Goal: Task Accomplishment & Management: Manage account settings

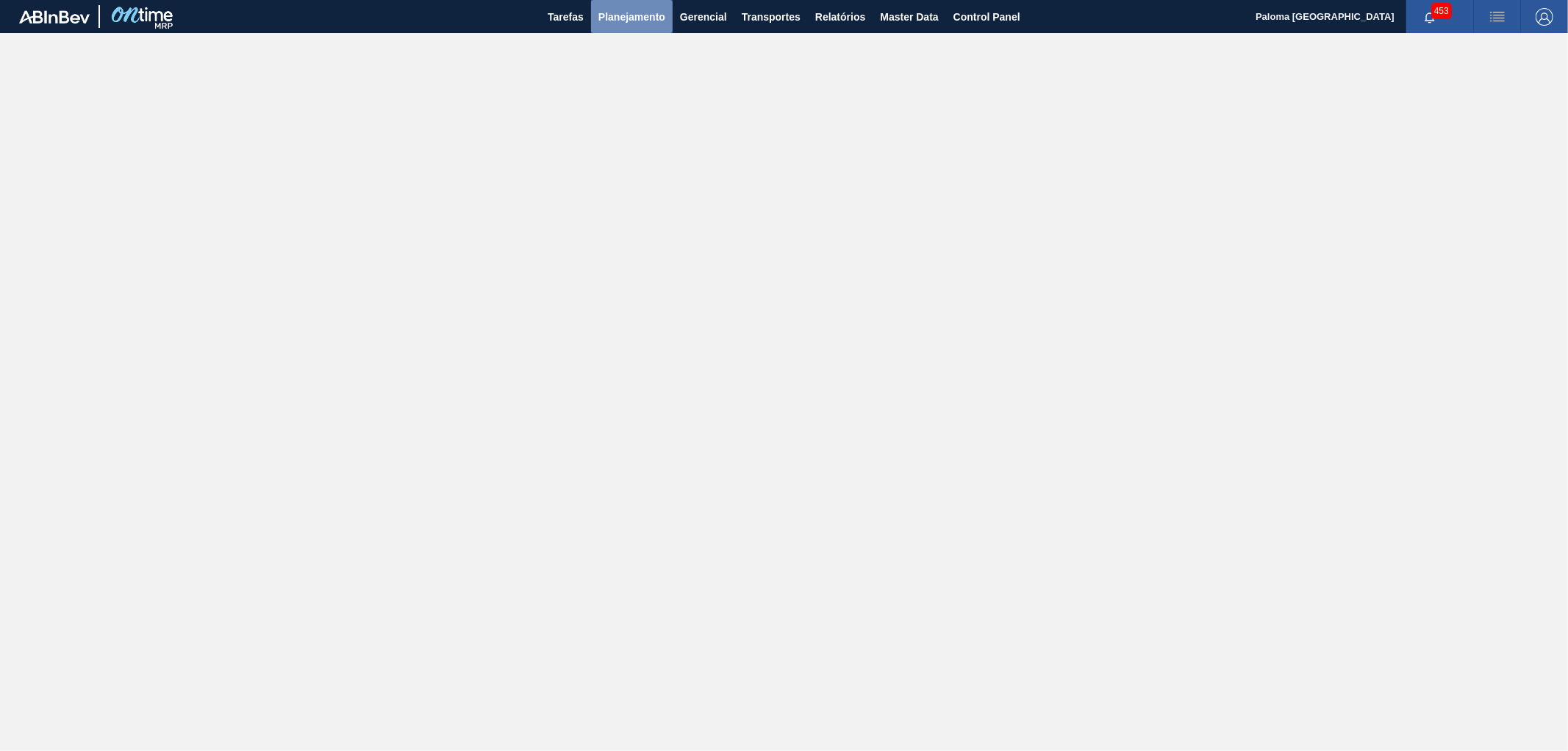
click at [641, 17] on span "Planejamento" at bounding box center [632, 17] width 67 height 18
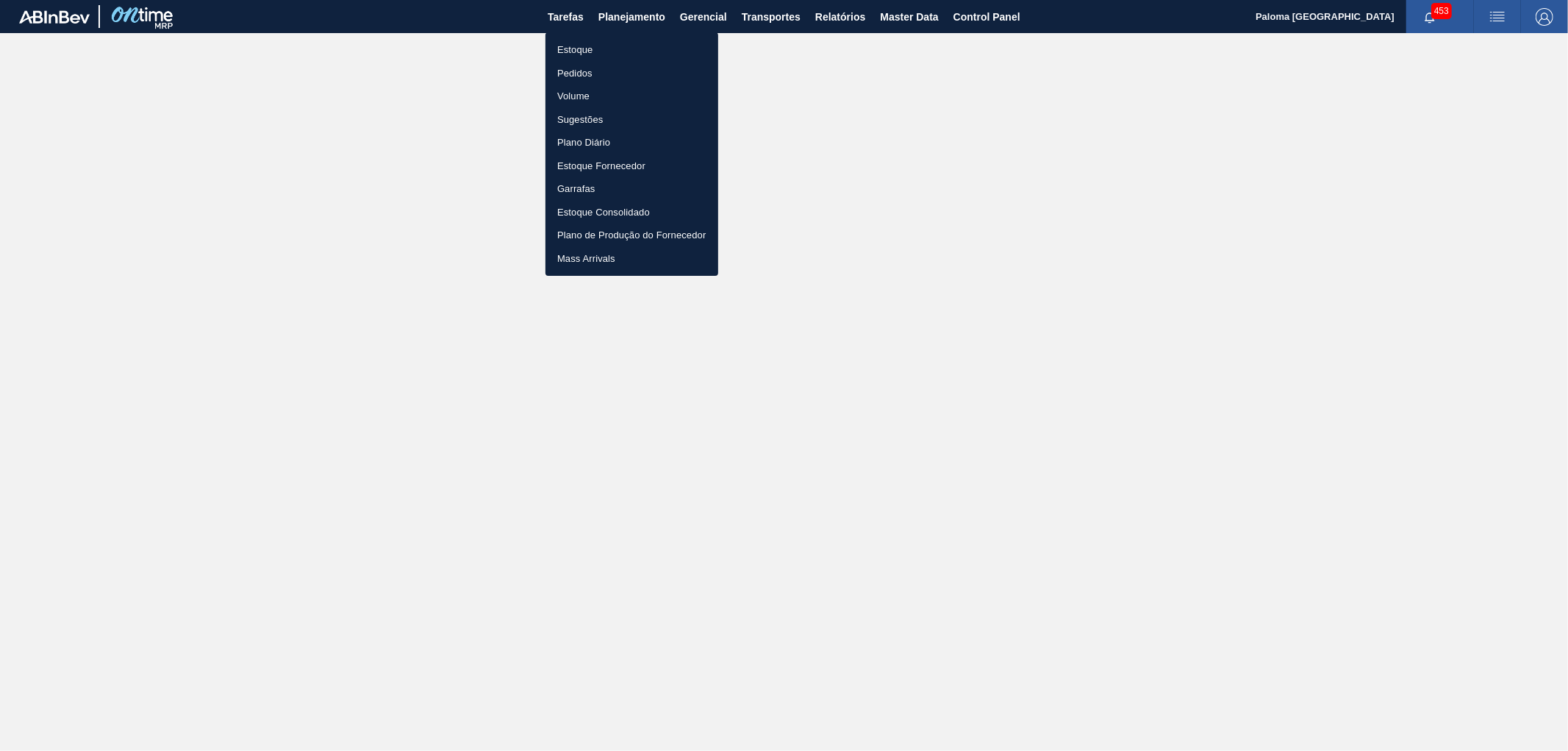
click at [591, 43] on li "Estoque" at bounding box center [631, 50] width 173 height 24
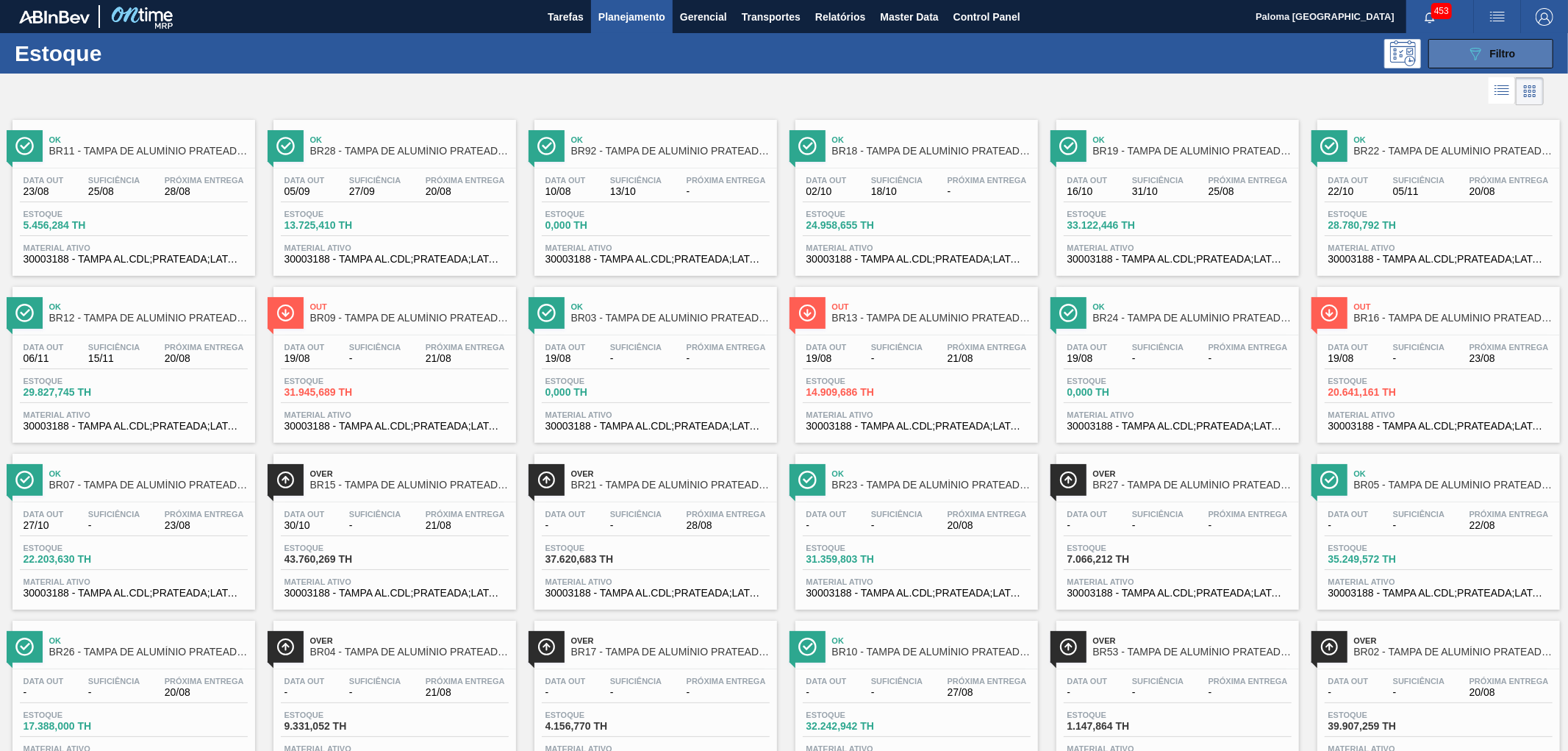
click at [1478, 55] on icon "089F7B8B-B2A5-4AFE-B5C0-19BA573D28AC" at bounding box center [1475, 53] width 18 height 18
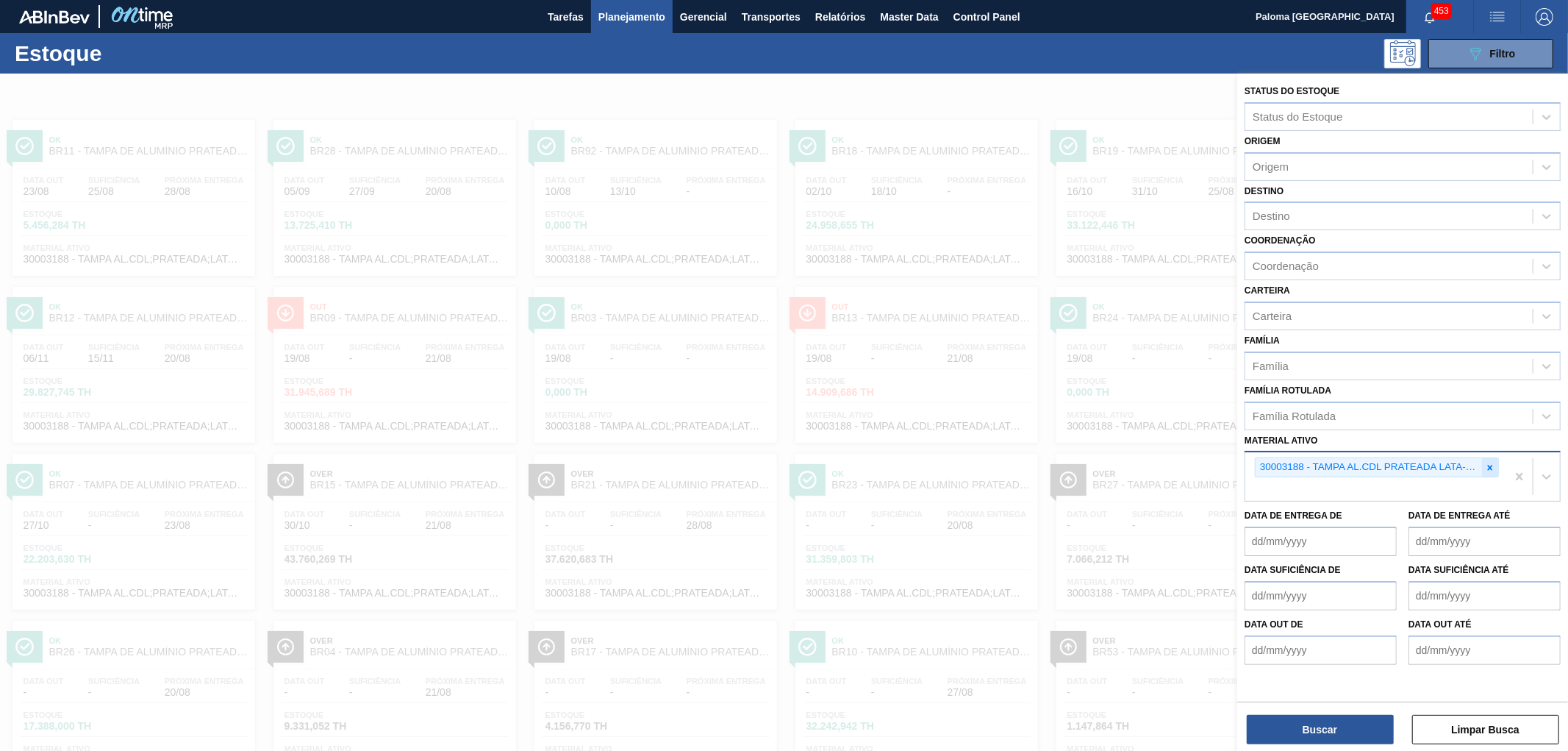
click at [1488, 462] on icon at bounding box center [1490, 468] width 11 height 11
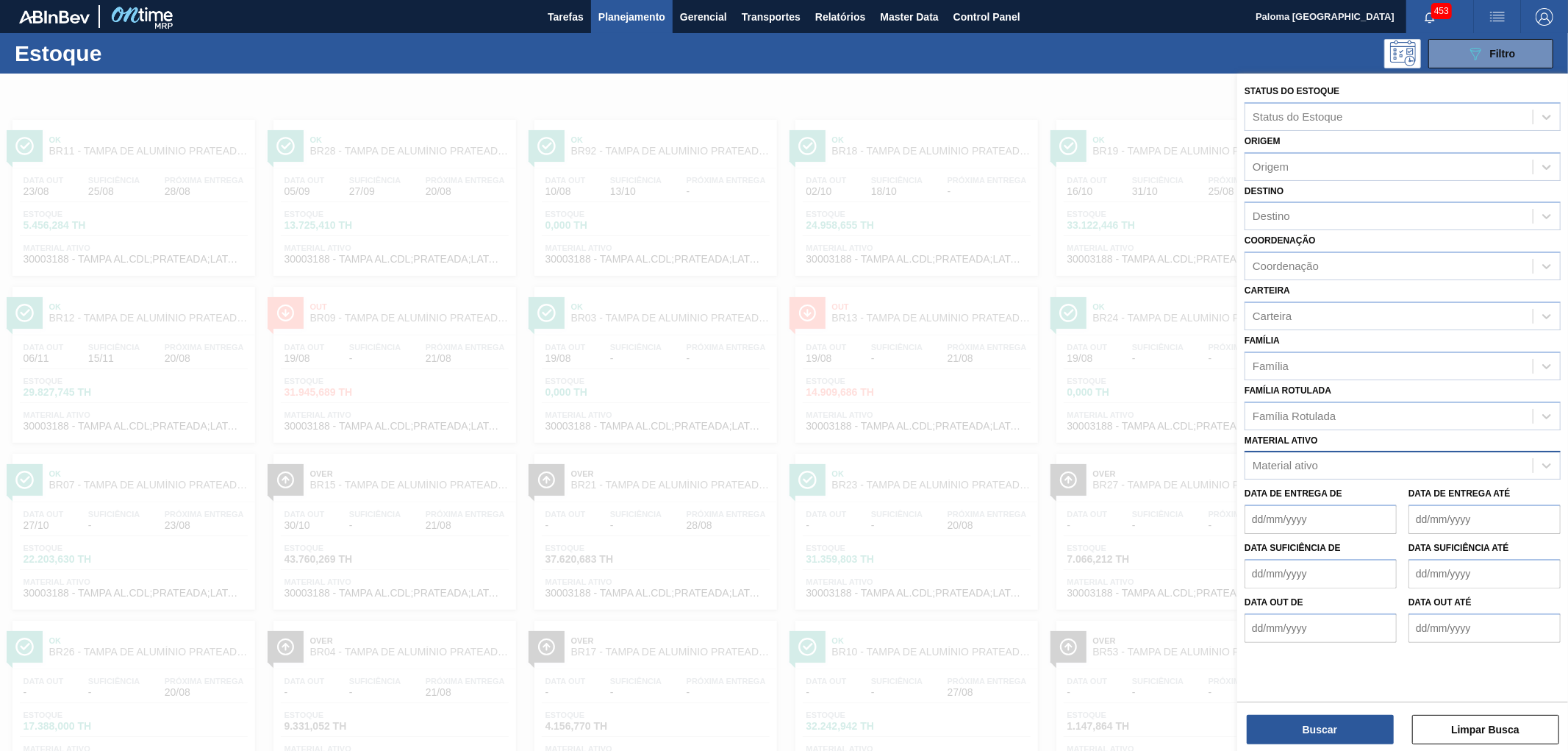
click at [1300, 462] on div "Material ativo" at bounding box center [1285, 465] width 65 height 12
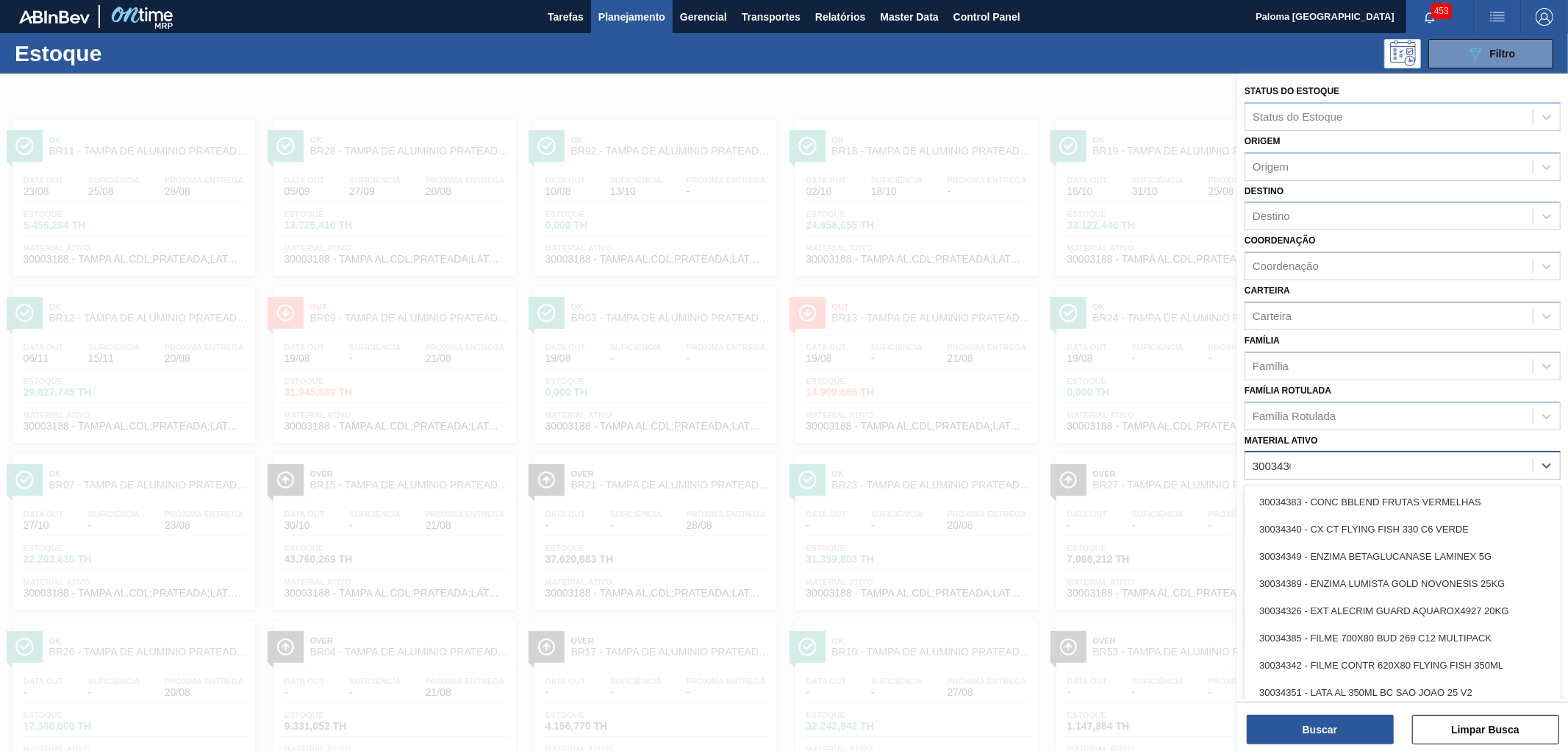
type ativo "30034305"
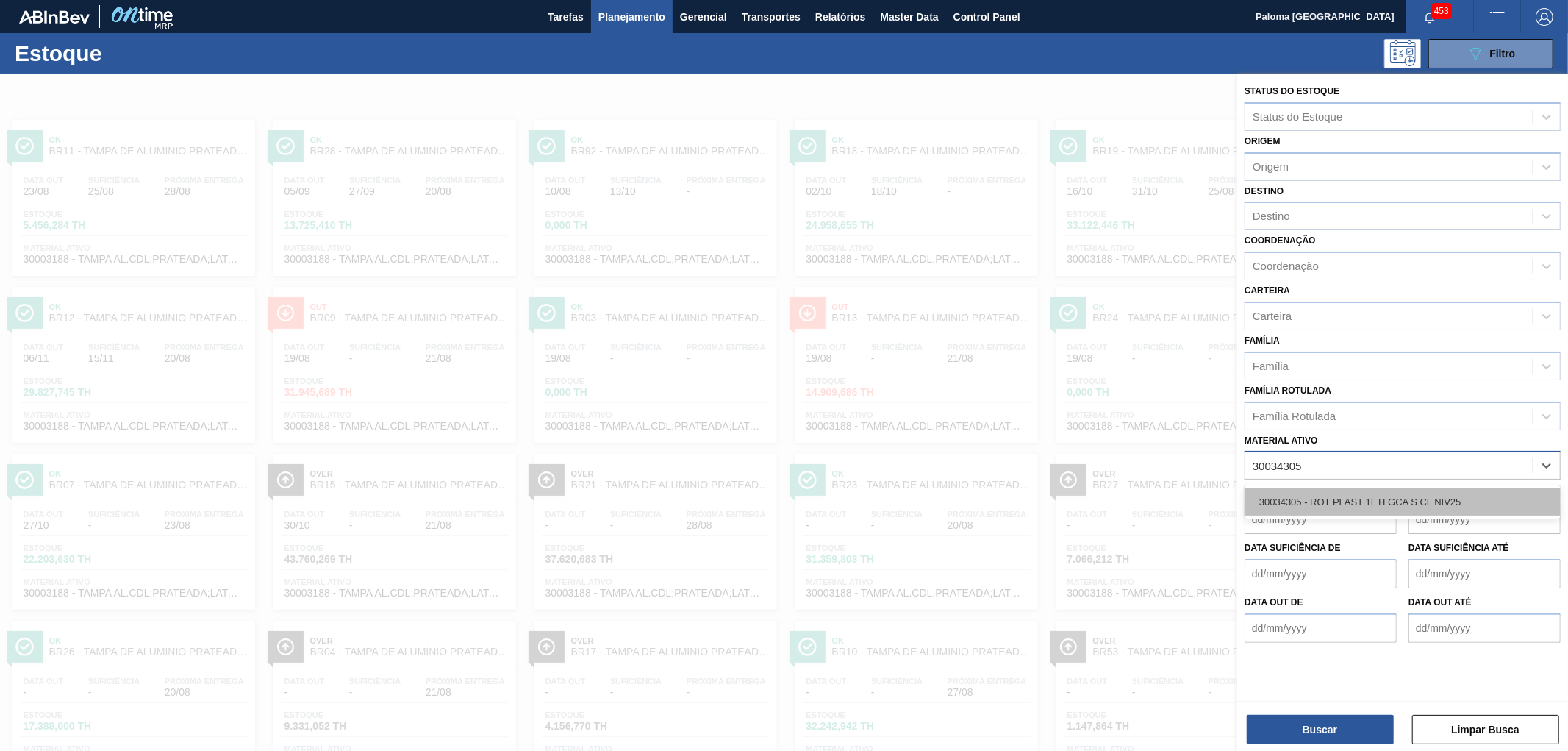
click at [1287, 500] on div "30034305 - ROT PLAST 1L H GCA S CL NIV25" at bounding box center [1402, 502] width 316 height 27
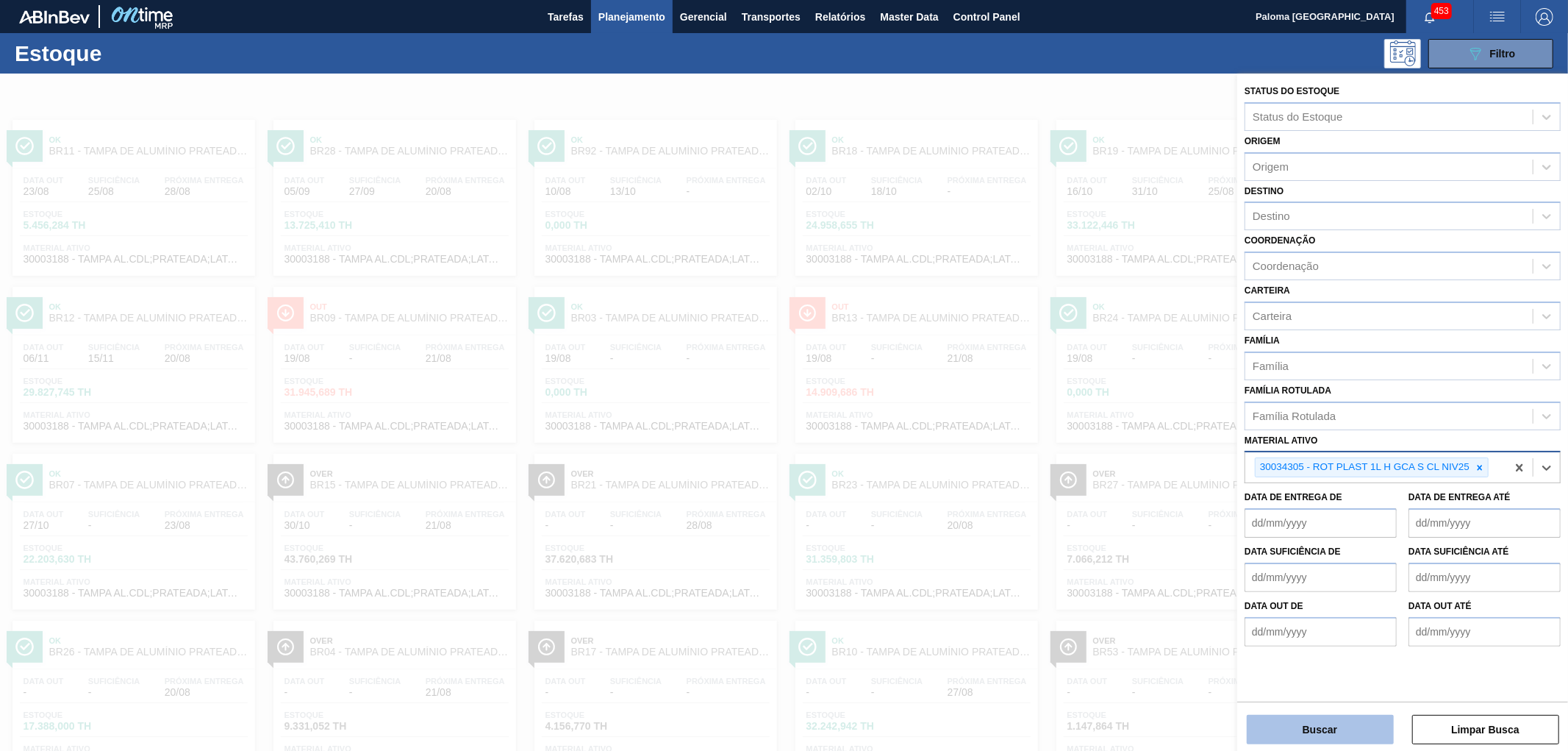
click at [1266, 722] on button "Buscar" at bounding box center [1320, 729] width 147 height 30
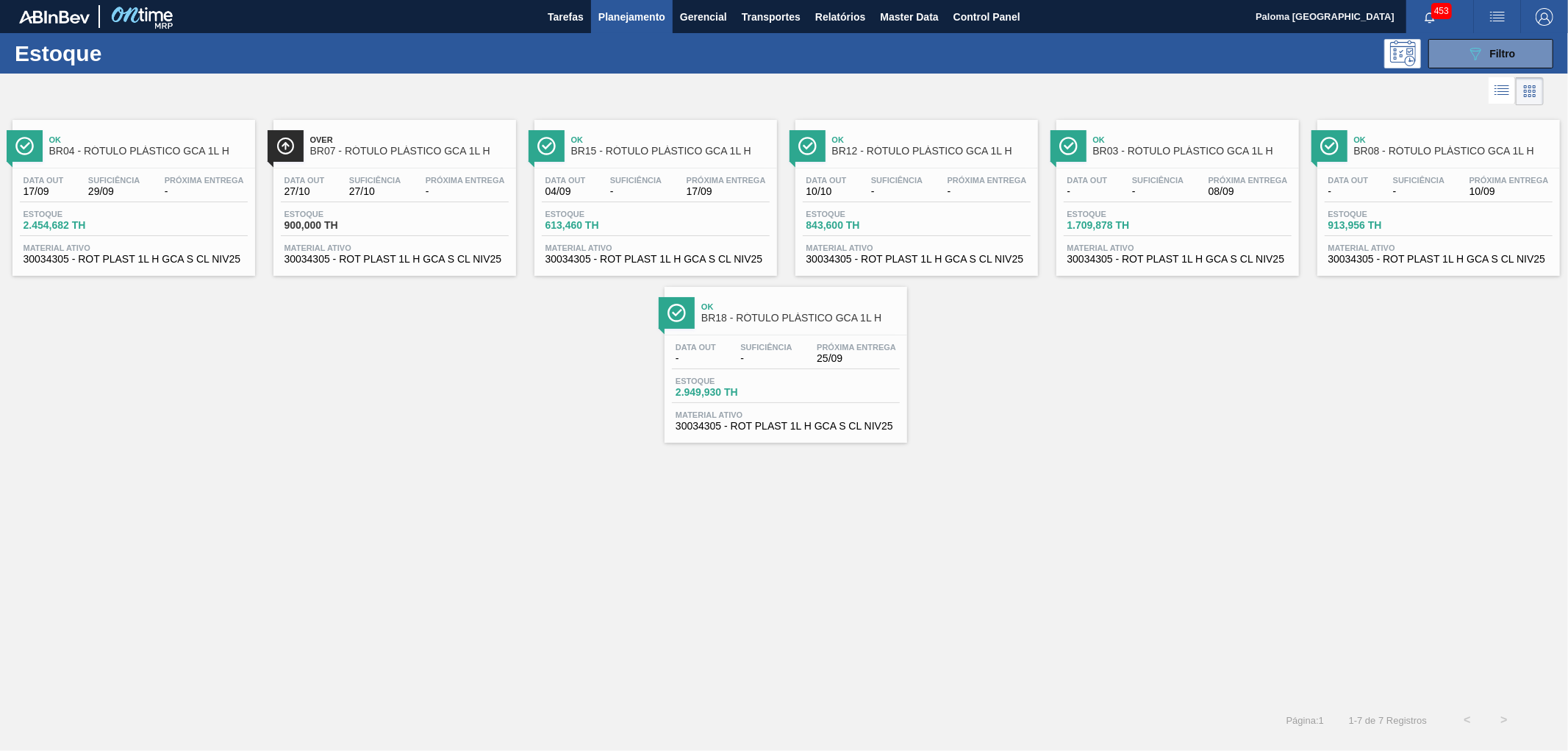
click at [1204, 225] on div "Estoque 1.709,878 TH" at bounding box center [1177, 222] width 228 height 27
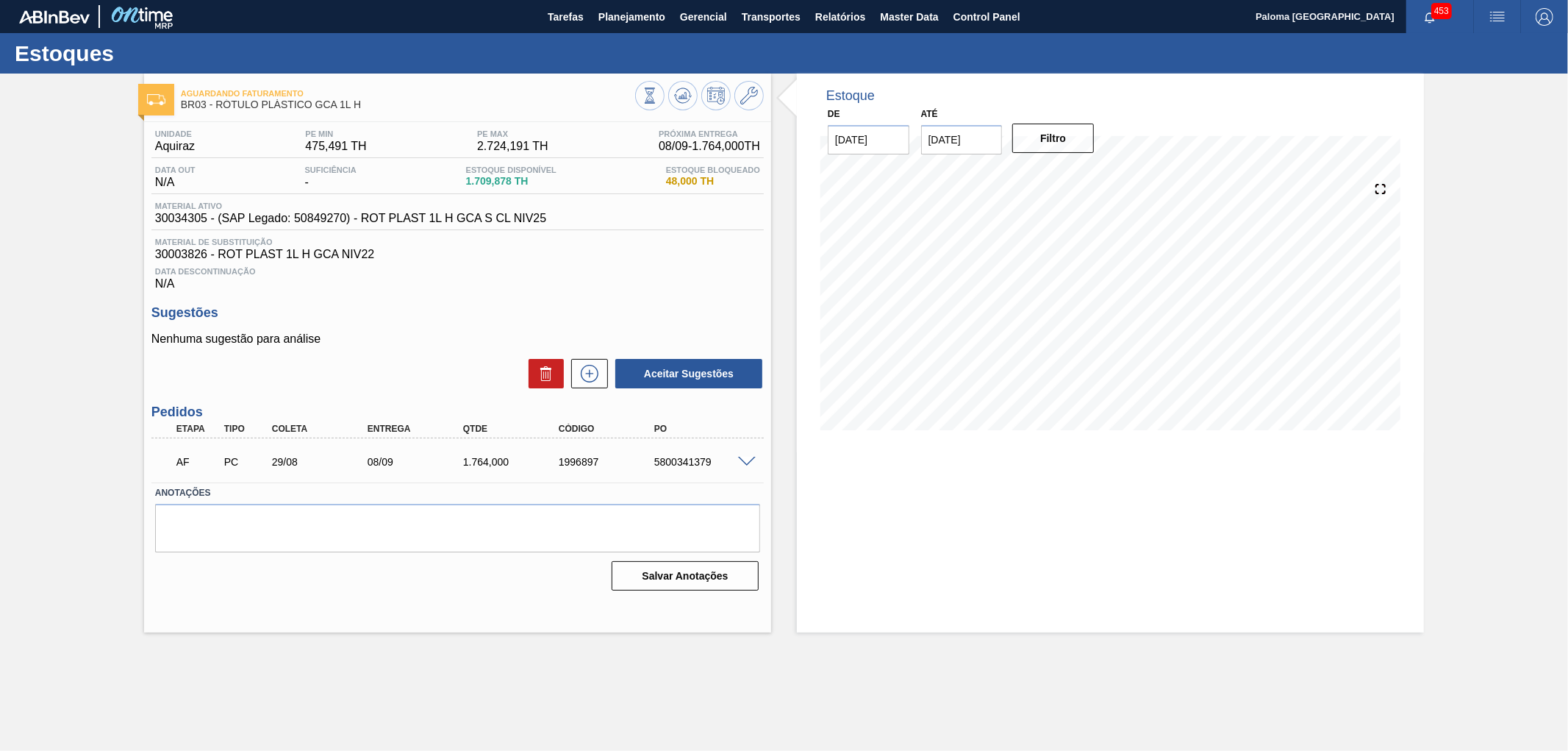
click at [177, 218] on span "30034305 - (SAP Legado: 50849270) - ROT PLAST 1L H GCA S CL NIV25" at bounding box center [351, 218] width 391 height 13
copy span "30034305"
click at [1055, 140] on button "Filtro" at bounding box center [1052, 138] width 81 height 30
click at [973, 140] on input "03/09/2025" at bounding box center [962, 139] width 81 height 30
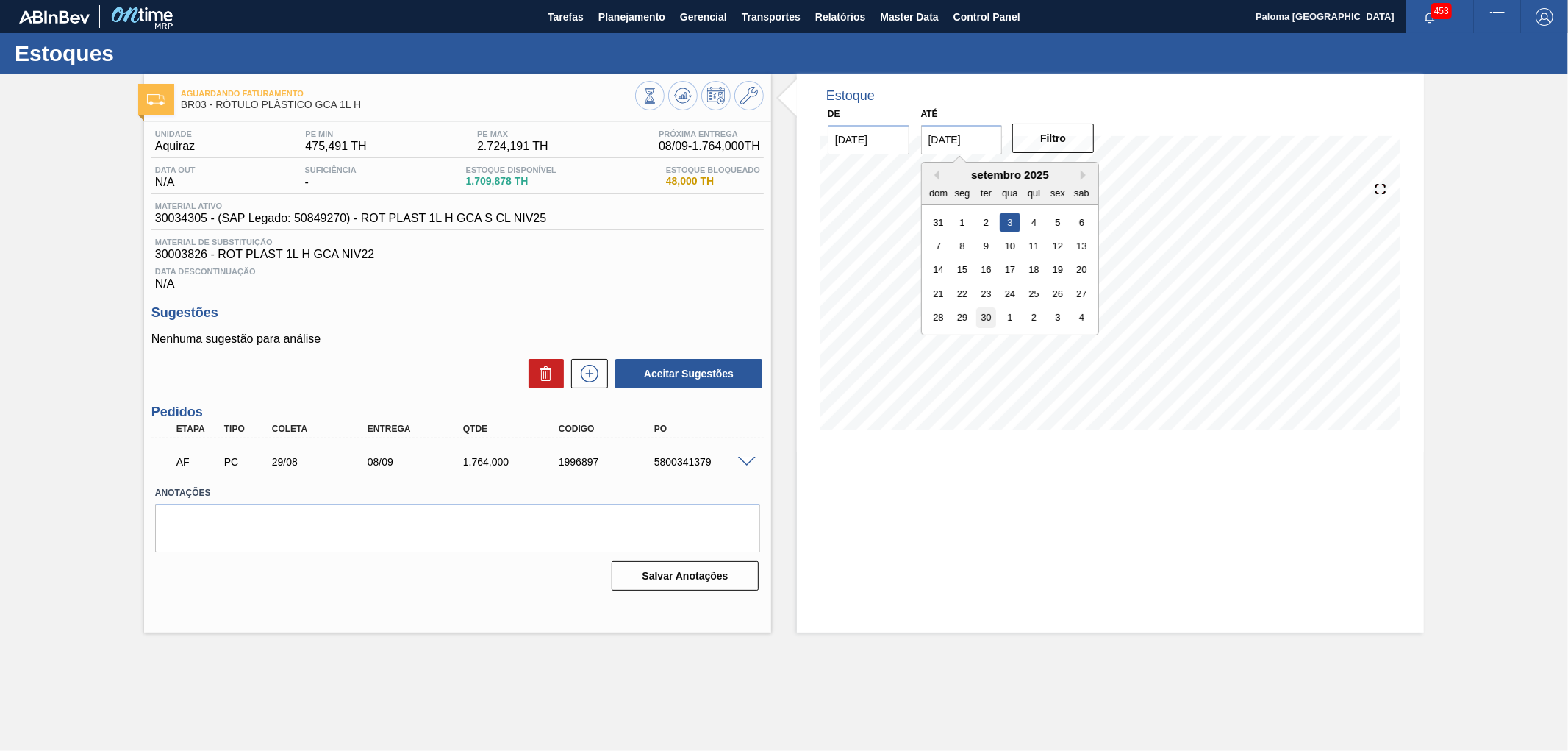
click at [988, 312] on div "30" at bounding box center [986, 318] width 20 height 20
type input "30/09/2025"
click at [1076, 136] on button "Filtro" at bounding box center [1052, 138] width 81 height 30
click at [658, 99] on icon at bounding box center [650, 95] width 16 height 16
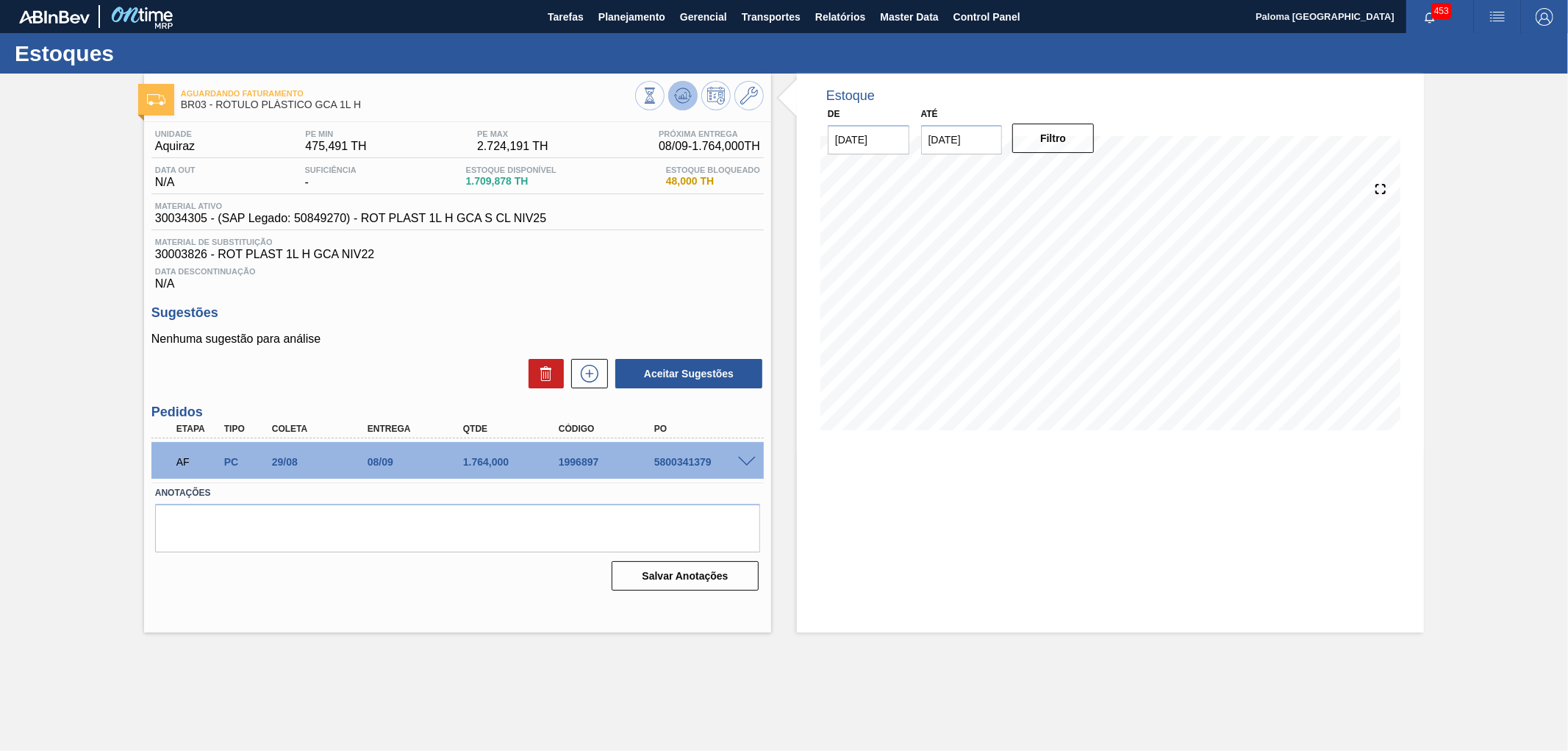
click at [658, 104] on icon at bounding box center [650, 95] width 16 height 16
click at [658, 95] on icon at bounding box center [650, 95] width 16 height 16
click at [688, 91] on icon at bounding box center [683, 92] width 14 height 8
click at [694, 101] on button at bounding box center [683, 95] width 30 height 30
click at [748, 107] on button at bounding box center [749, 95] width 30 height 30
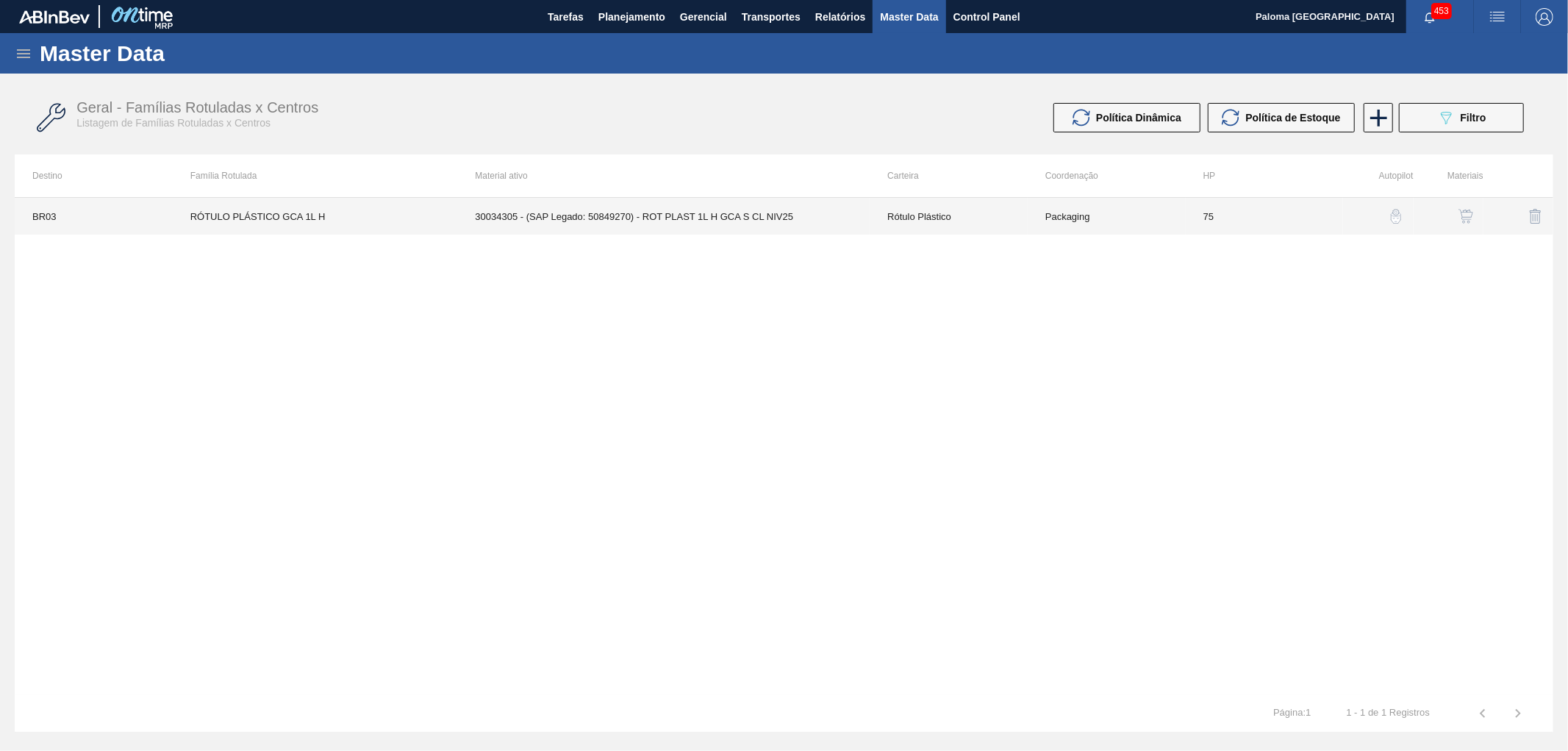
click at [1141, 216] on td "Packaging" at bounding box center [1107, 216] width 158 height 37
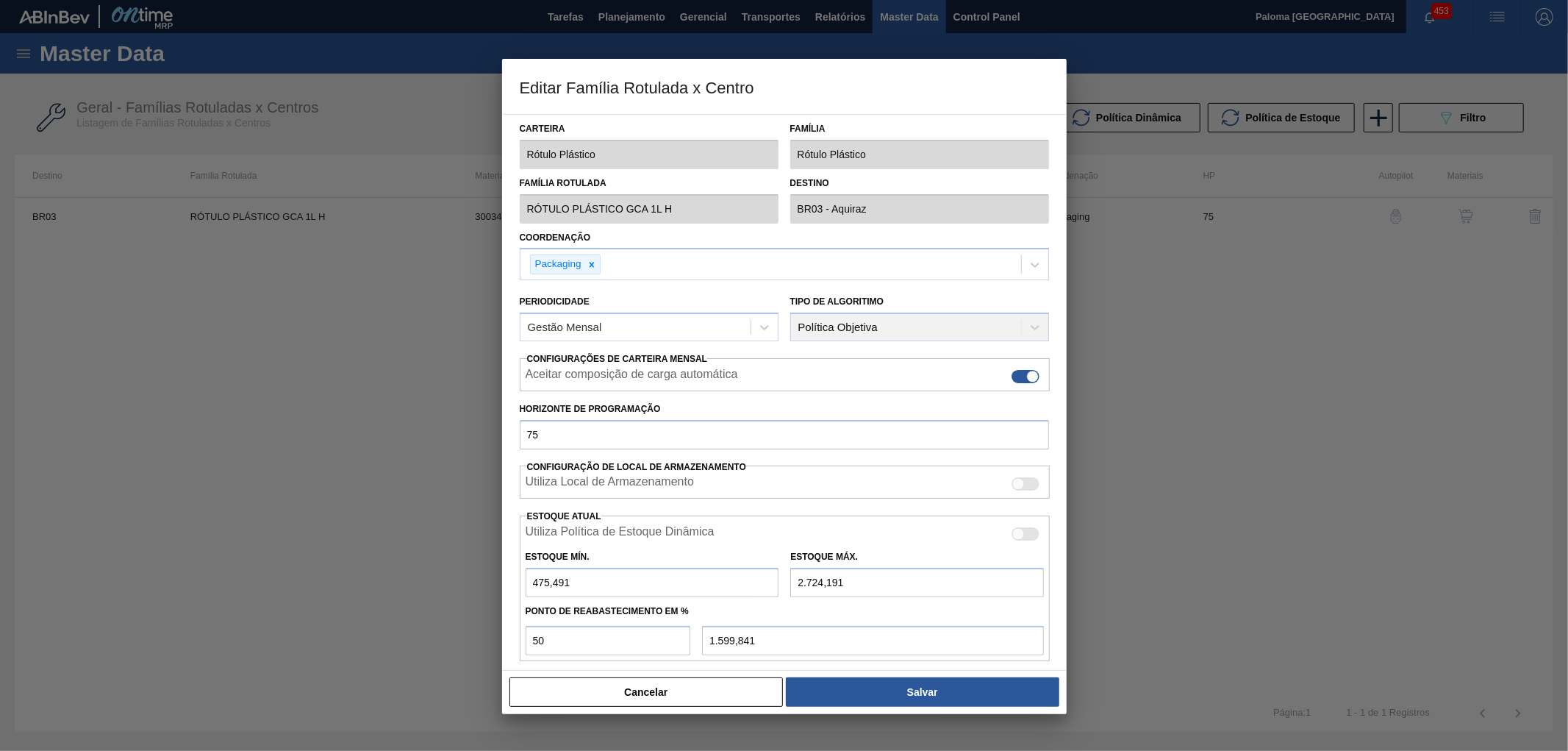
type input "Rótulo Plástico"
type input "RÓTULO PLÁSTICO GCA 1L H"
type input "BR03 - Aquiraz"
type input "75"
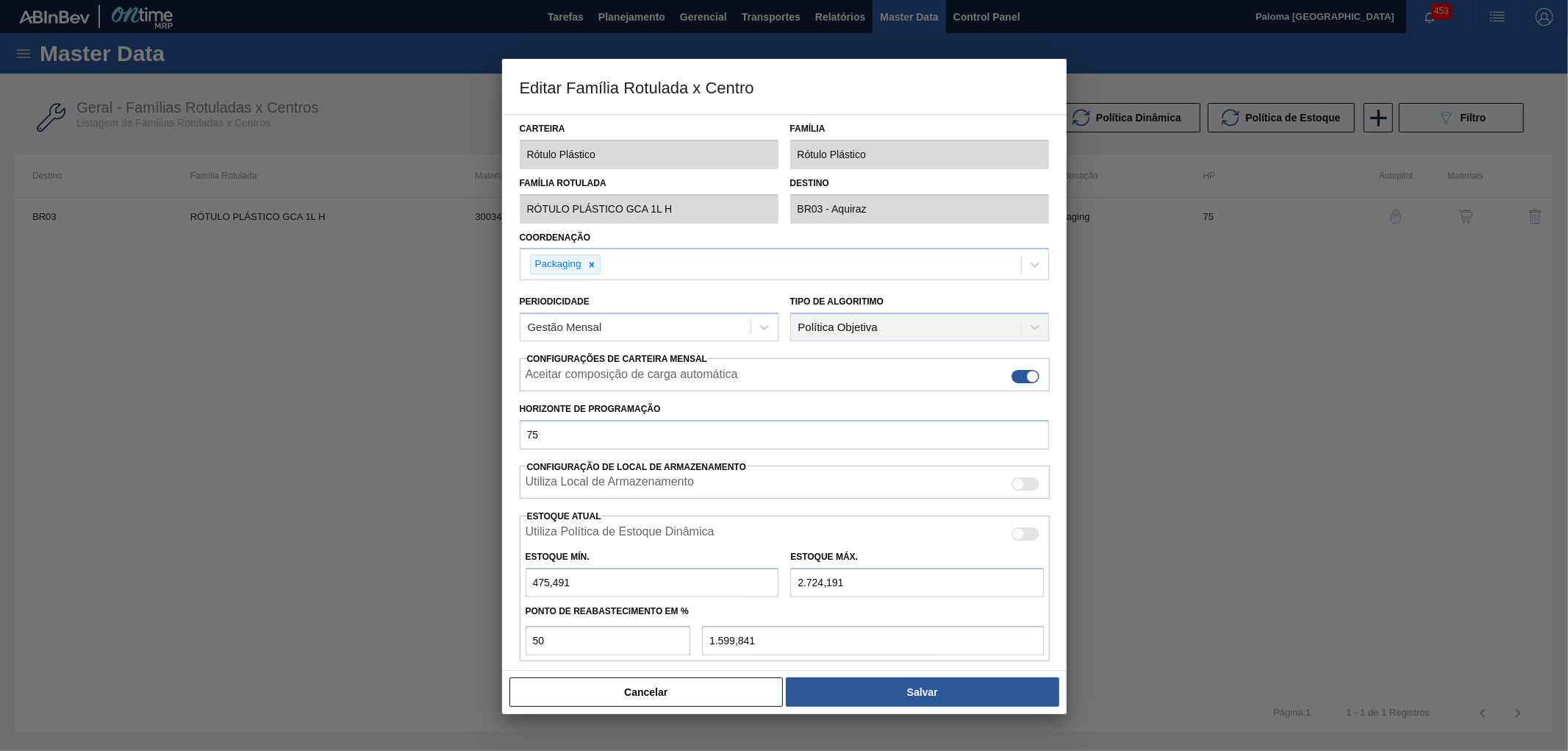
type input "475,491"
type input "2.724,191"
type input "50"
type input "1.599,841"
checkbox input "true"
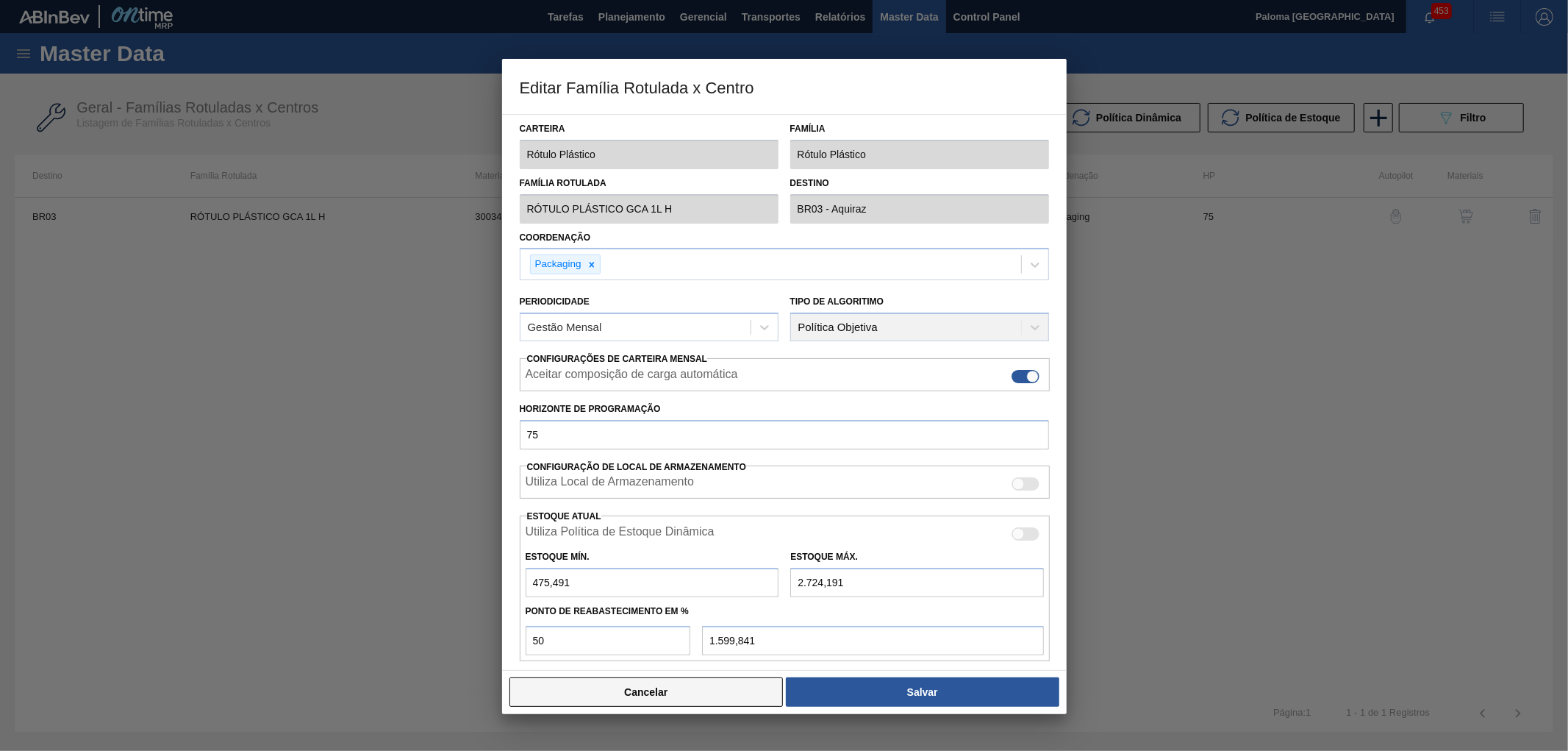
click at [731, 689] on button "Cancelar" at bounding box center [647, 692] width 274 height 30
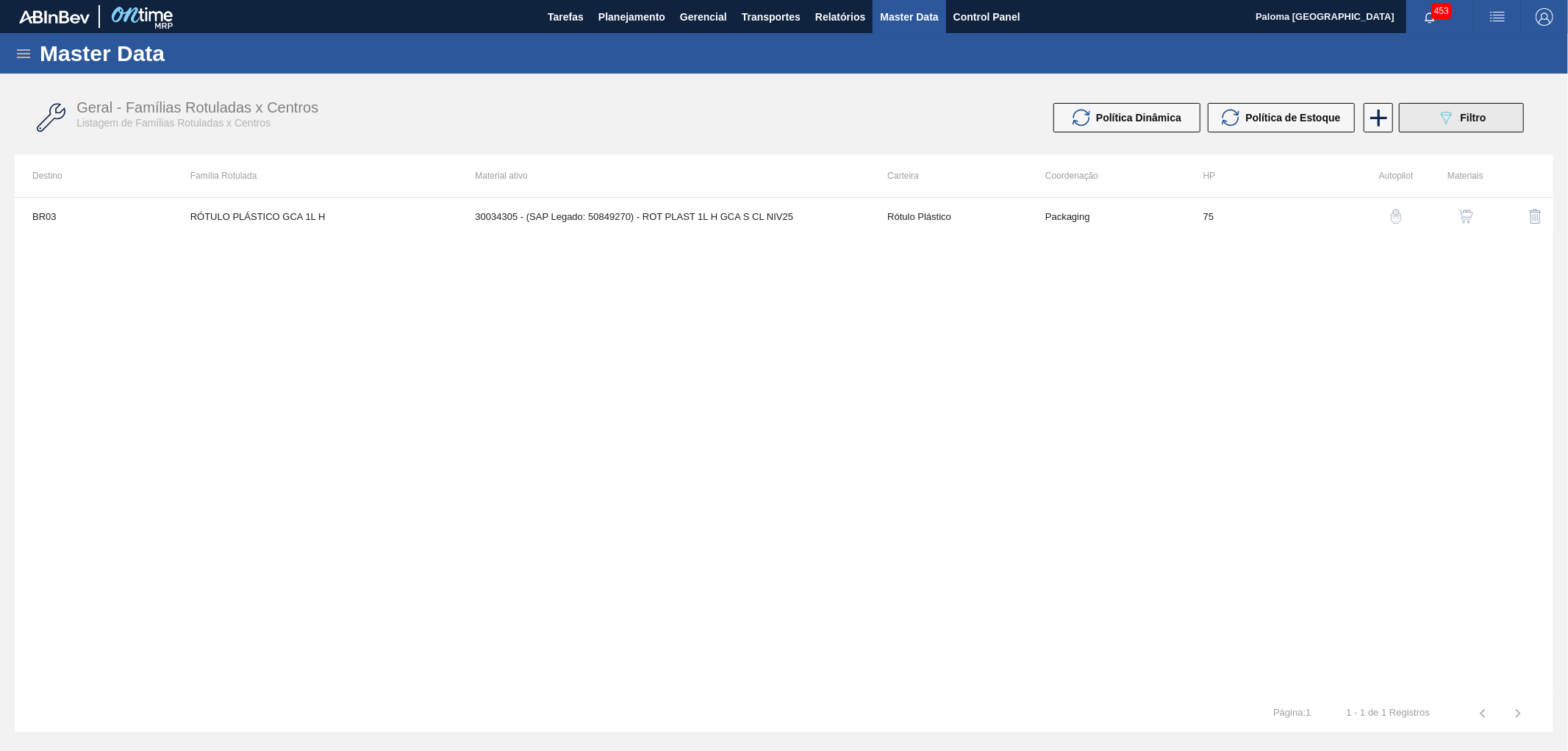
click at [1446, 126] on button "089F7B8B-B2A5-4AFE-B5C0-19BA573D28AC Filtro" at bounding box center [1461, 117] width 125 height 30
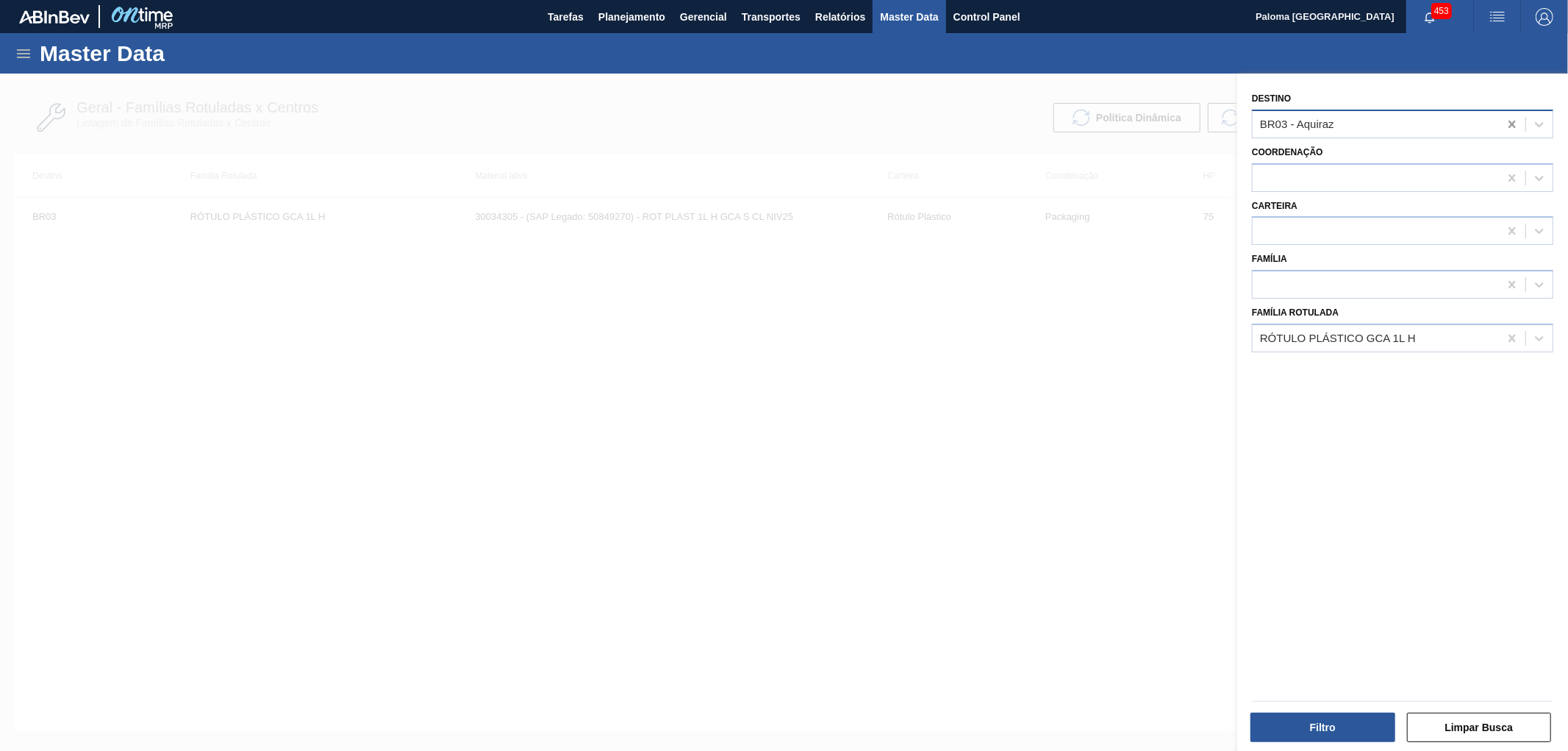
click at [1509, 123] on icon at bounding box center [1512, 123] width 14 height 14
click at [1297, 739] on button "Filtro" at bounding box center [1323, 727] width 145 height 30
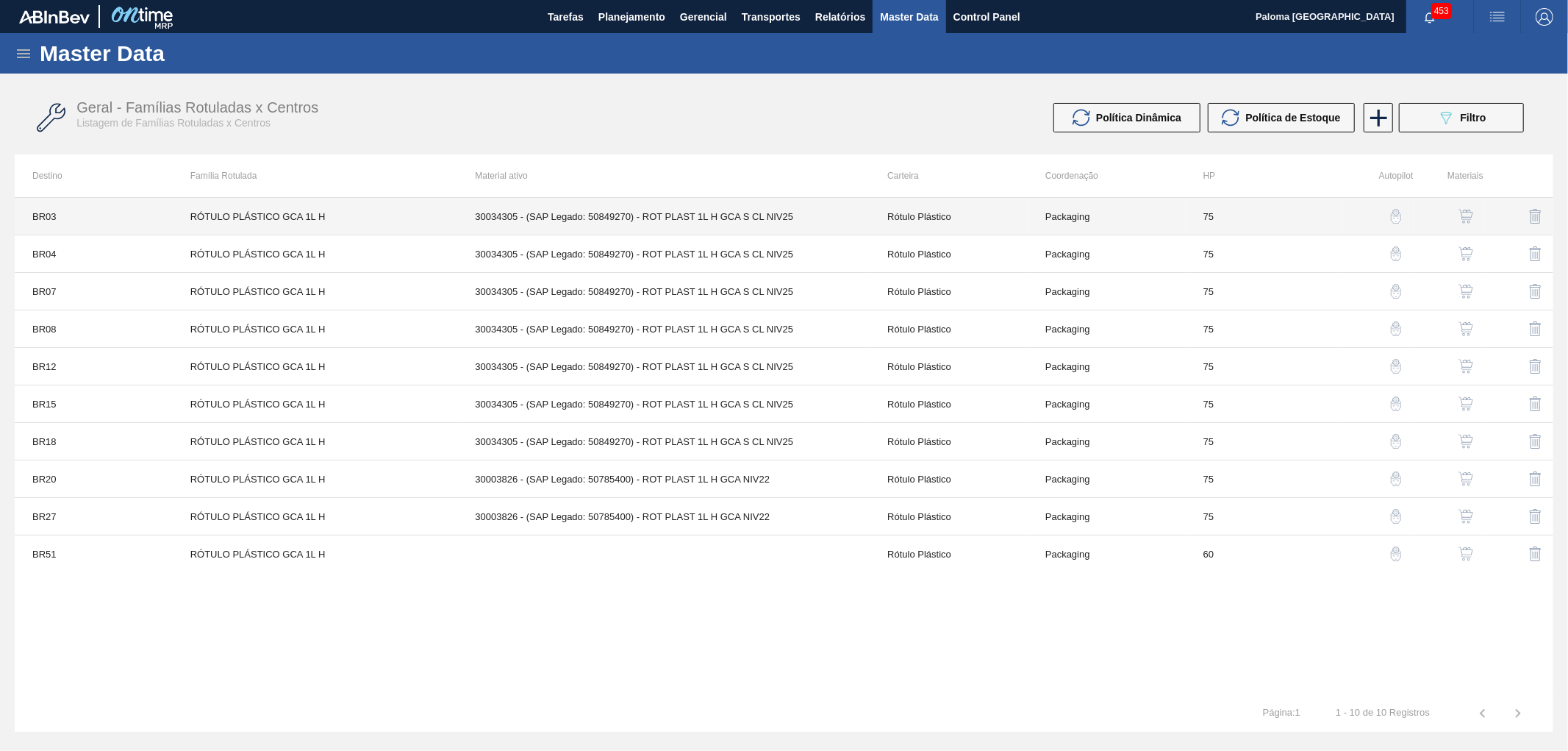
click at [1151, 215] on td "Packaging" at bounding box center [1107, 216] width 158 height 37
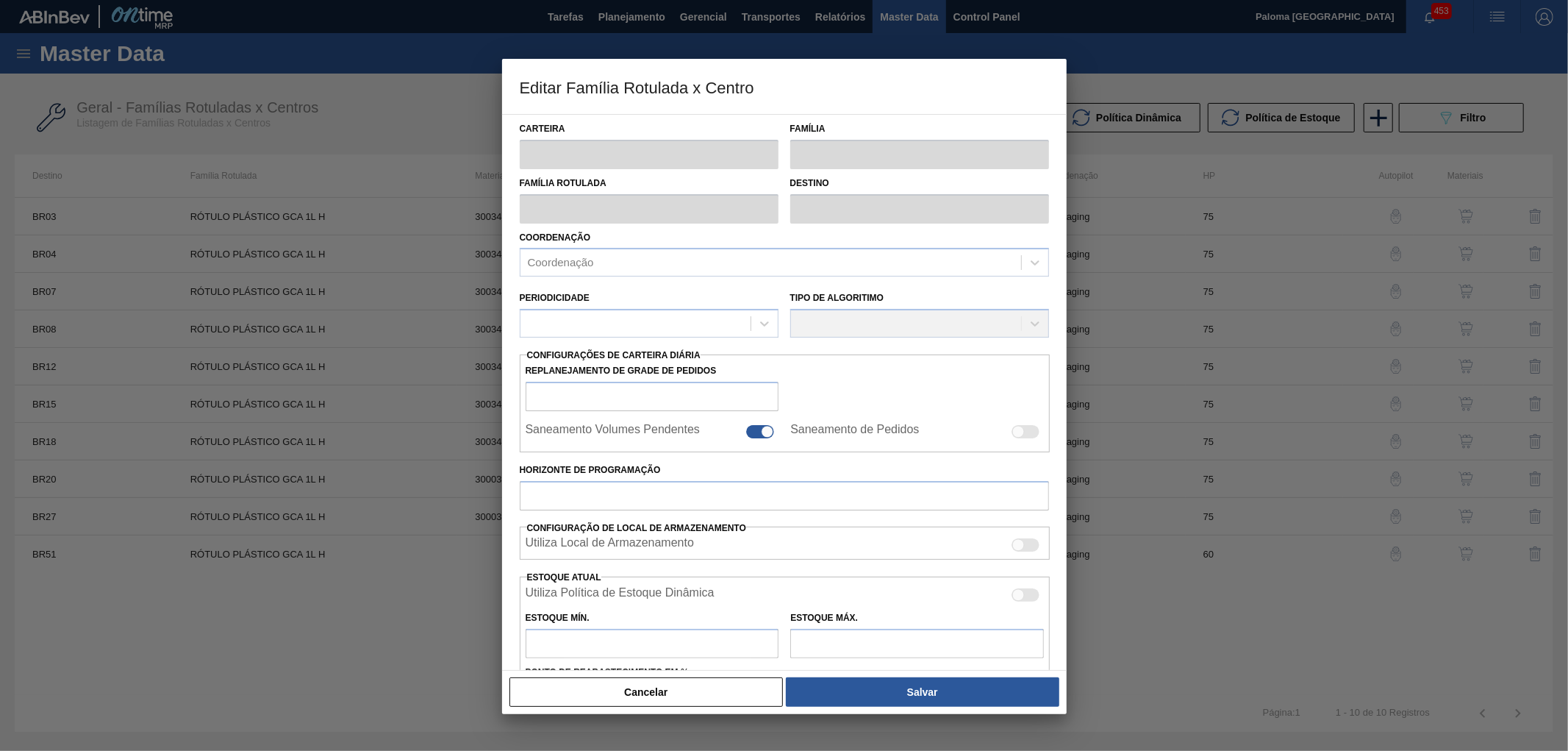
type input "Rótulo Plástico"
type input "RÓTULO PLÁSTICO GCA 1L H"
type input "BR03 - Aquiraz"
type input "75"
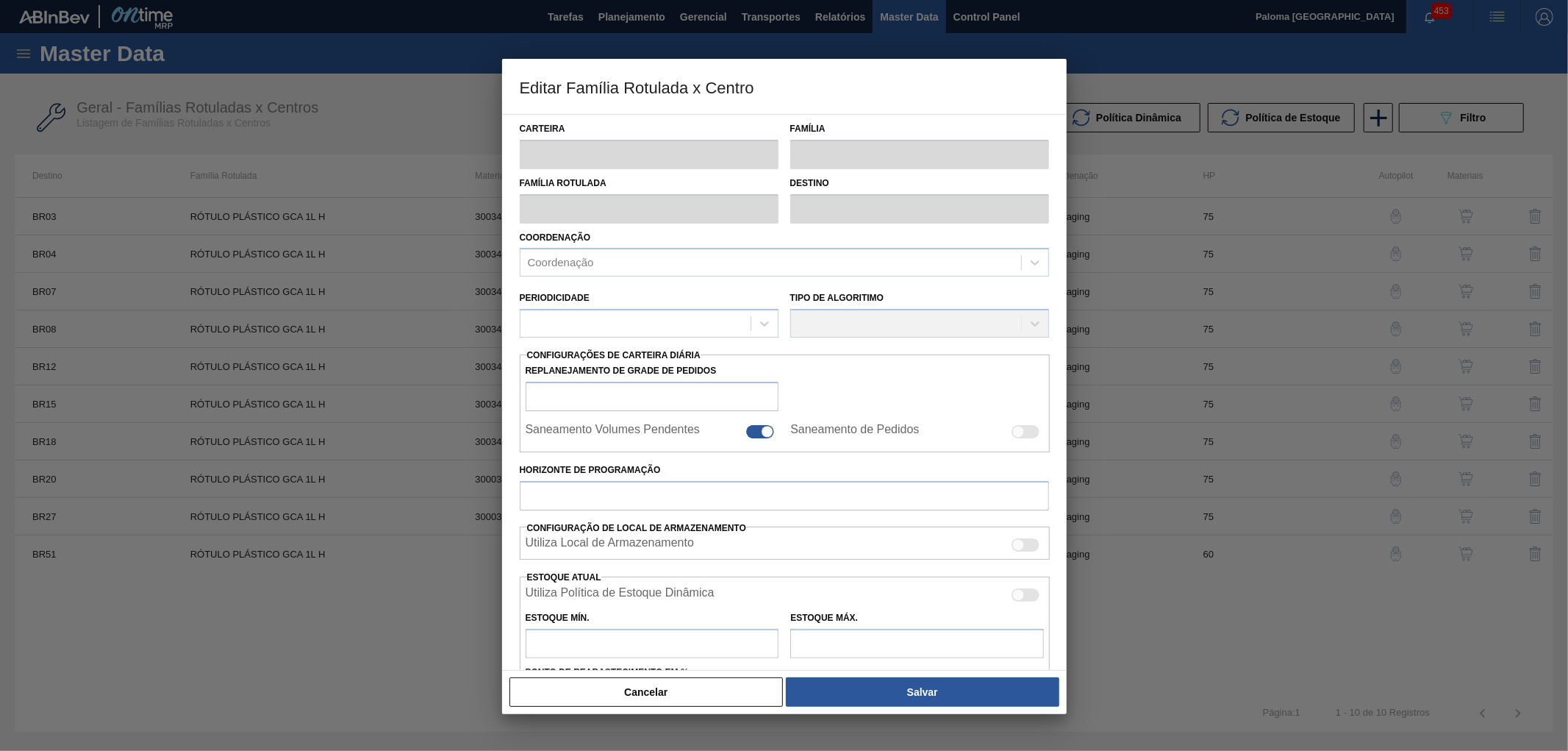
type input "475,491"
type input "2.724,191"
type input "50"
type input "1.599,841"
checkbox input "true"
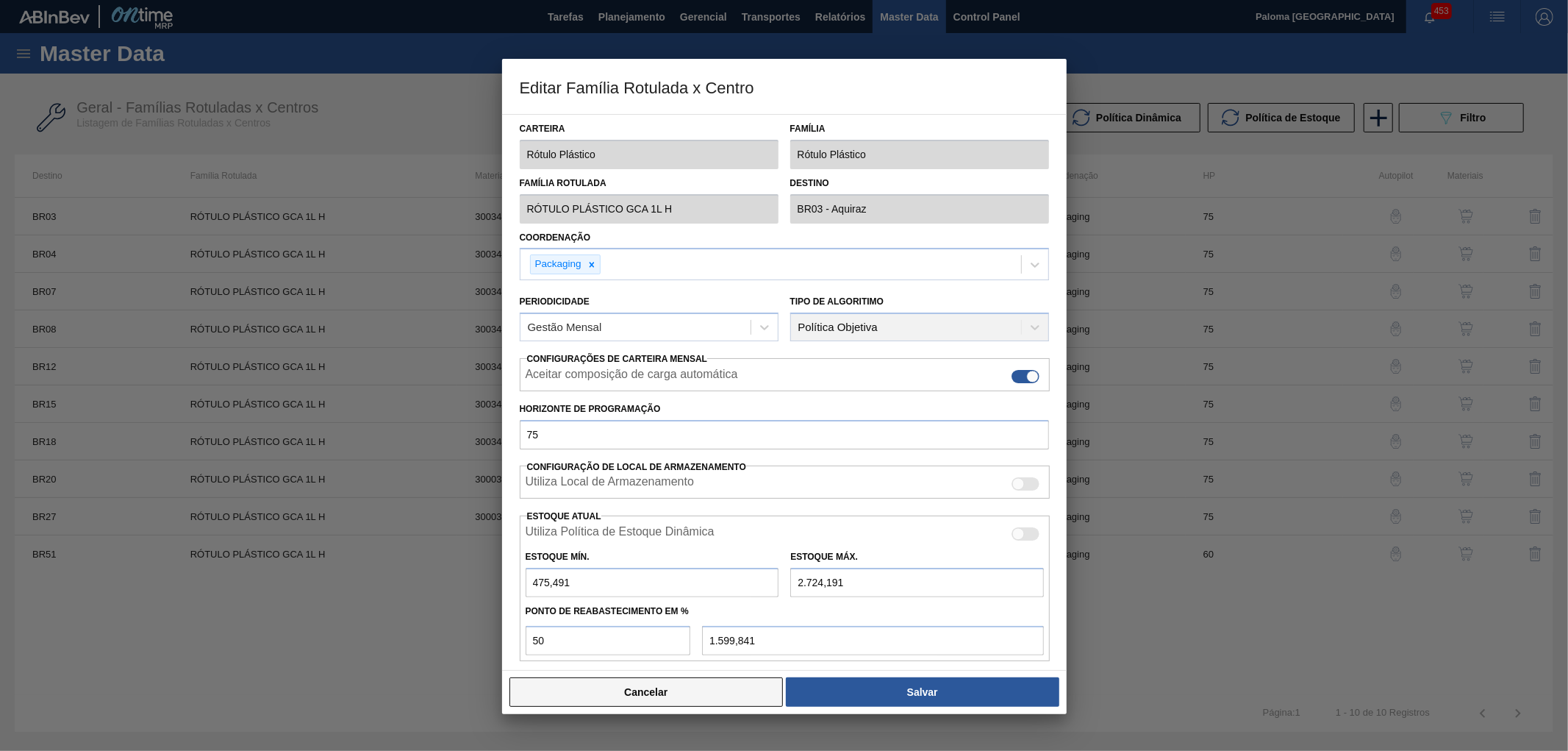
click at [729, 696] on button "Cancelar" at bounding box center [647, 692] width 274 height 30
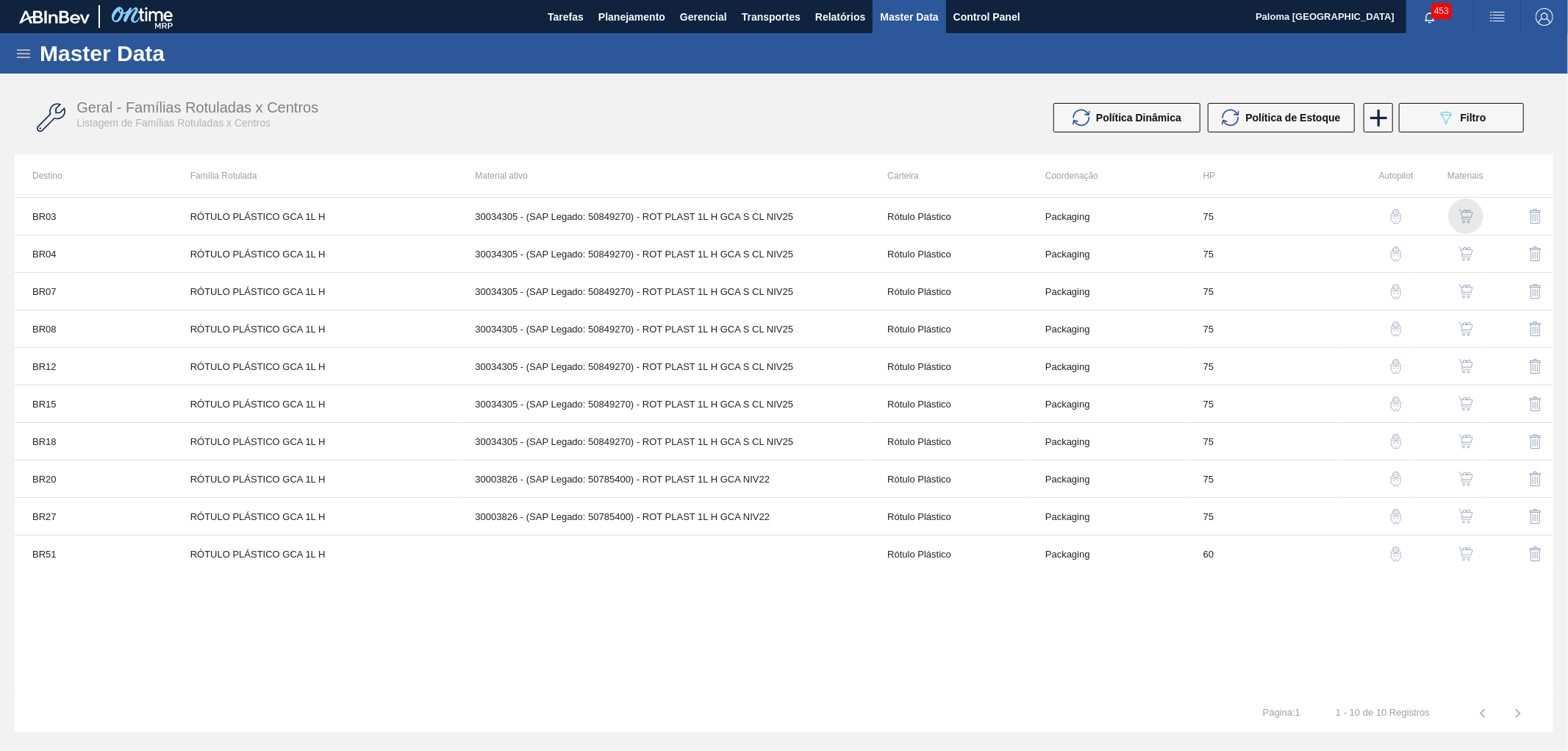
click at [1472, 219] on img "button" at bounding box center [1465, 216] width 14 height 14
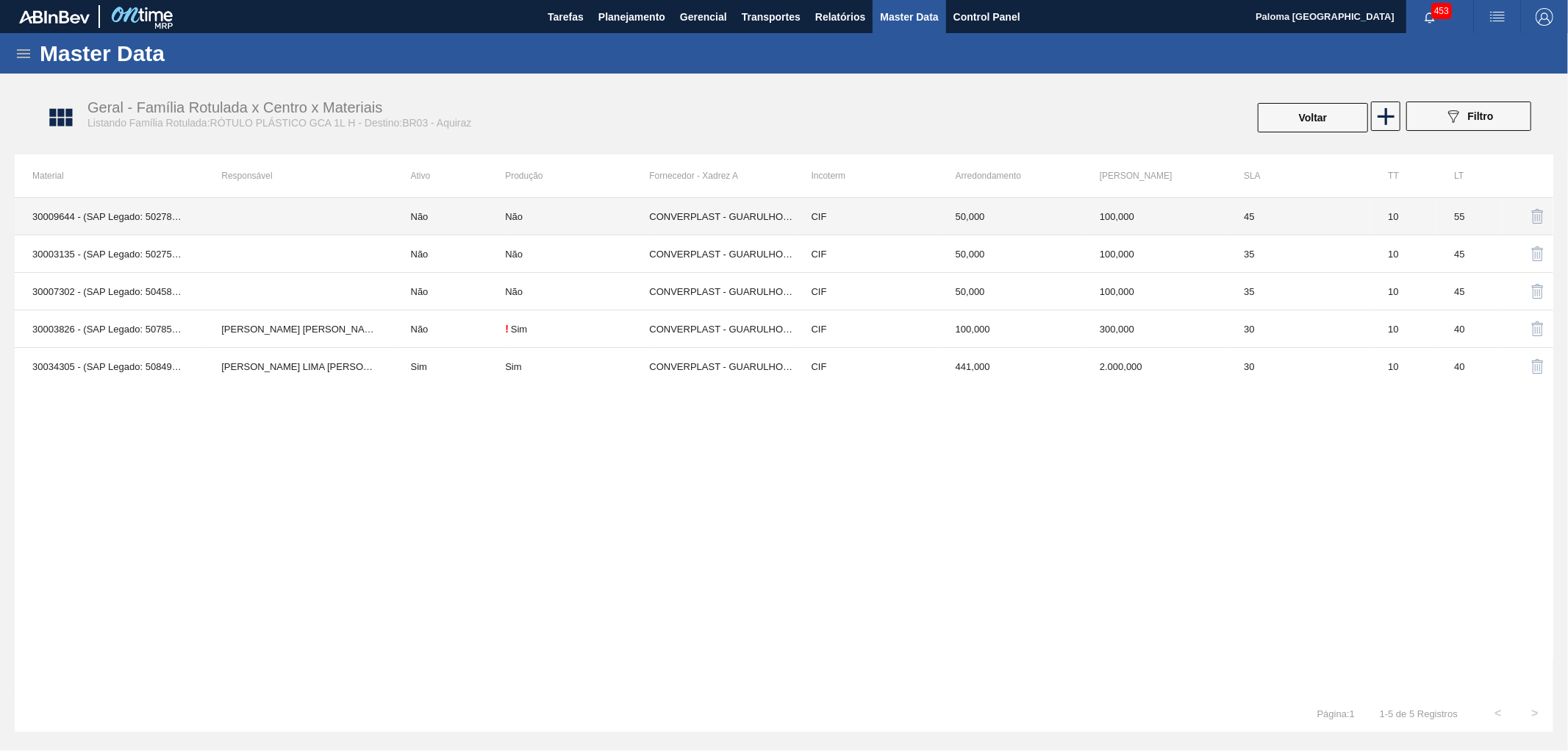
click at [1327, 225] on td "45" at bounding box center [1298, 216] width 144 height 37
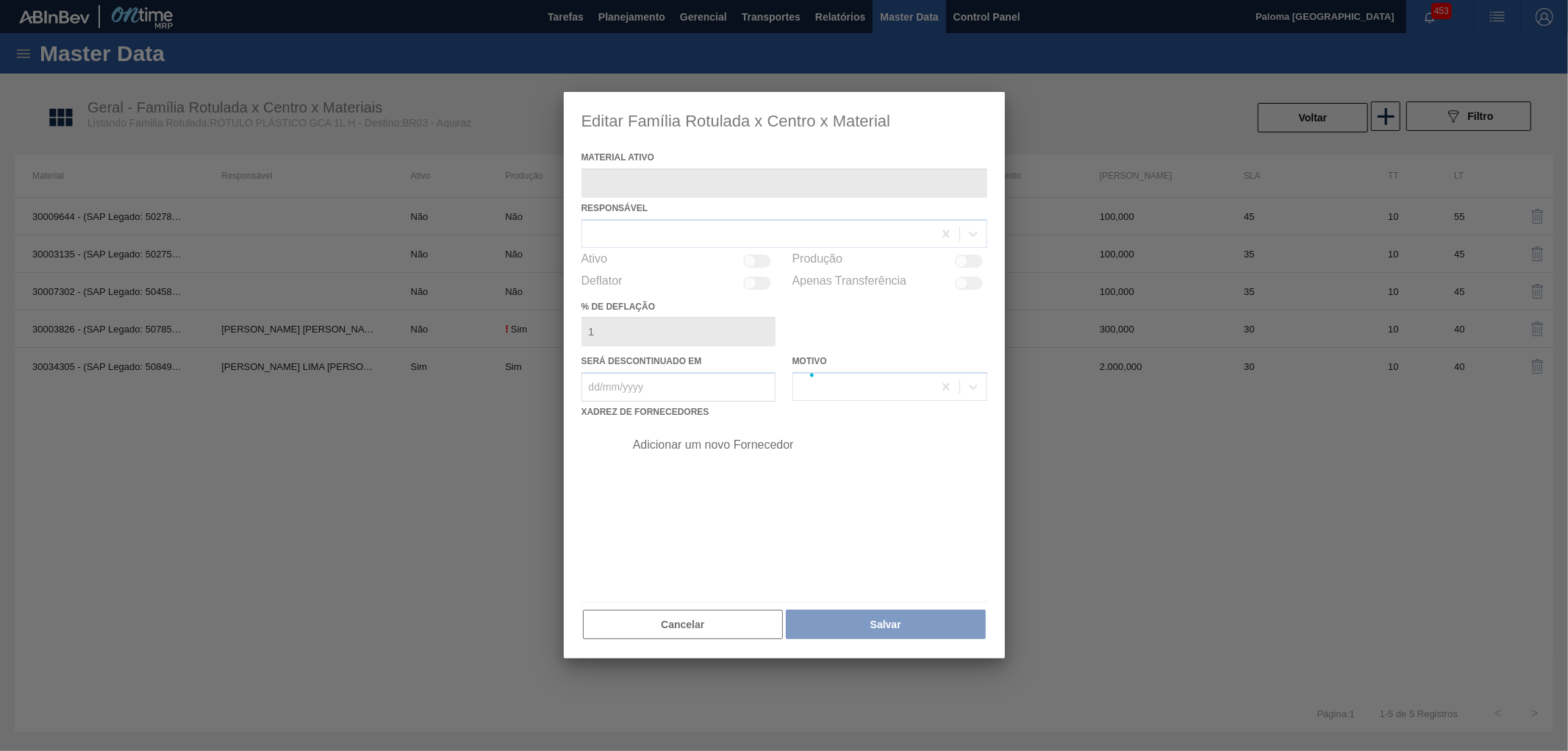
type ativo "30009644 - (SAP Legado: 50278734) - ROT PLAST 1L H SW GCA RS14"
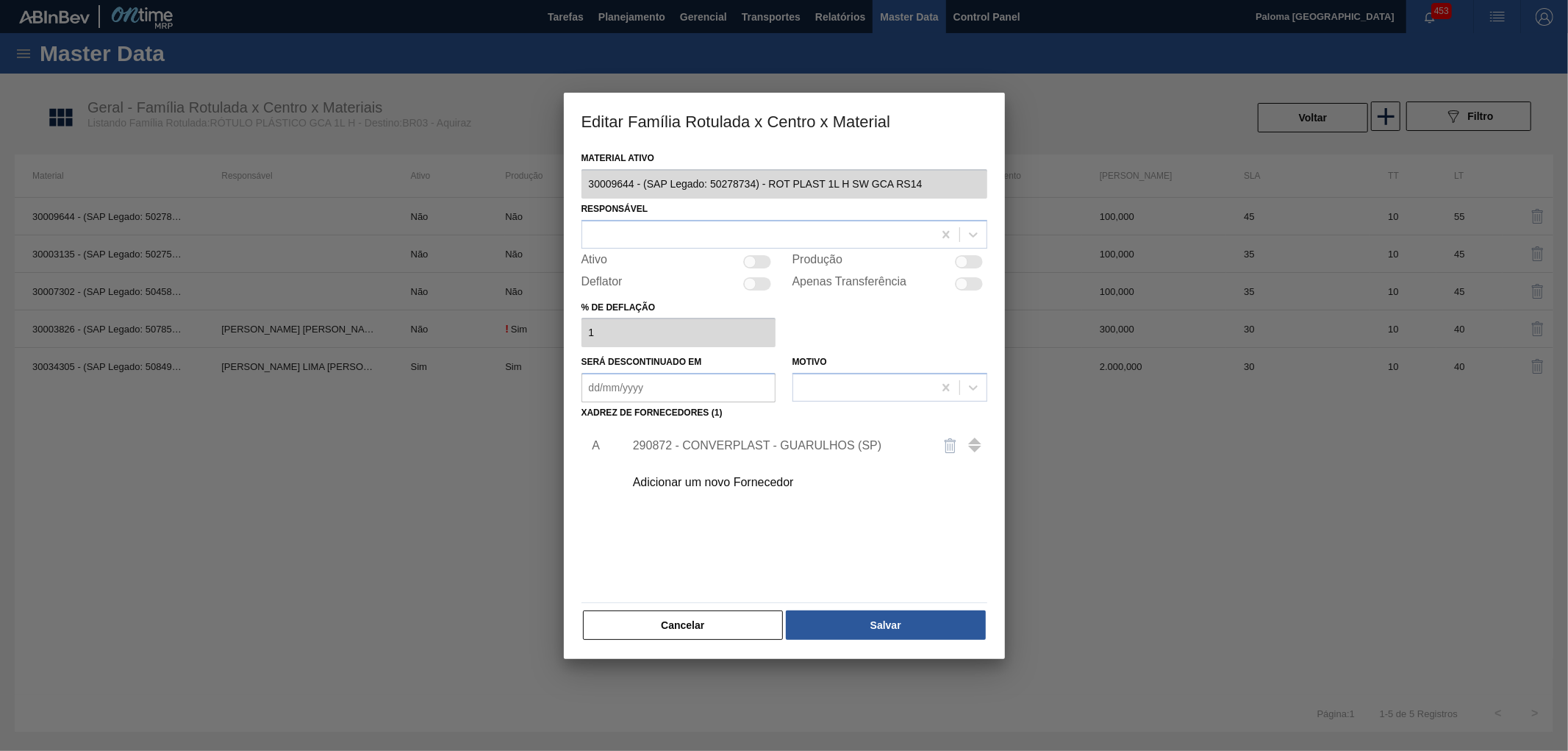
click at [776, 450] on div "290872 - CONVERPLAST - GUARULHOS (SP)" at bounding box center [777, 445] width 288 height 13
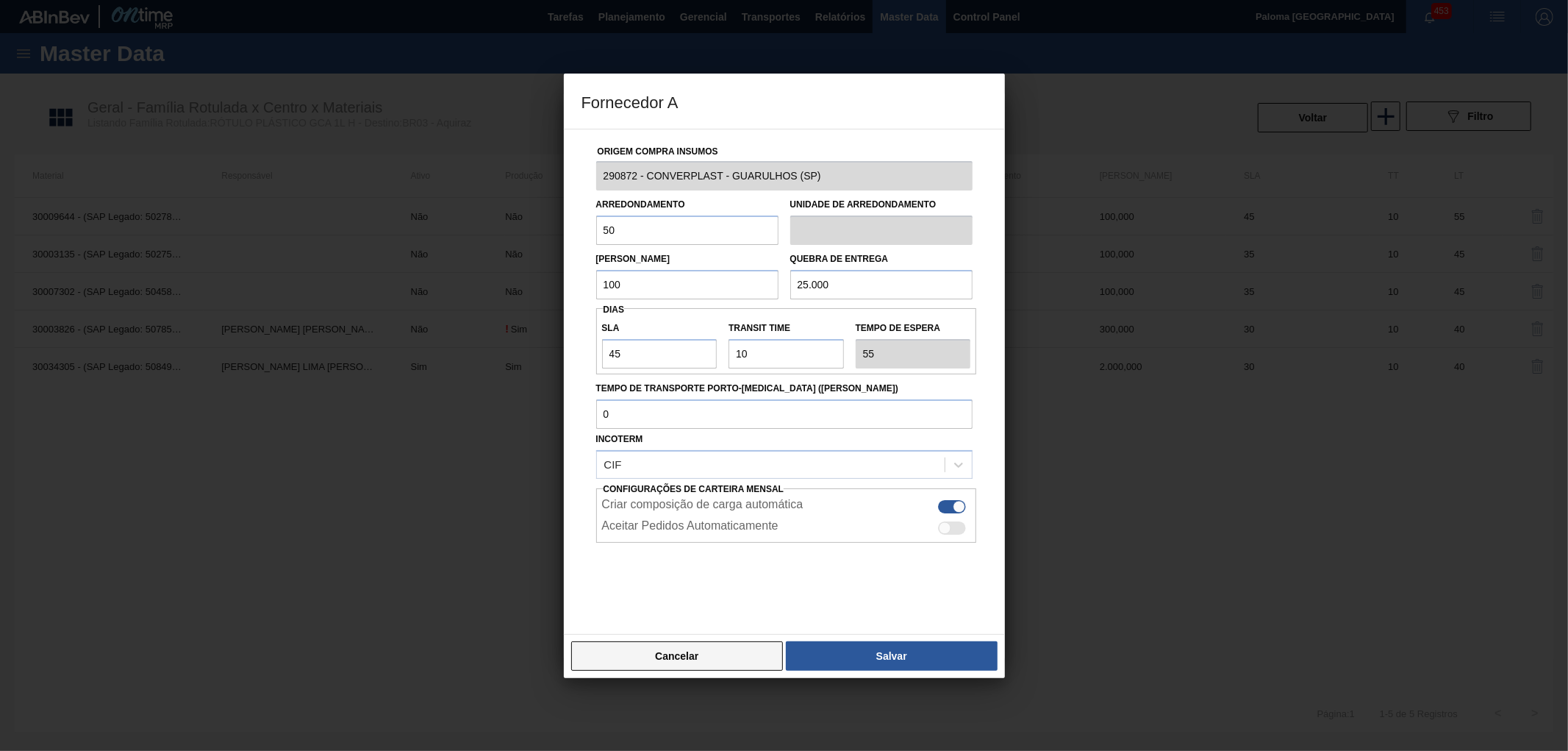
click at [761, 652] on button "Cancelar" at bounding box center [677, 656] width 212 height 30
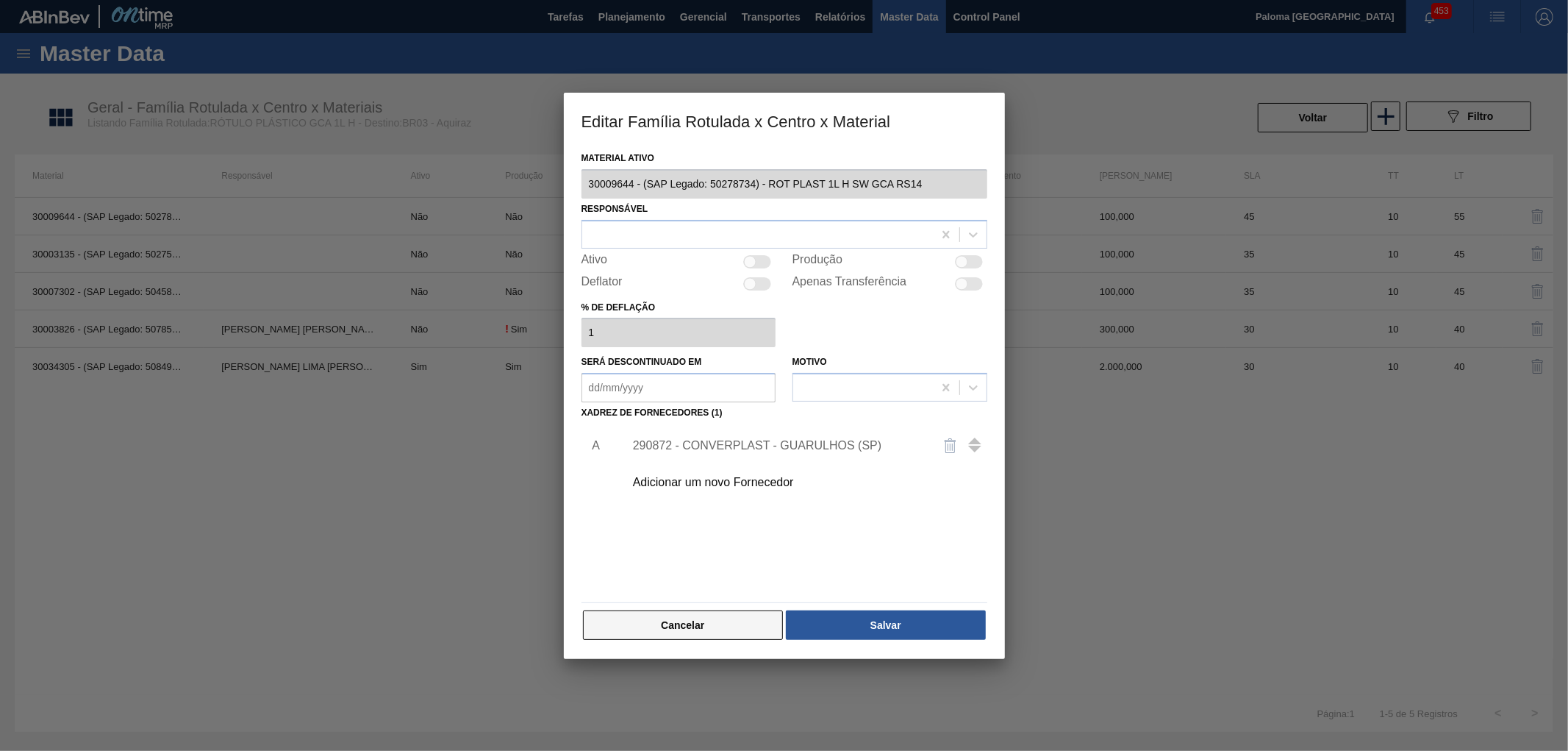
click at [761, 625] on button "Cancelar" at bounding box center [684, 625] width 201 height 30
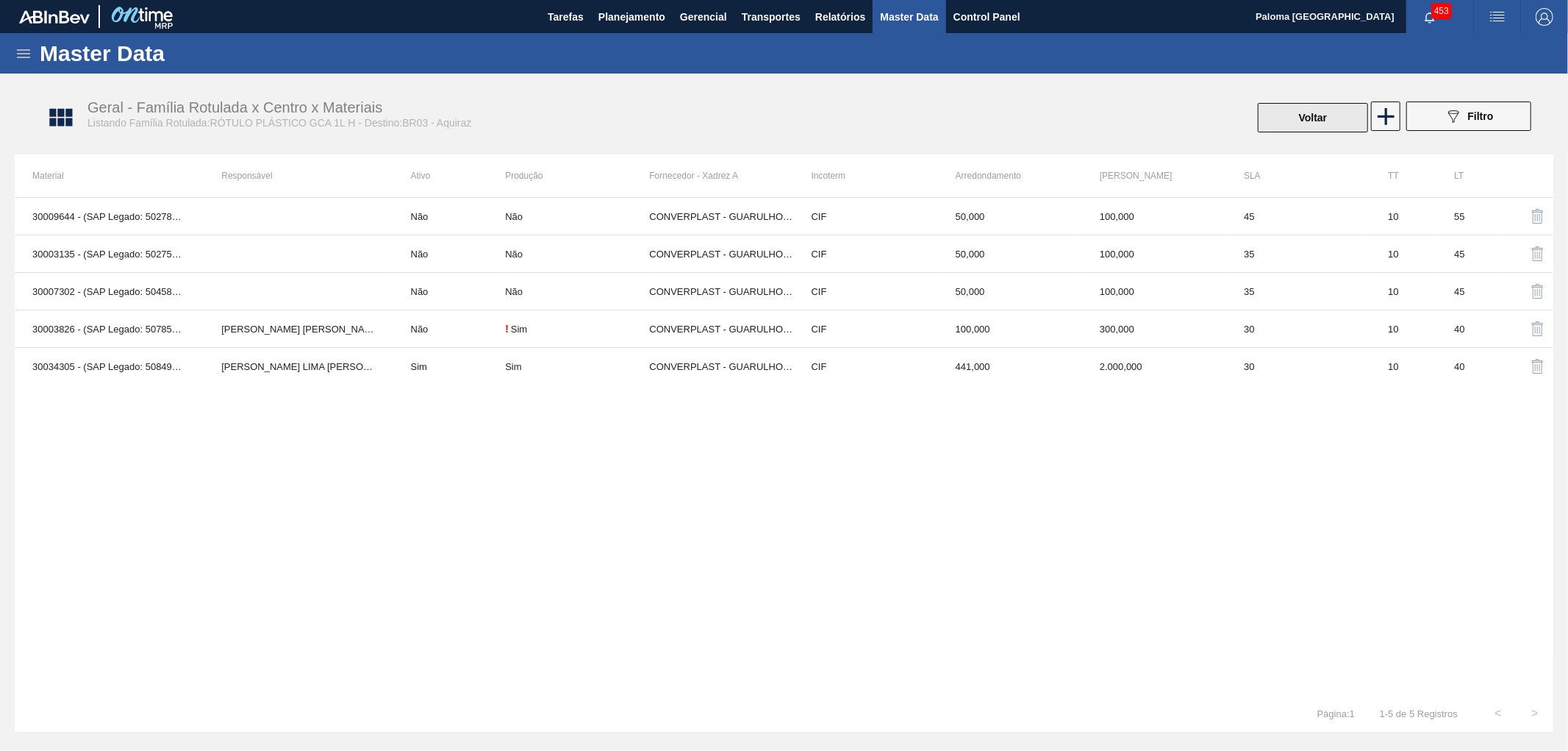
click at [1317, 112] on button "Voltar" at bounding box center [1313, 117] width 110 height 30
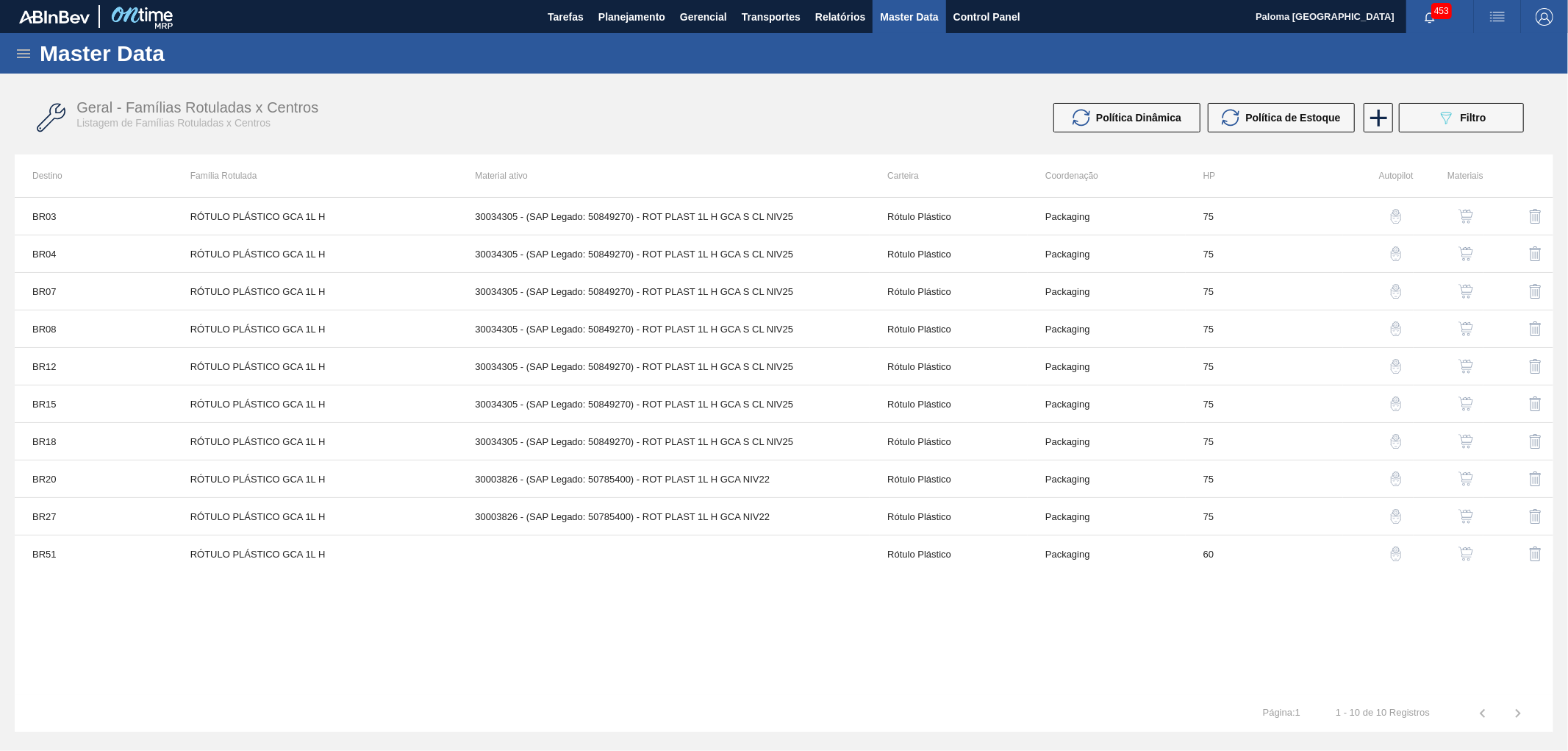
click at [1472, 251] on img "button" at bounding box center [1465, 253] width 14 height 14
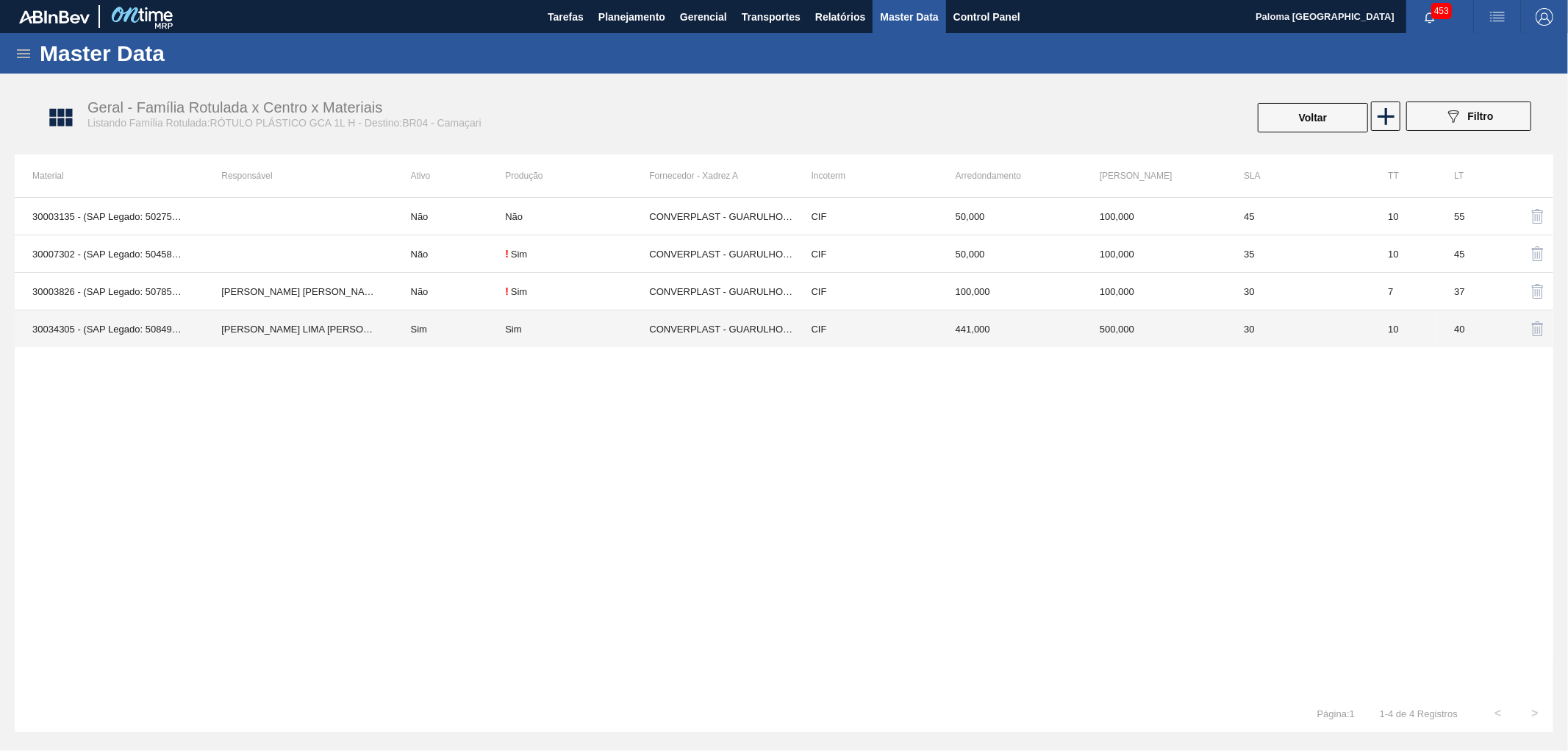
click at [1420, 332] on td "10" at bounding box center [1403, 328] width 66 height 37
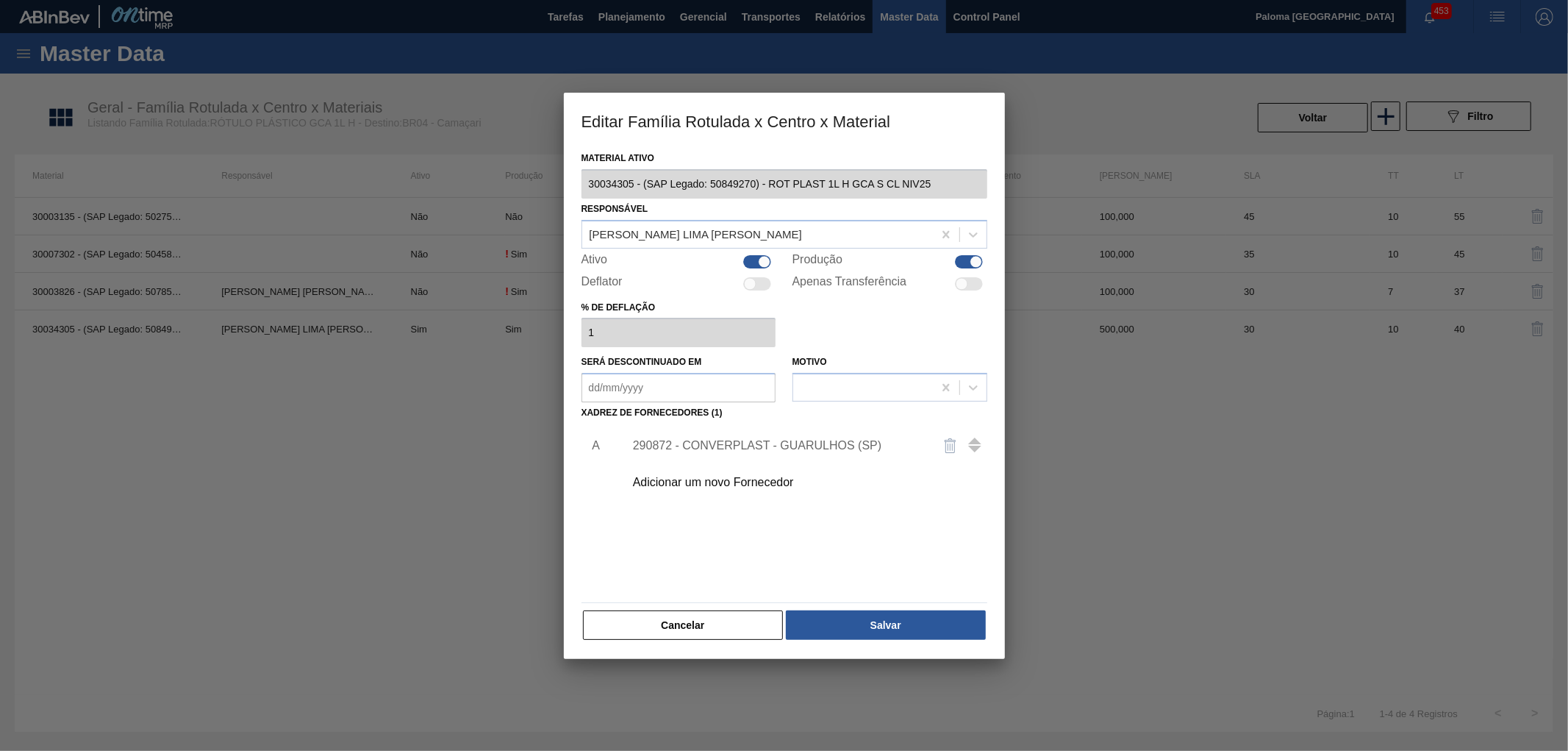
click at [799, 446] on div "290872 - CONVERPLAST - GUARULHOS (SP)" at bounding box center [777, 445] width 288 height 13
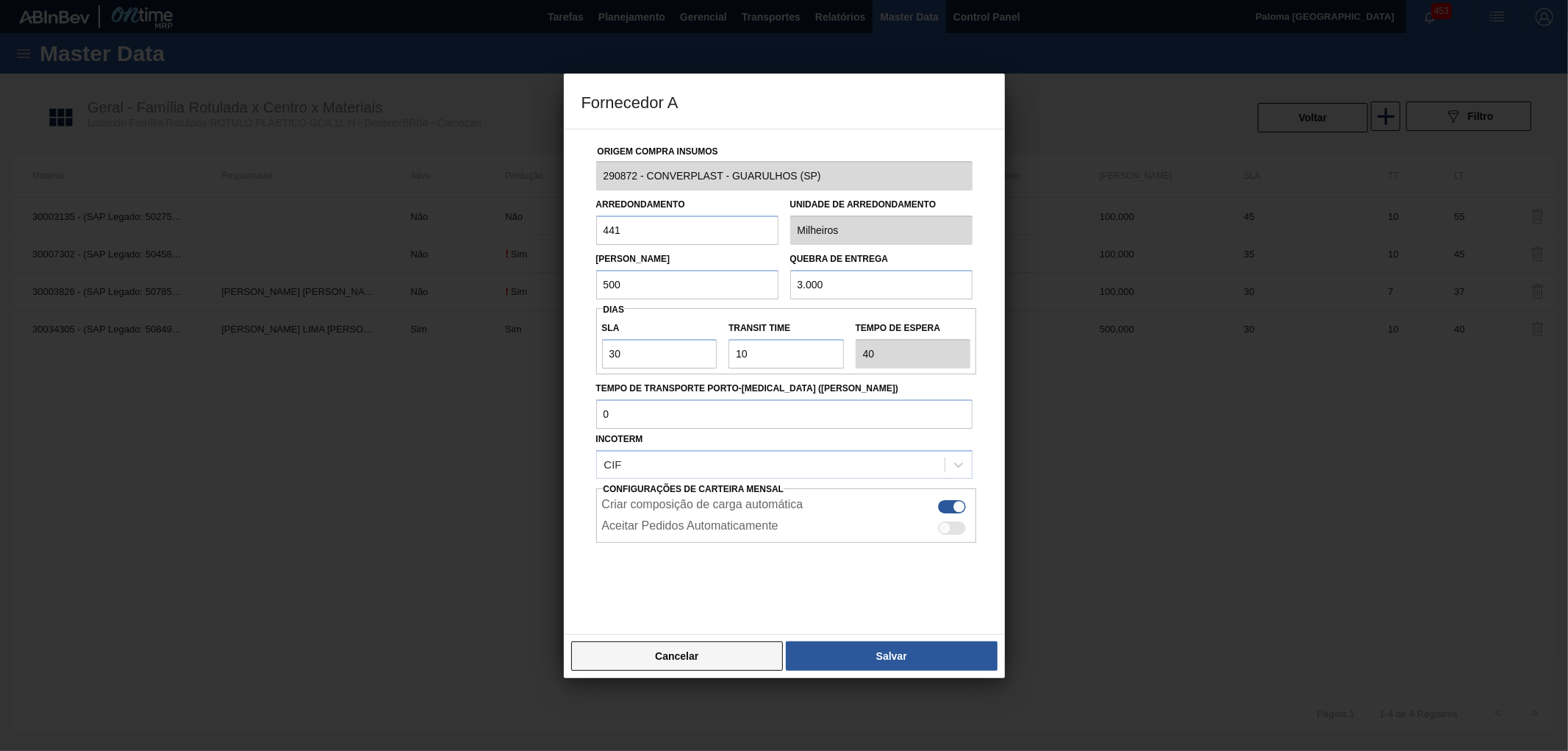
click at [711, 643] on button "Cancelar" at bounding box center [677, 656] width 212 height 30
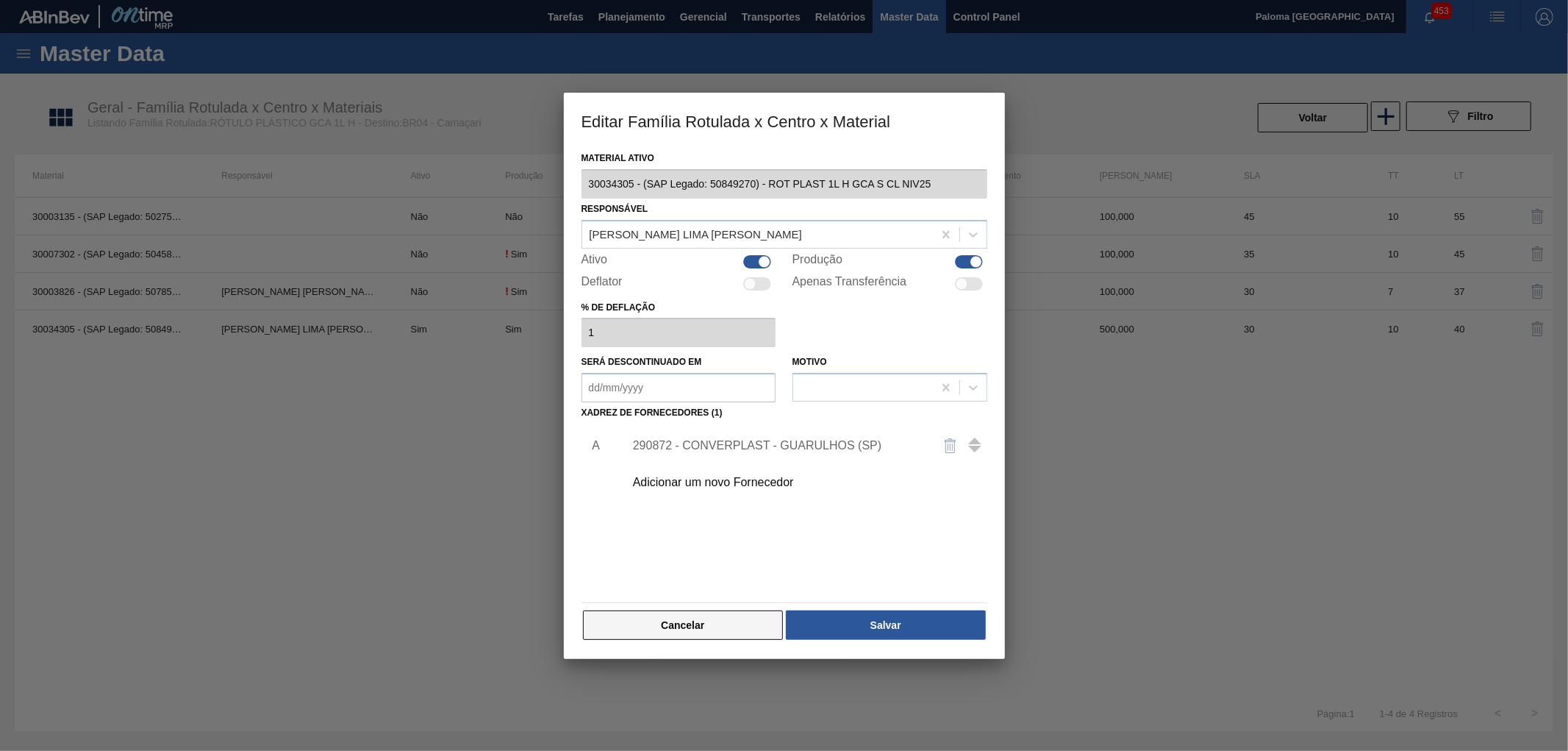
click at [711, 628] on button "Cancelar" at bounding box center [684, 625] width 201 height 30
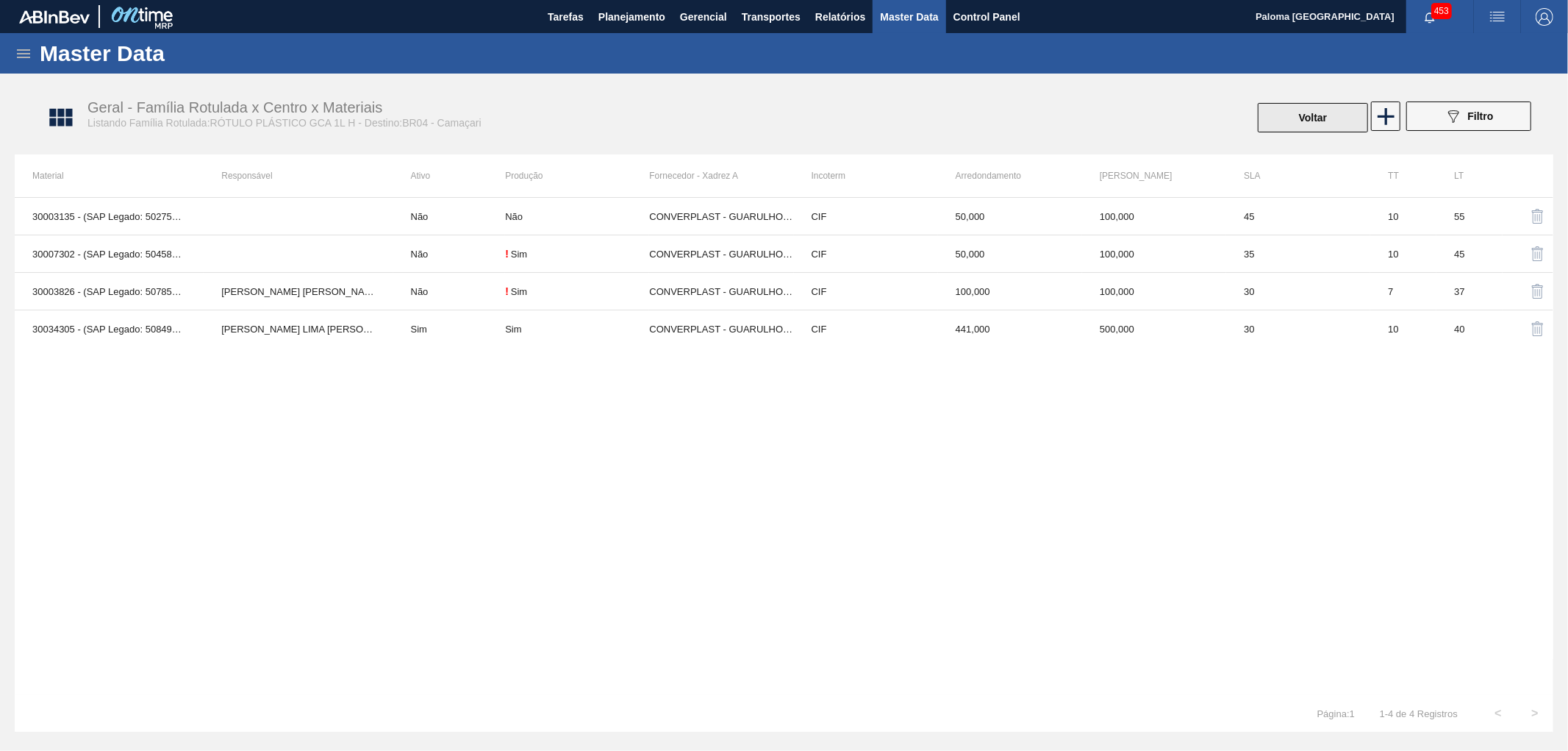
click at [1303, 126] on button "Voltar" at bounding box center [1313, 117] width 110 height 30
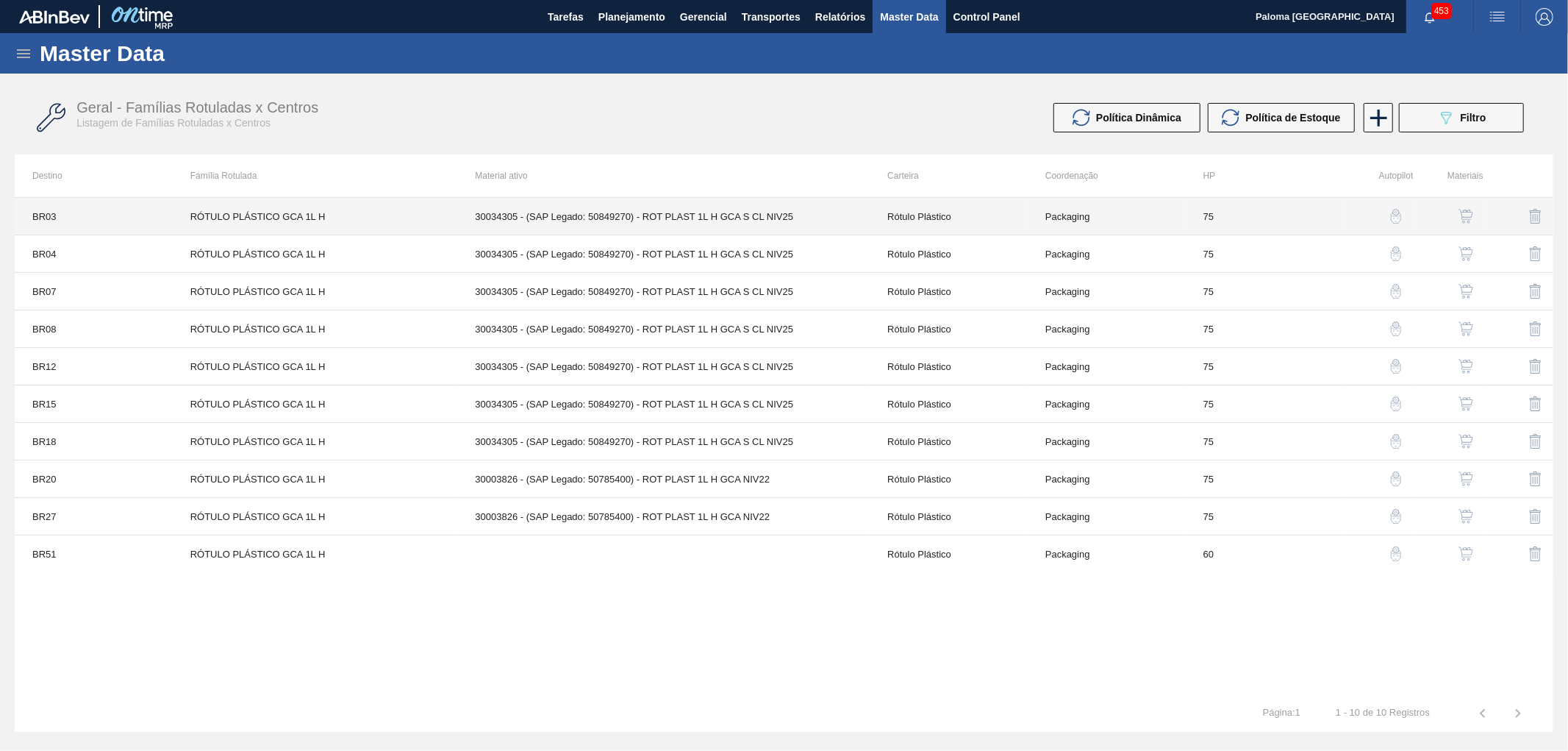
click at [932, 215] on td "Rótulo Plástico" at bounding box center [949, 216] width 158 height 37
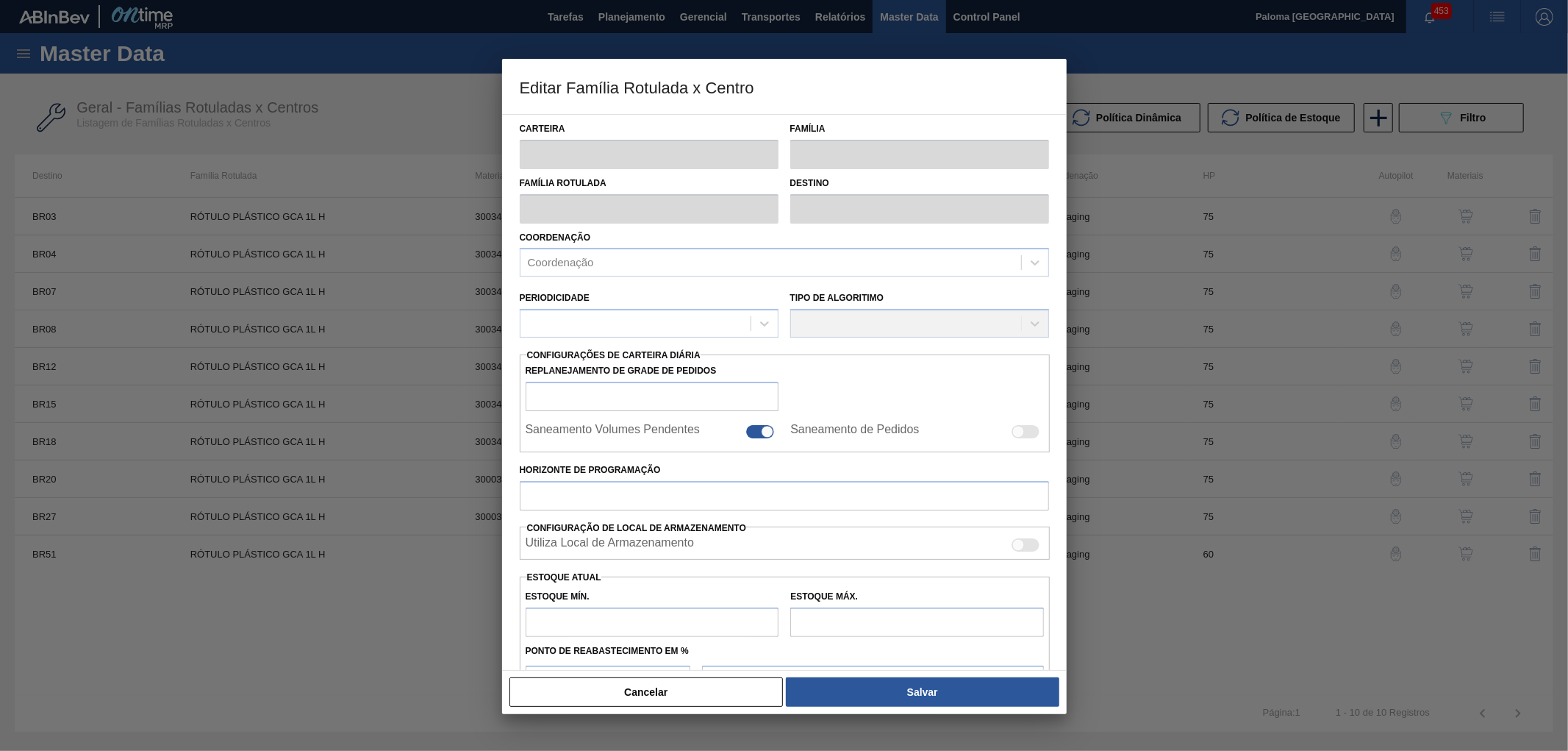
click at [932, 215] on div "Carteira Família Família Rotulada Destino Coordenação Coordenação Periodicidade…" at bounding box center [784, 496] width 529 height 762
type input "Rótulo Plástico"
type input "RÓTULO PLÁSTICO GCA 1L H"
type input "BR03 - Aquiraz"
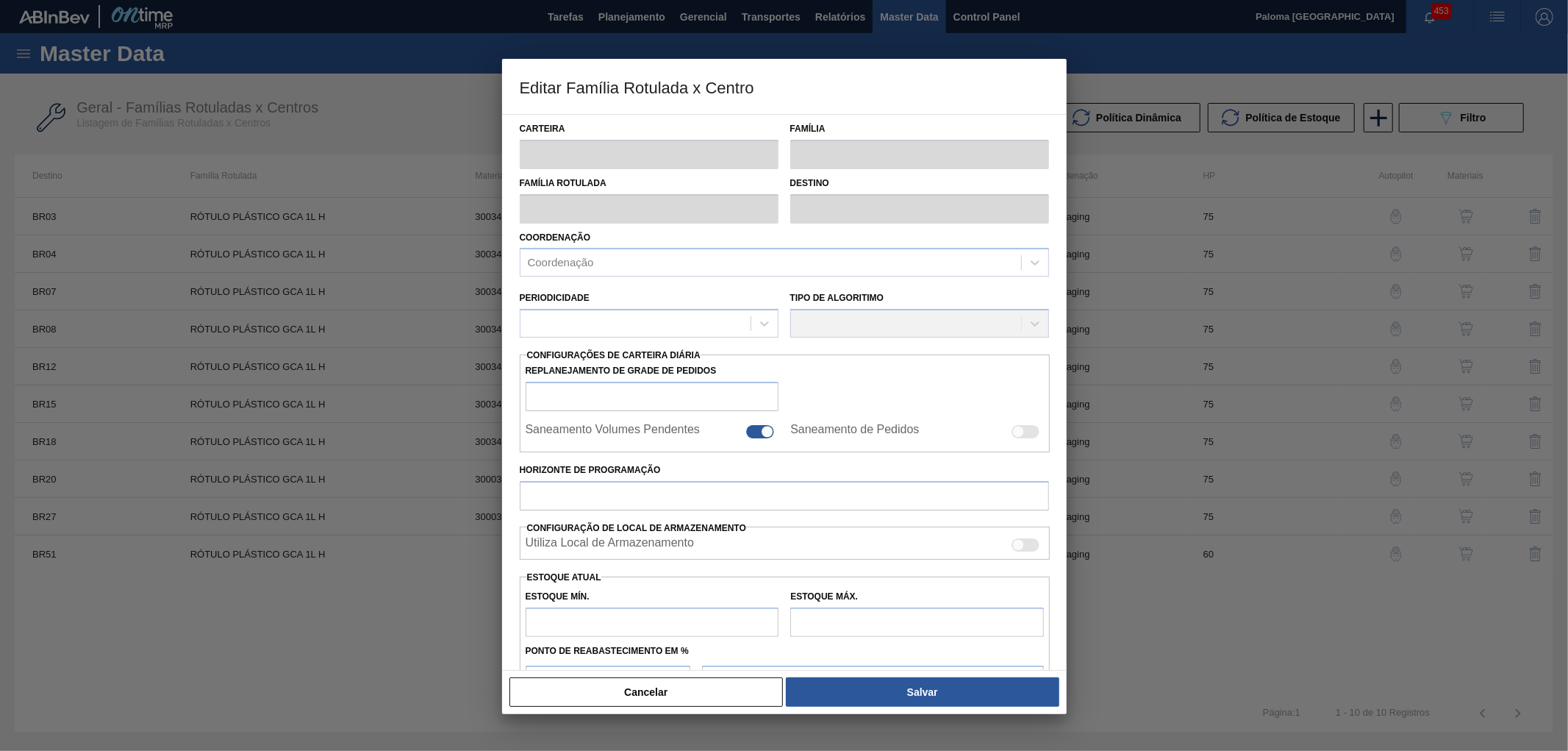
type input "75"
type input "475,491"
type input "2.724,191"
type input "50"
type input "1.599,841"
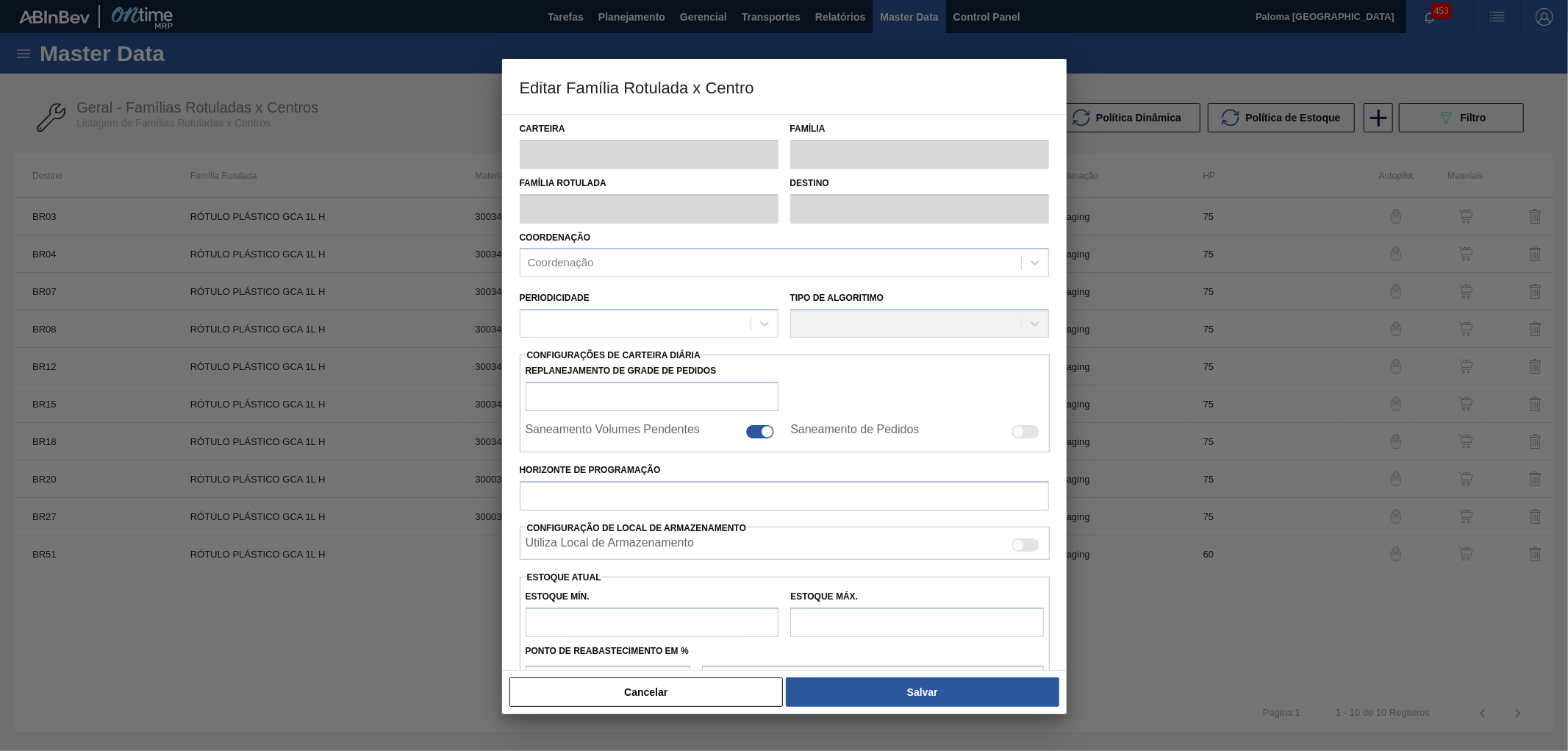
checkbox input "true"
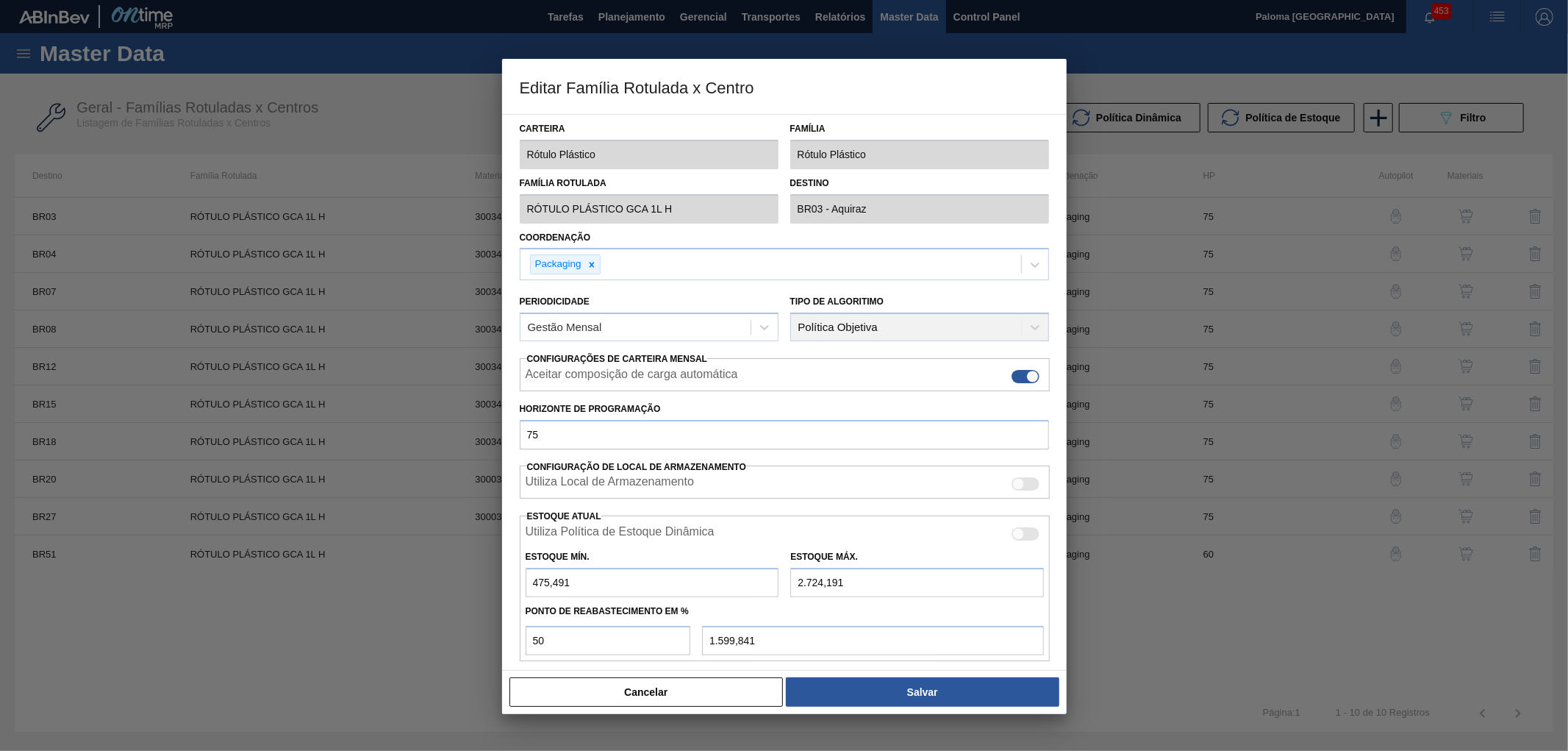
drag, startPoint x: 713, startPoint y: 695, endPoint x: 837, endPoint y: 645, distance: 133.7
click at [730, 695] on button "Cancelar" at bounding box center [647, 692] width 274 height 30
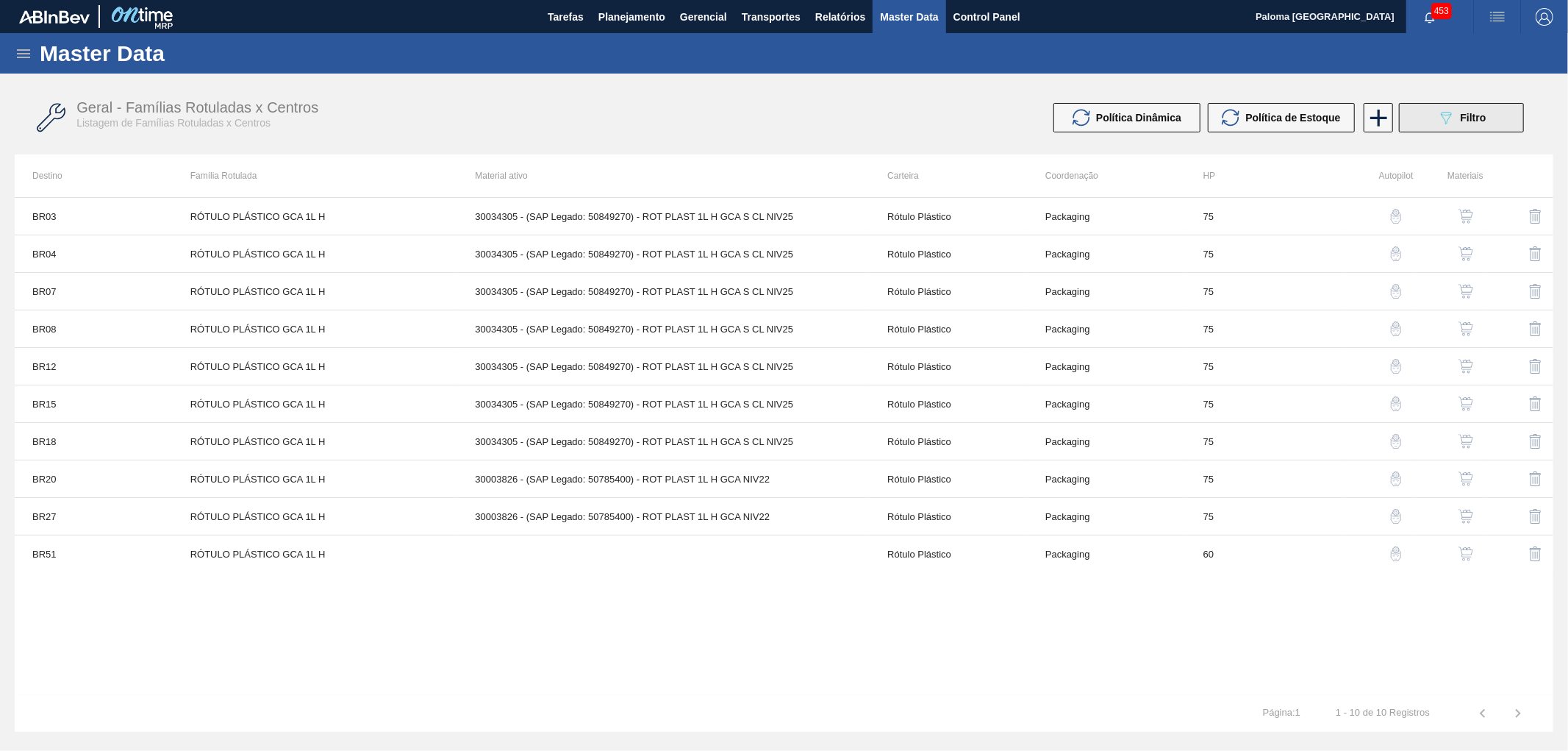
click at [1441, 121] on icon "089F7B8B-B2A5-4AFE-B5C0-19BA573D28AC" at bounding box center [1445, 117] width 18 height 18
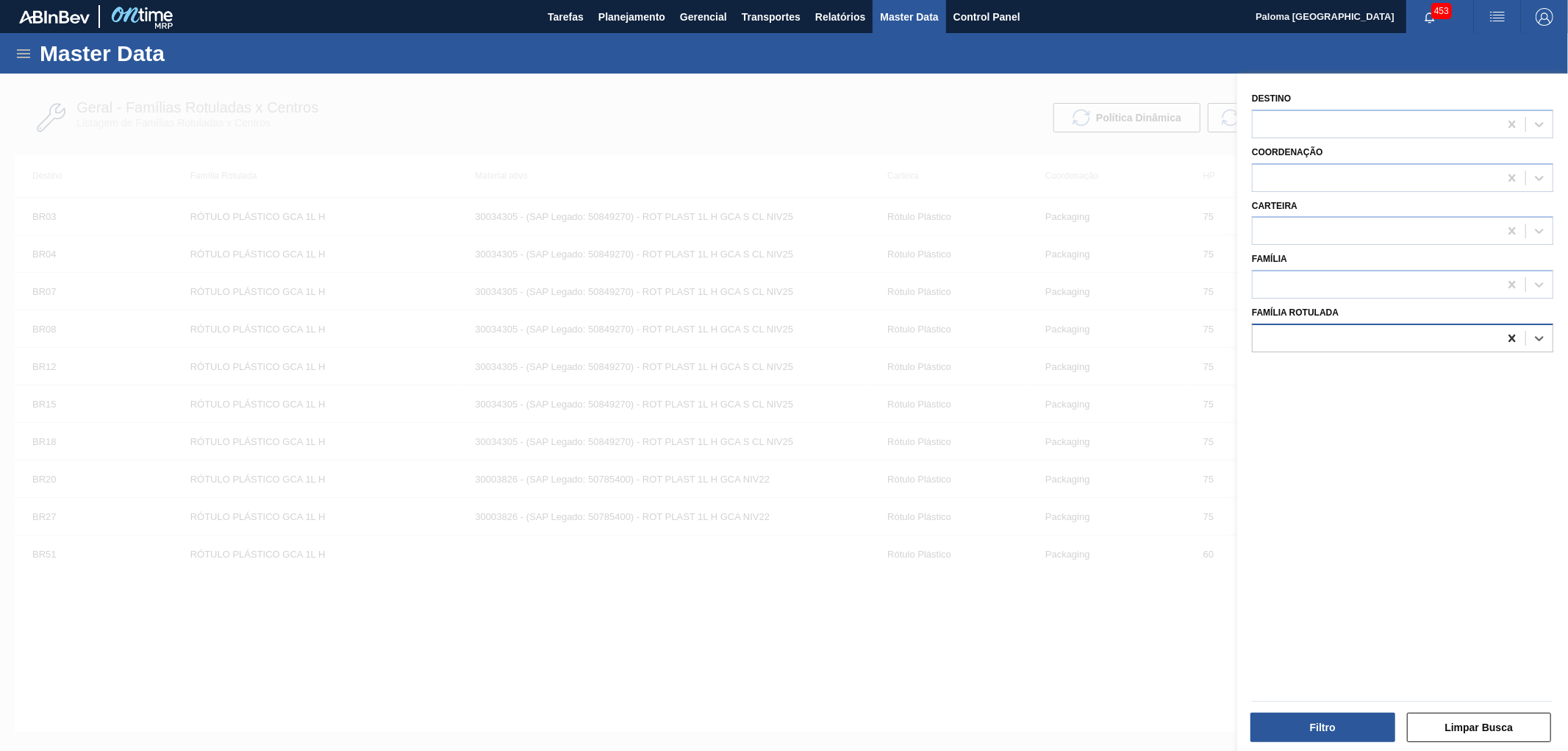
click at [1510, 340] on icon at bounding box center [1512, 337] width 14 height 14
click at [1306, 230] on div at bounding box center [1375, 232] width 246 height 21
type input "ró"
click at [1349, 401] on div "Rótulo Plástico" at bounding box center [1403, 404] width 302 height 27
click at [1342, 729] on button "Filtro" at bounding box center [1323, 727] width 145 height 30
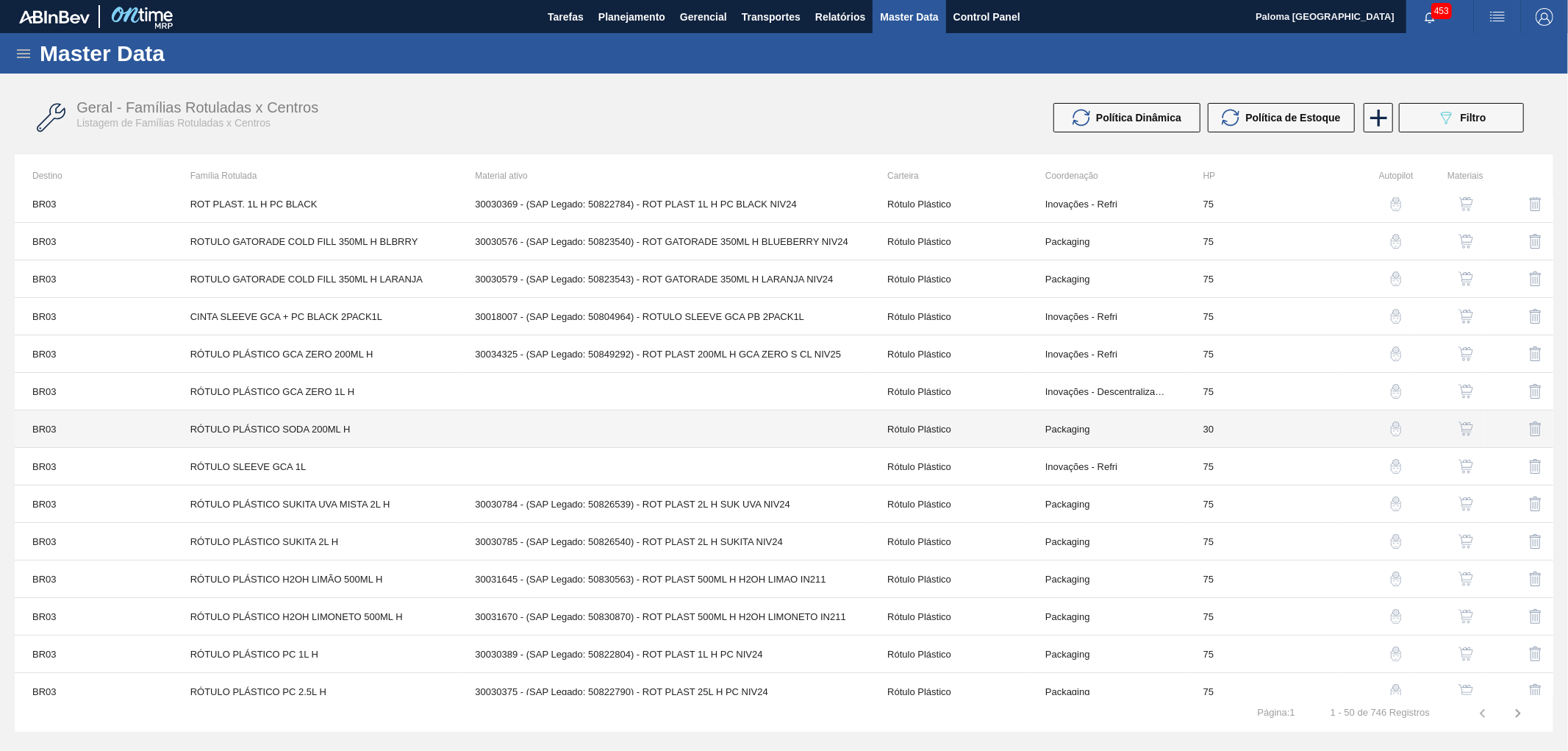
scroll to position [327, 0]
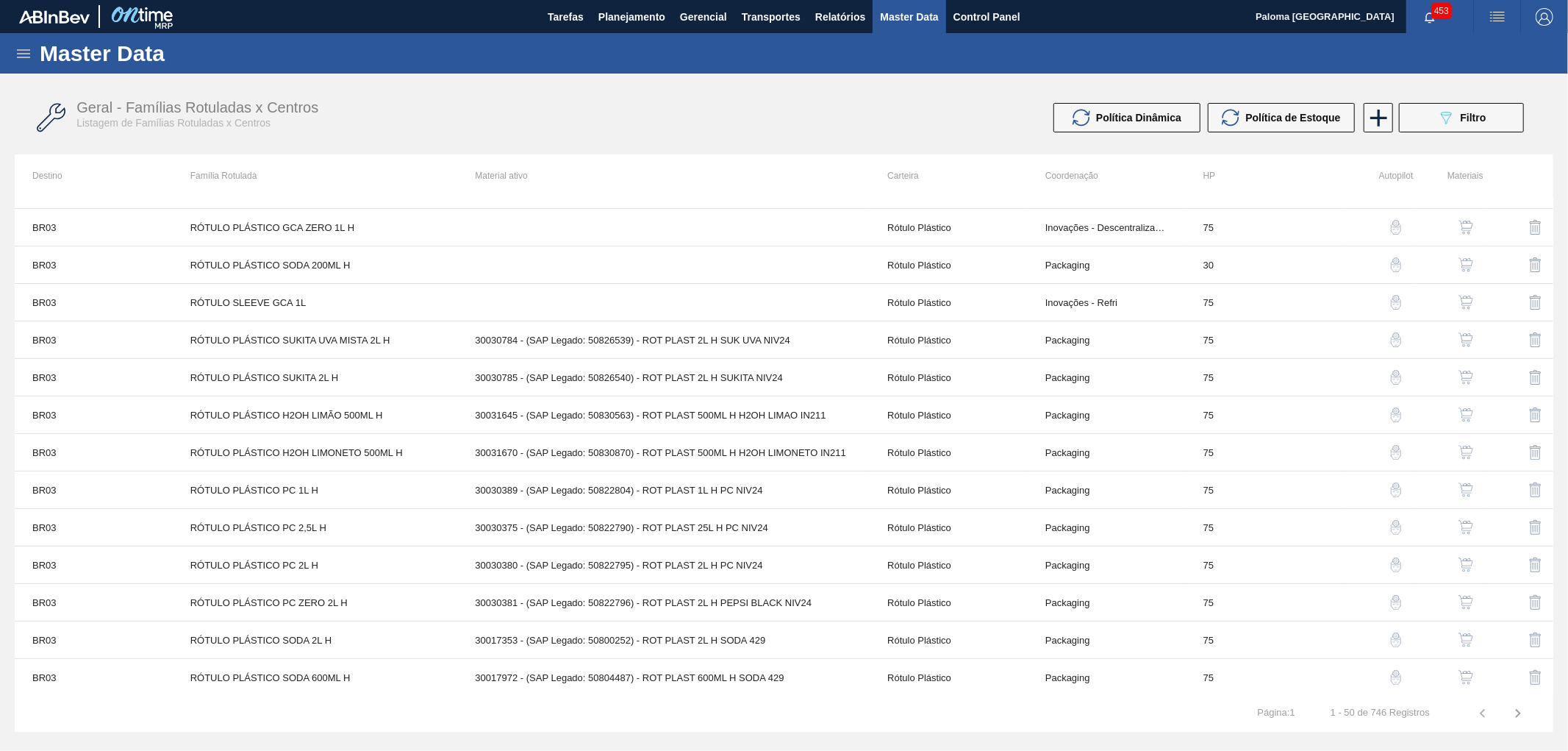
click at [1459, 563] on img "button" at bounding box center [1465, 564] width 14 height 14
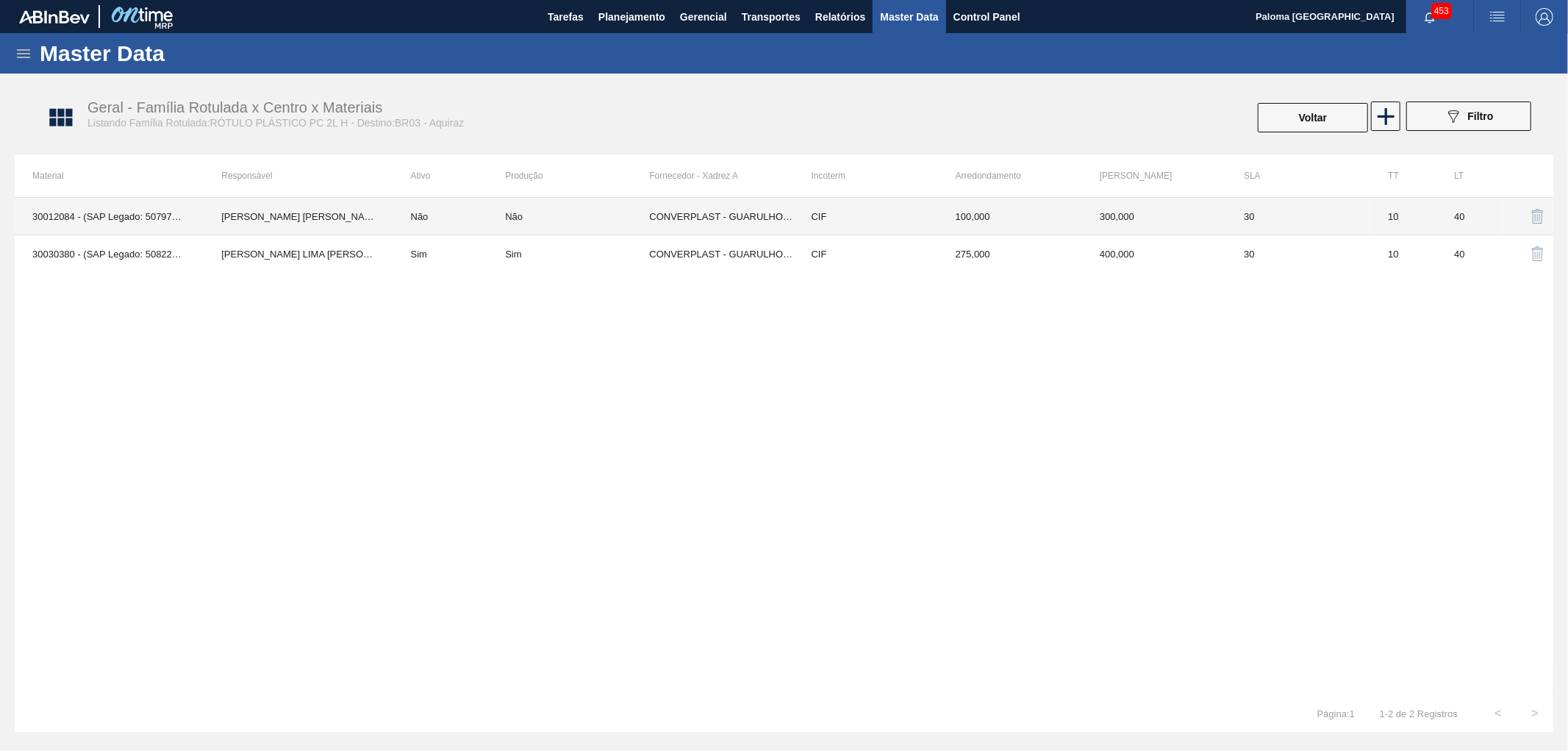
click at [1394, 215] on td "10" at bounding box center [1403, 216] width 66 height 37
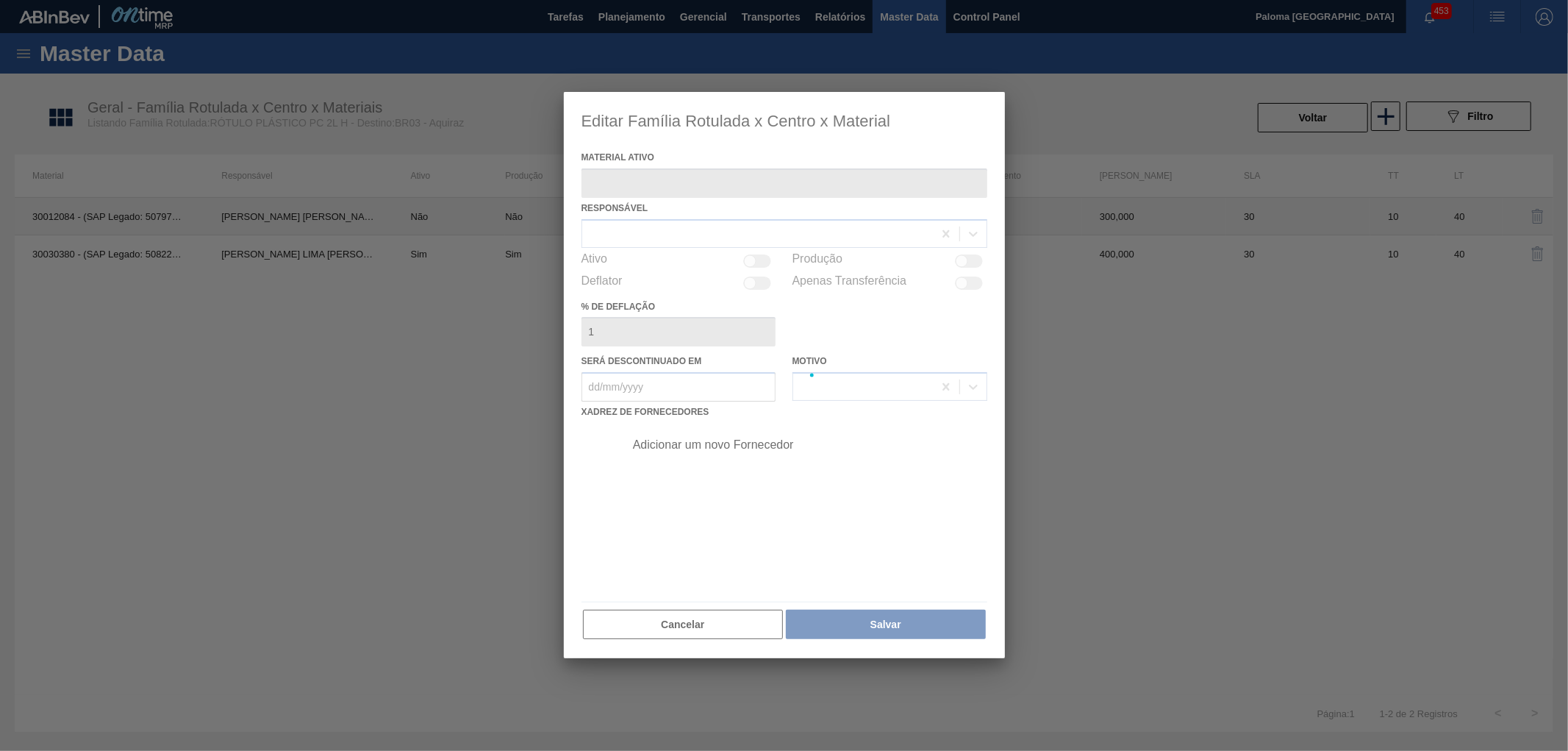
type ativo "30012084 - (SAP Legado: 50797471) - ROT PLAST 2LH PC 99KCAL"
type em "01/02/2025"
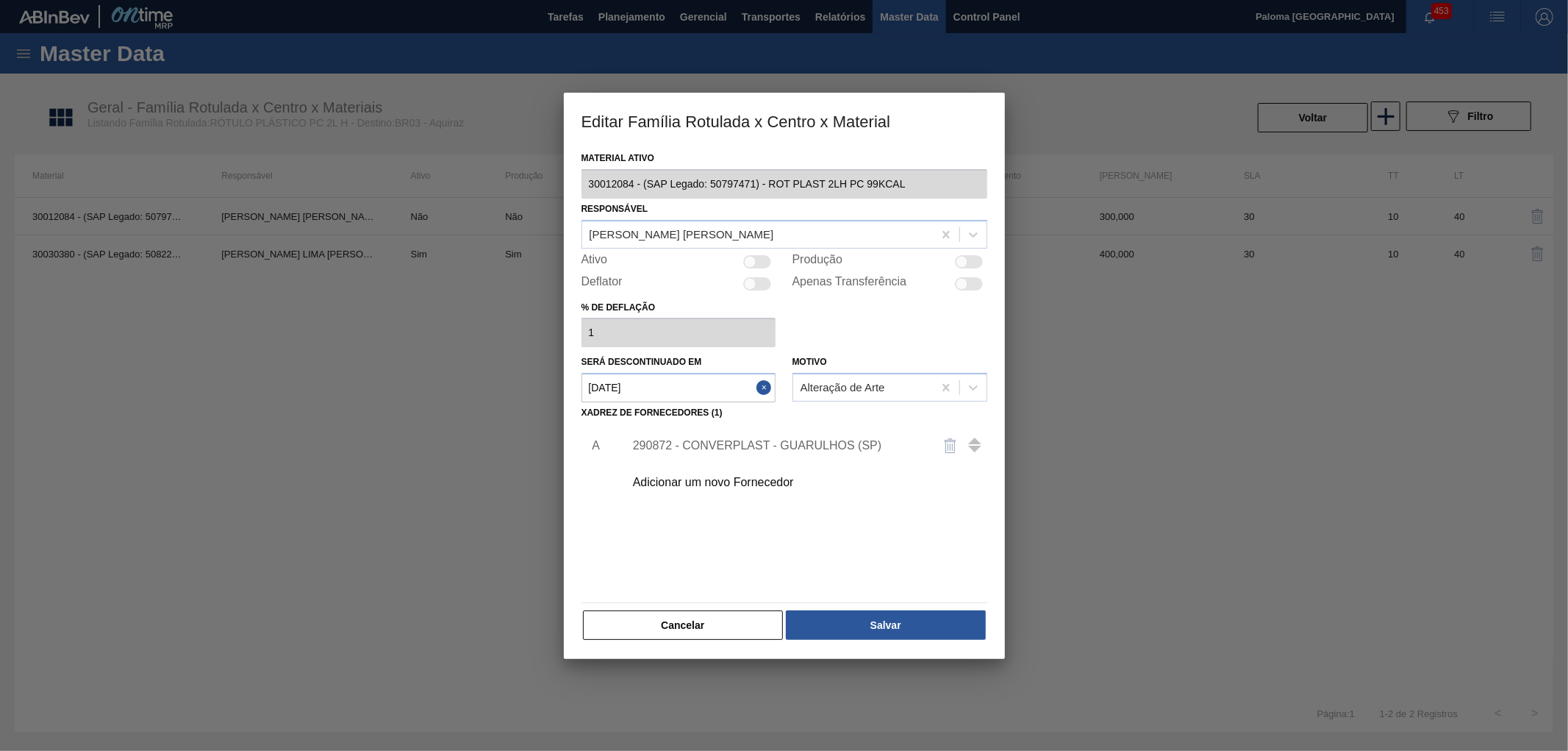
click at [770, 445] on div "290872 - CONVERPLAST - GUARULHOS (SP)" at bounding box center [777, 445] width 288 height 13
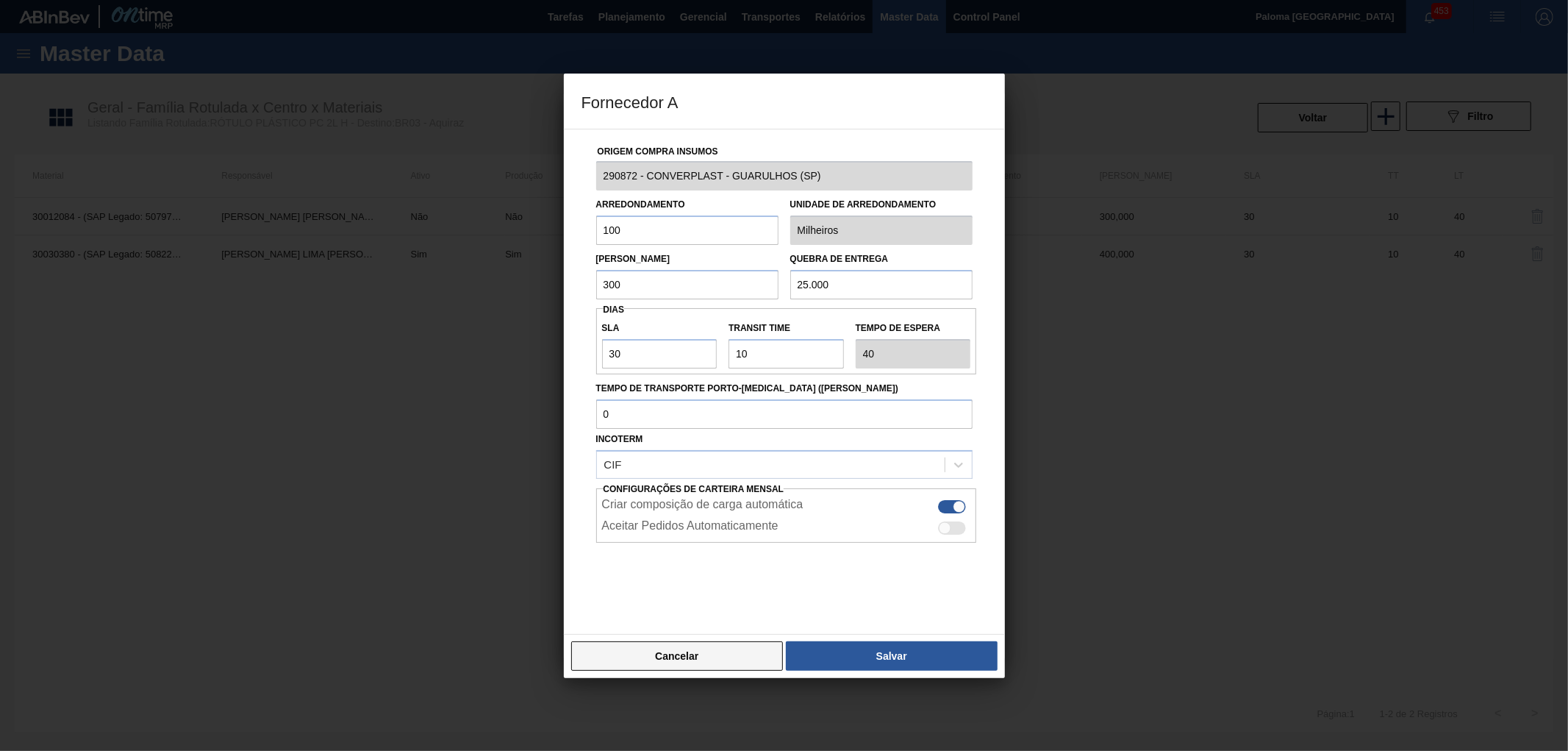
click at [744, 654] on button "Cancelar" at bounding box center [677, 656] width 212 height 30
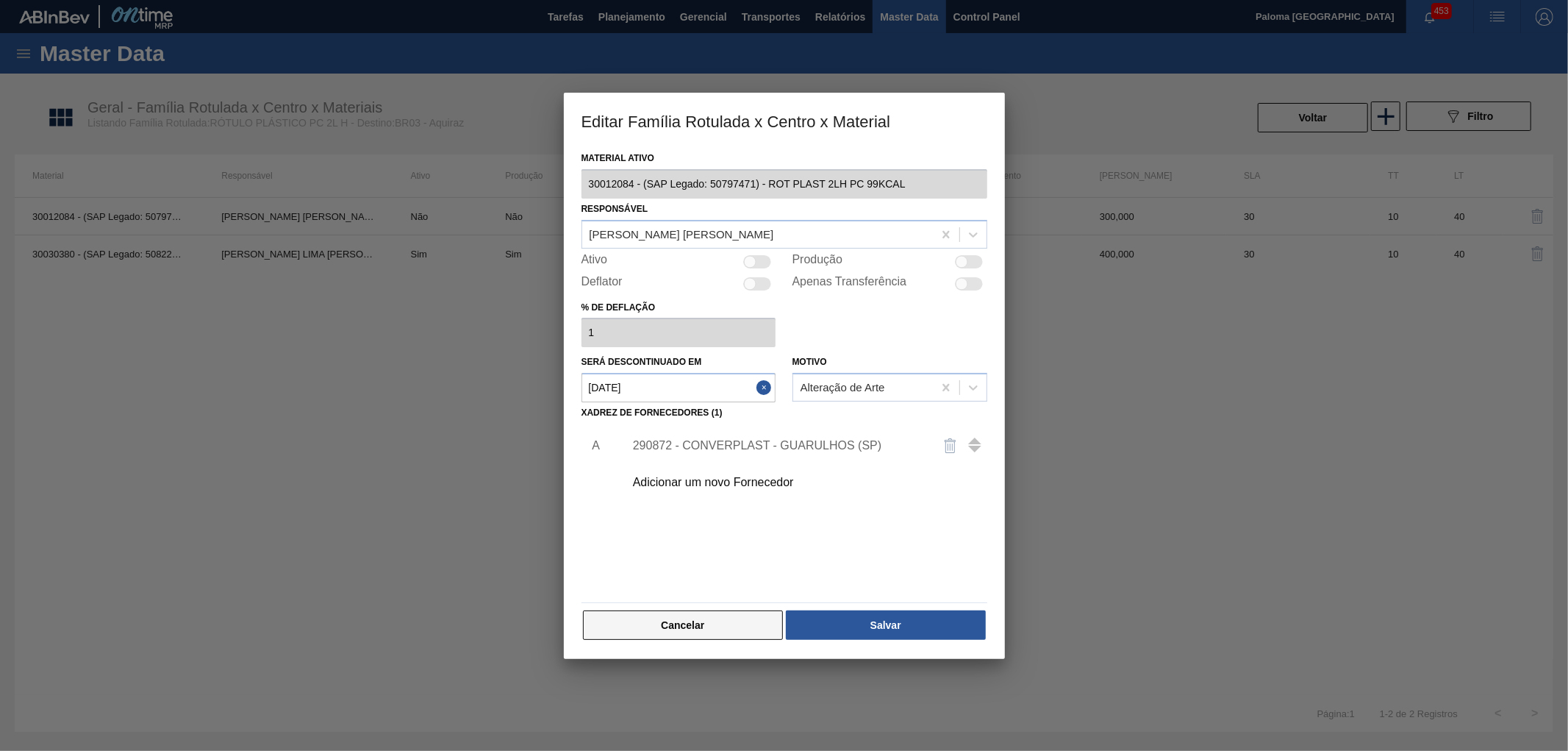
click at [733, 610] on button "Cancelar" at bounding box center [684, 625] width 201 height 30
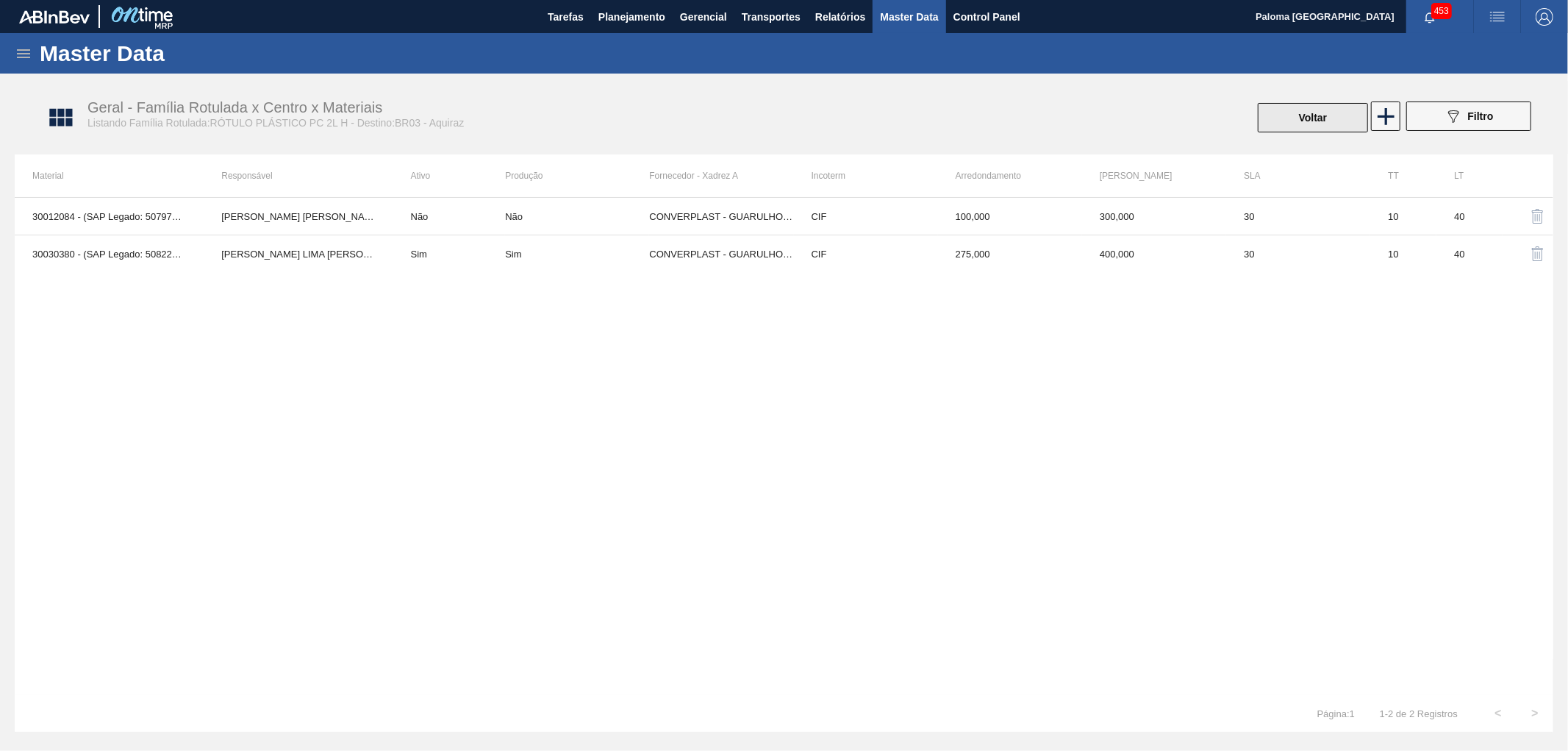
click at [1300, 118] on button "Voltar" at bounding box center [1313, 117] width 110 height 30
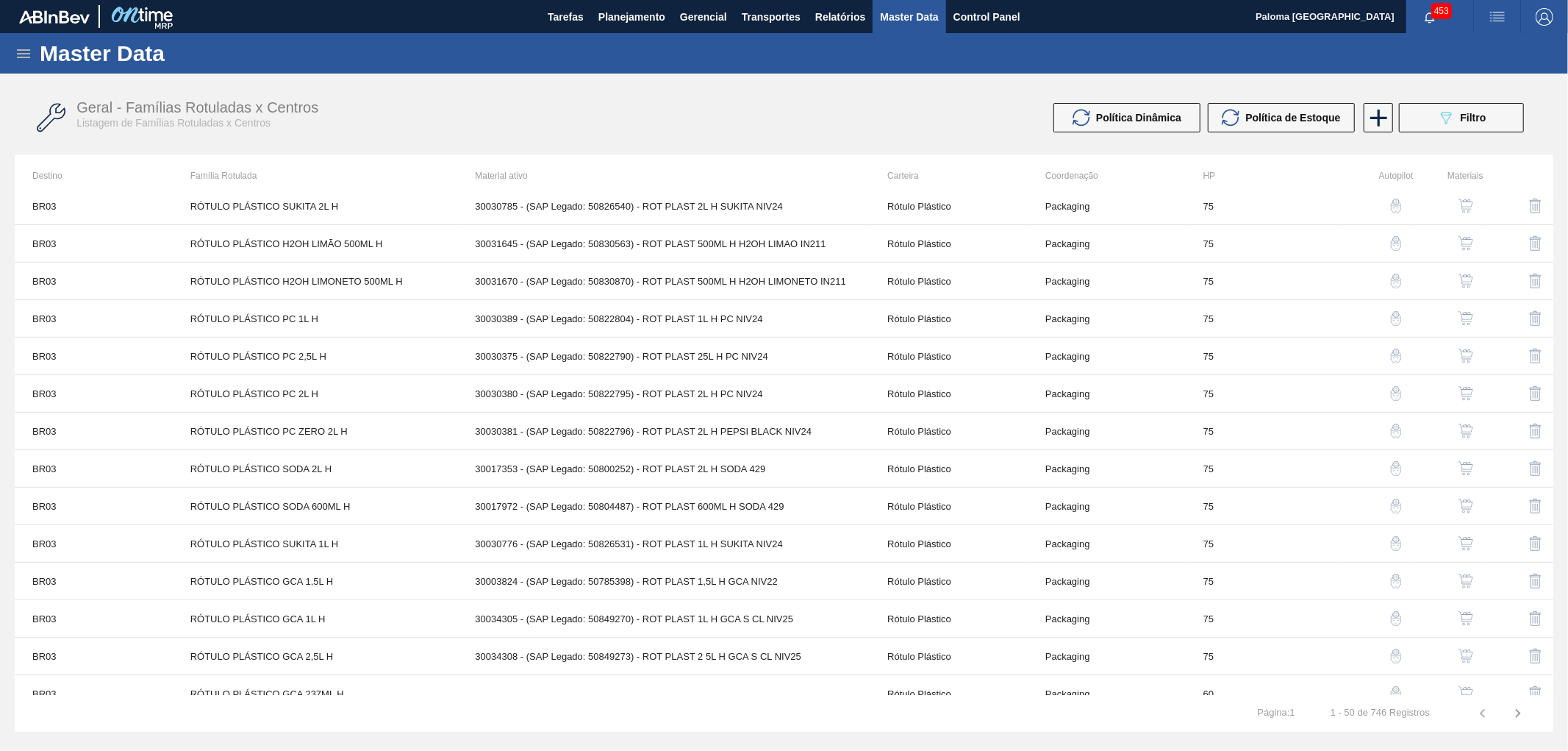
scroll to position [899, 0]
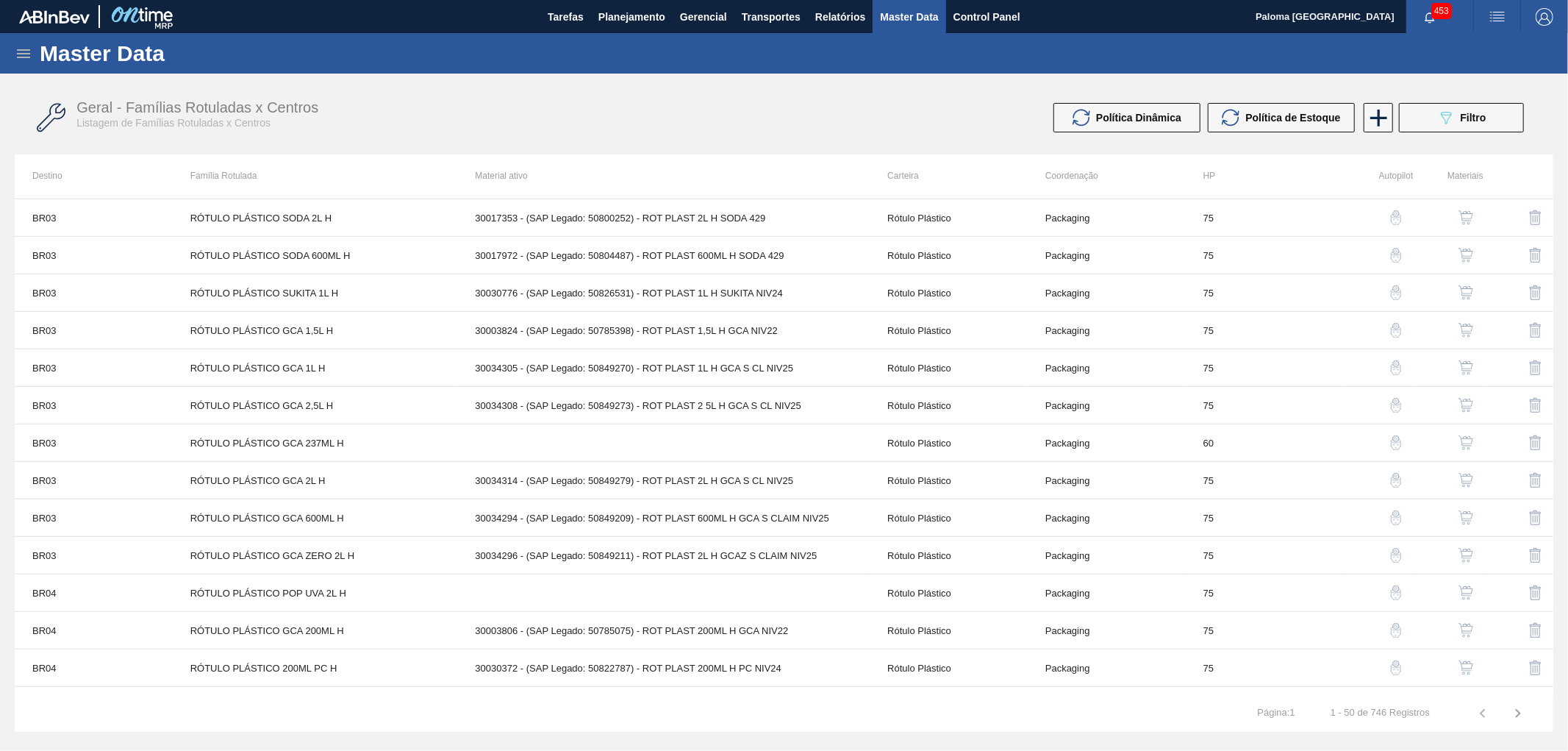
click at [1471, 666] on img "button" at bounding box center [1465, 667] width 14 height 14
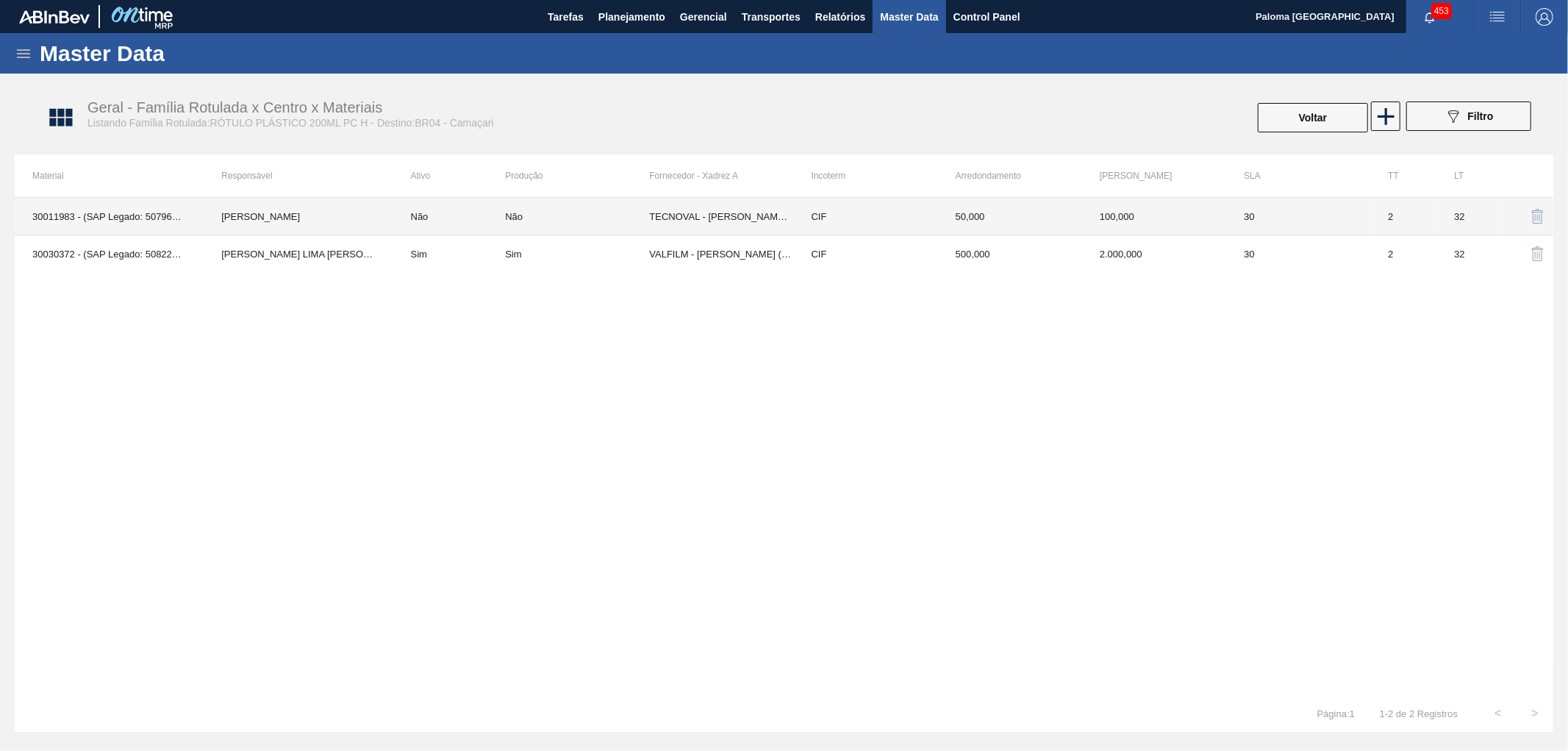
click at [1400, 211] on td "2" at bounding box center [1403, 216] width 66 height 37
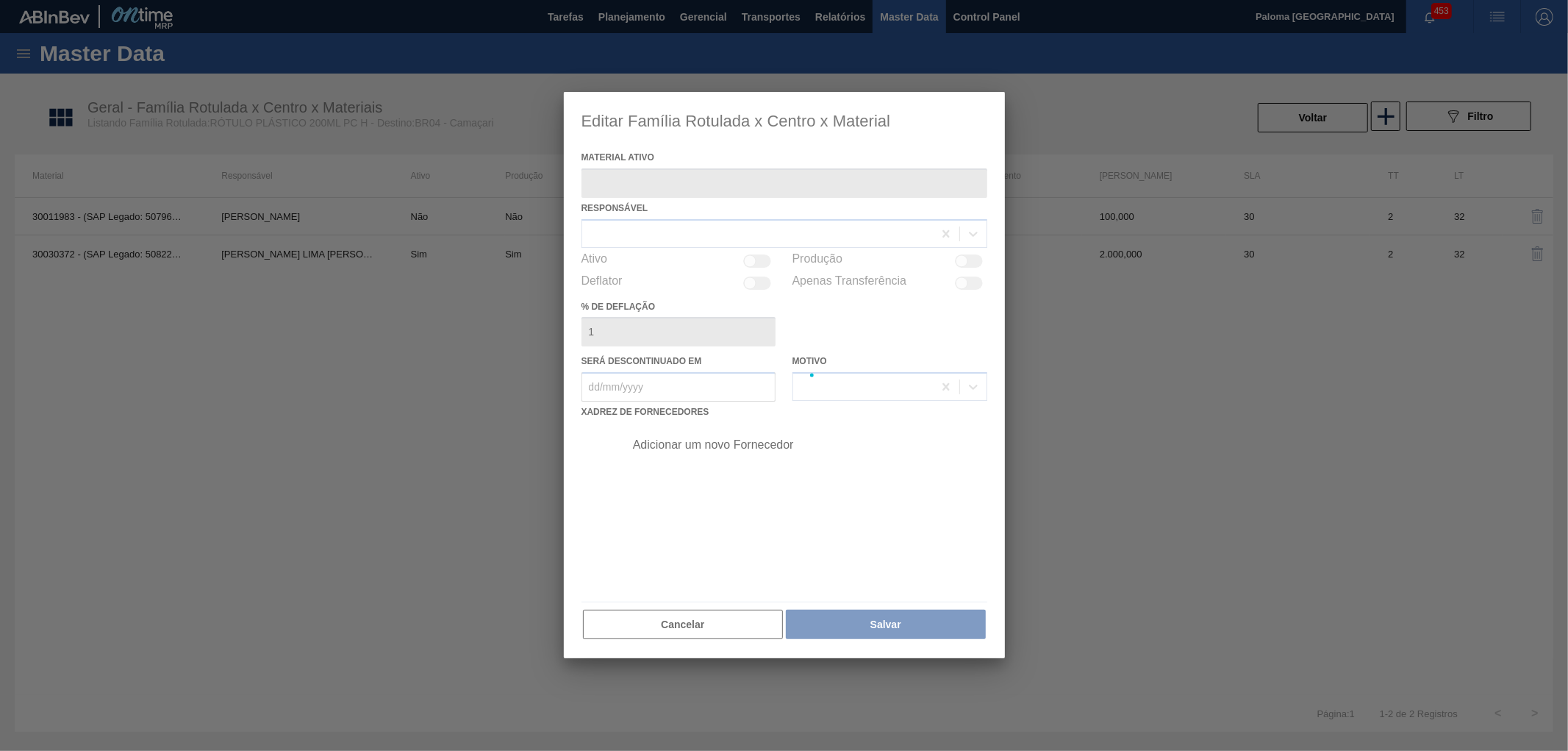
type ativo "30011983 - (SAP Legado: 50796834) - ROT PLAST 200ML H PC 99KCAL"
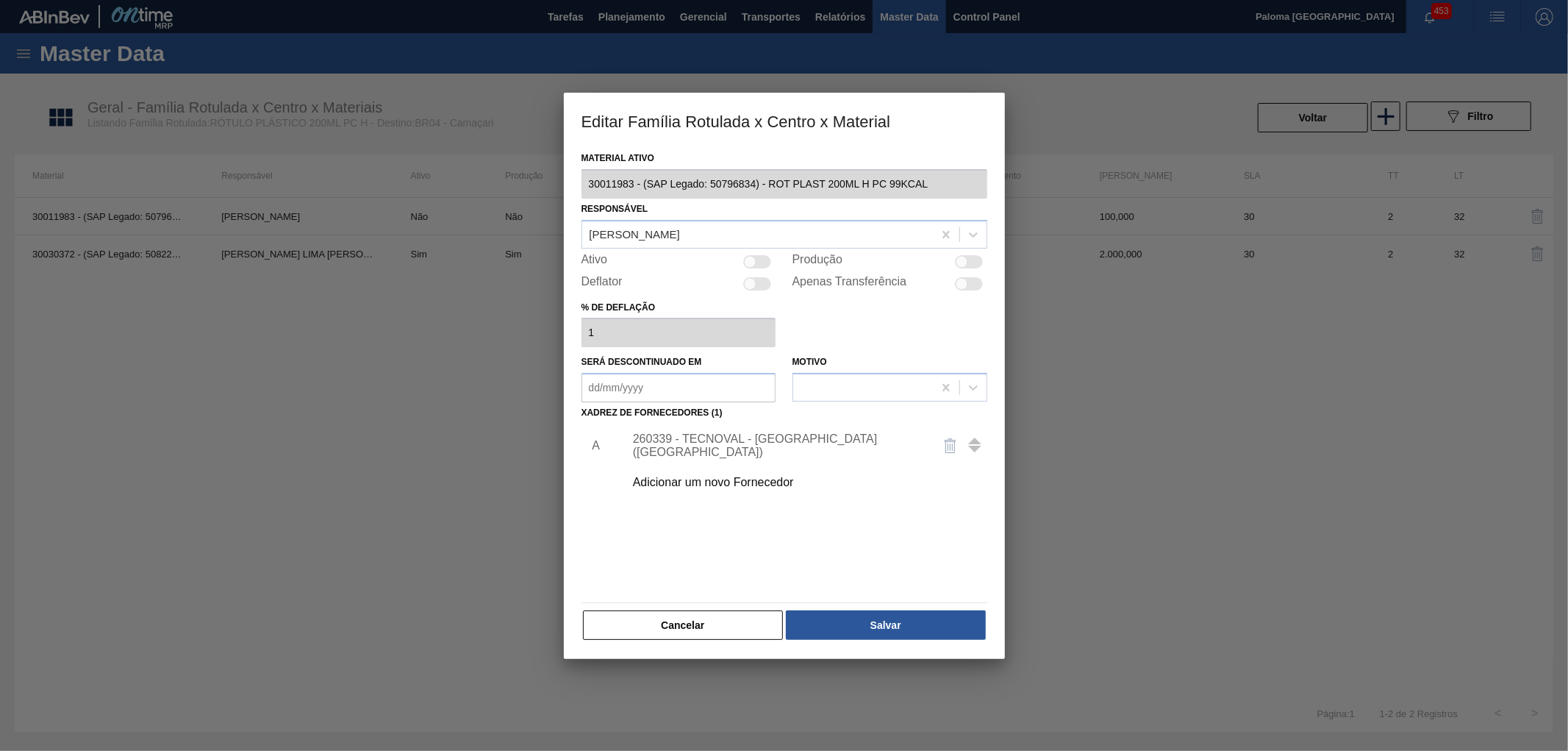
click at [752, 454] on div "260339 - TECNOVAL - LORENA (SP)" at bounding box center [802, 446] width 372 height 37
click at [740, 638] on button "Cancelar" at bounding box center [684, 625] width 201 height 30
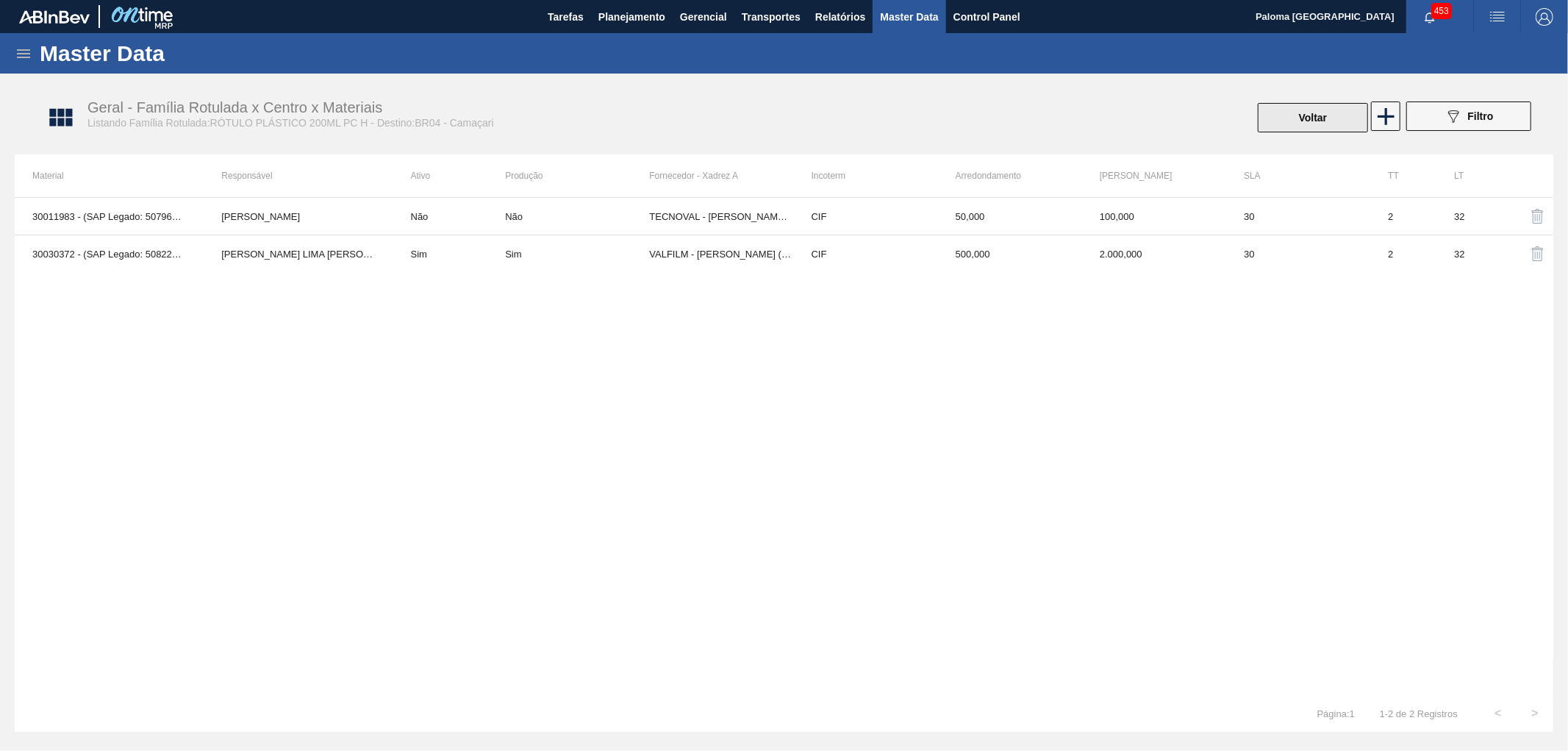
click at [1336, 117] on button "Voltar" at bounding box center [1313, 117] width 110 height 30
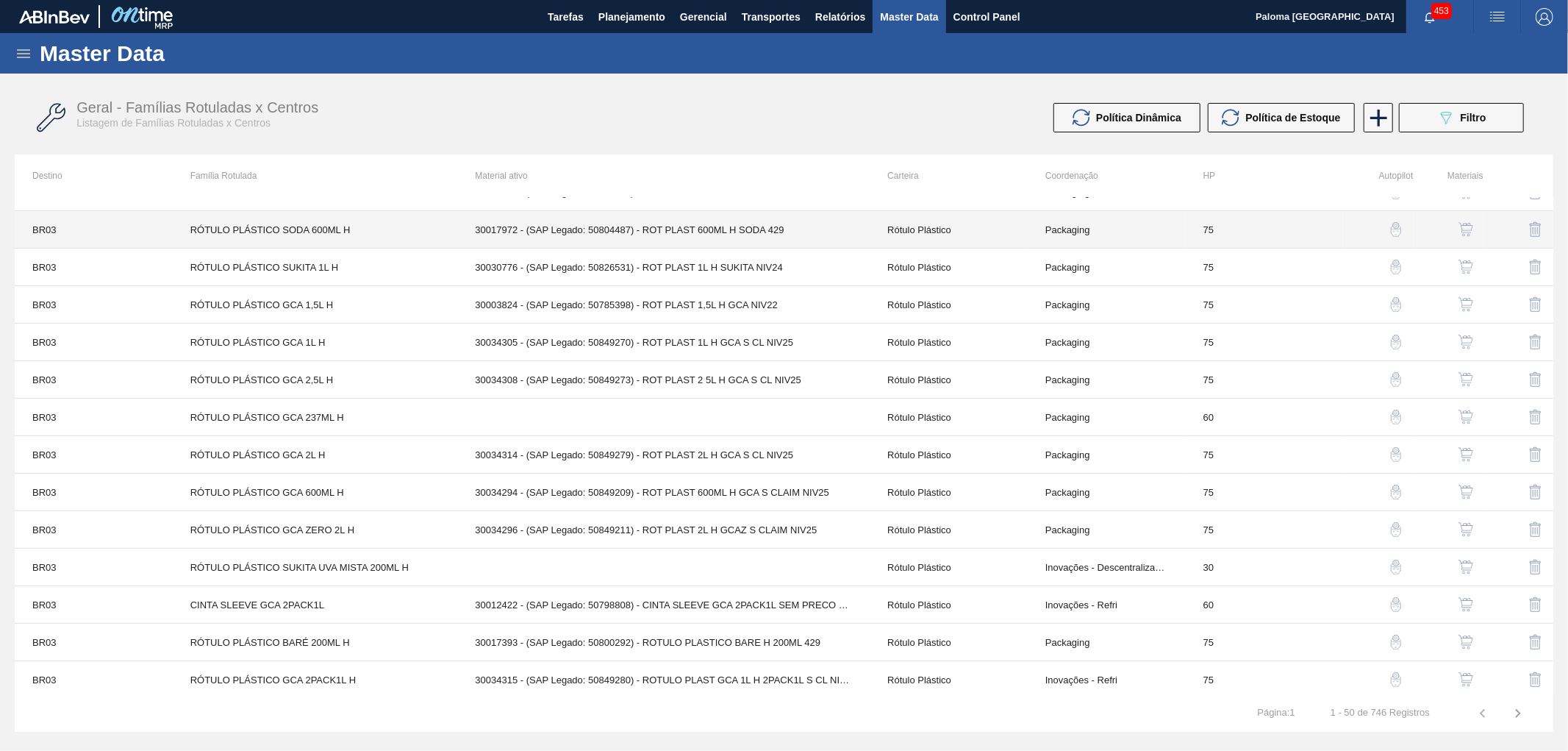
scroll to position [653, 0]
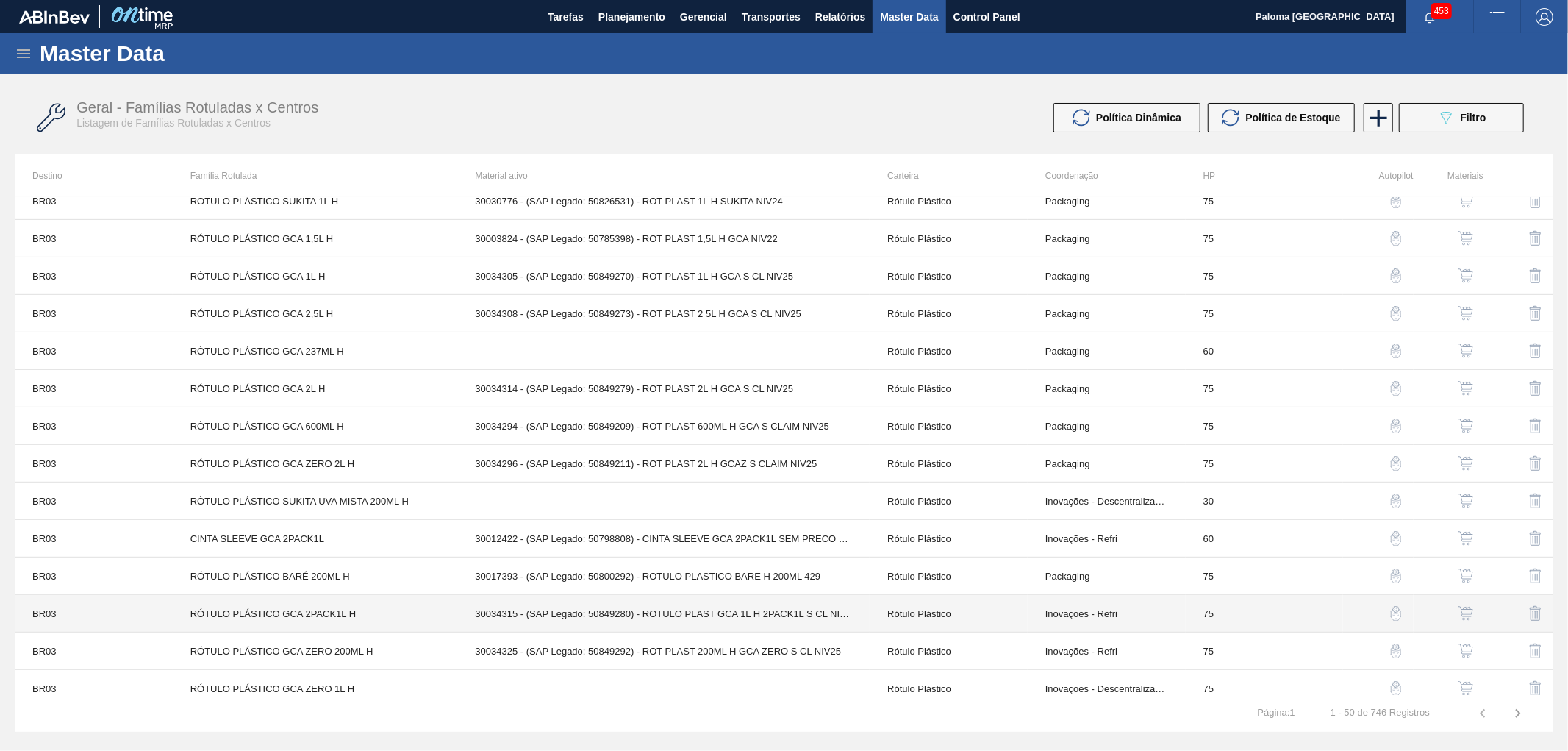
click at [1075, 612] on td "Inovações - Refri" at bounding box center [1107, 613] width 158 height 37
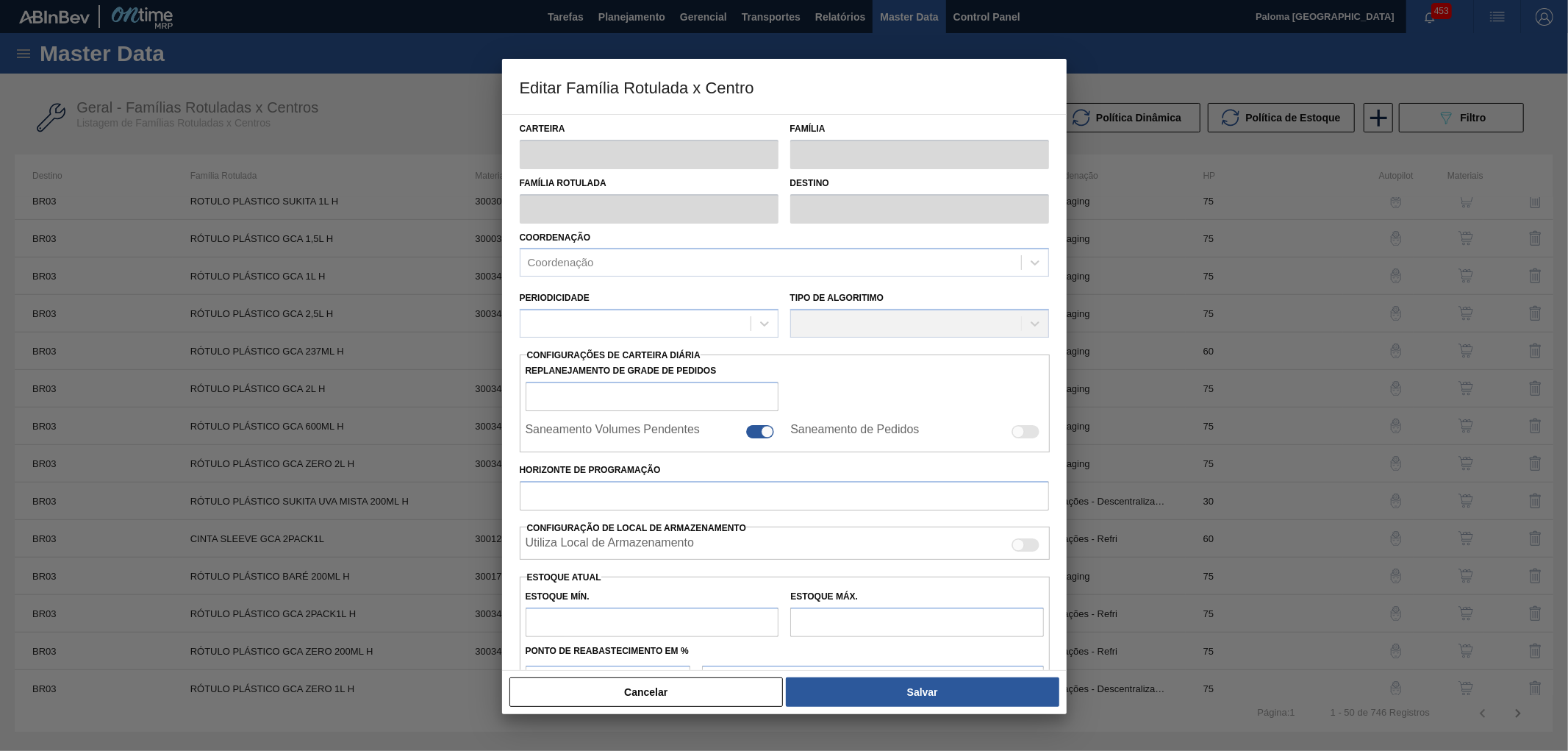
type input "Rótulo Plástico"
type input "RÓTULO PLÁSTICO GCA 2PACK1L H"
type input "BR03 - Aquiraz"
type input "75"
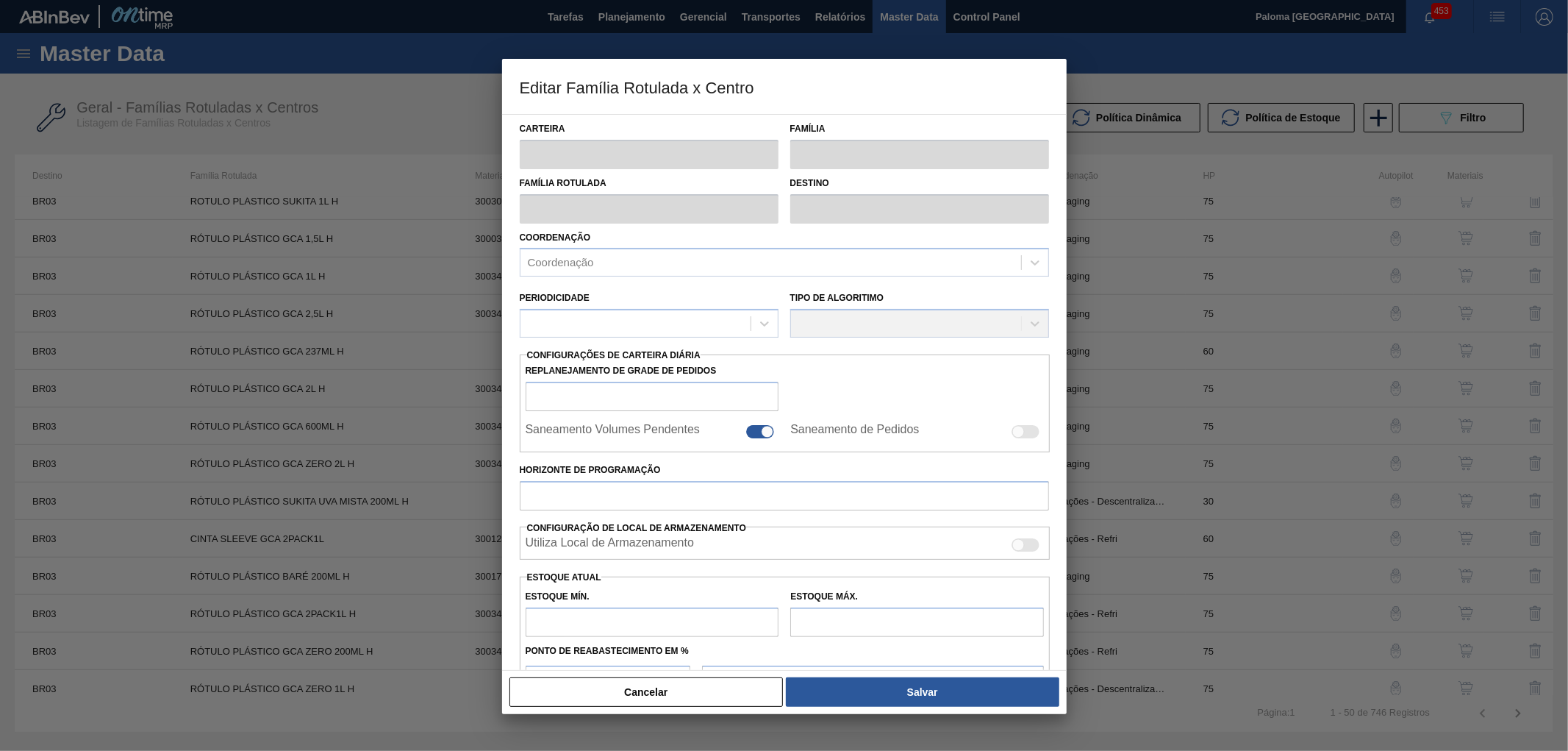
type input "0"
type input "100"
type input "0,000"
checkbox input "true"
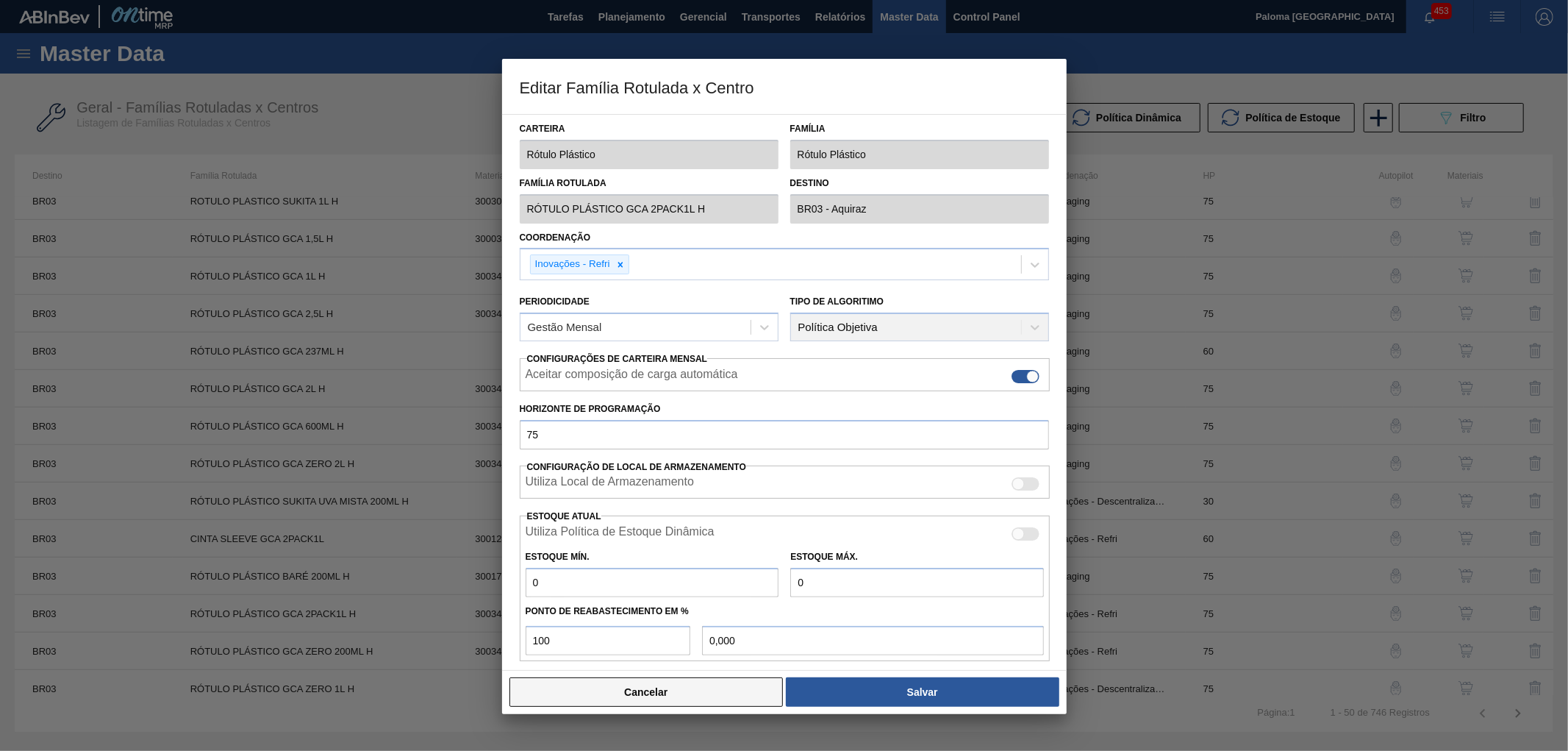
click at [642, 693] on button "Cancelar" at bounding box center [647, 692] width 274 height 30
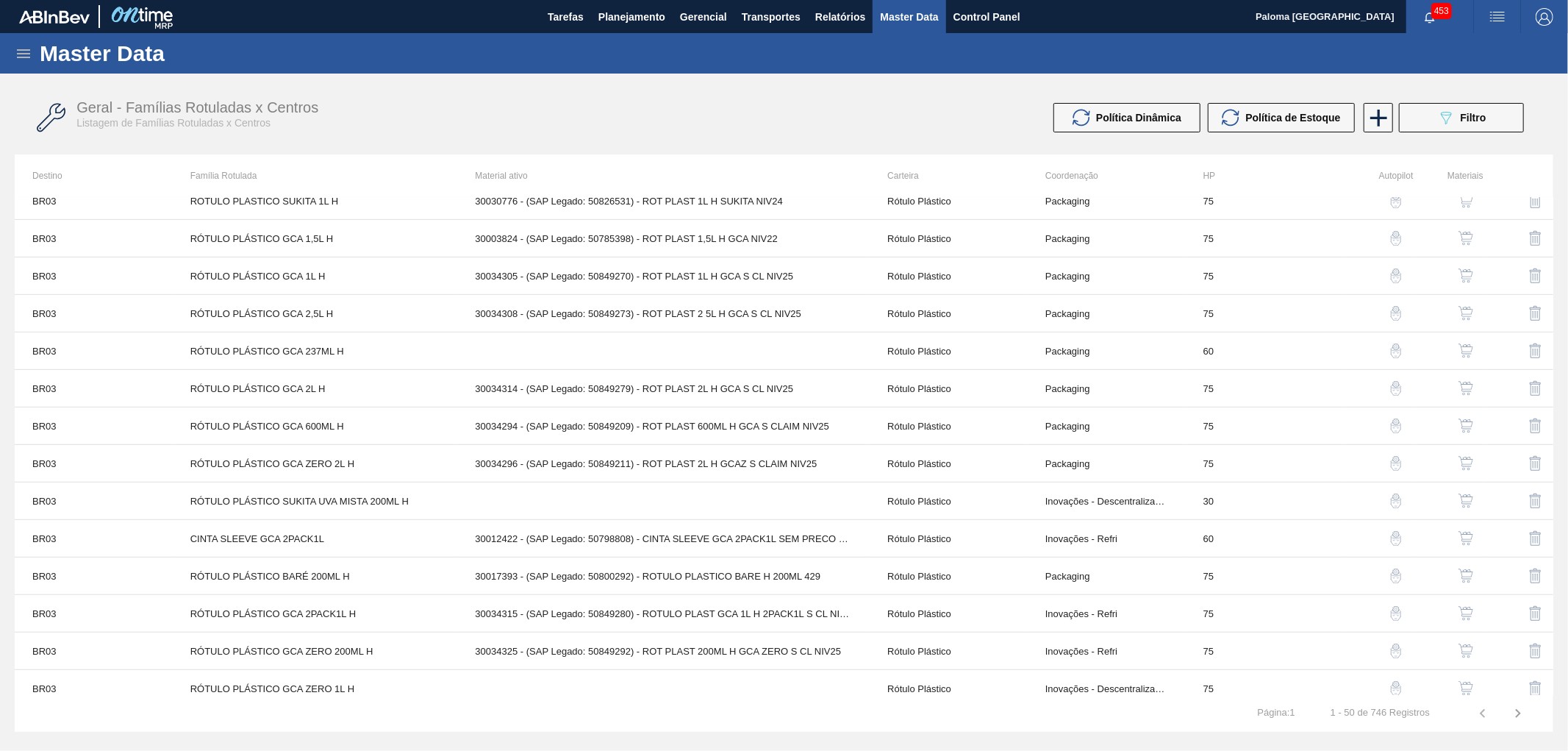
click at [1464, 611] on img "button" at bounding box center [1465, 612] width 14 height 14
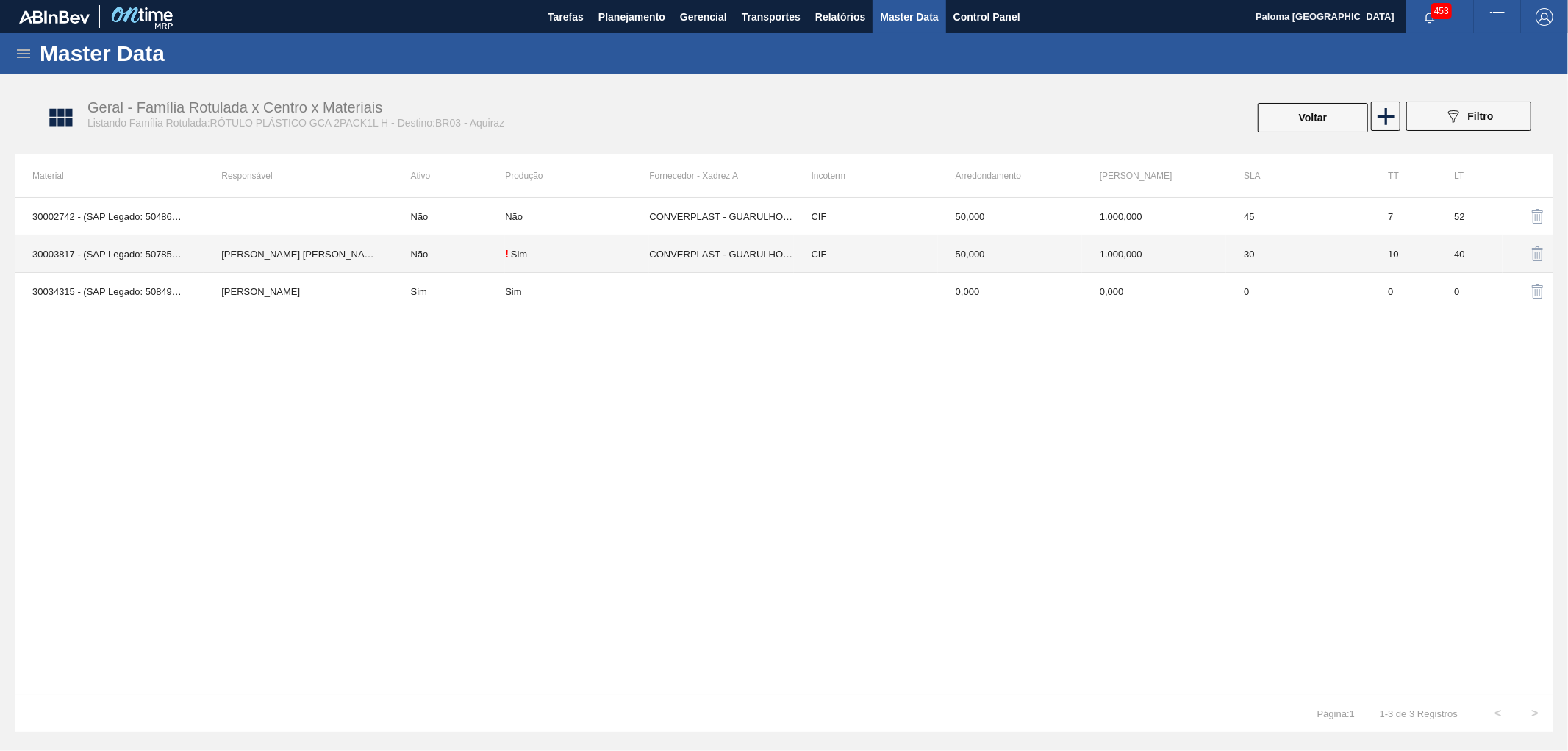
click at [1150, 265] on td "1.000,000" at bounding box center [1154, 254] width 144 height 37
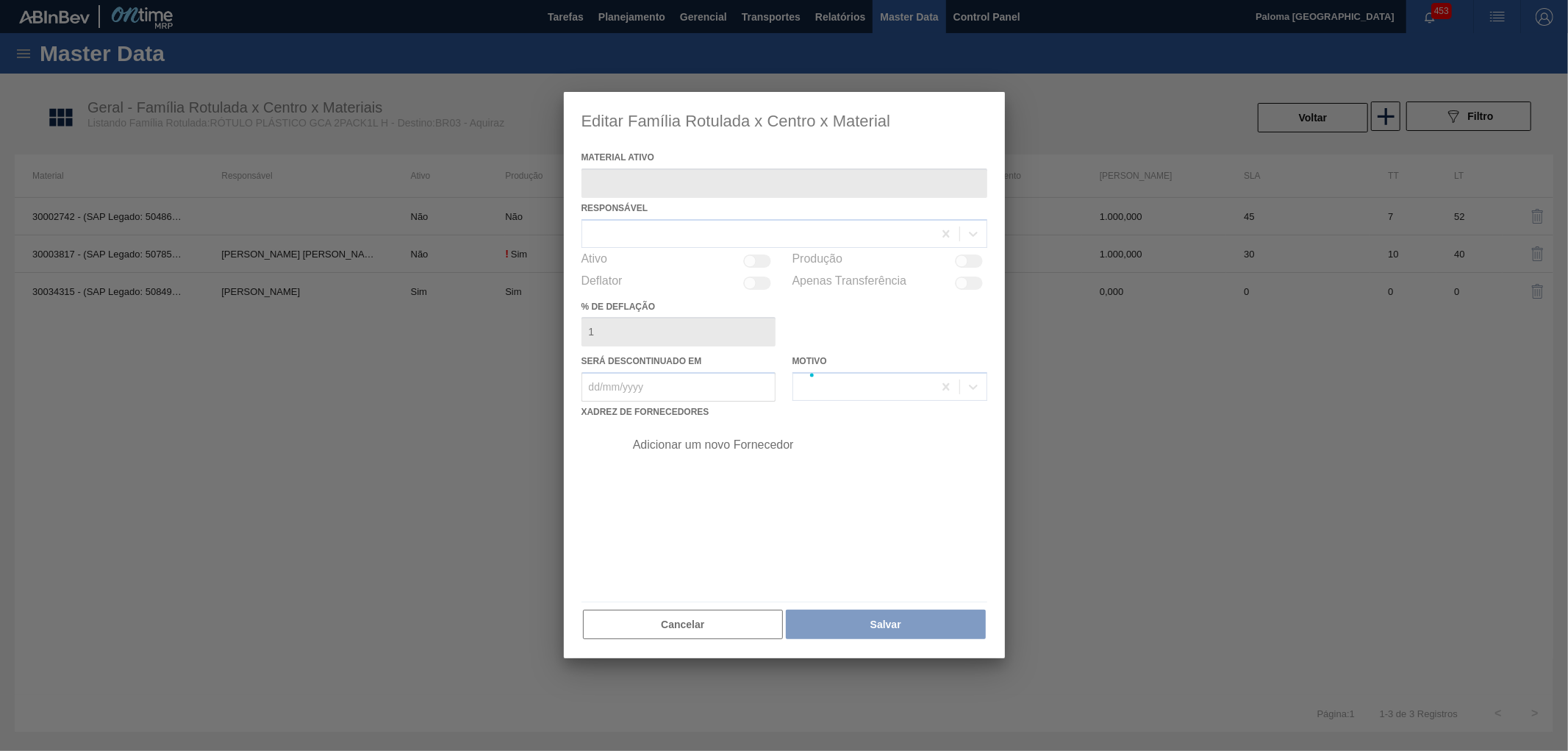
type ativo "30003817 - (SAP Legado: 50785389) - ROTULO PLAST. GUARANA 1L H 2PACK1L NIV22"
checkbox input "true"
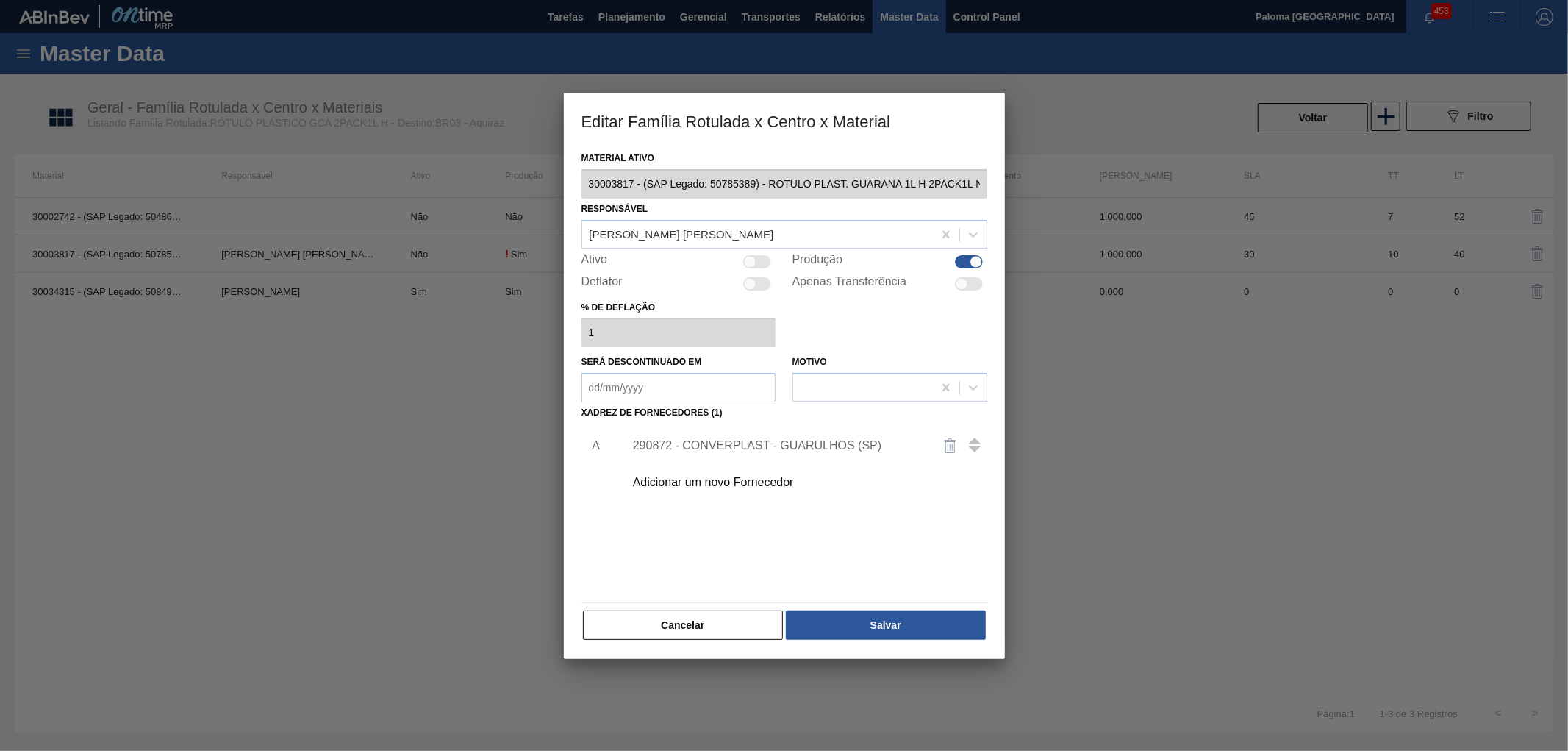
click at [800, 455] on div "290872 - CONVERPLAST - GUARULHOS (SP)" at bounding box center [802, 446] width 372 height 37
click at [804, 445] on div "290872 - CONVERPLAST - GUARULHOS (SP)" at bounding box center [777, 445] width 288 height 13
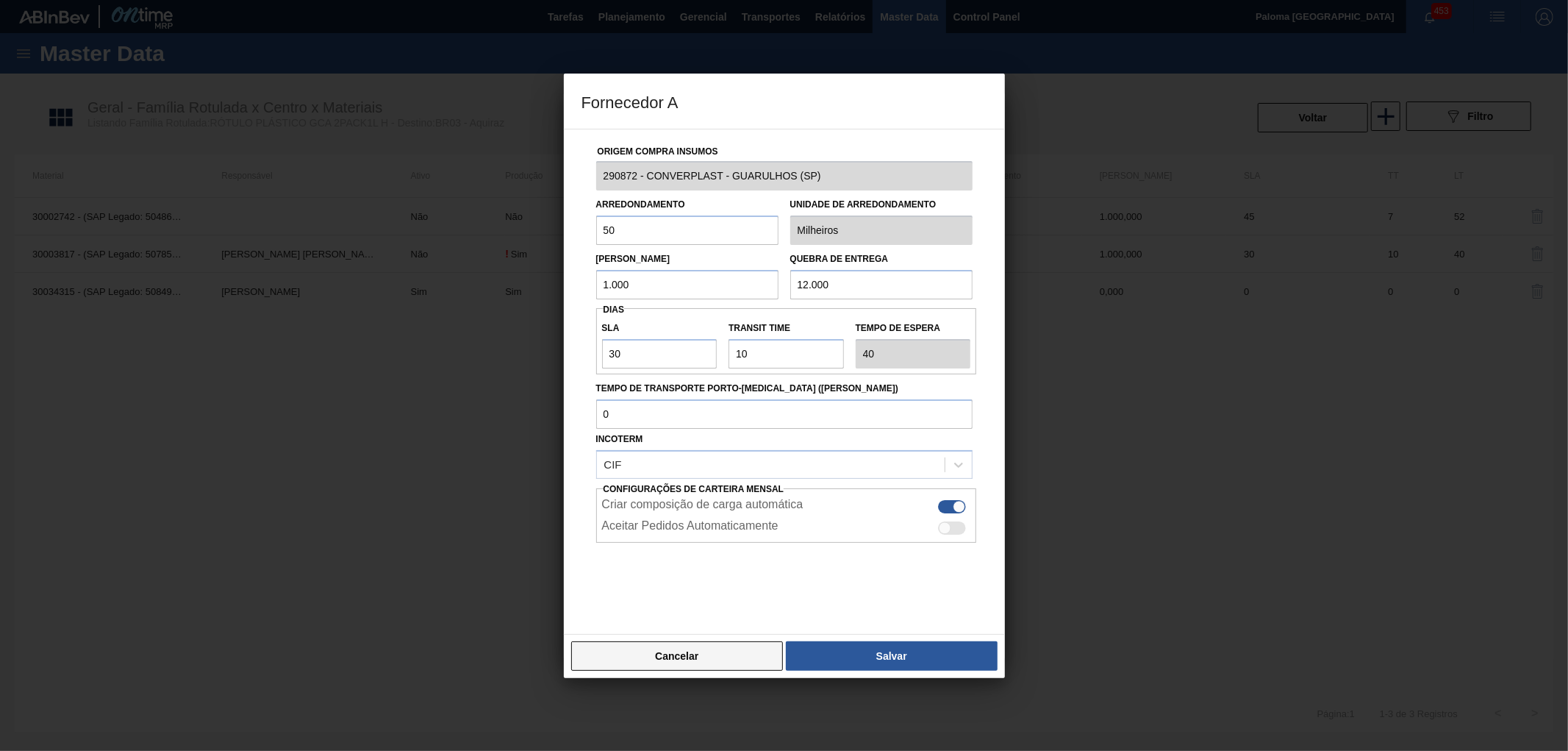
click at [732, 642] on button "Cancelar" at bounding box center [677, 656] width 212 height 30
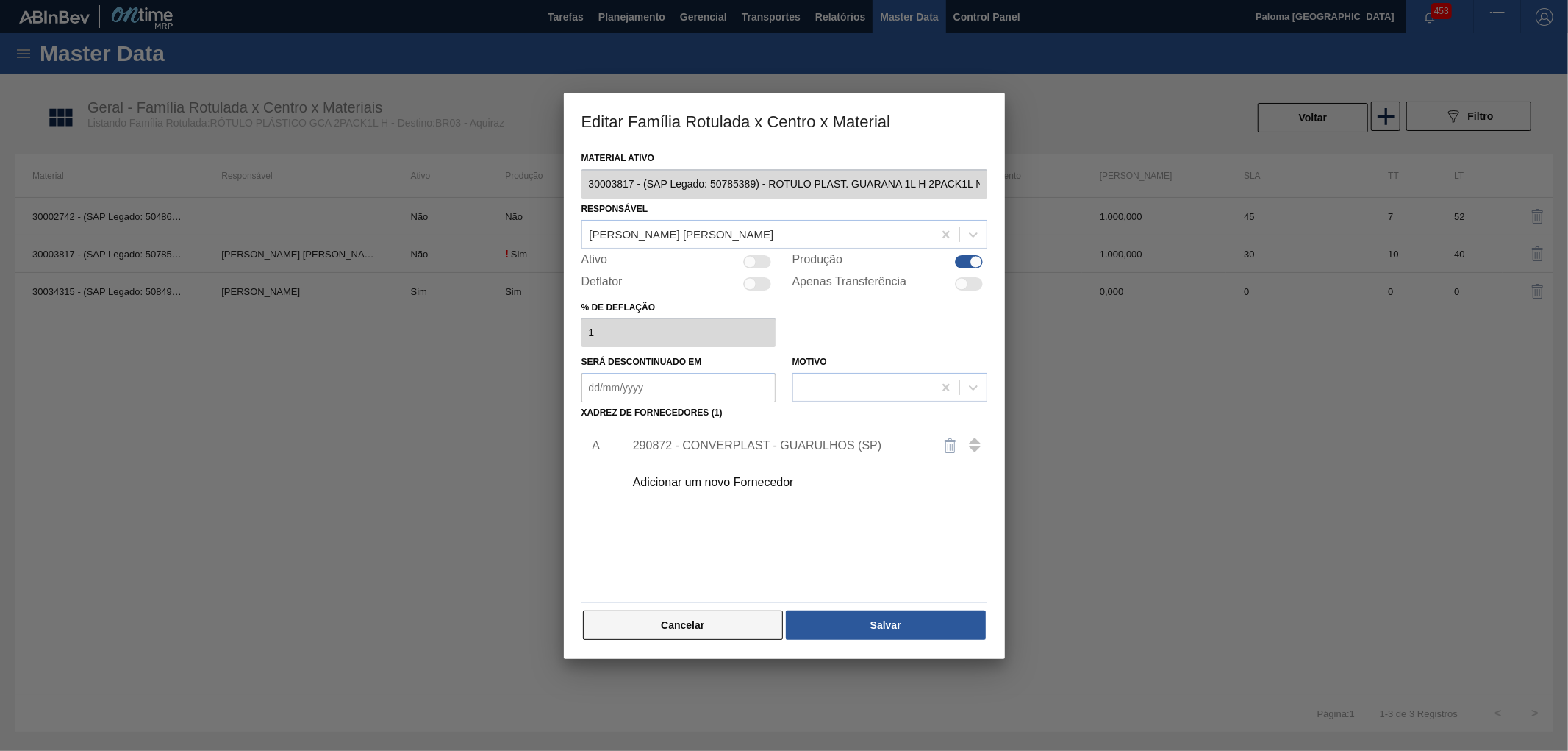
click at [737, 628] on button "Cancelar" at bounding box center [684, 625] width 201 height 30
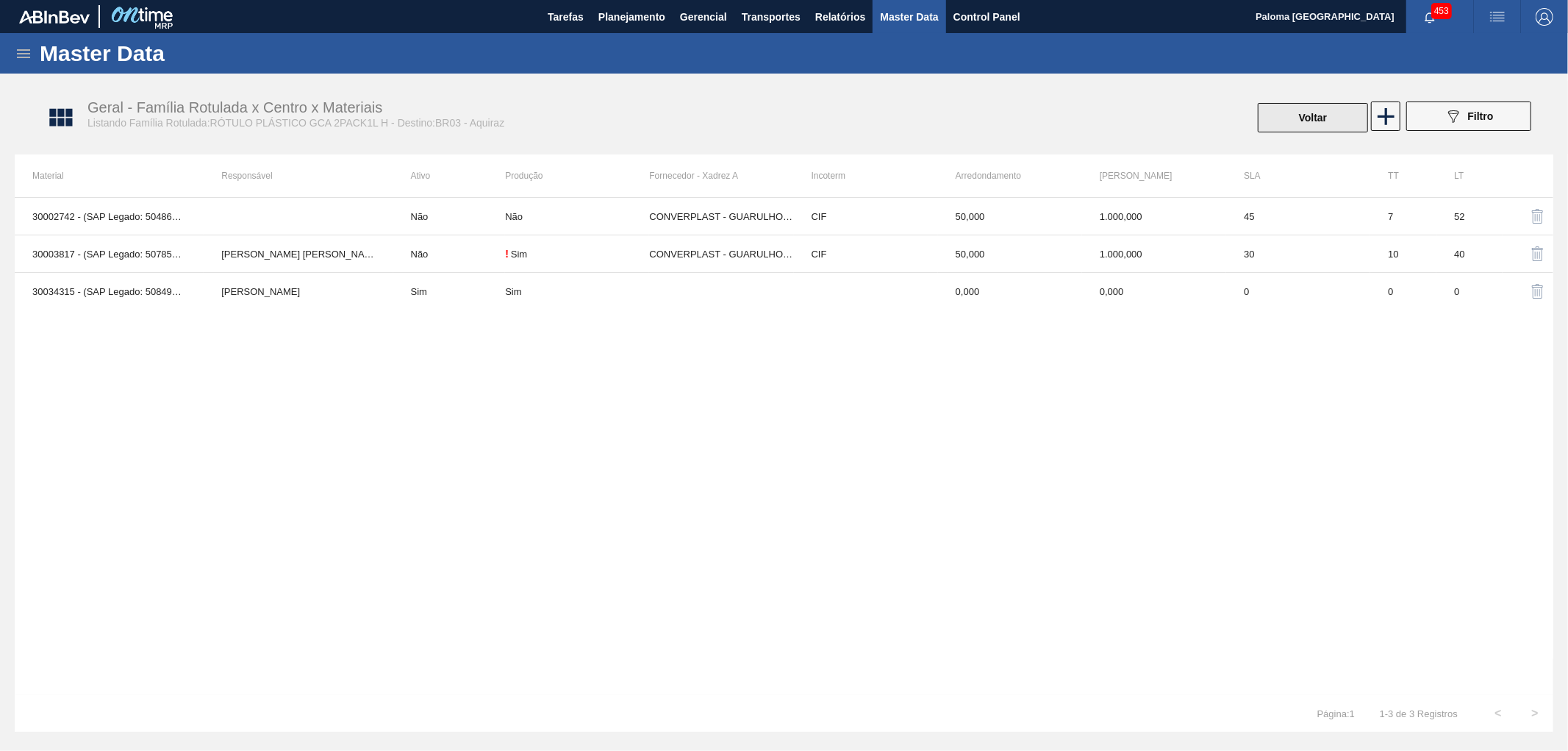
click at [1313, 116] on button "Voltar" at bounding box center [1313, 117] width 110 height 30
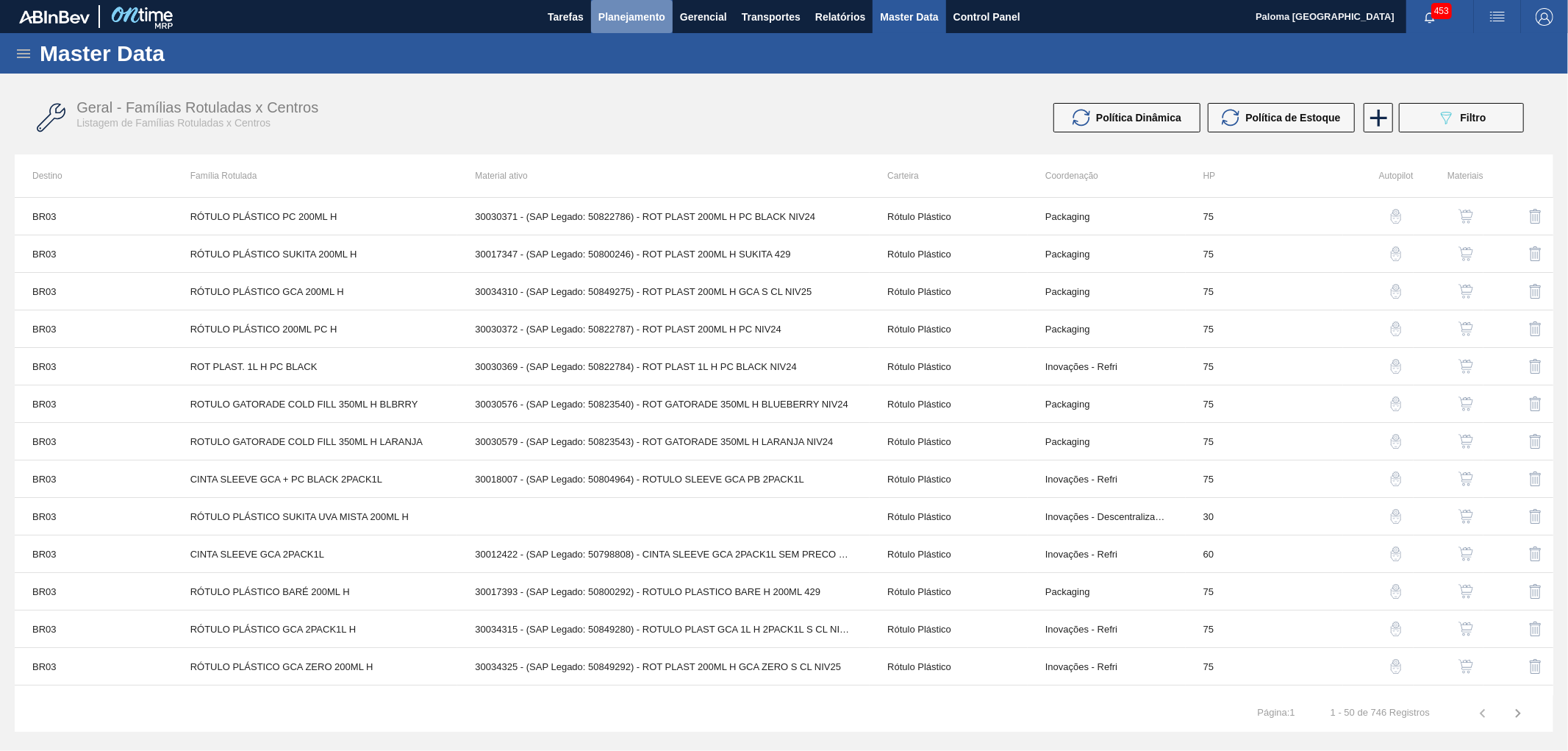
click at [624, 18] on span "Planejamento" at bounding box center [632, 17] width 67 height 18
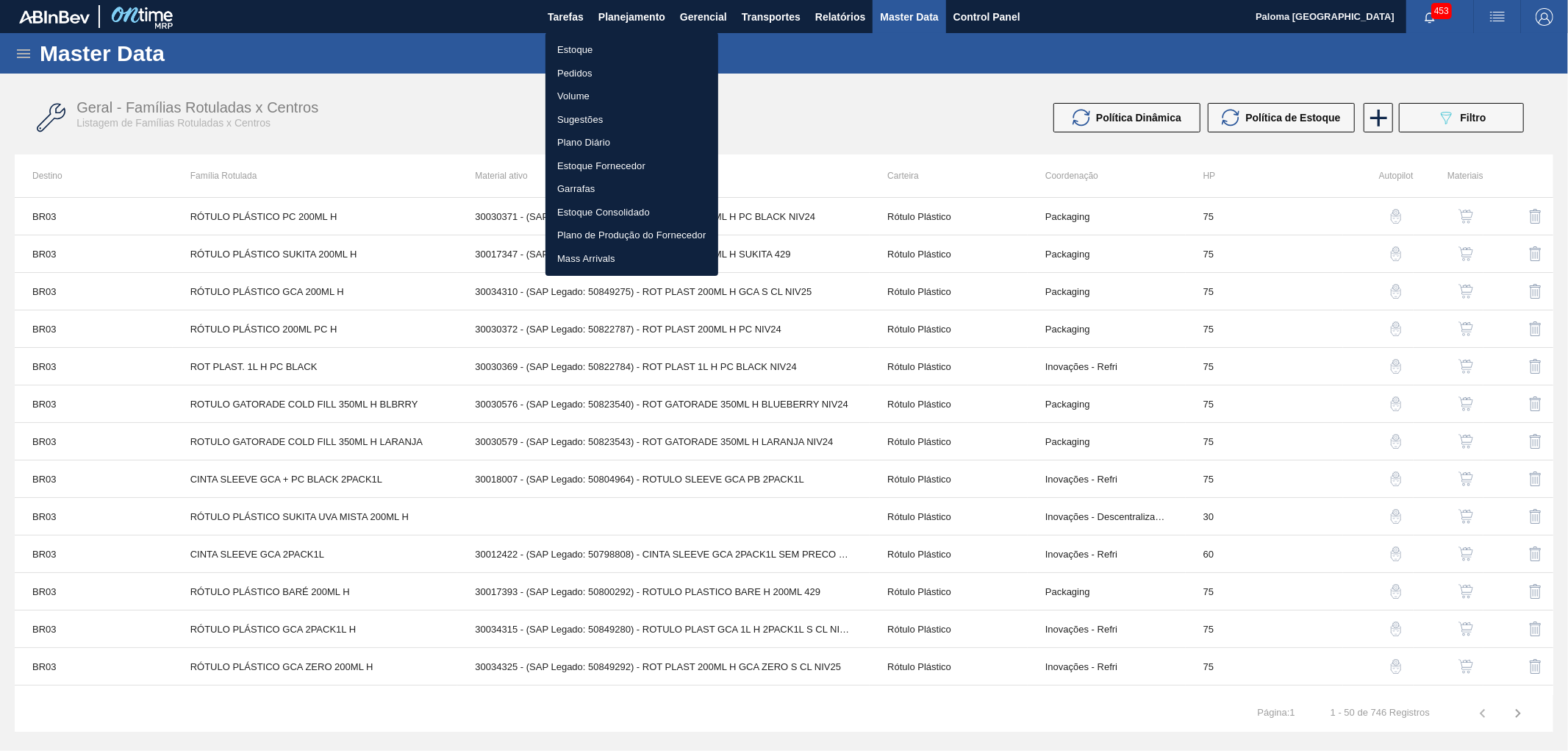
click at [578, 53] on li "Estoque" at bounding box center [631, 50] width 173 height 24
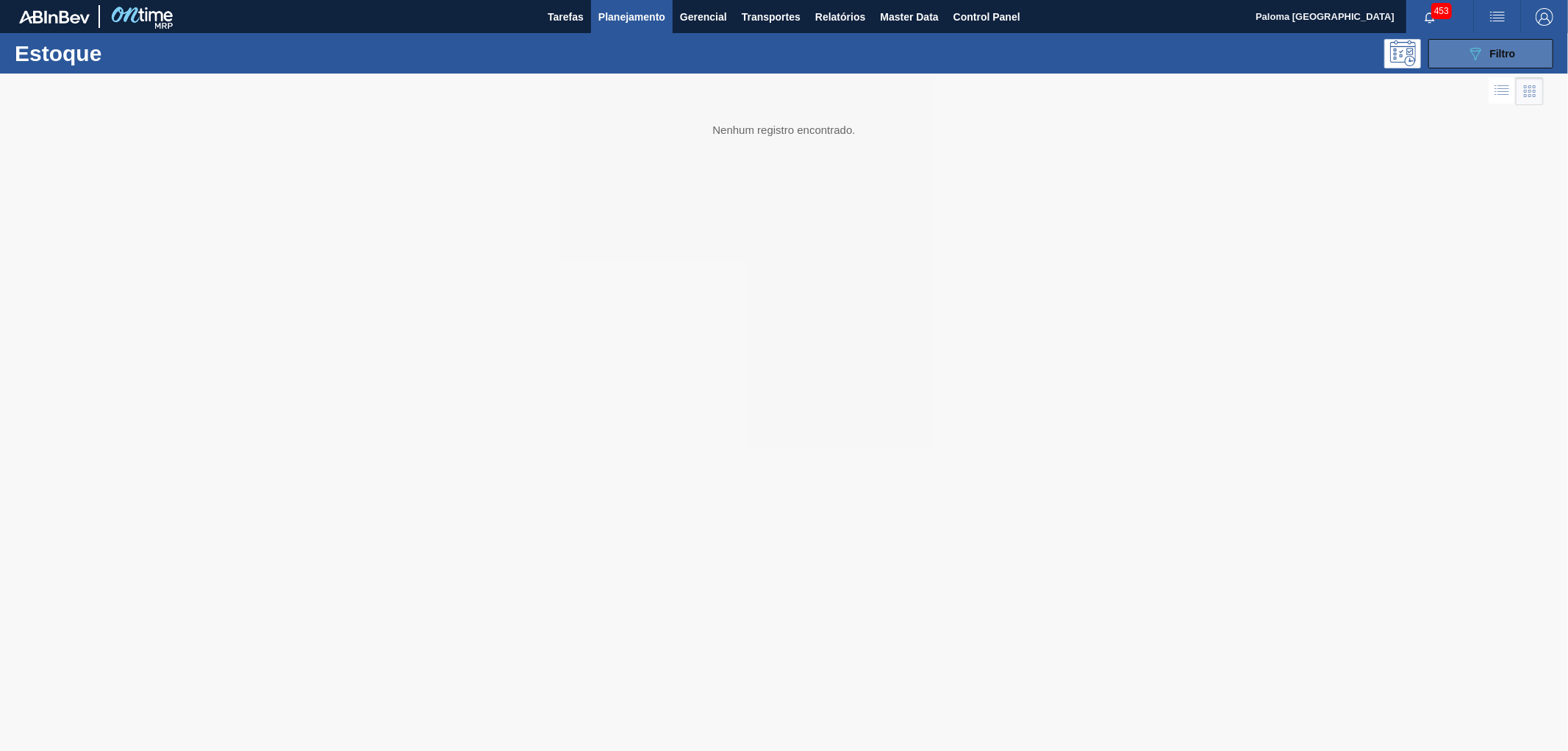
click at [1469, 57] on icon "089F7B8B-B2A5-4AFE-B5C0-19BA573D28AC" at bounding box center [1475, 53] width 18 height 18
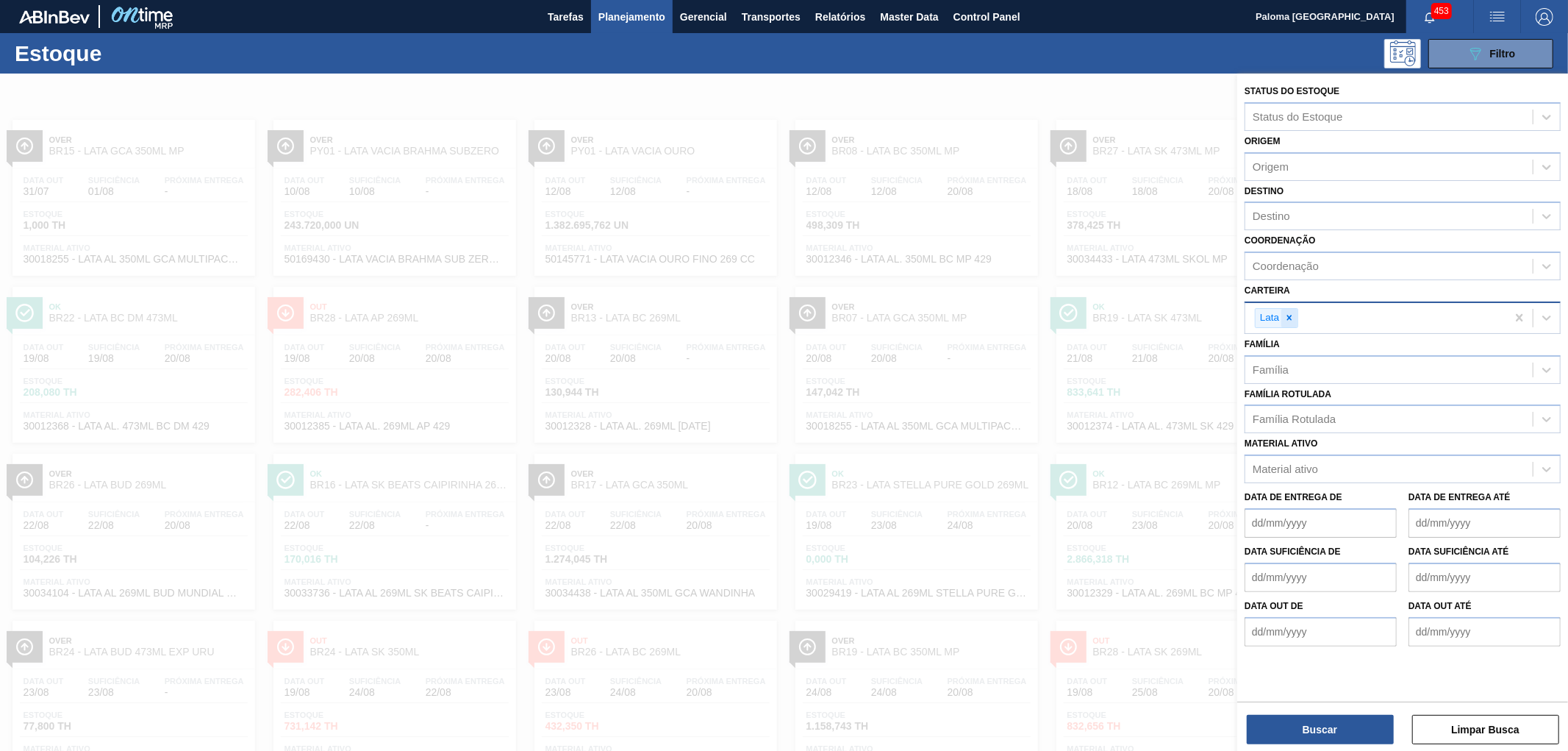
click at [1290, 315] on icon at bounding box center [1289, 318] width 5 height 5
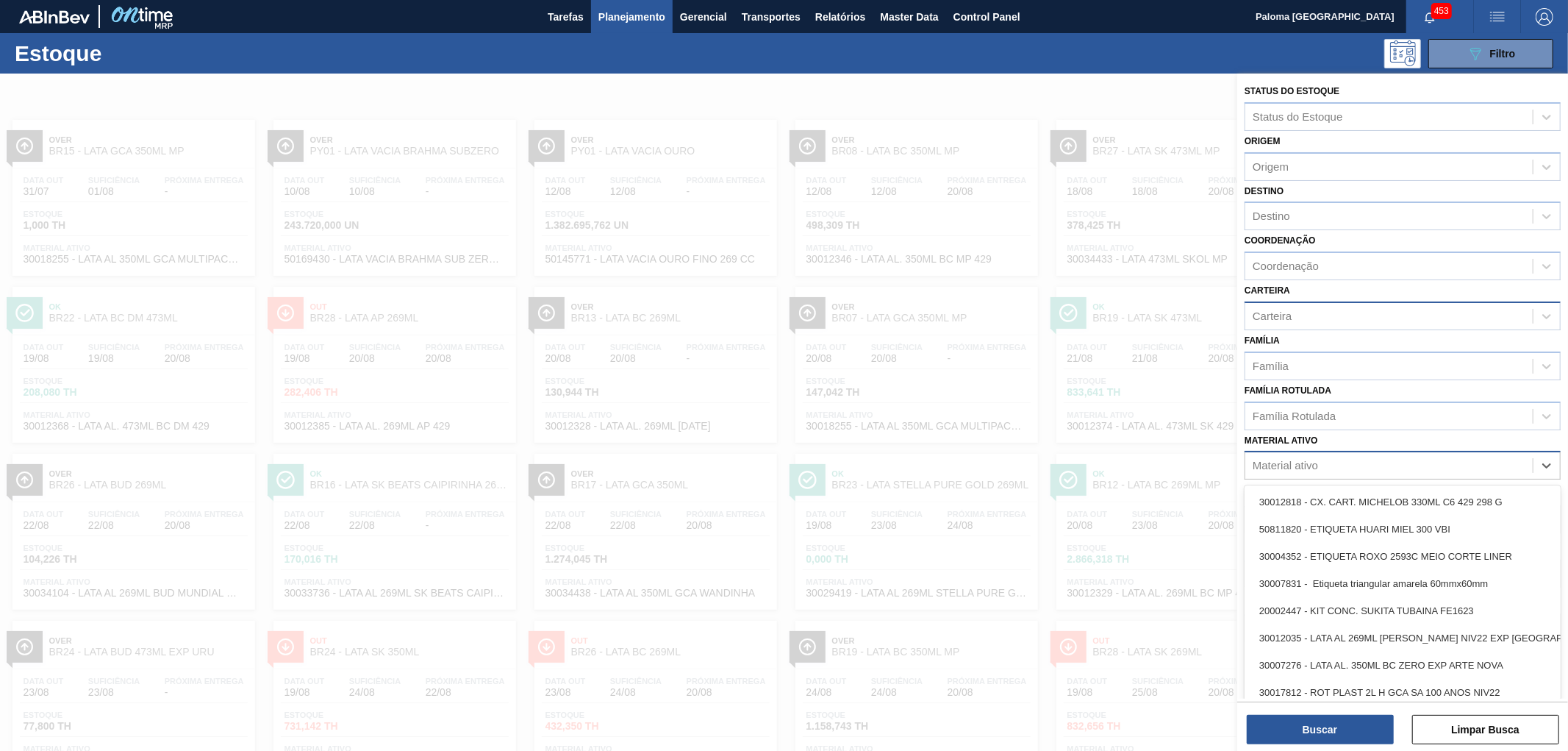
click at [1291, 459] on div "Material ativo" at bounding box center [1285, 465] width 65 height 12
type ativo "30030389"
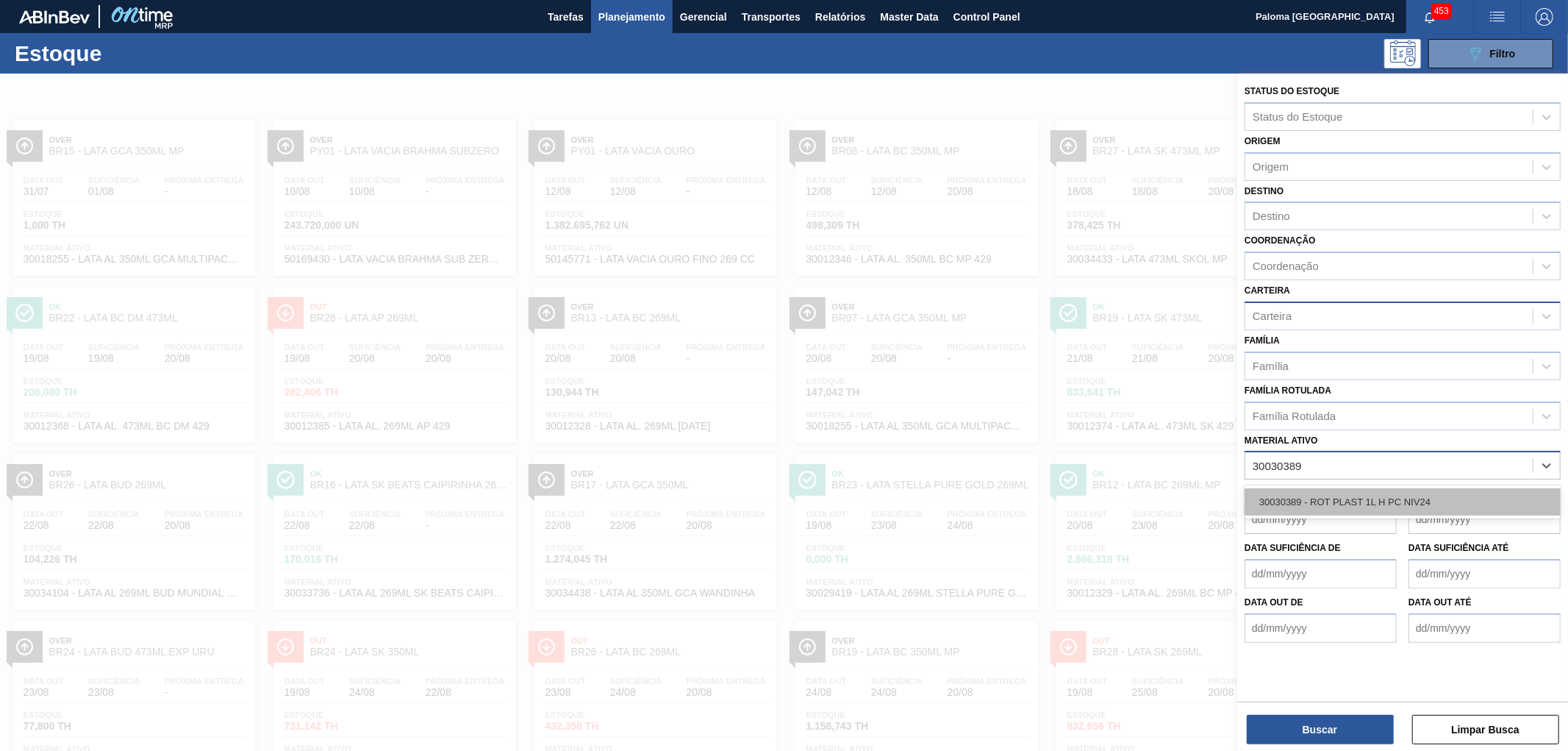
click at [1295, 498] on div "30030389 - ROT PLAST 1L H PC NIV24" at bounding box center [1402, 502] width 316 height 27
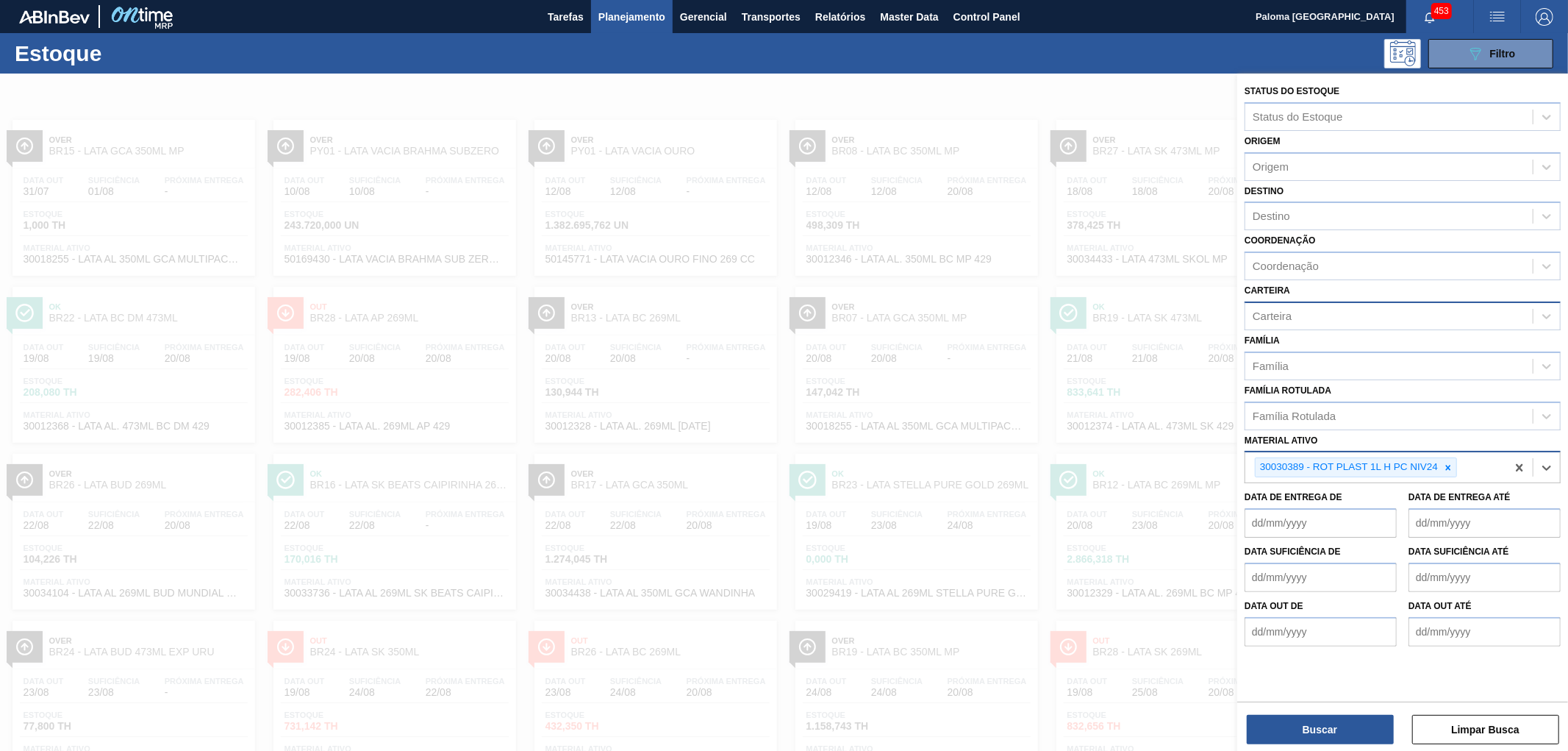
click at [1282, 713] on div "Buscar Limpar Busca" at bounding box center [1403, 722] width 331 height 41
click at [1287, 724] on button "Buscar" at bounding box center [1320, 729] width 147 height 30
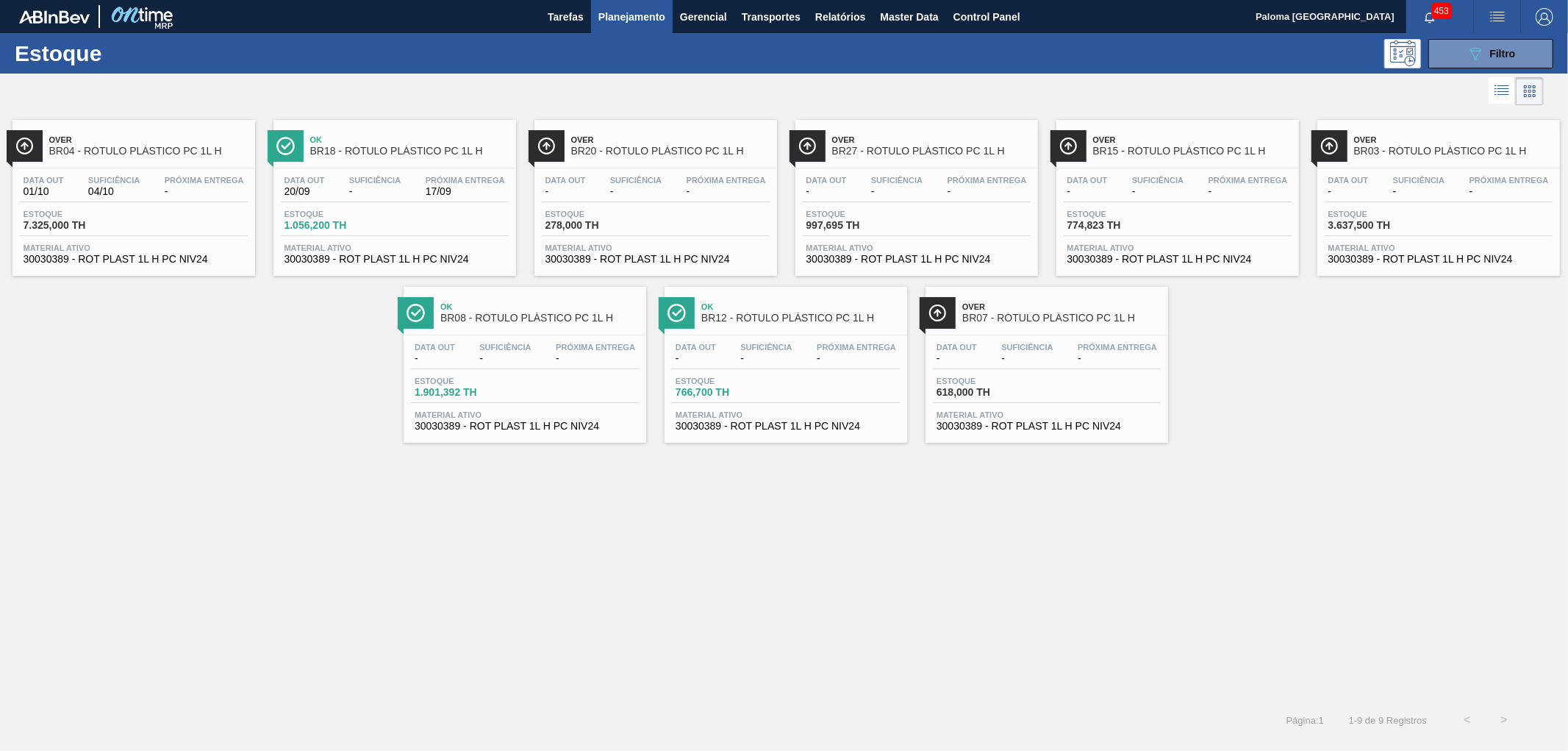
click at [1406, 219] on div "Estoque 3.637,500 TH" at bounding box center [1380, 220] width 110 height 21
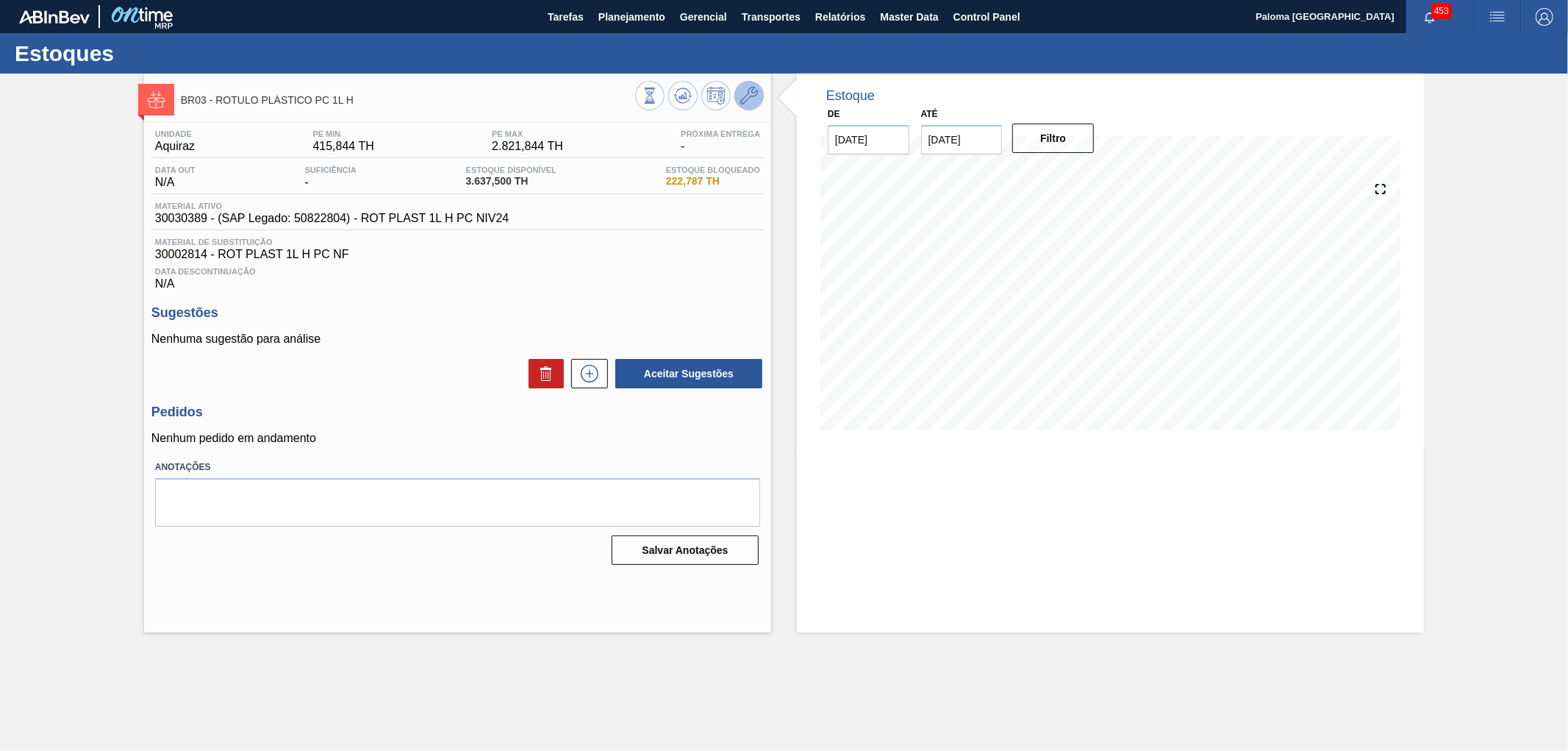
click at [753, 101] on icon at bounding box center [749, 95] width 18 height 18
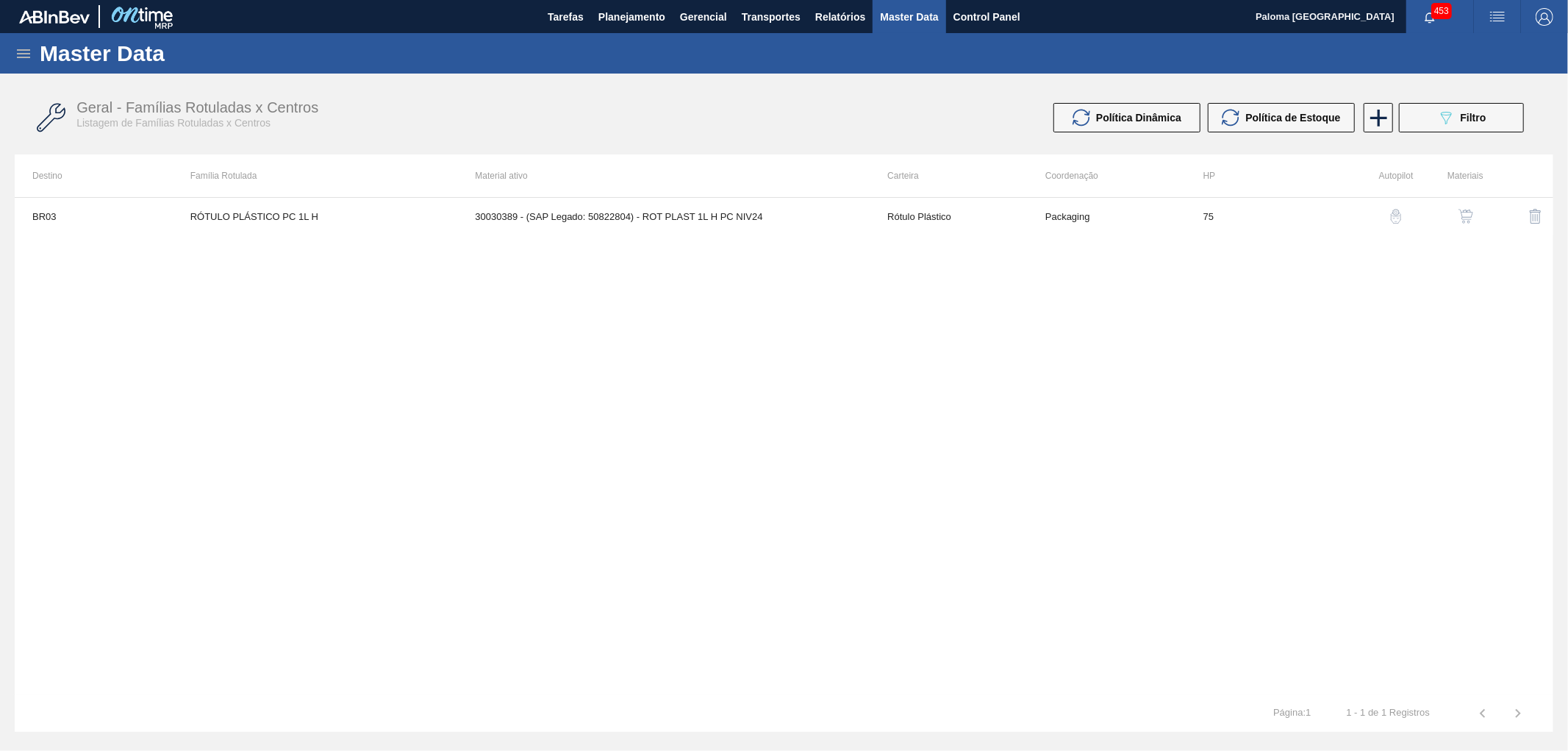
click at [1475, 216] on button "button" at bounding box center [1466, 216] width 35 height 35
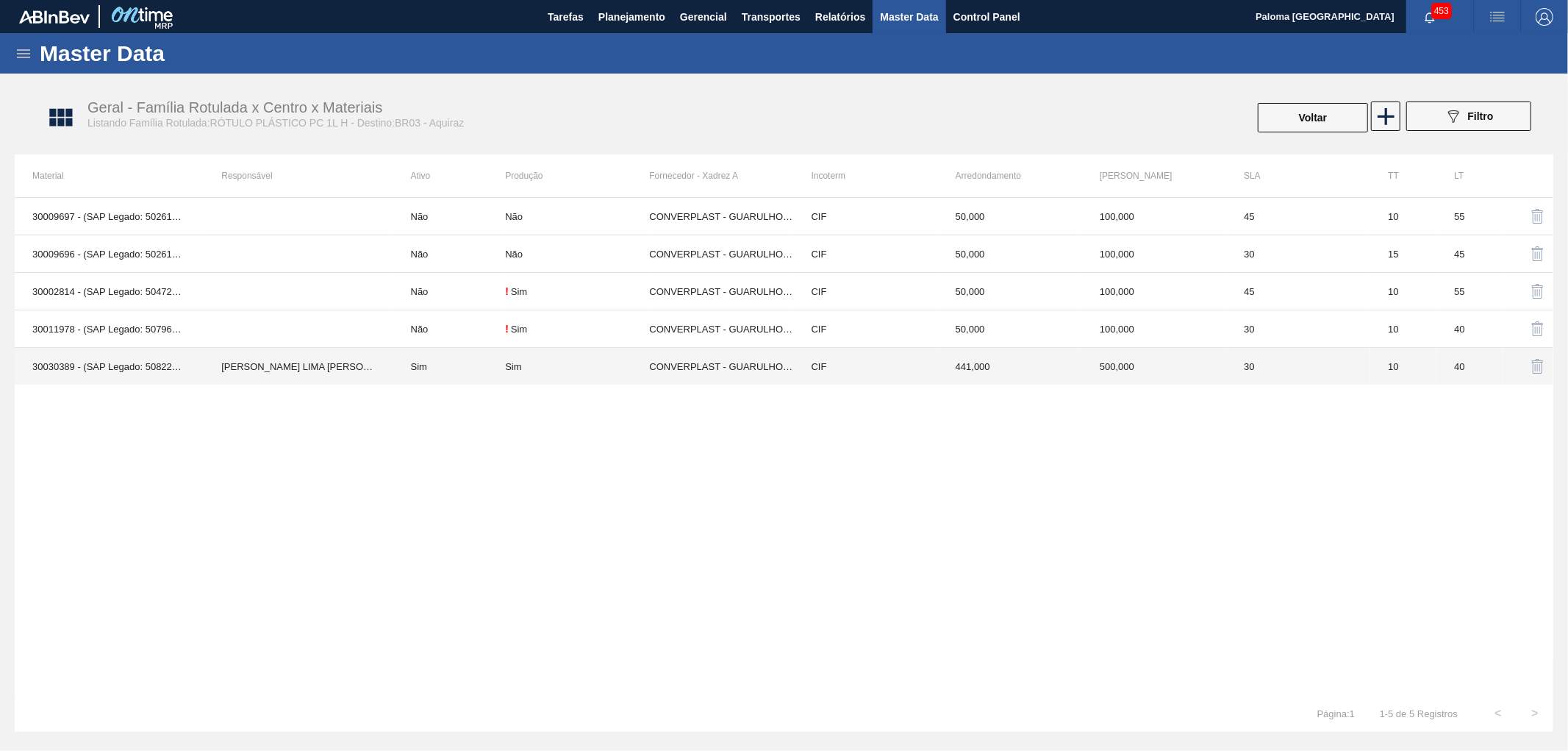
click at [1372, 372] on td "10" at bounding box center [1403, 366] width 66 height 37
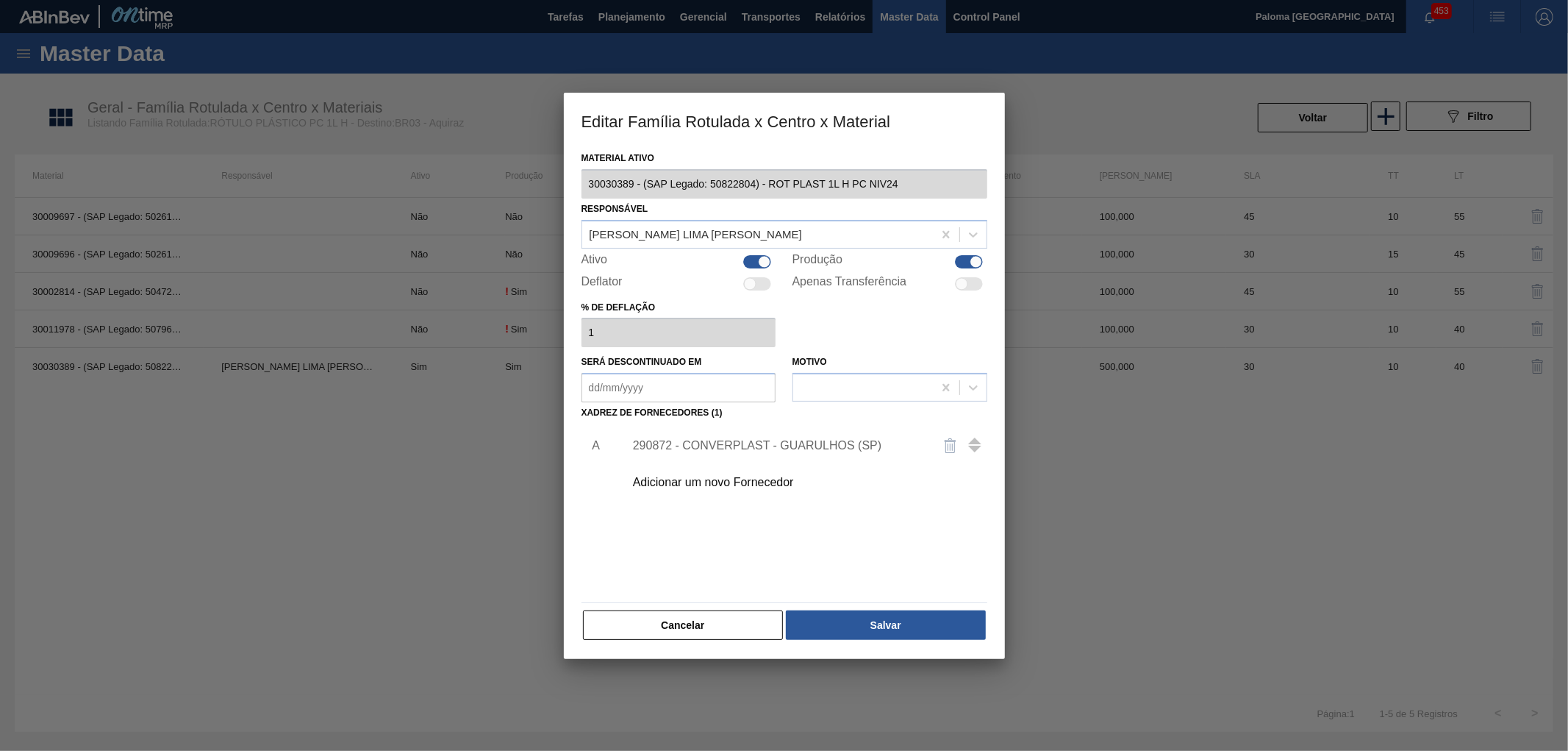
click at [733, 449] on div "290872 - CONVERPLAST - GUARULHOS (SP)" at bounding box center [777, 445] width 288 height 13
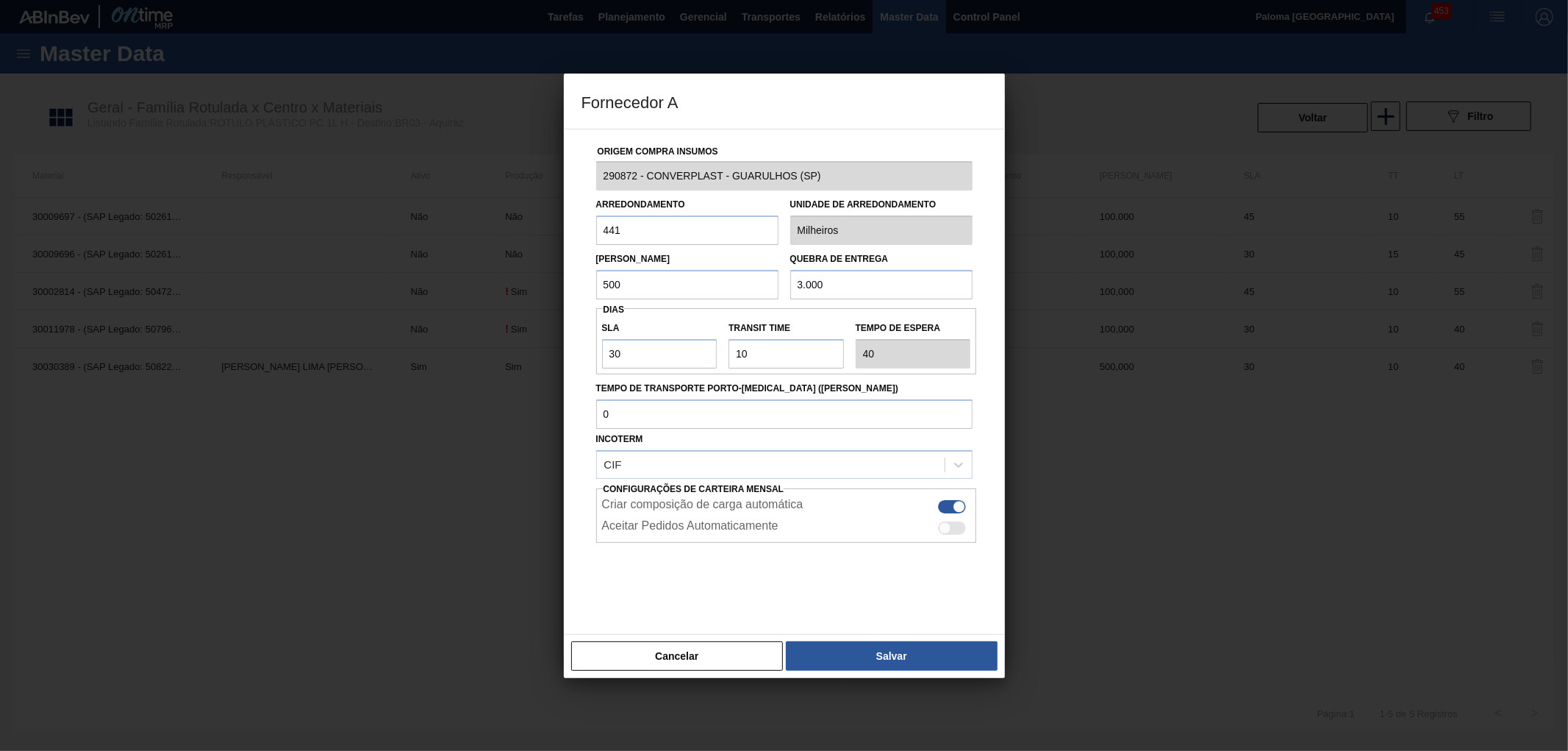
drag, startPoint x: 654, startPoint y: 230, endPoint x: 566, endPoint y: 229, distance: 88.0
click at [567, 229] on div "Origem Compra Insumos 290872 - CONVERPLAST - GUARULHOS (SP) Arredondamento 441 …" at bounding box center [784, 382] width 441 height 506
click at [687, 235] on input "441" at bounding box center [687, 230] width 182 height 30
drag, startPoint x: 663, startPoint y: 289, endPoint x: 522, endPoint y: 276, distance: 141.6
click at [524, 278] on div "Fornecedor A Origem Compra Insumos 290872 - CONVERPLAST - GUARULHOS (SP) Arredo…" at bounding box center [784, 376] width 1568 height 751
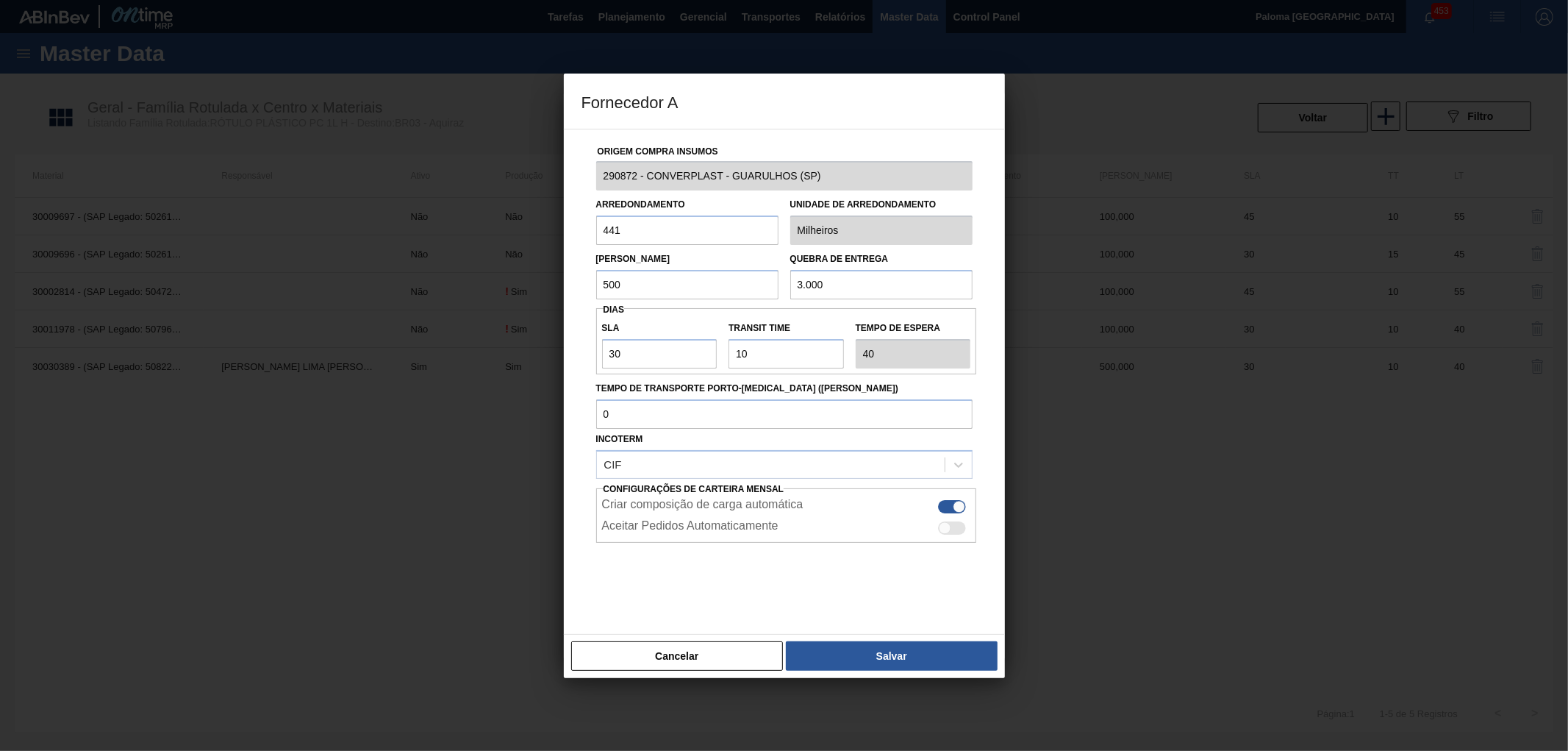
click at [770, 231] on div "Arredondamento 441 Unidade de arredondamento Milheiros" at bounding box center [784, 217] width 388 height 54
click at [739, 647] on button "Cancelar" at bounding box center [677, 656] width 212 height 30
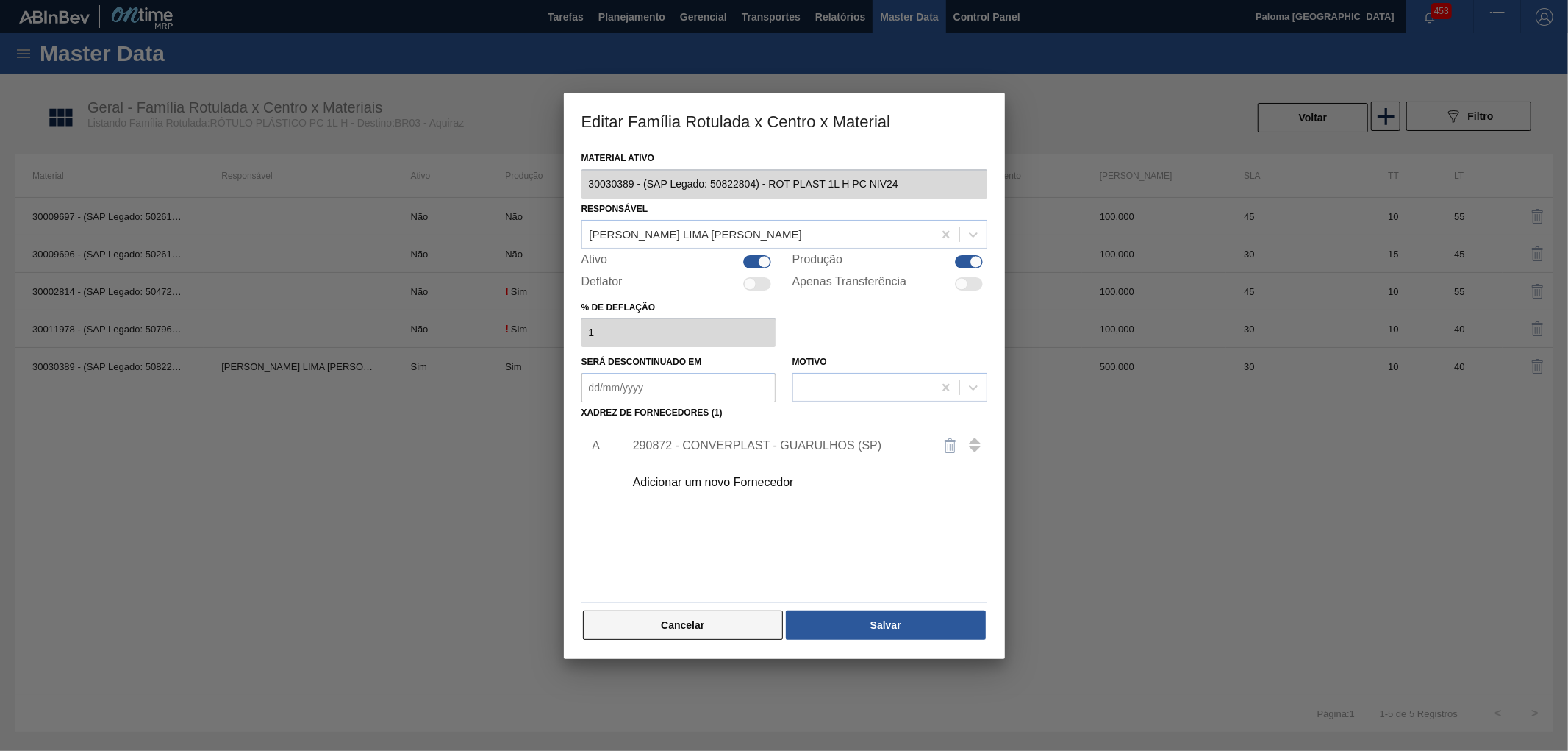
click at [741, 624] on button "Cancelar" at bounding box center [684, 625] width 201 height 30
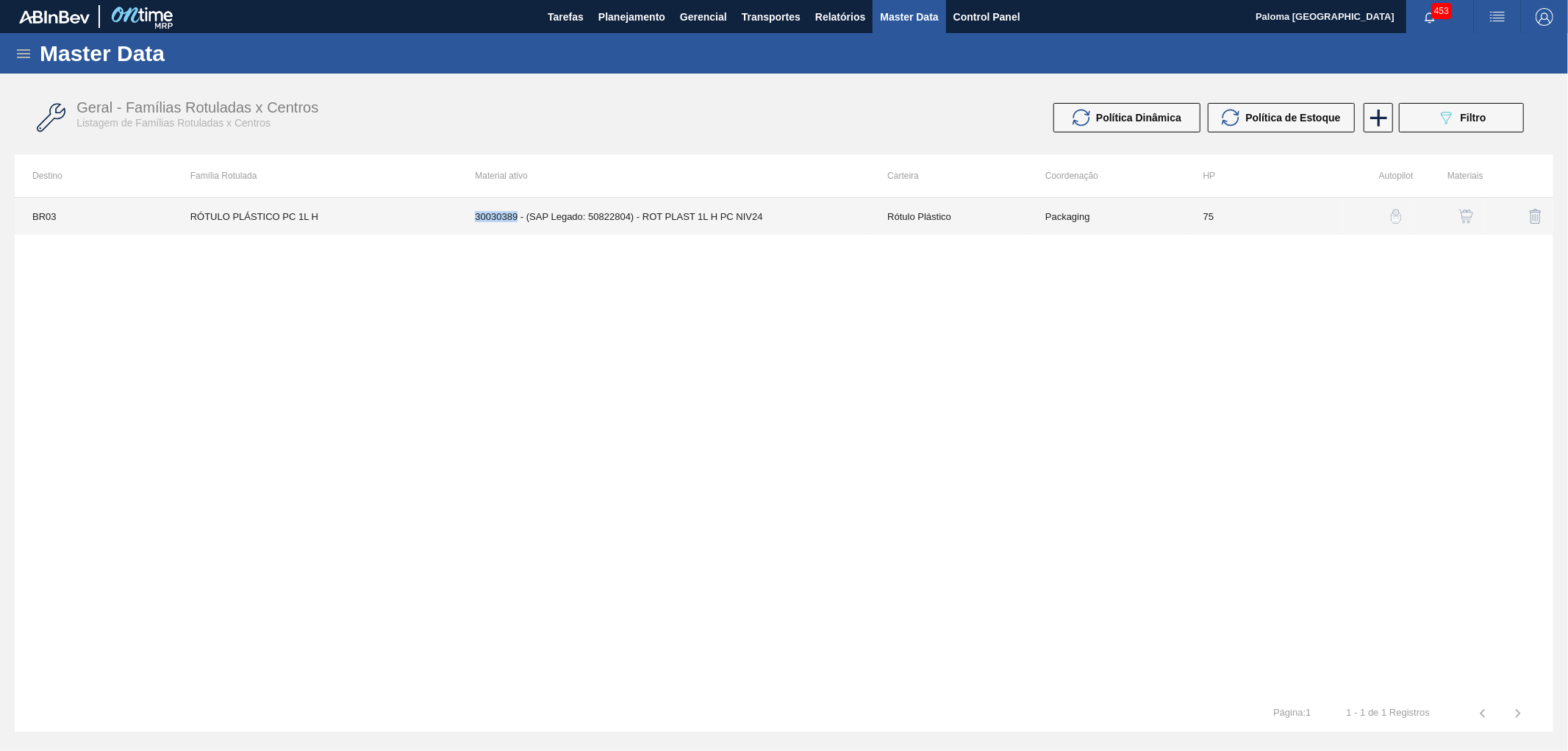
drag, startPoint x: 474, startPoint y: 217, endPoint x: 517, endPoint y: 222, distance: 43.3
click at [517, 222] on td "30030389 - (SAP Legado: 50822804) - ROT PLAST 1L H PC NIV24" at bounding box center [663, 216] width 413 height 37
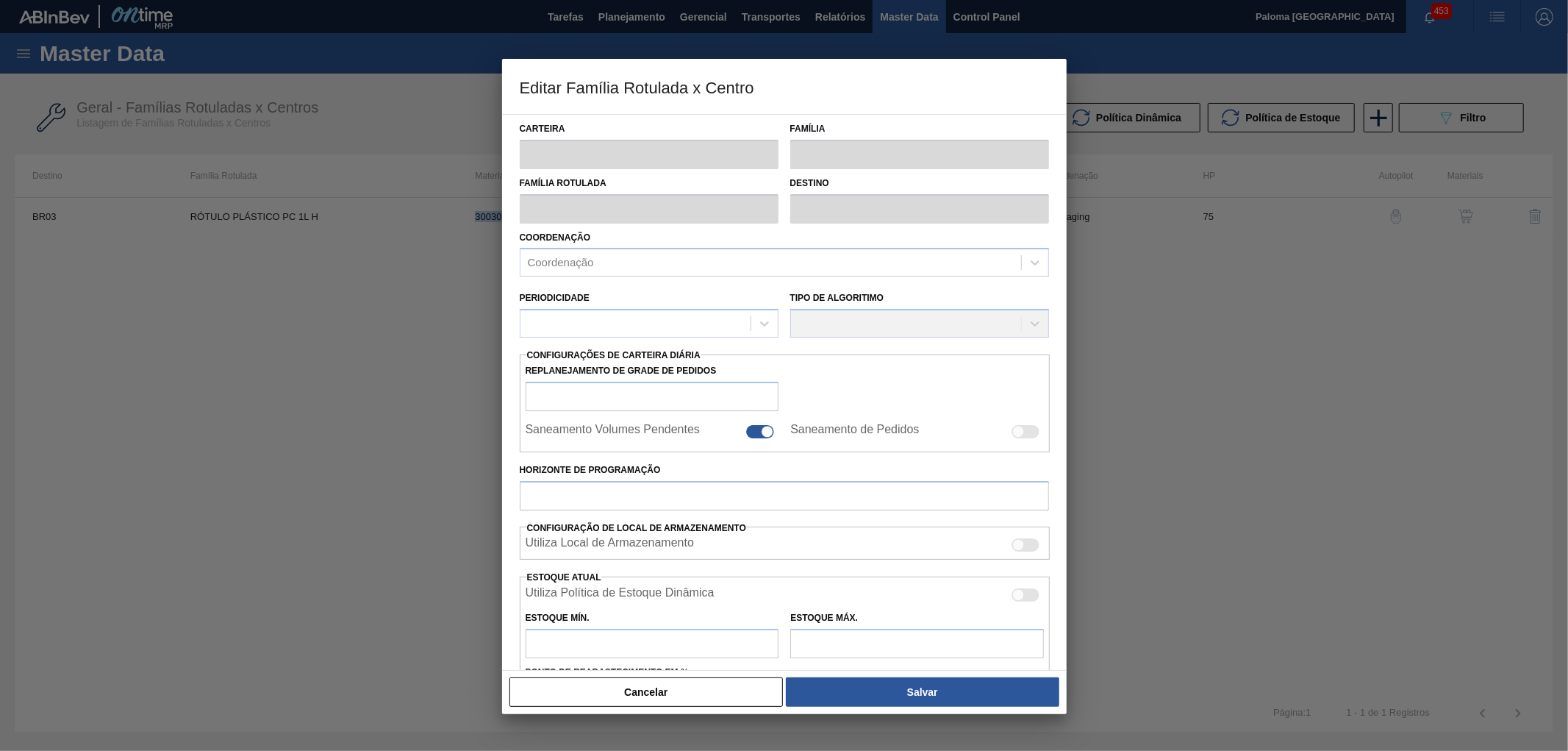
type input "Rótulo Plástico"
type input "RÓTULO PLÁSTICO PC 1L H"
type input "BR03 - Aquiraz"
type input "75"
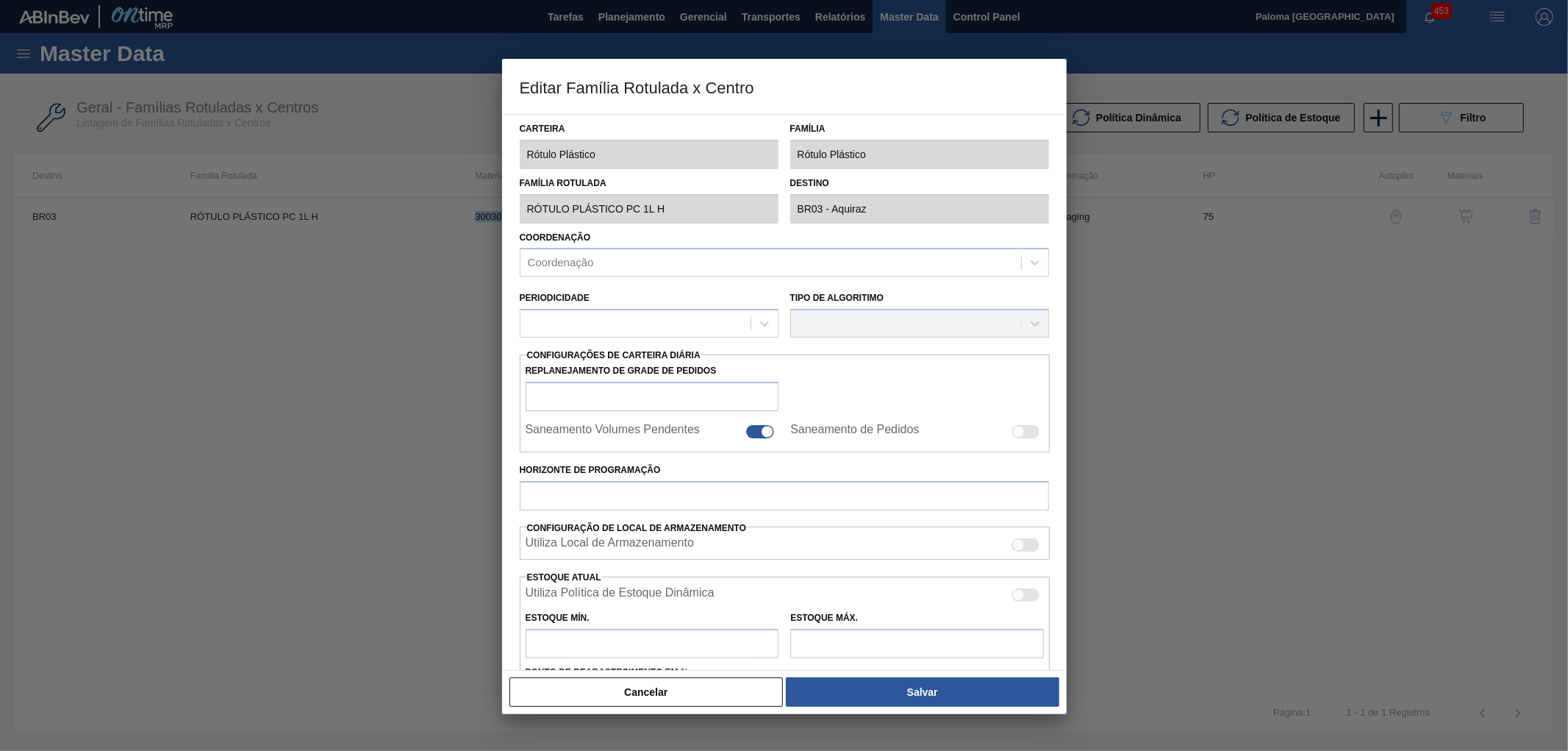
type input "415,844"
type input "2.821,844"
type input "50"
type input "1.618,844"
checkbox input "true"
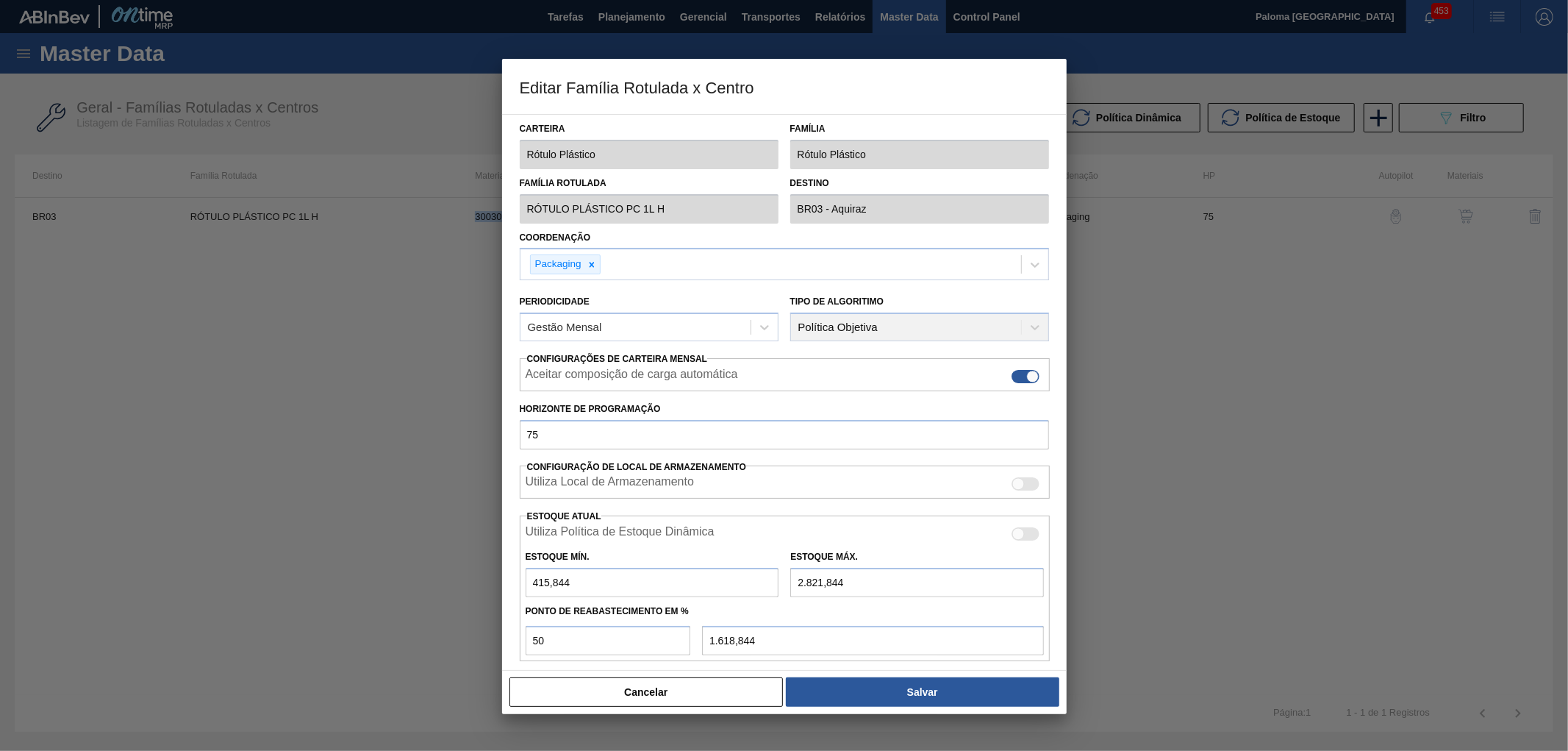
copy td "30030389"
click at [698, 697] on button "Cancelar" at bounding box center [647, 692] width 274 height 30
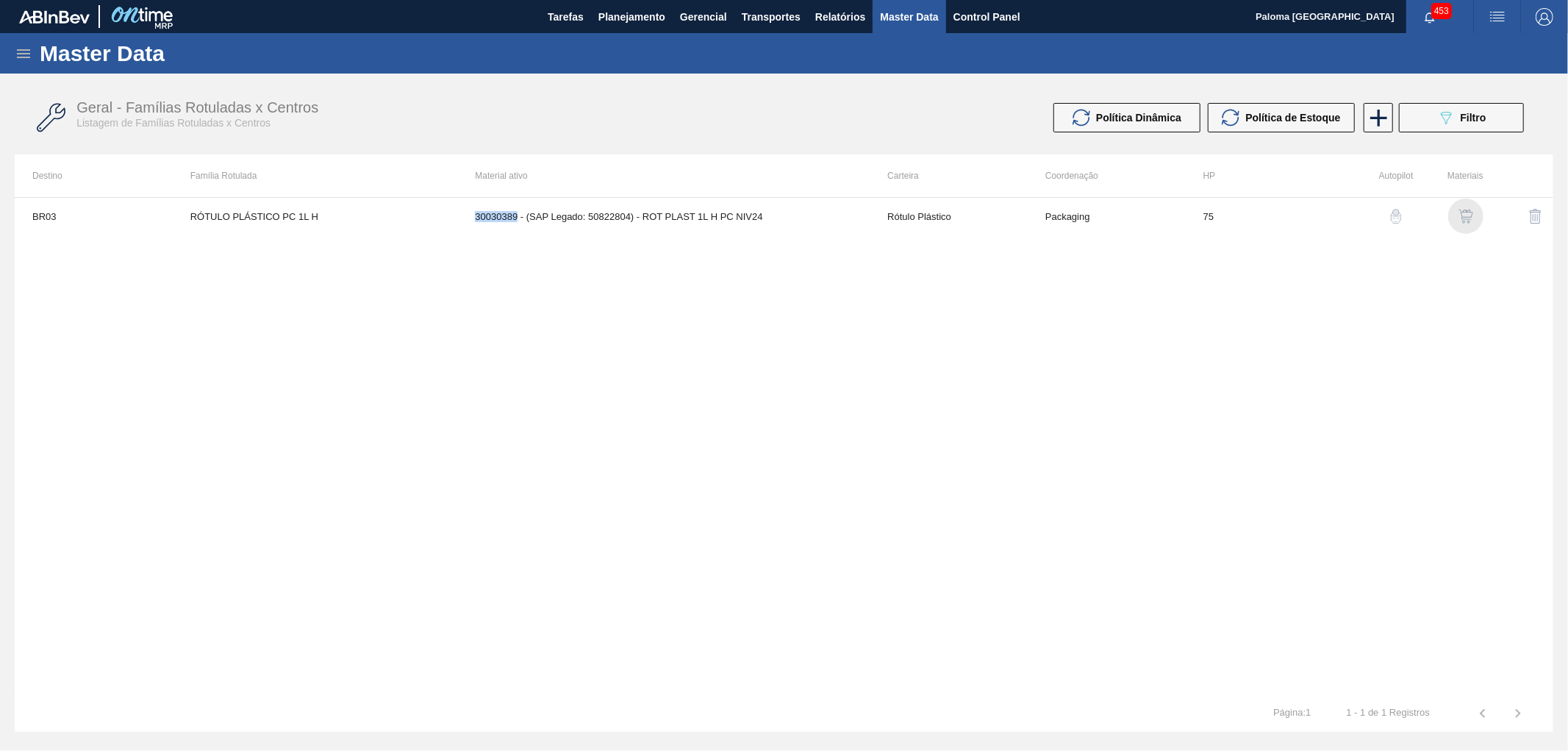
click at [1458, 219] on img "button" at bounding box center [1465, 216] width 14 height 14
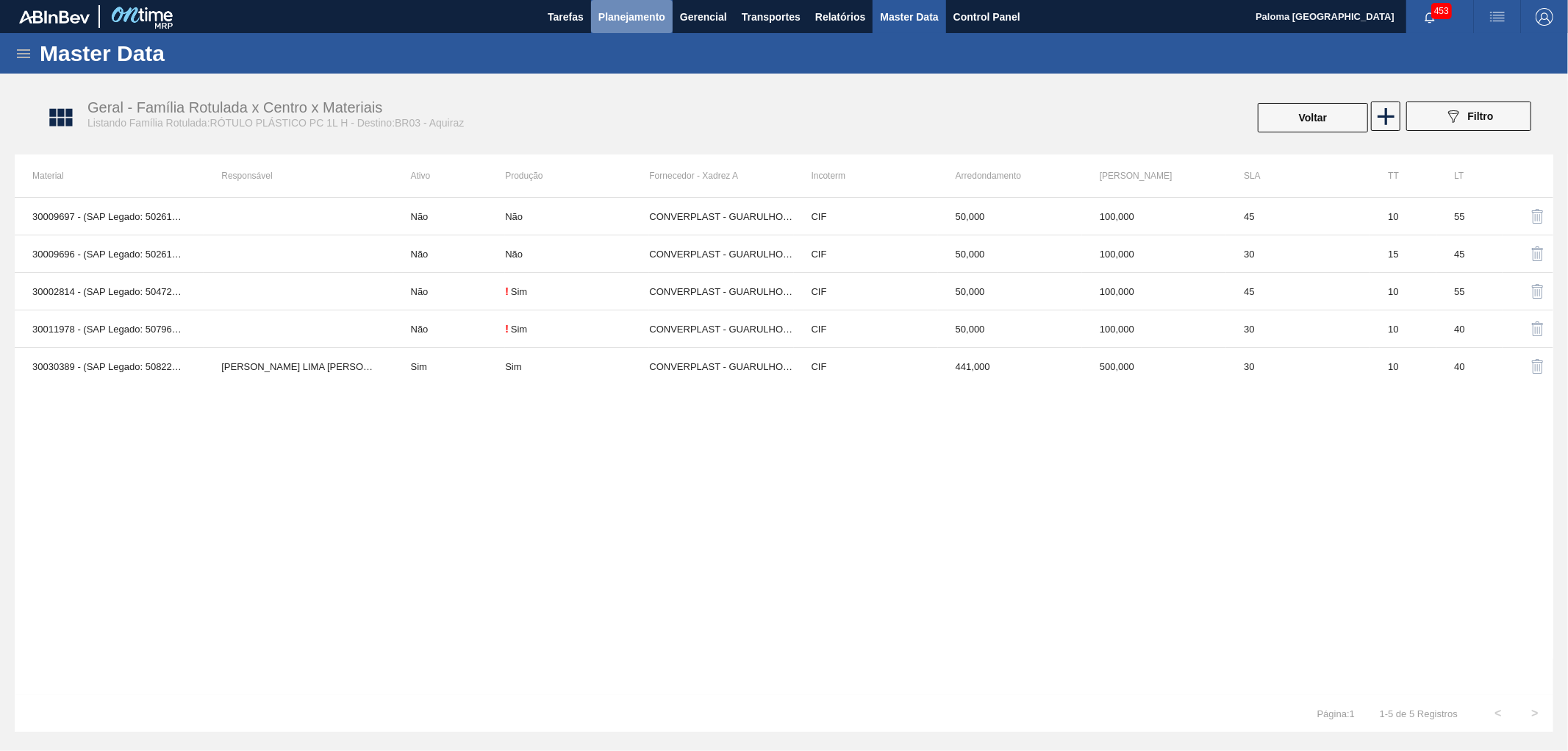
click at [610, 15] on span "Planejamento" at bounding box center [632, 17] width 67 height 18
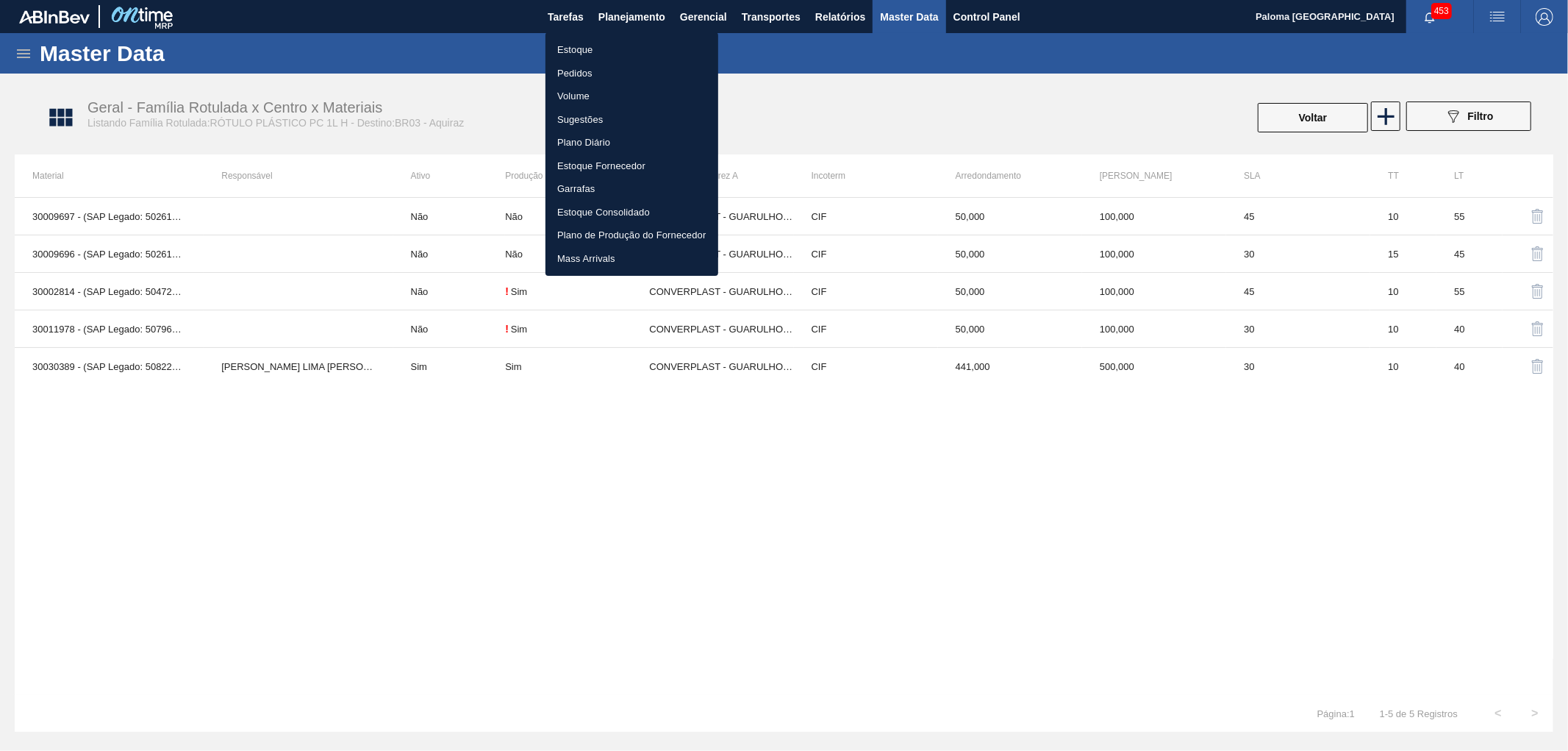
click at [563, 47] on li "Estoque" at bounding box center [631, 50] width 173 height 24
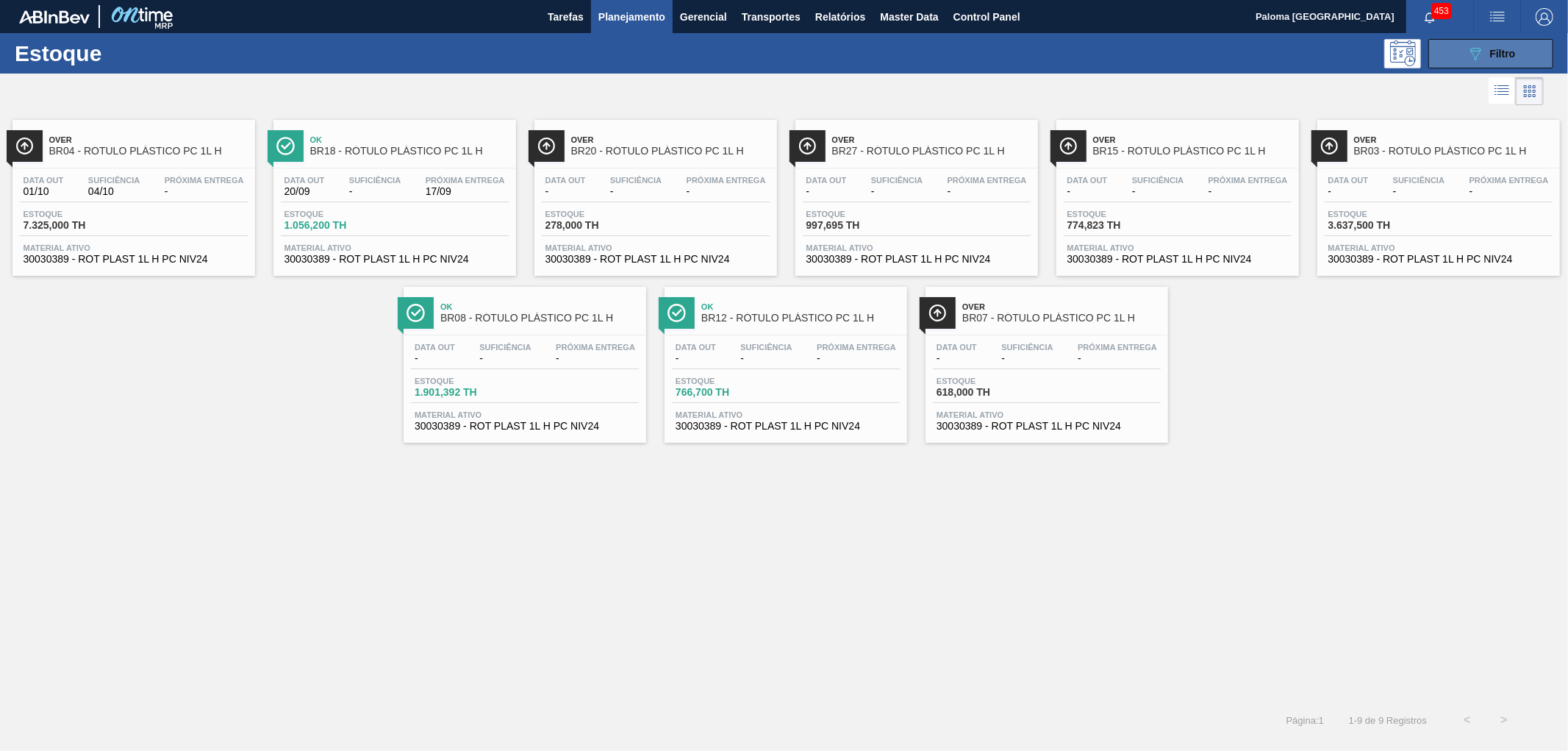
click at [1474, 53] on icon "089F7B8B-B2A5-4AFE-B5C0-19BA573D28AC" at bounding box center [1475, 53] width 18 height 18
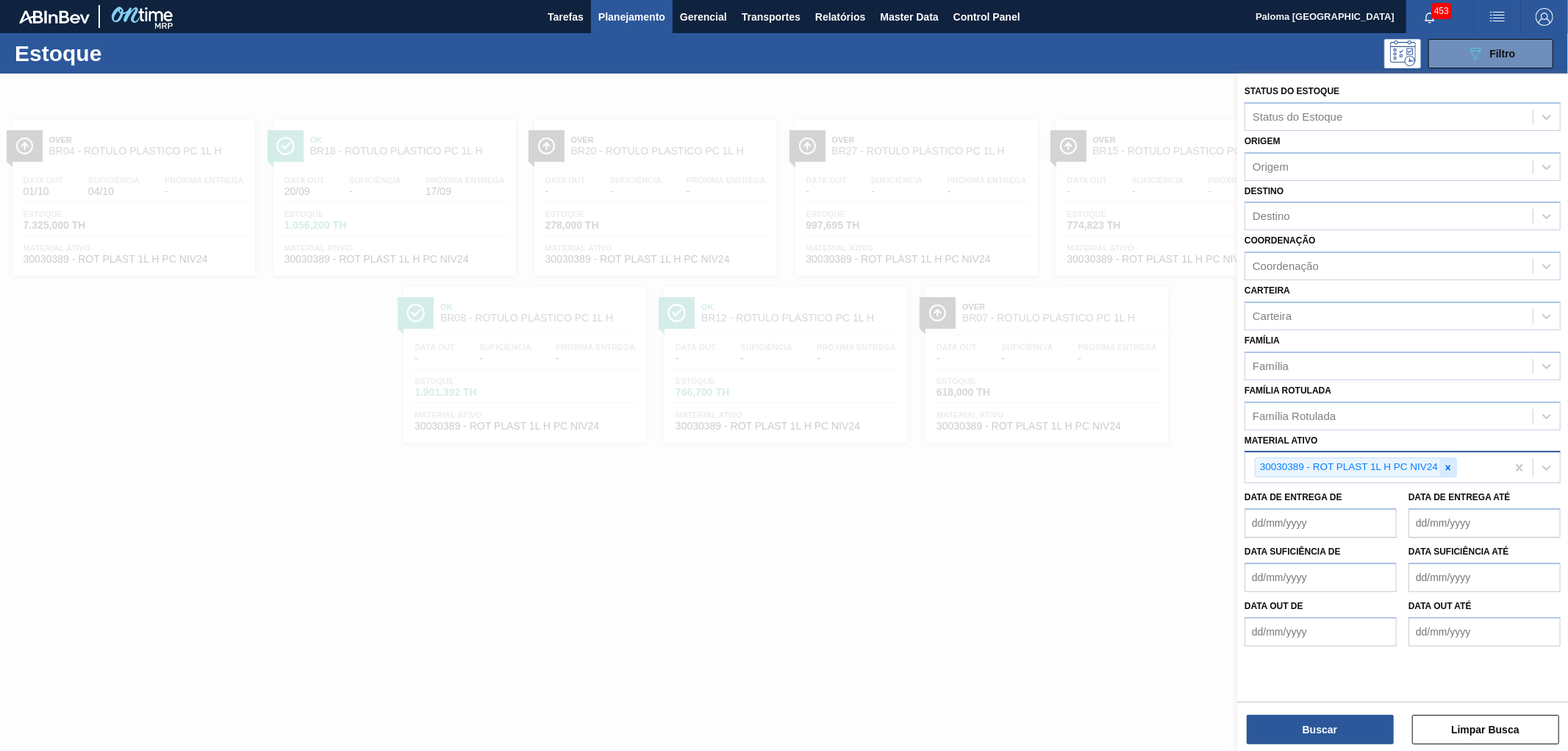
click at [1451, 465] on icon at bounding box center [1448, 468] width 11 height 11
paste ativo "30034305"
type ativo "30034305"
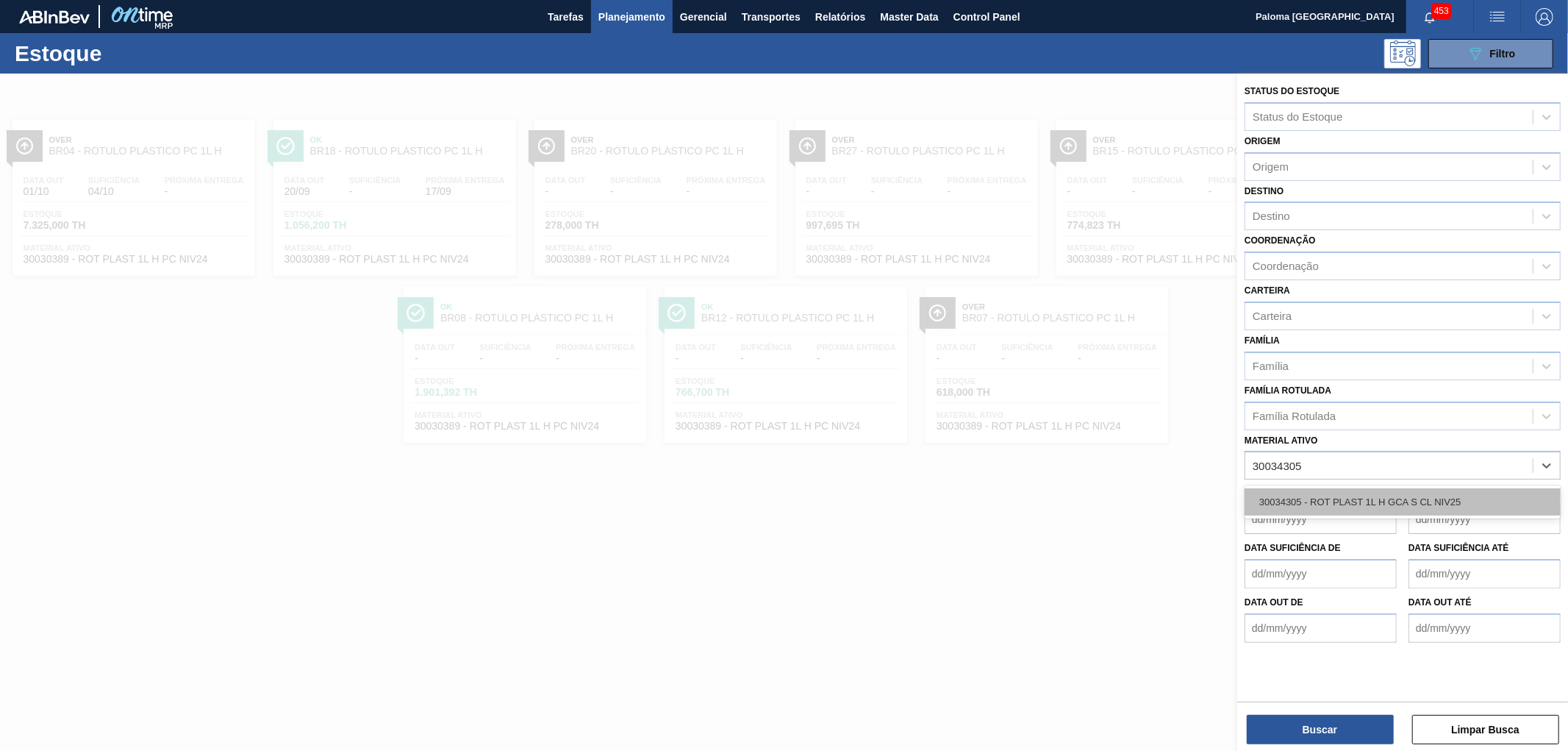
click at [1308, 488] on div "30034305 - ROT PLAST 1L H GCA S CL NIV25" at bounding box center [1402, 502] width 316 height 27
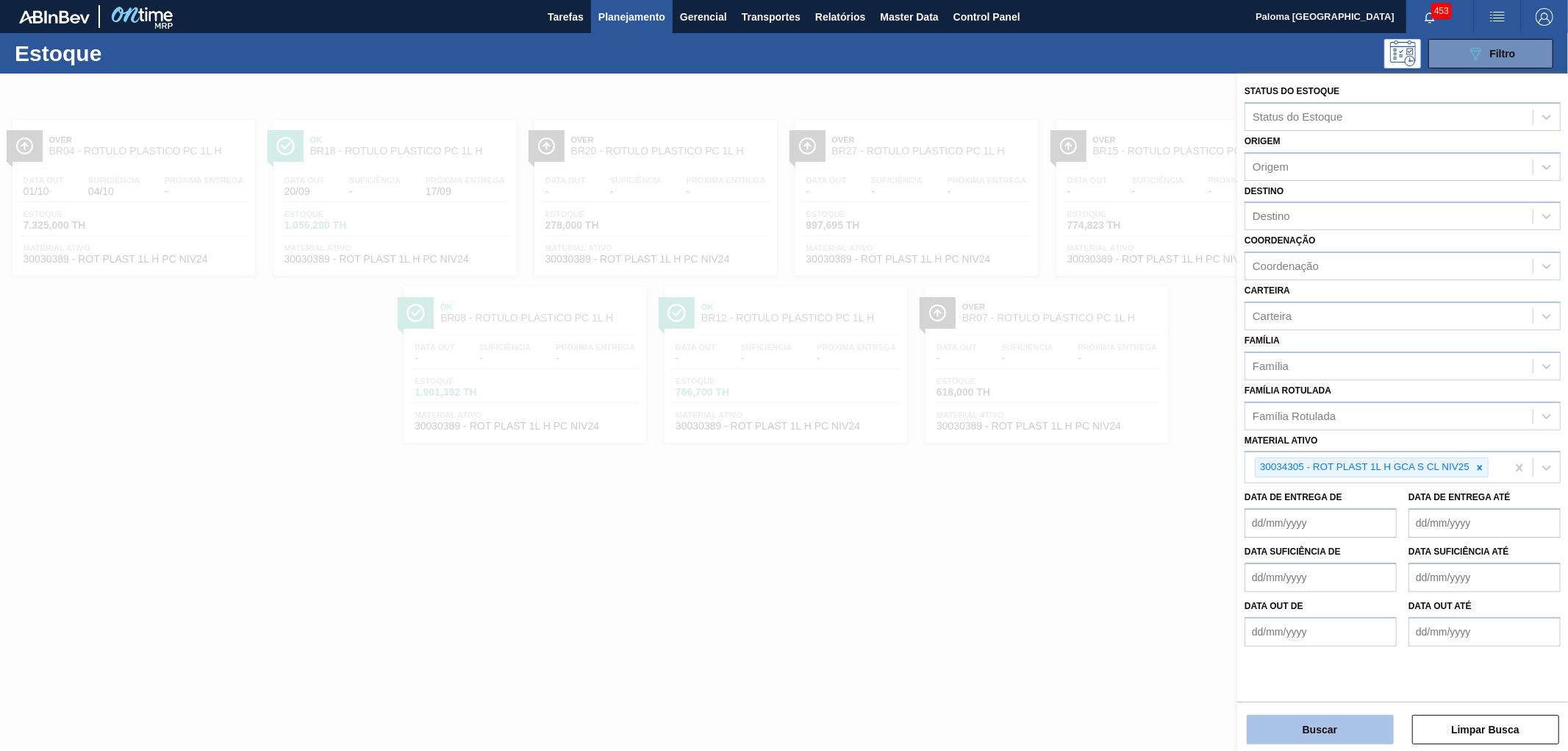
click at [1276, 718] on button "Buscar" at bounding box center [1320, 729] width 147 height 30
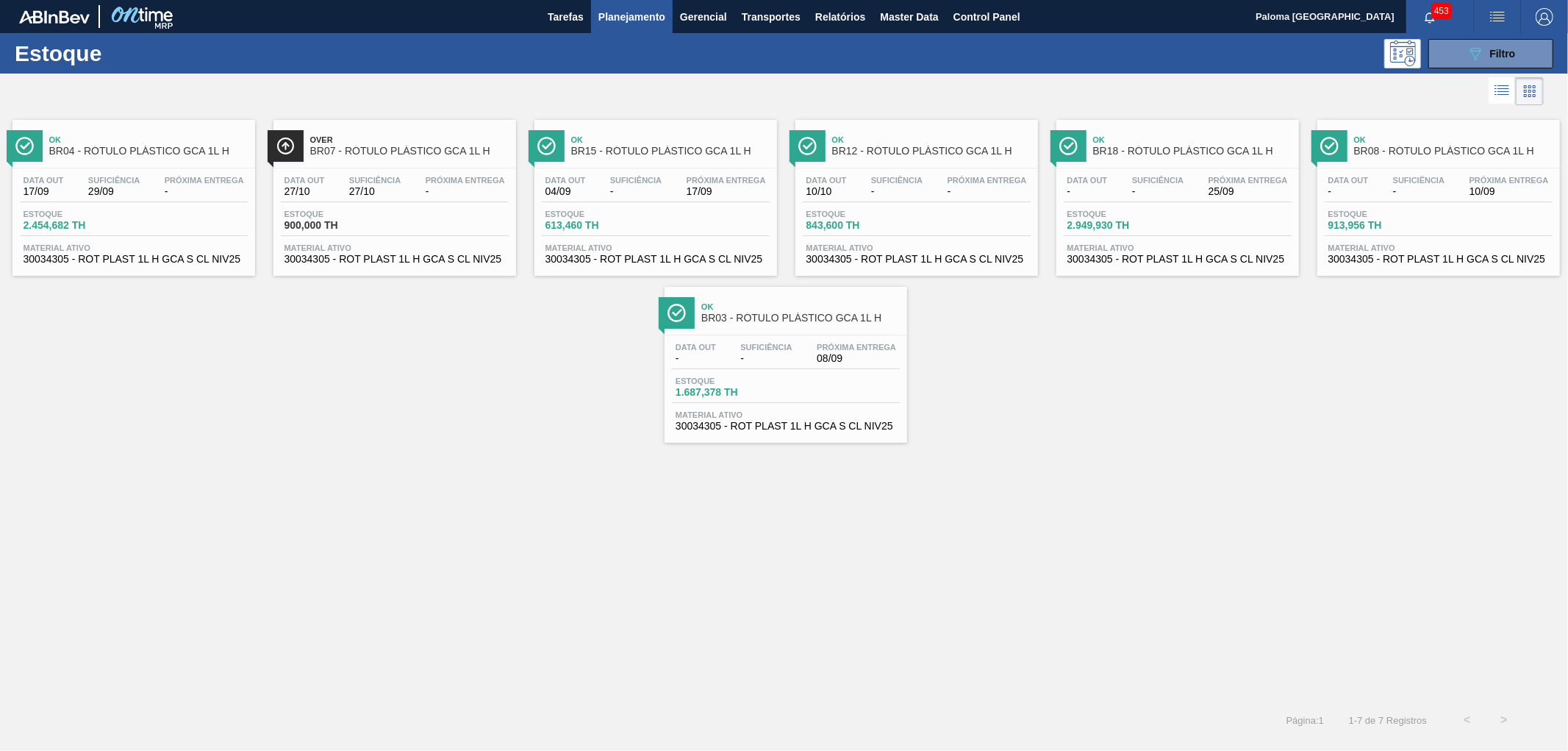
click at [731, 336] on div "Data out - Suficiência - Próxima Entrega 08/09 Estoque 1.687,378 TH Material at…" at bounding box center [786, 385] width 243 height 100
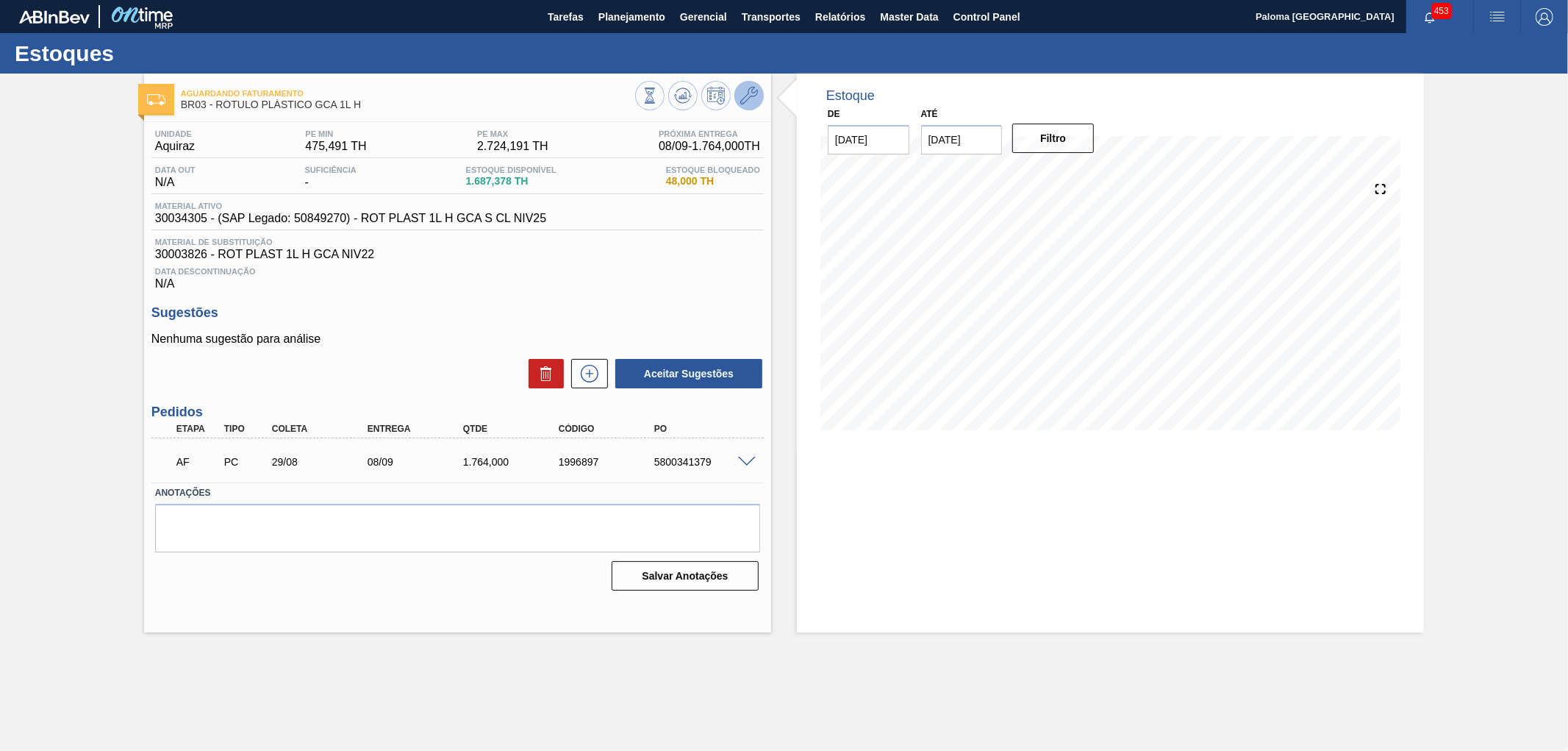
click at [752, 97] on icon at bounding box center [749, 95] width 18 height 18
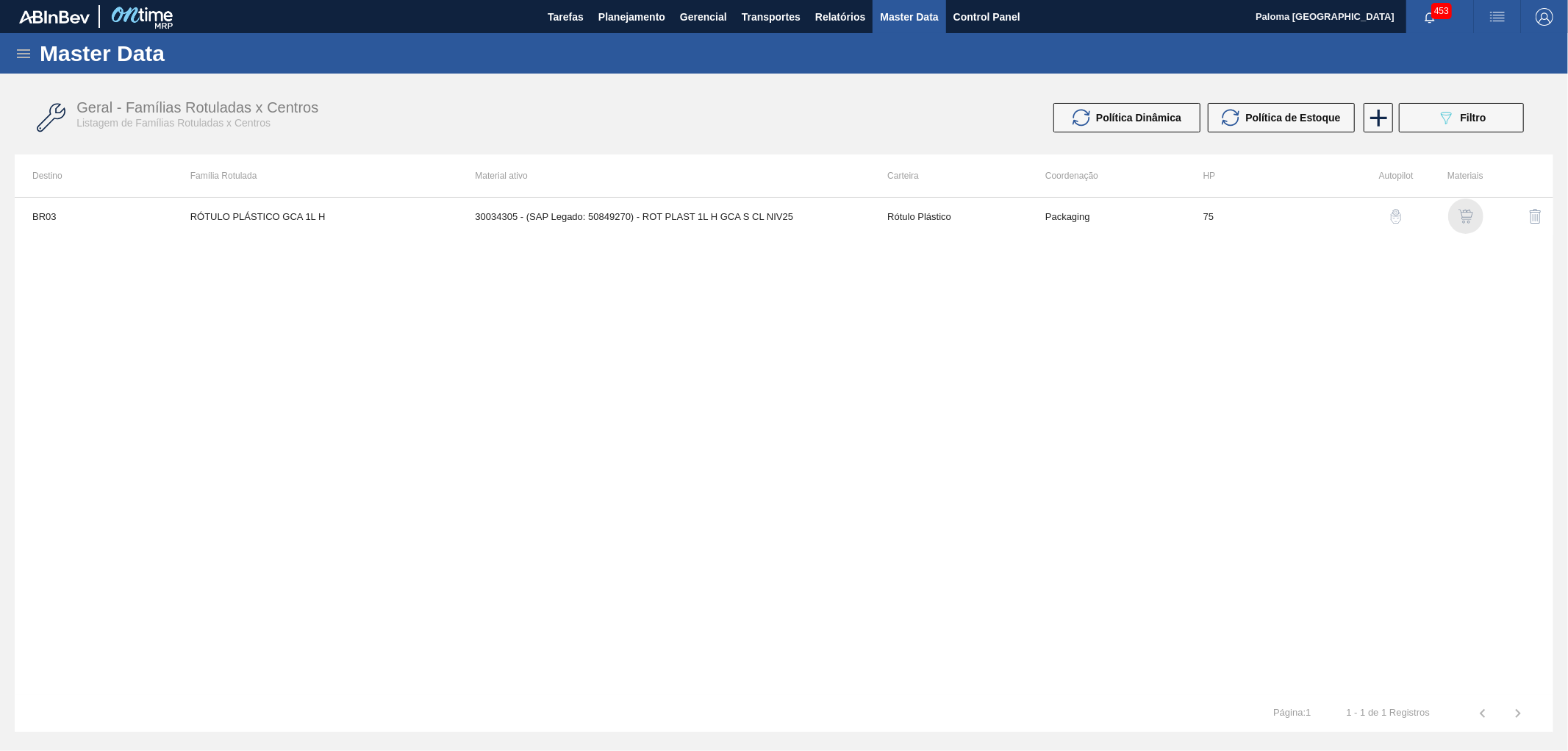
click at [1458, 216] on img "button" at bounding box center [1465, 216] width 14 height 14
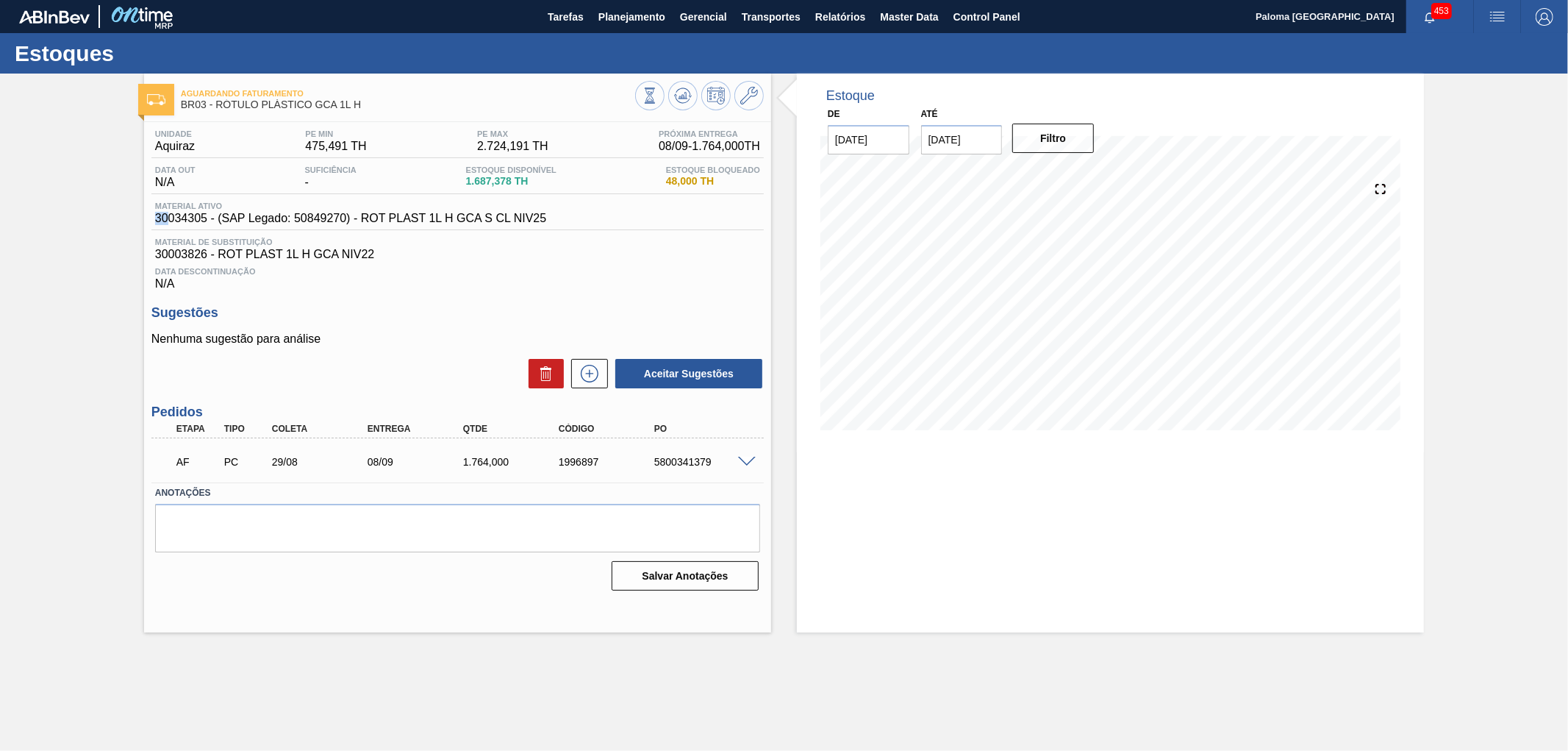
drag, startPoint x: 157, startPoint y: 219, endPoint x: 182, endPoint y: 225, distance: 25.7
click at [177, 225] on div "Material ativo 30034305 - (SAP Legado: 50849270) - ROT PLAST 1L H GCA S CL NIV25" at bounding box center [458, 216] width 612 height 29
drag, startPoint x: 204, startPoint y: 256, endPoint x: 150, endPoint y: 256, distance: 54.0
click at [150, 256] on div "Unidade Aquiraz PE MIN 475,491 TH PE MAX 2.724,191 TH Próxima Entrega 08/09 - 1…" at bounding box center [457, 359] width 627 height 474
click at [742, 99] on icon at bounding box center [749, 95] width 18 height 18
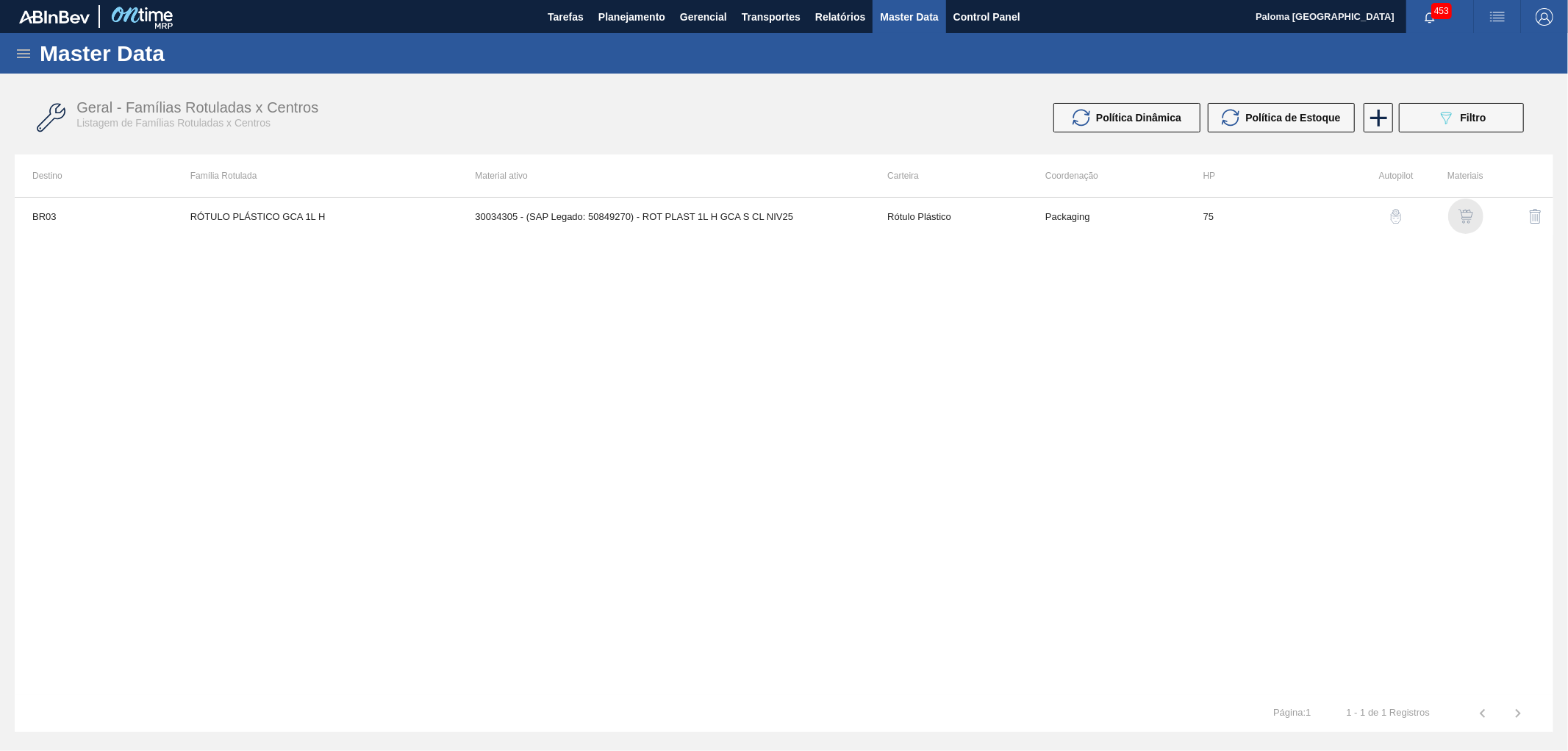
click at [1464, 216] on img "button" at bounding box center [1465, 216] width 14 height 14
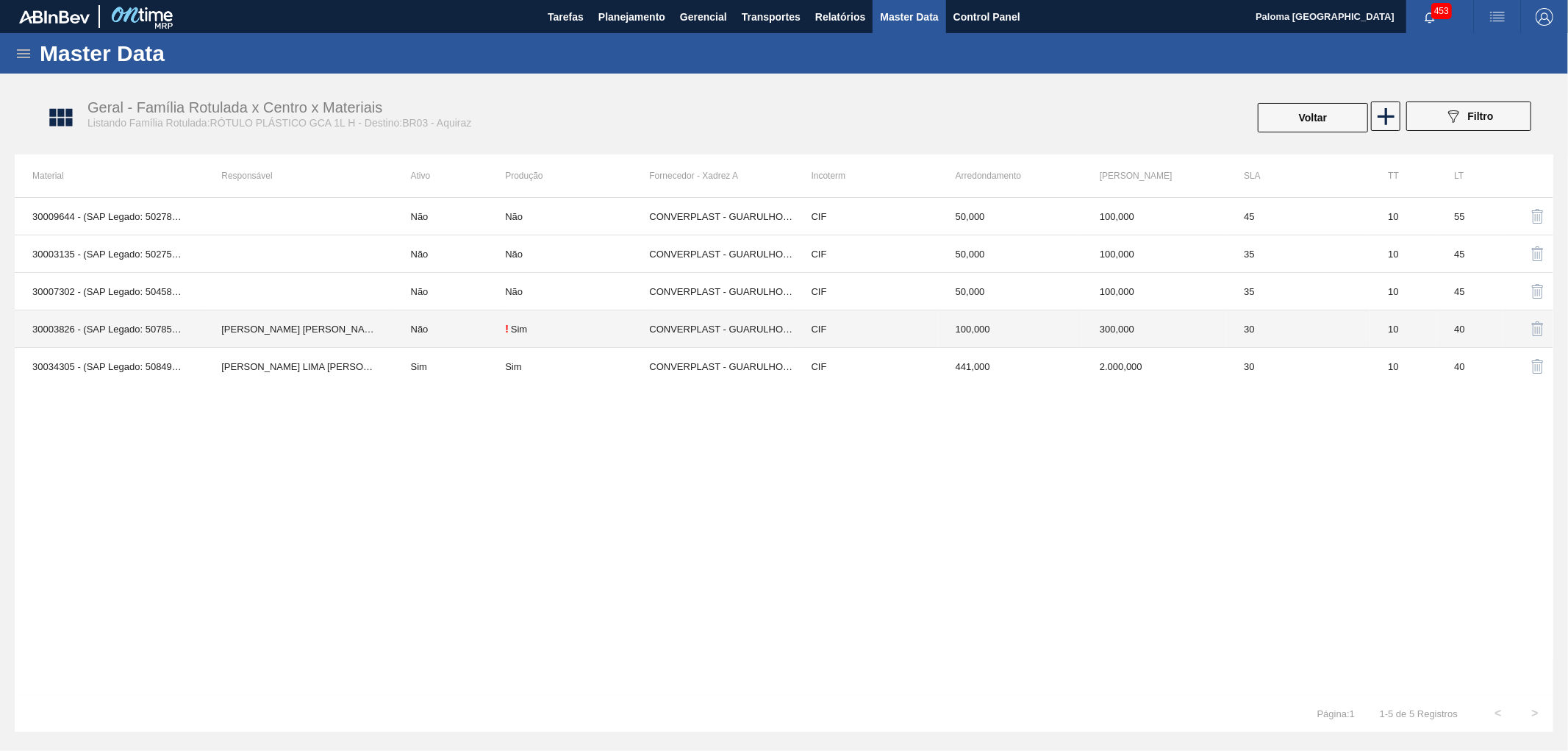
click at [518, 321] on td "! Sim" at bounding box center [576, 328] width 144 height 37
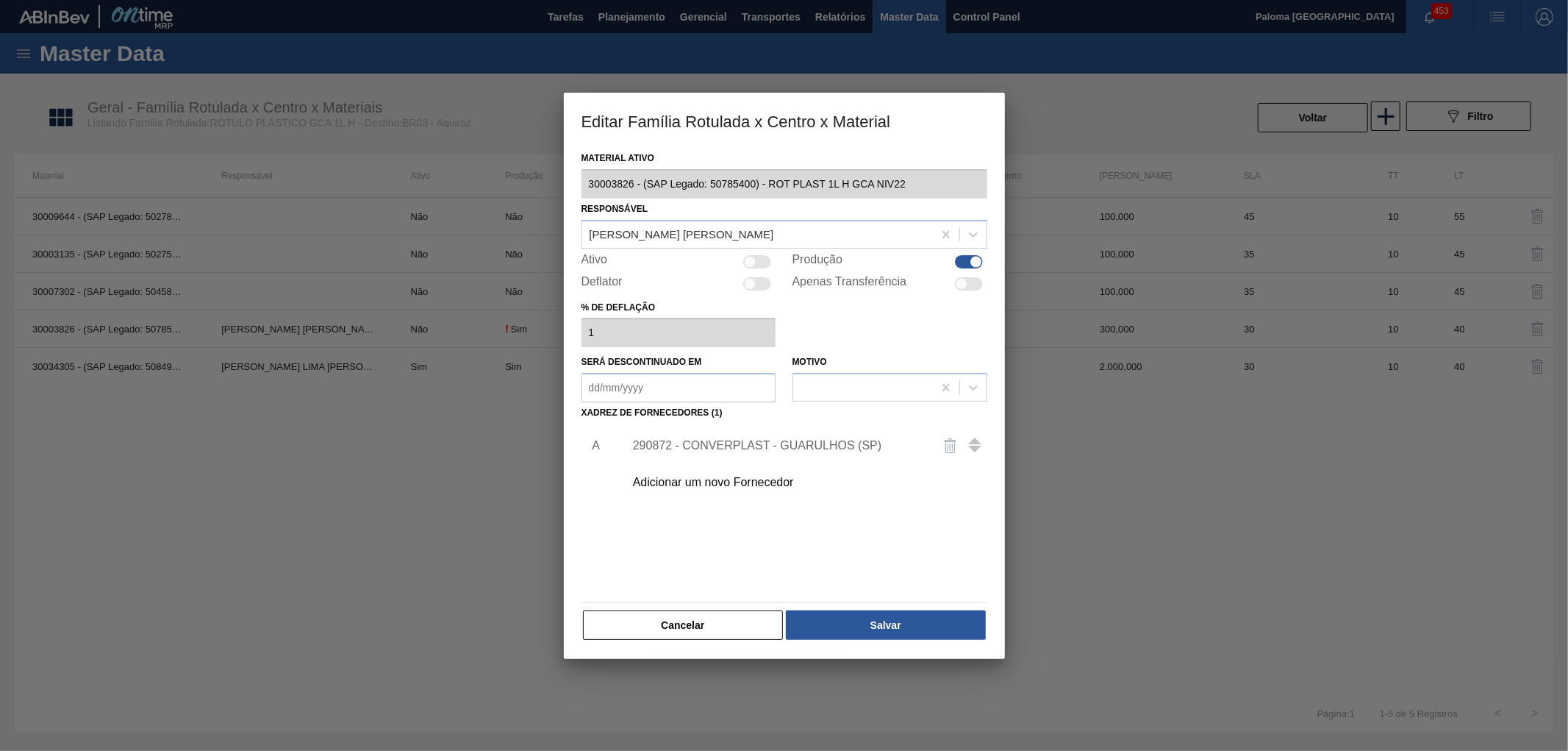
click at [972, 256] on div at bounding box center [976, 261] width 12 height 12
click at [968, 256] on div at bounding box center [969, 261] width 28 height 13
click at [974, 255] on div at bounding box center [976, 261] width 12 height 12
checkbox input "false"
click at [844, 627] on button "Salvar" at bounding box center [886, 625] width 200 height 30
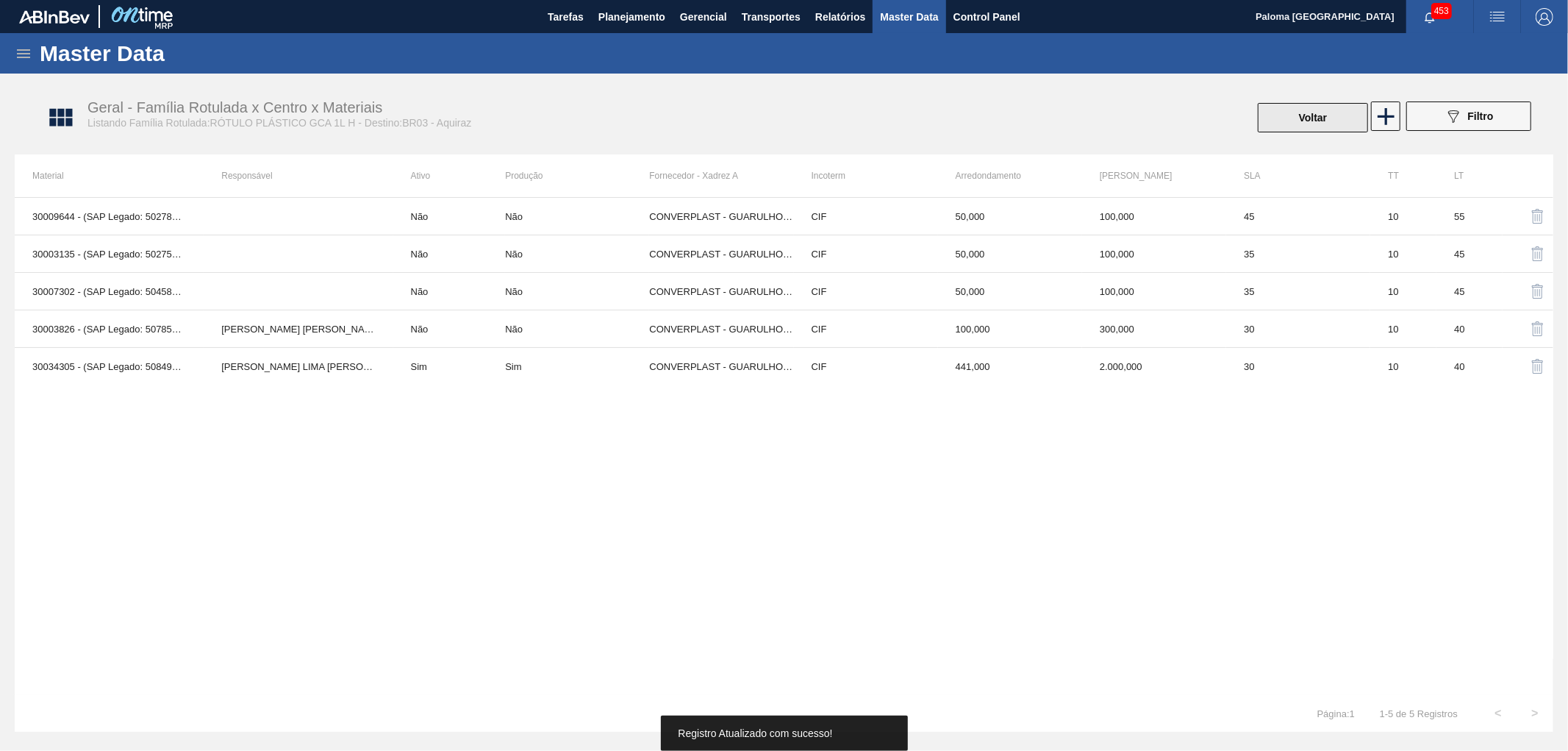
click at [1325, 115] on button "Voltar" at bounding box center [1313, 117] width 110 height 30
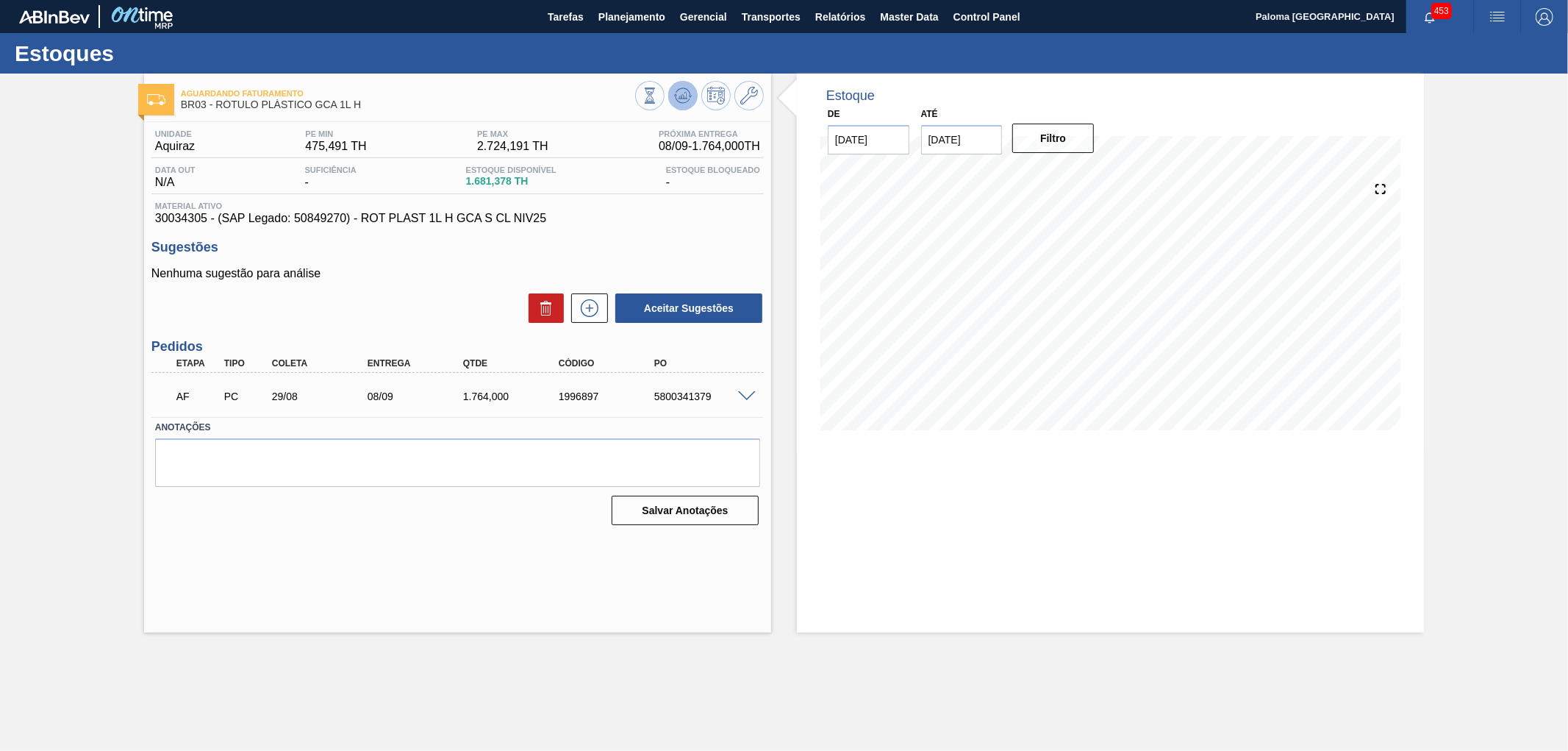
click at [681, 96] on icon at bounding box center [683, 95] width 10 height 7
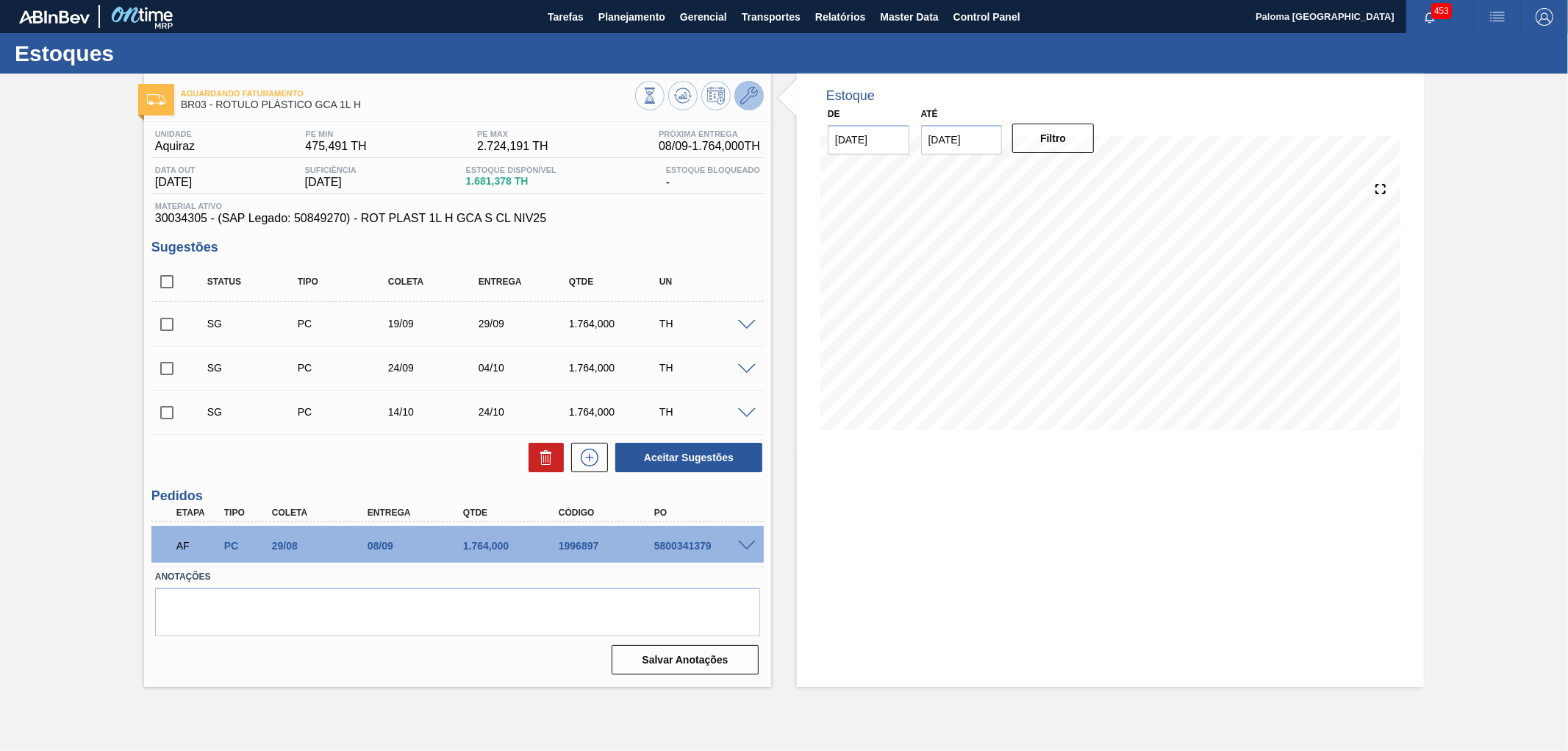
click at [754, 101] on icon at bounding box center [749, 95] width 18 height 18
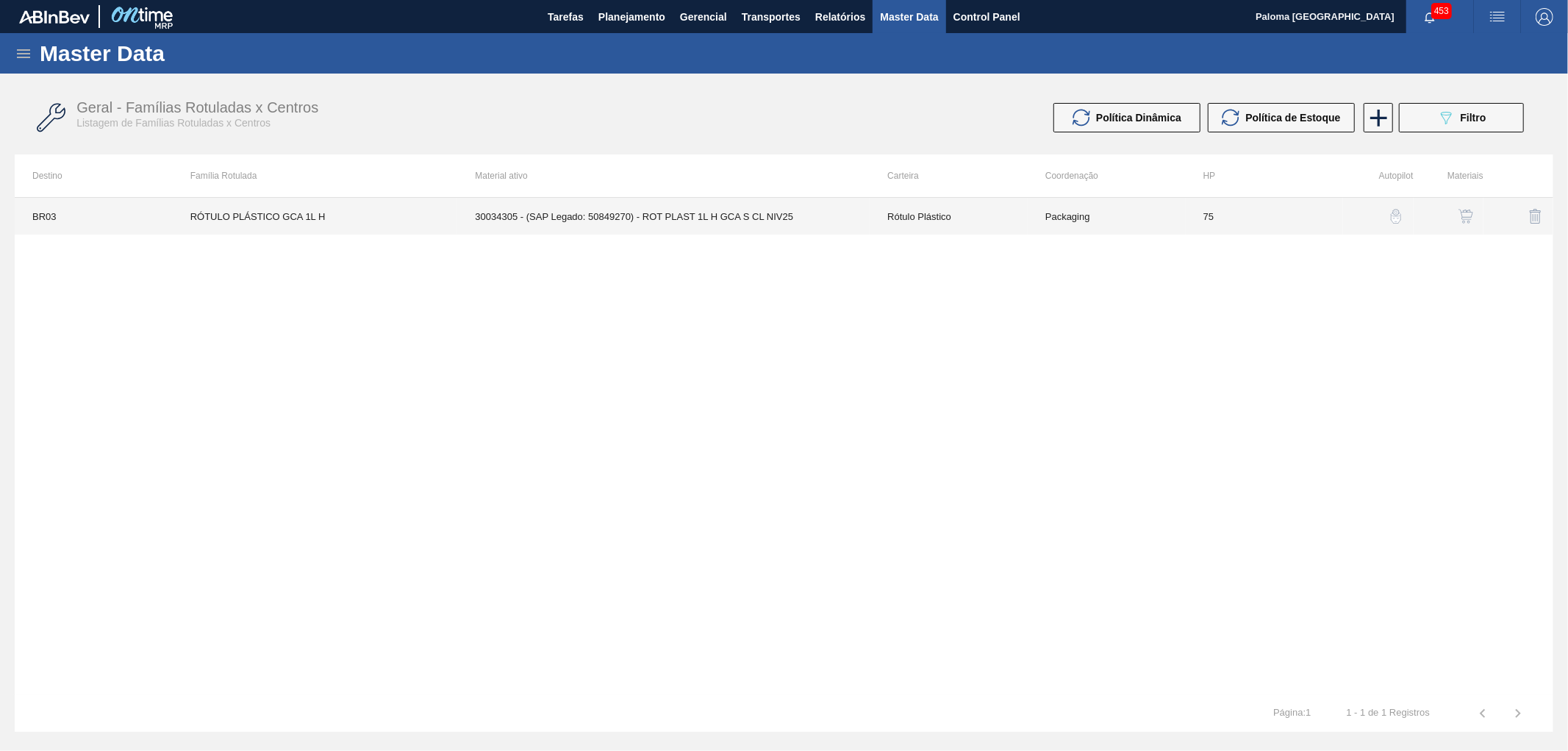
click at [774, 225] on td "30034305 - (SAP Legado: 50849270) - ROT PLAST 1L H GCA S CL NIV25" at bounding box center [663, 216] width 413 height 37
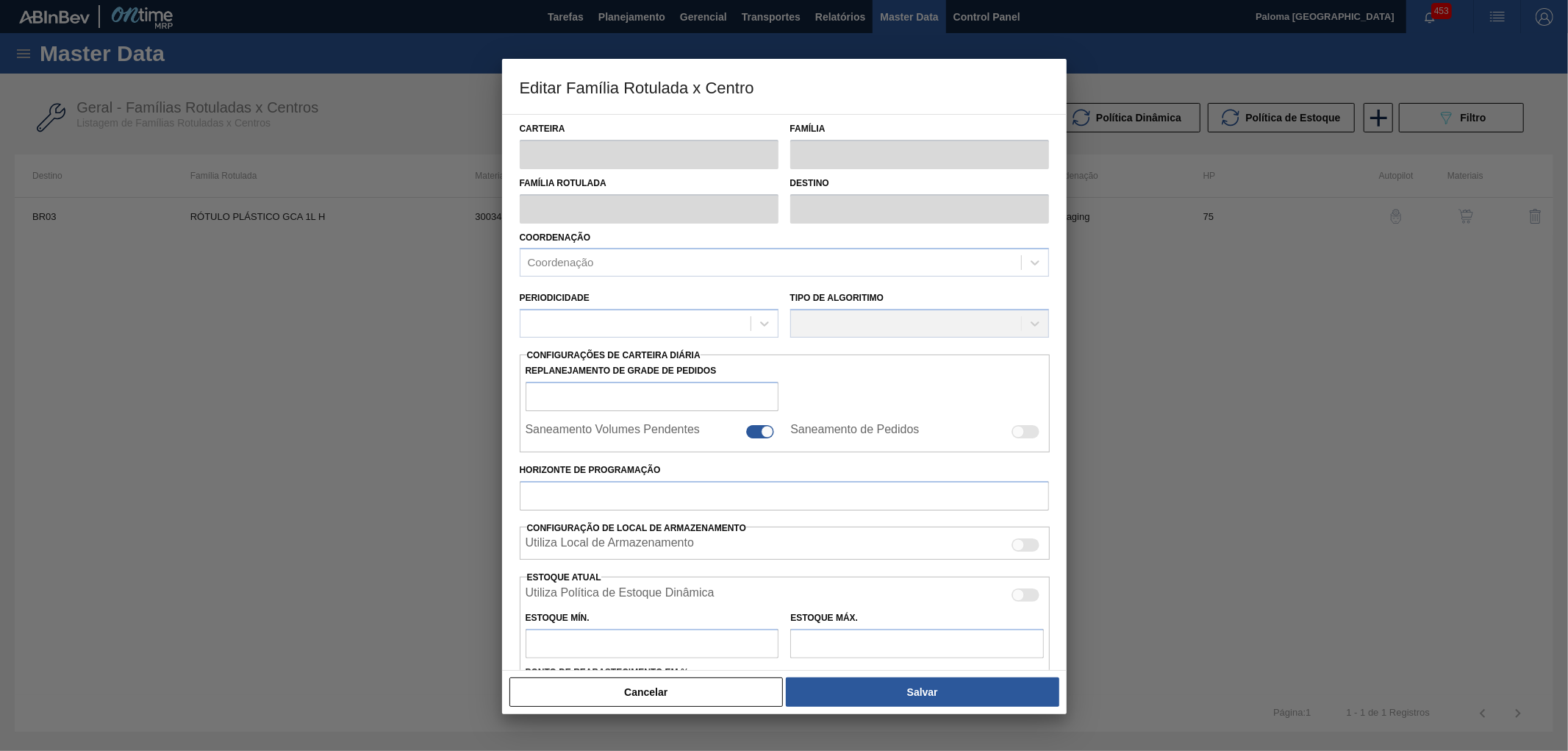
type input "Rótulo Plástico"
type input "RÓTULO PLÁSTICO GCA 1L H"
type input "BR03 - Aquiraz"
type input "75"
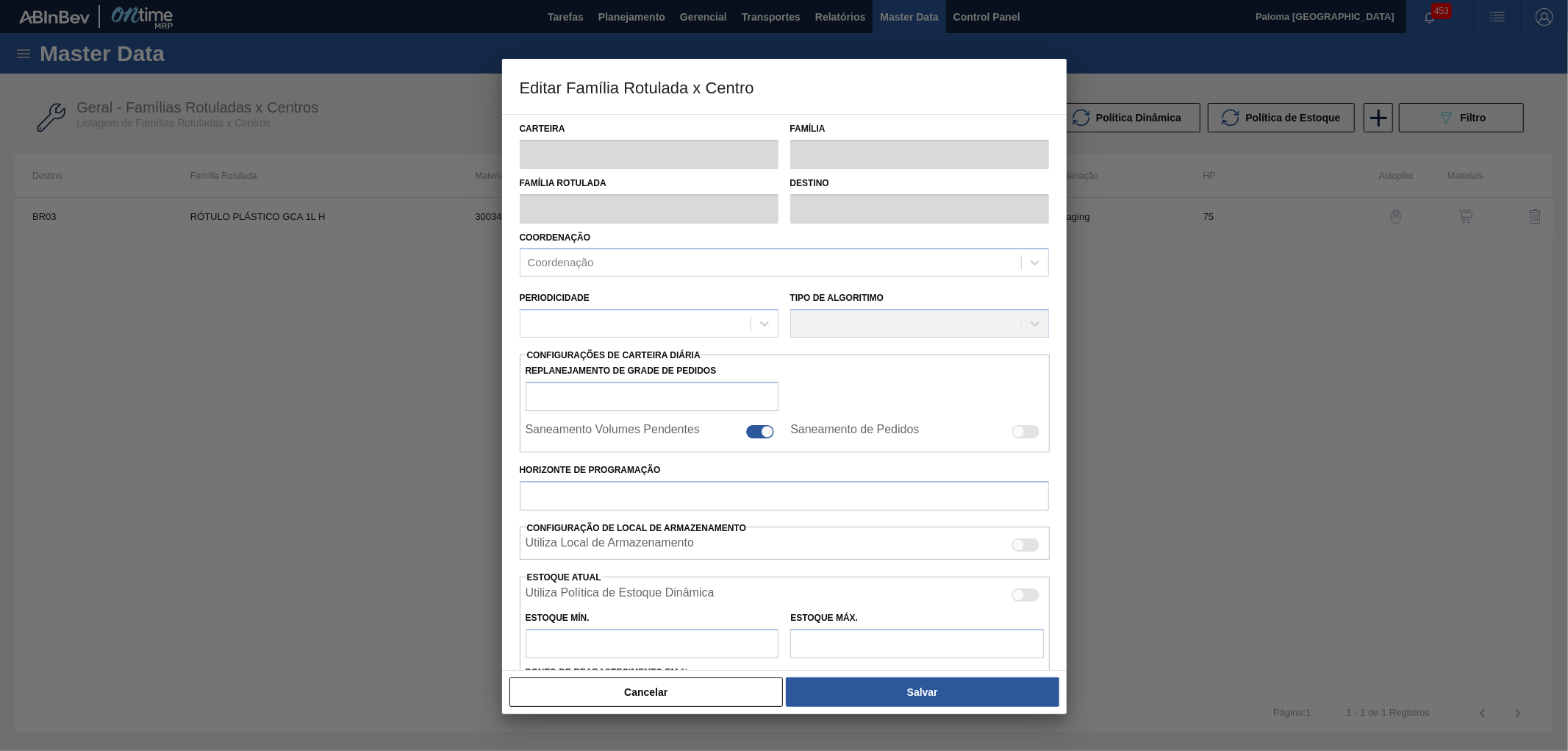
type input "475,491"
type input "2.724,191"
type input "50"
type input "1.599,841"
checkbox input "true"
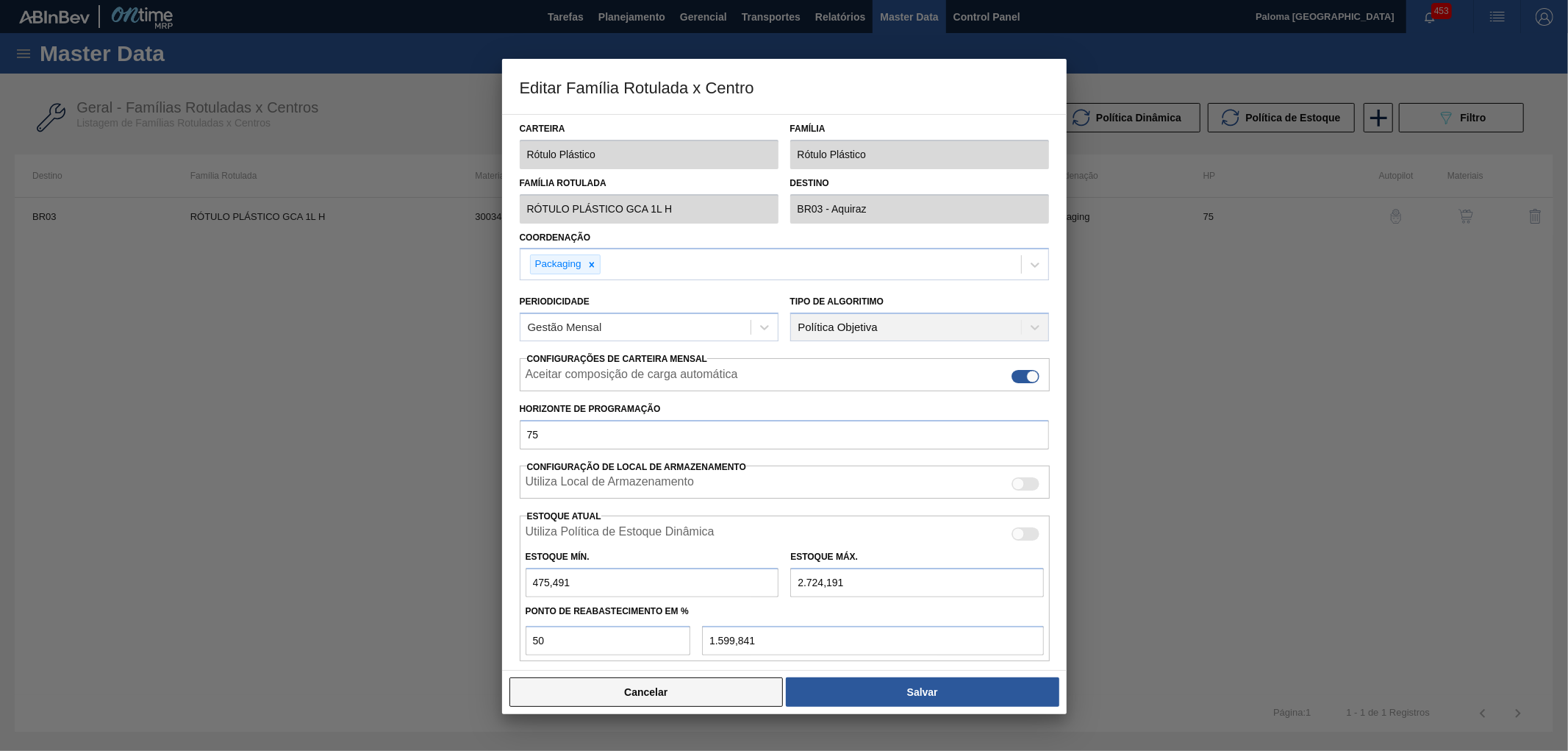
click at [689, 690] on button "Cancelar" at bounding box center [647, 692] width 274 height 30
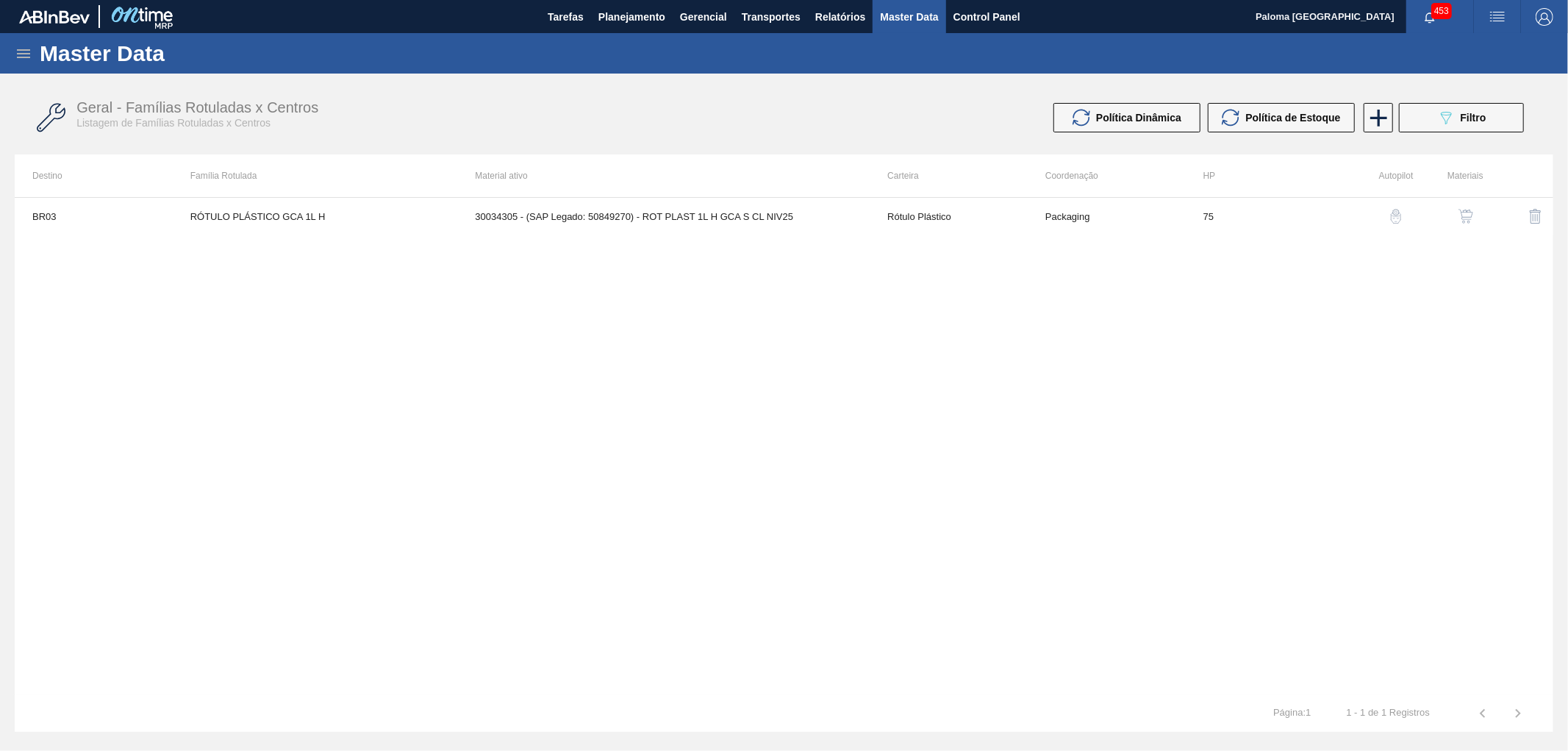
click at [1464, 218] on img "button" at bounding box center [1465, 216] width 14 height 14
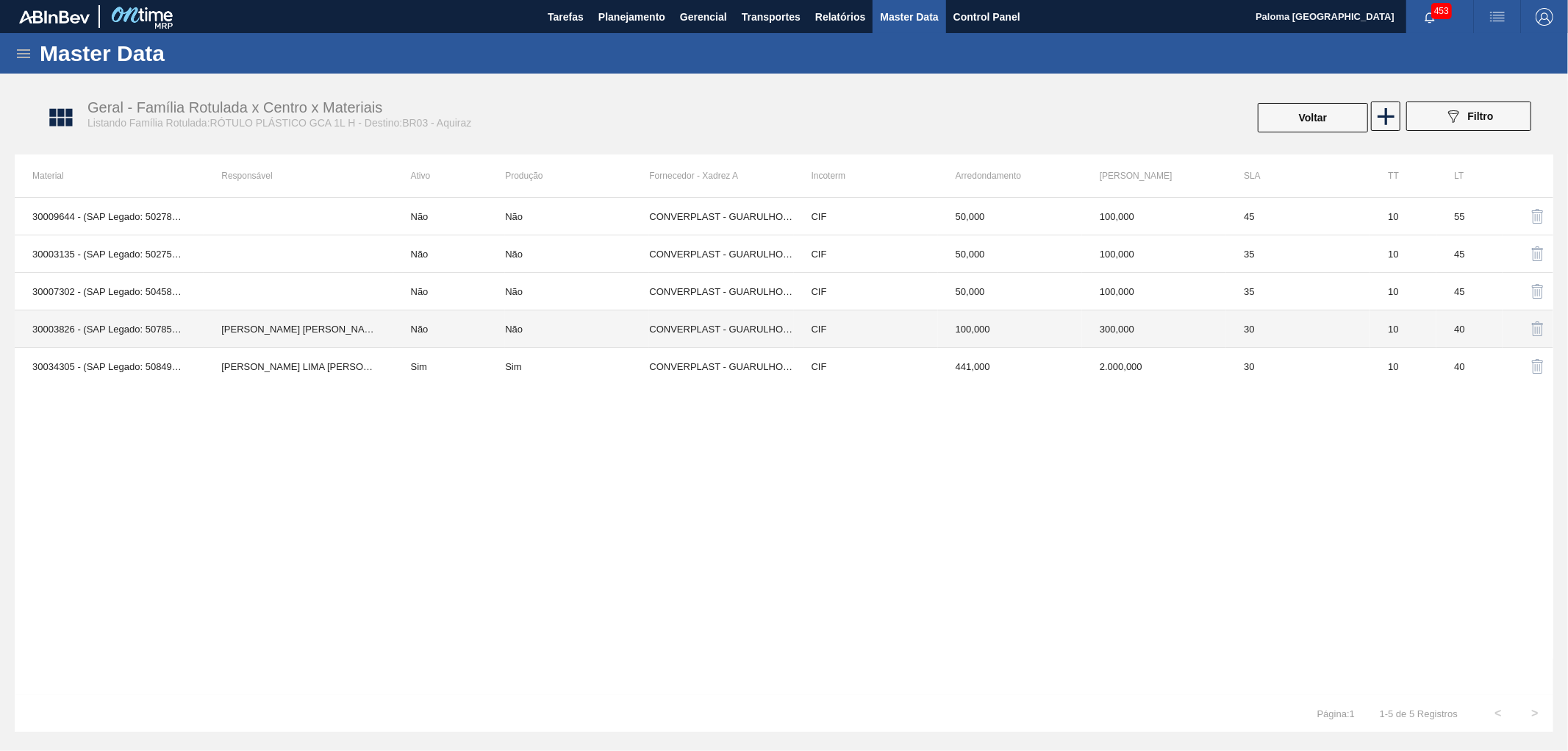
click at [538, 334] on div "Não" at bounding box center [576, 329] width 144 height 11
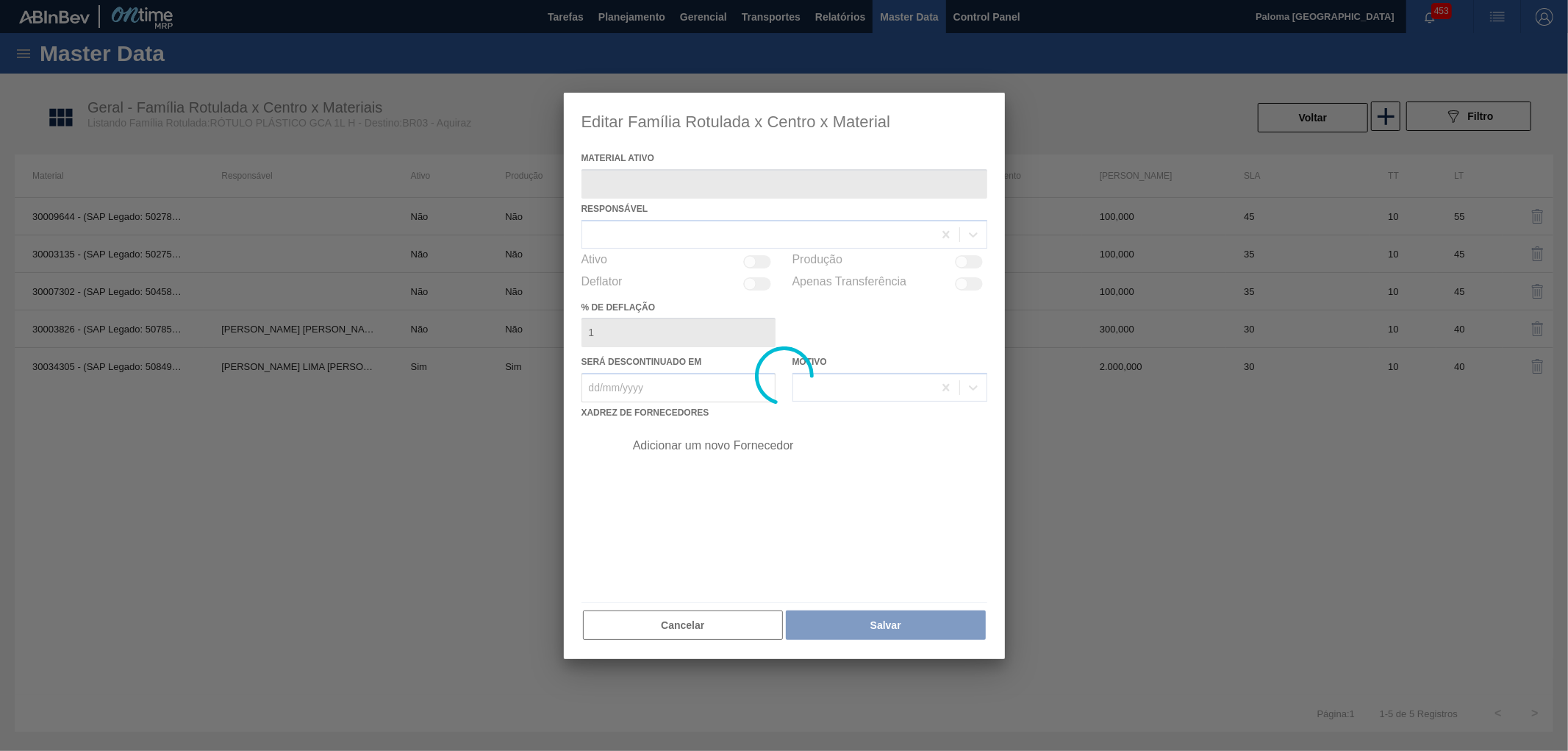
type ativo "30003826 - (SAP Legado: 50785400) - ROT PLAST 1L H GCA NIV22"
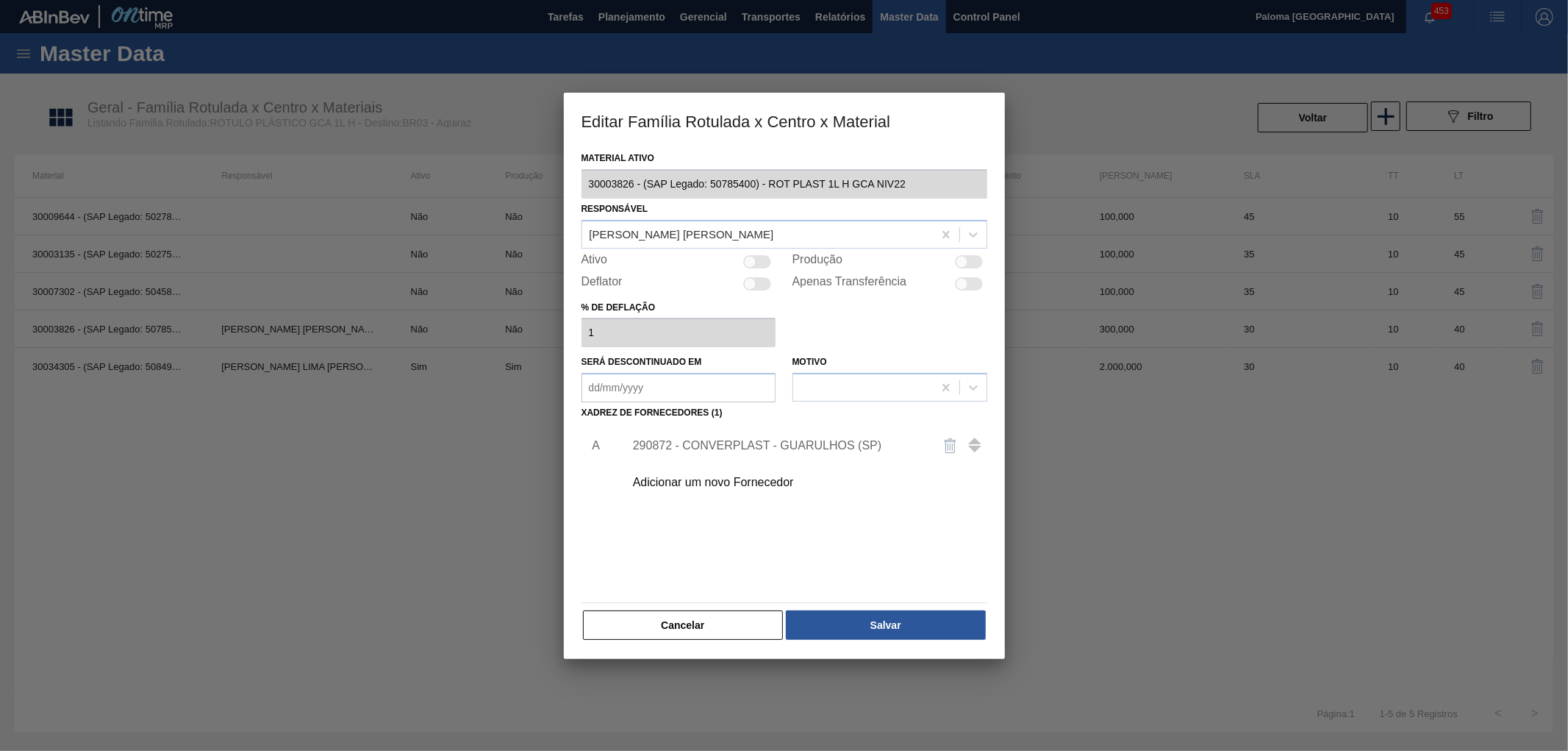
click at [960, 260] on div at bounding box center [962, 261] width 12 height 12
checkbox input "true"
click at [869, 626] on button "Salvar" at bounding box center [886, 625] width 200 height 30
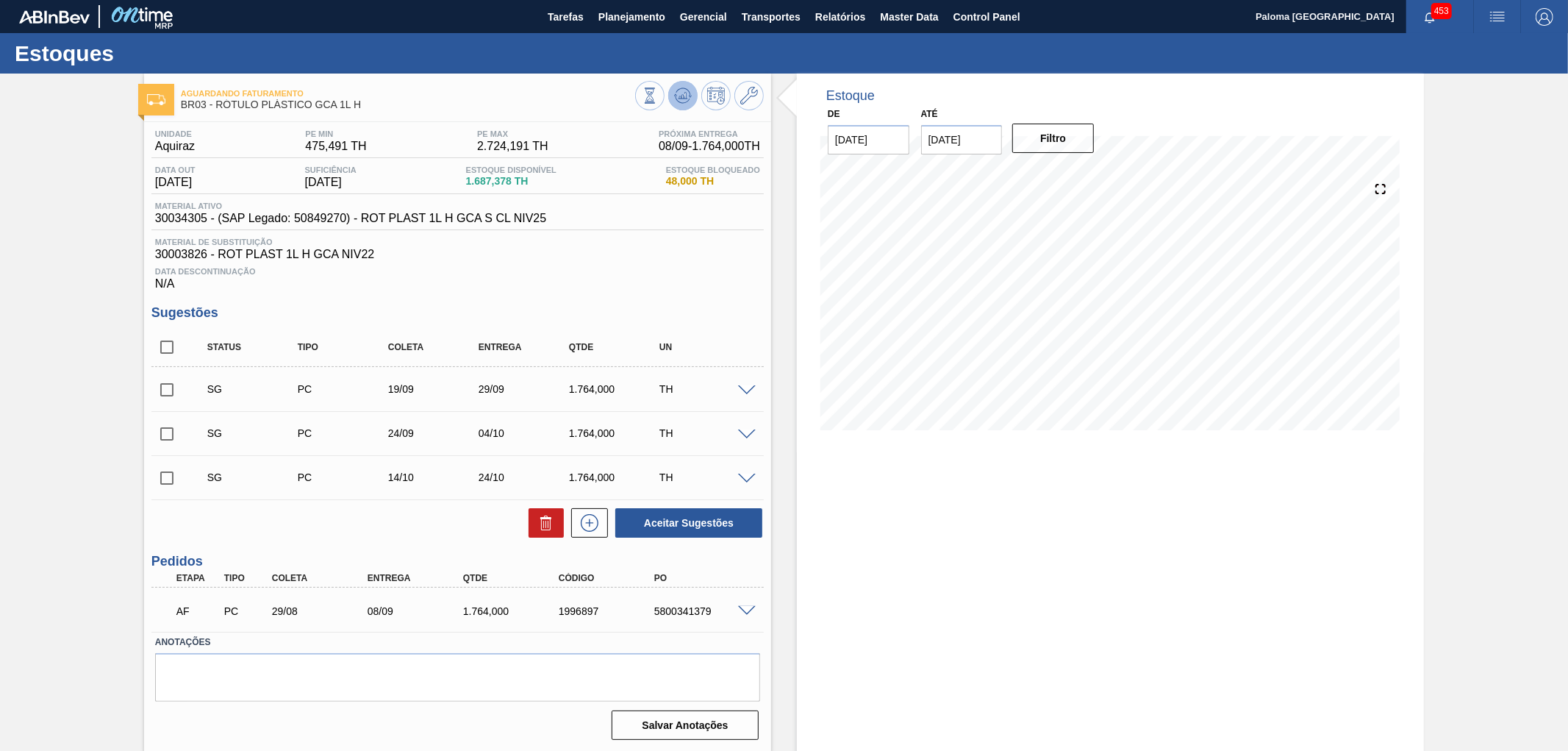
click at [691, 99] on button at bounding box center [683, 95] width 30 height 30
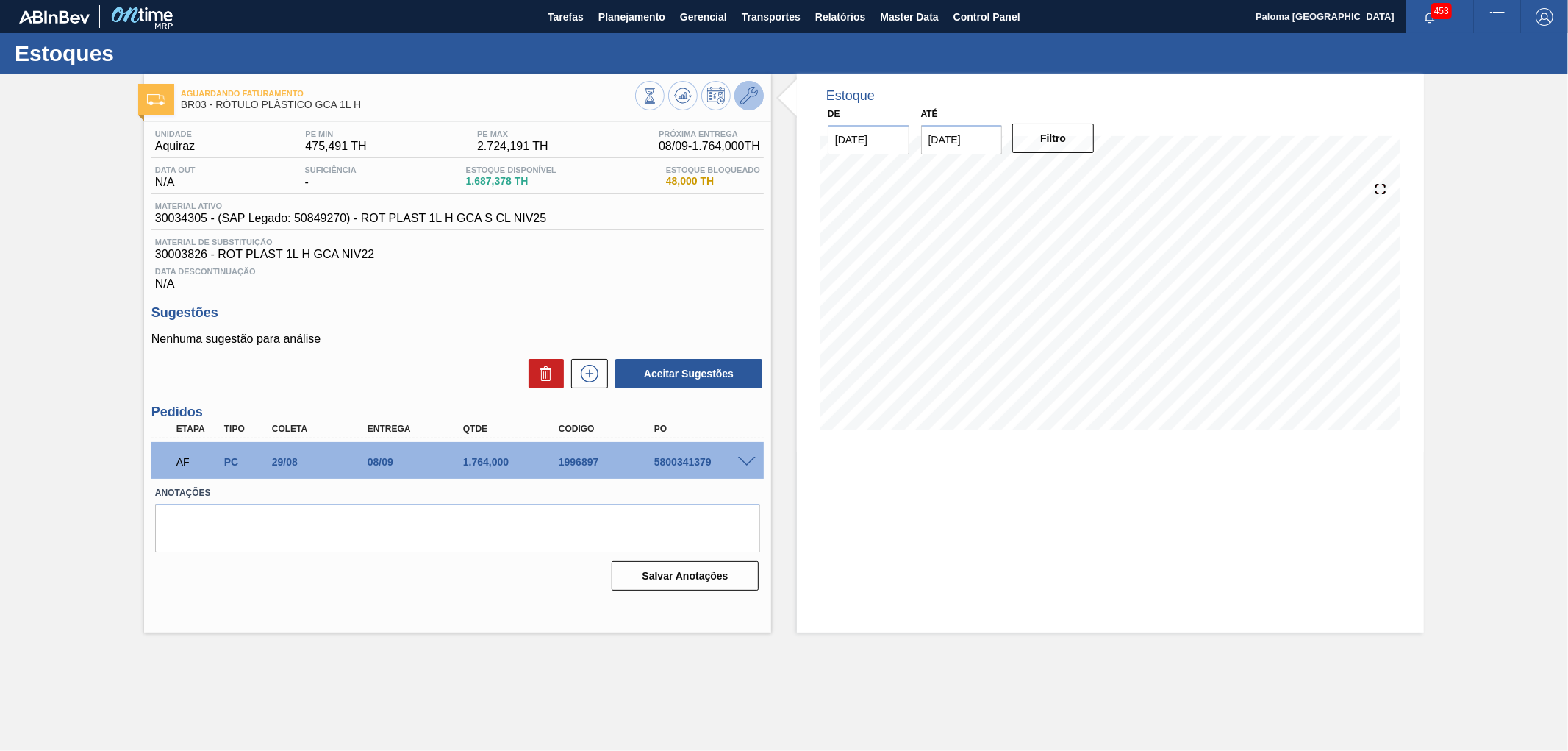
click at [755, 101] on icon at bounding box center [749, 95] width 18 height 18
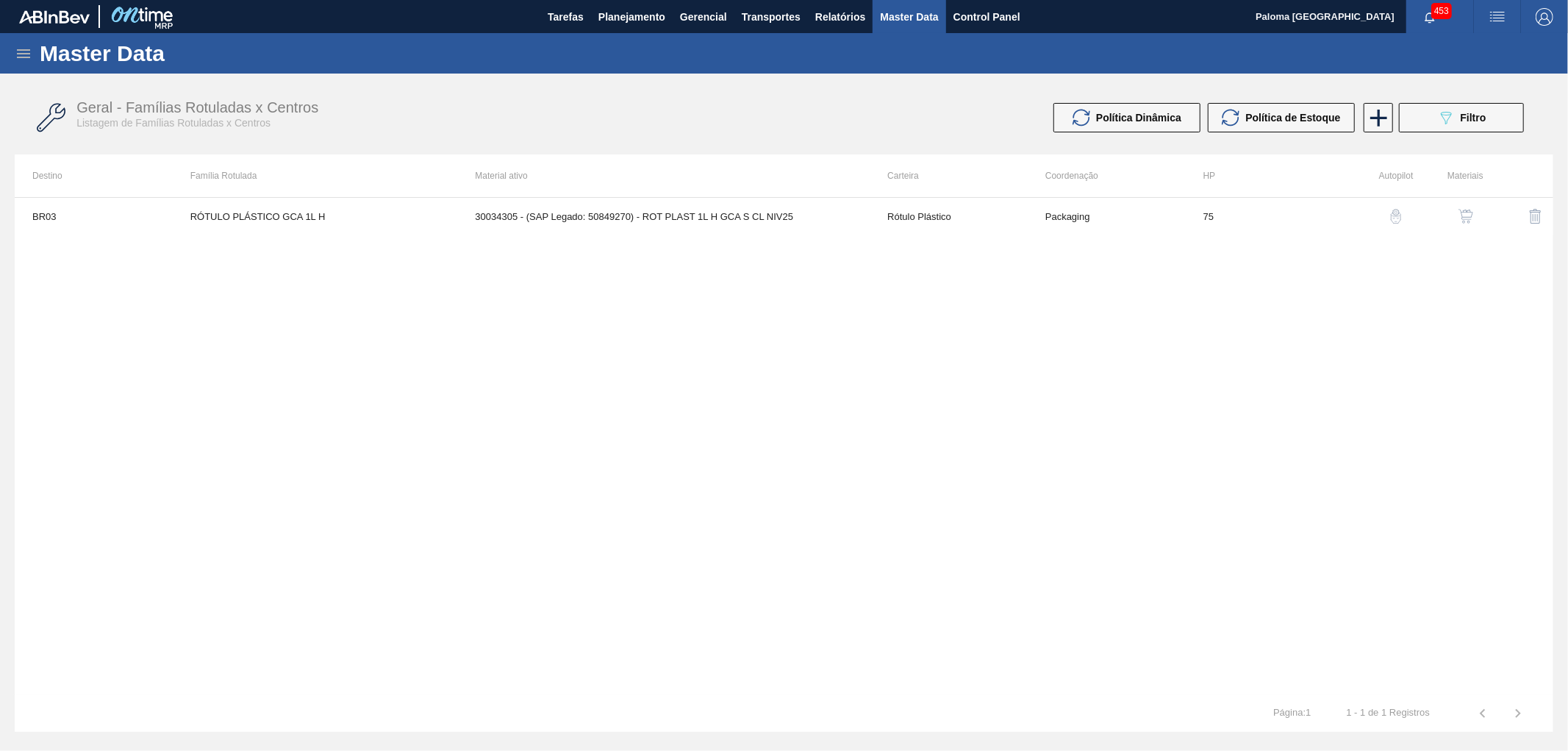
click at [1468, 214] on img "button" at bounding box center [1465, 216] width 14 height 14
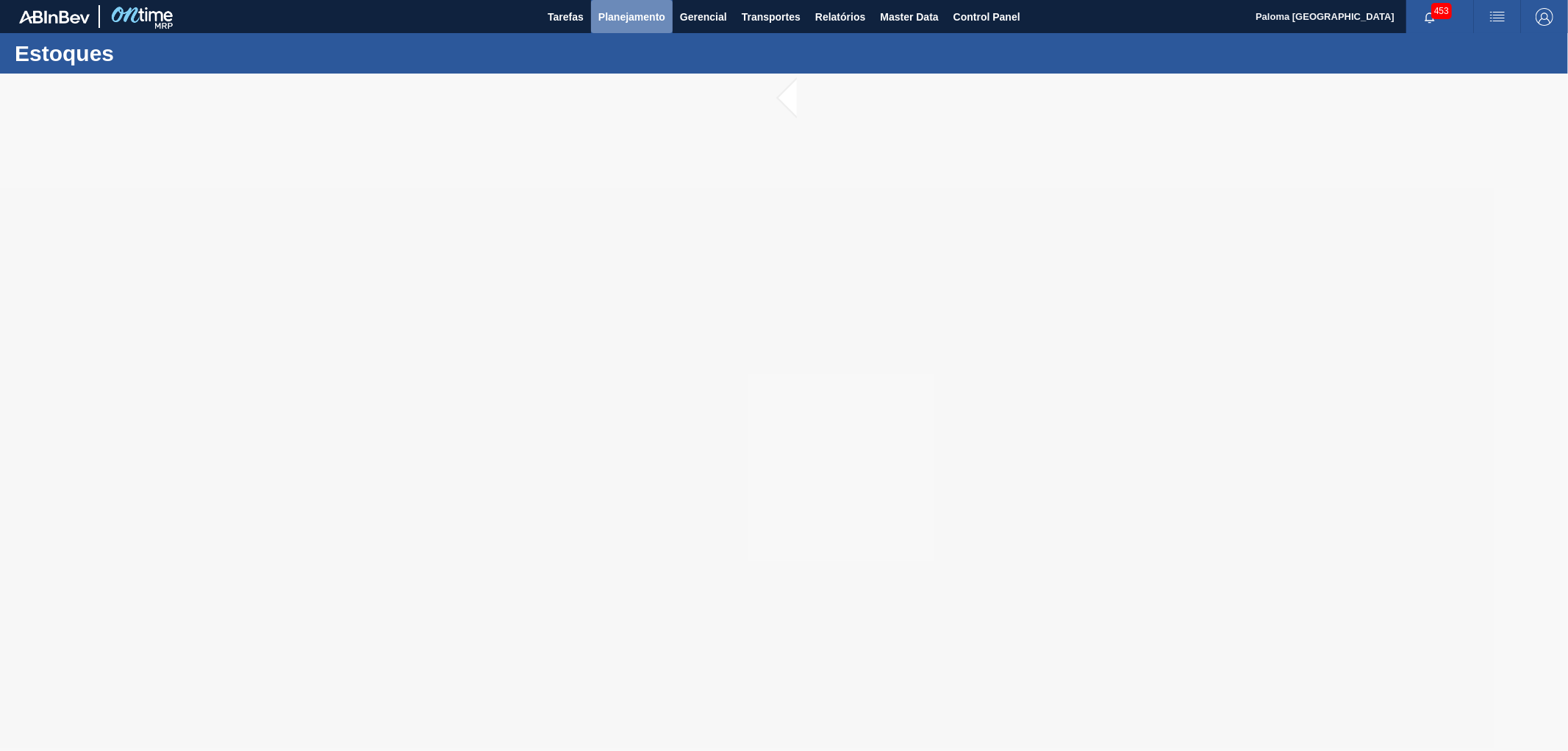
click at [645, 26] on button "Planejamento" at bounding box center [631, 16] width 81 height 33
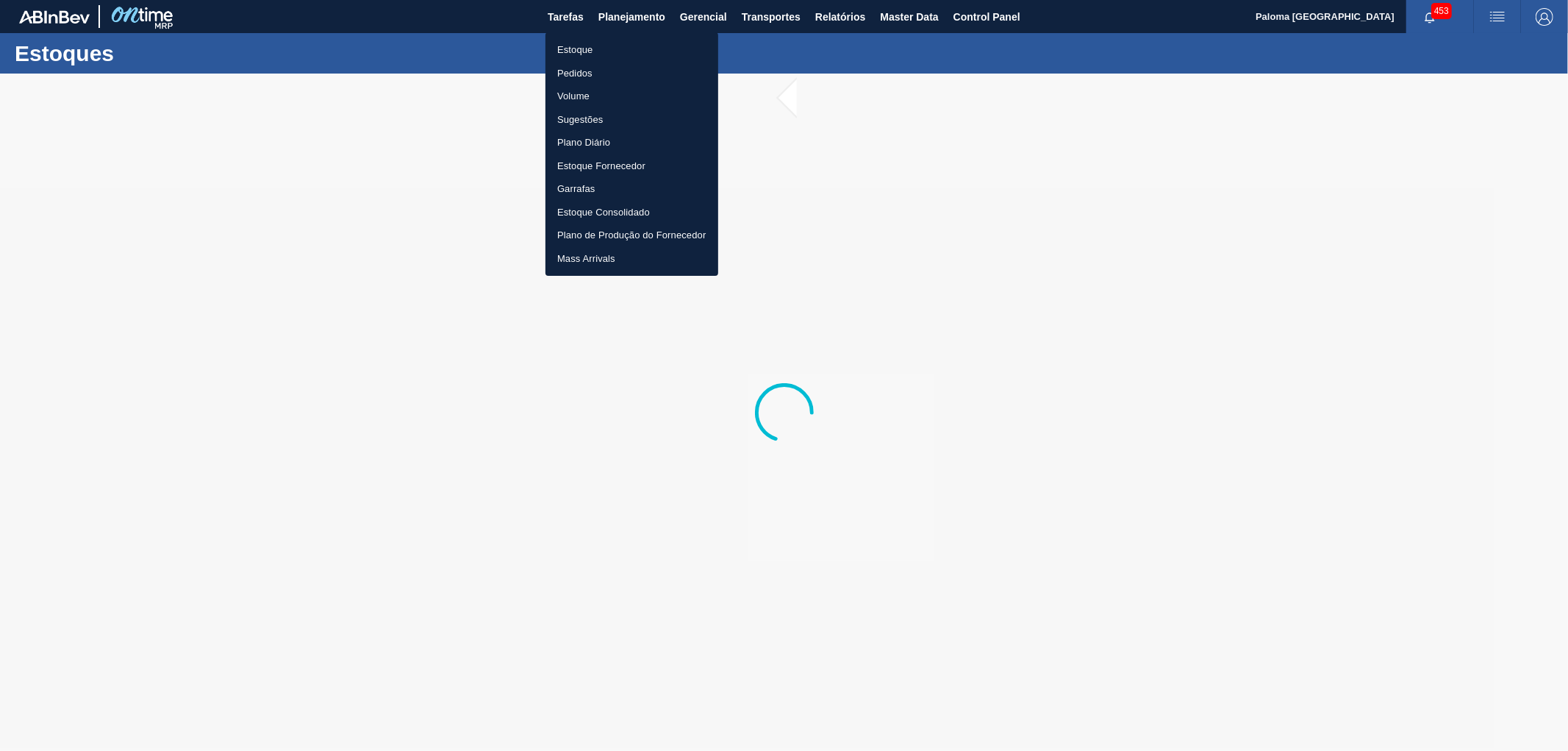
click at [592, 42] on li "Estoque" at bounding box center [631, 50] width 173 height 24
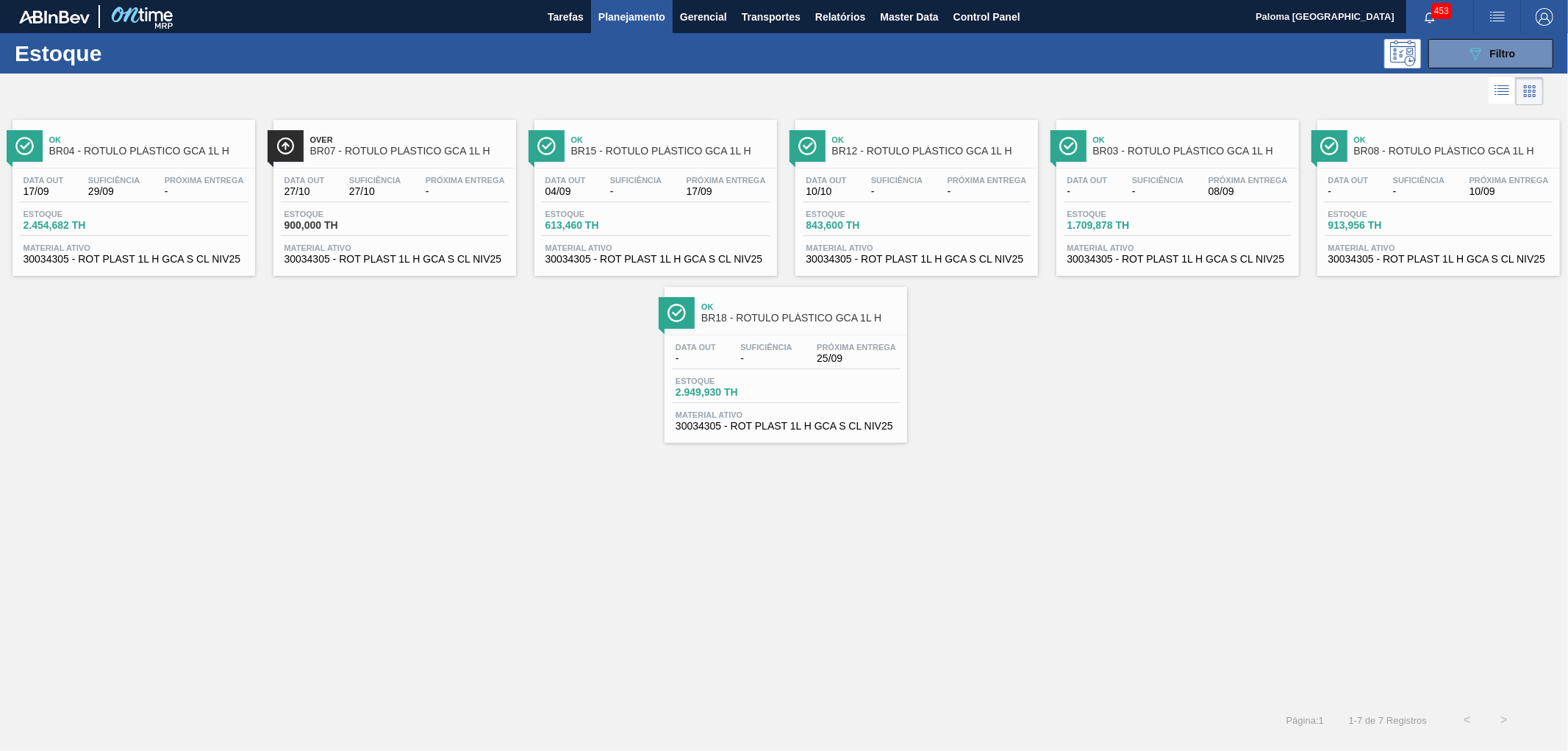
click at [679, 201] on div "Data out 04/09 Suficiência - Próxima Entrega 17/09" at bounding box center [655, 189] width 228 height 27
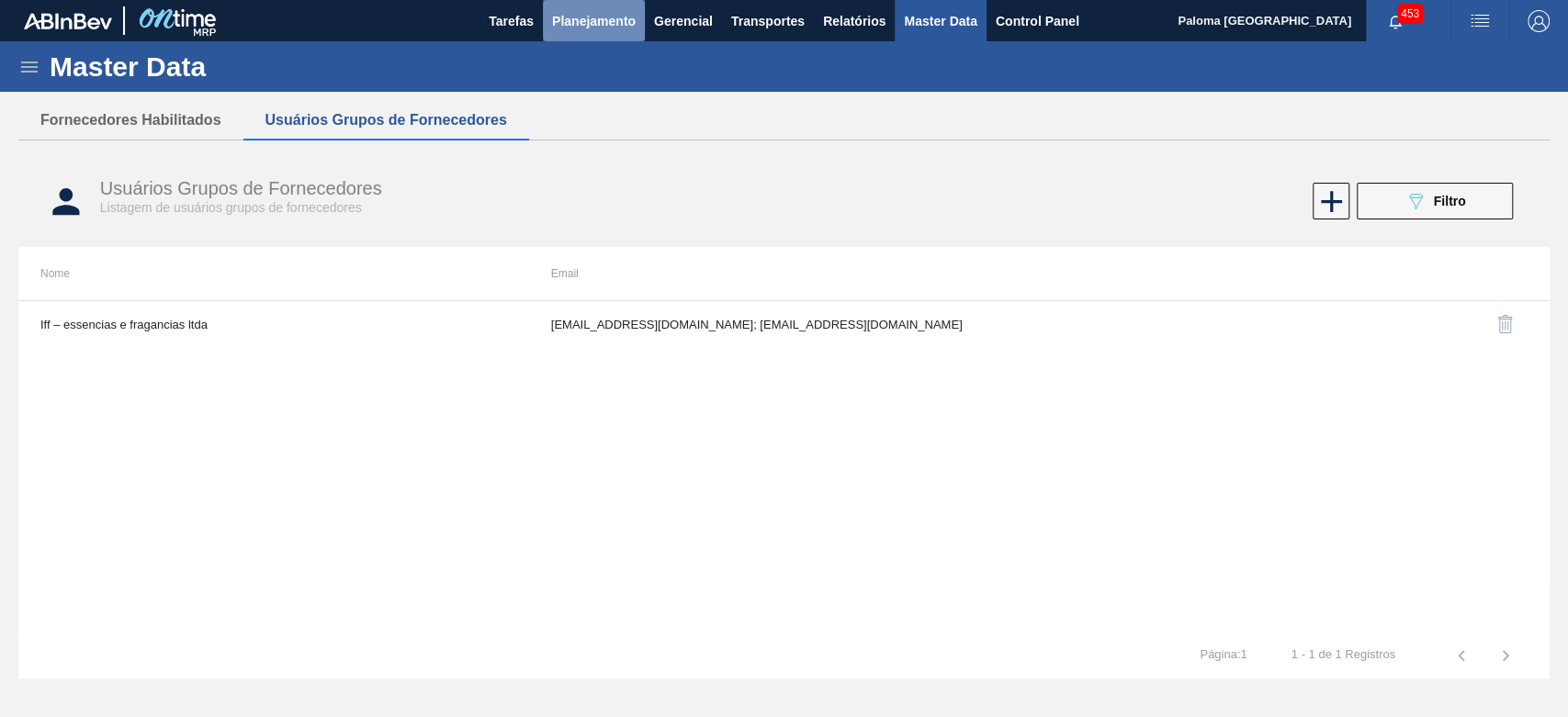
click at [594, 17] on span "Planejamento" at bounding box center [594, 21] width 84 height 22
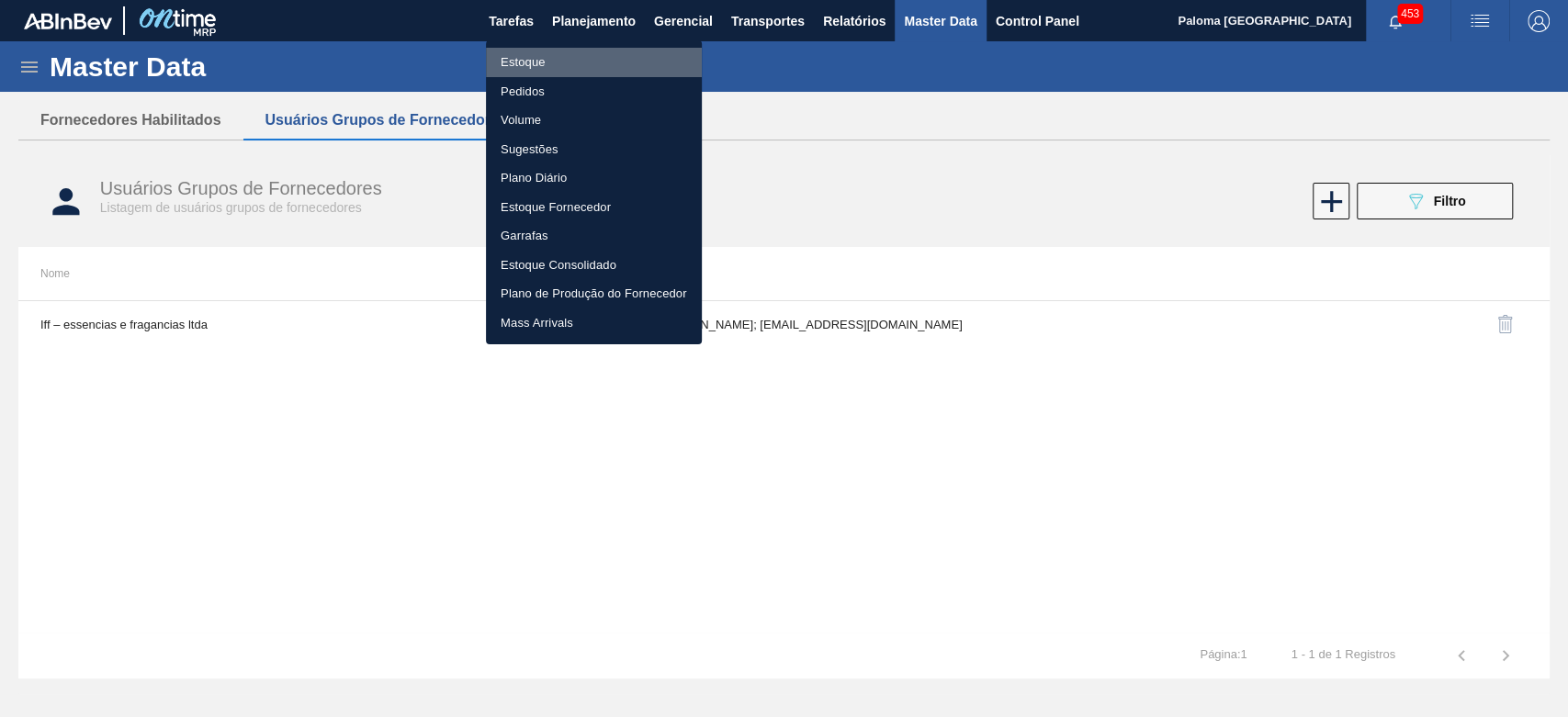
click at [541, 63] on li "Estoque" at bounding box center [594, 62] width 216 height 29
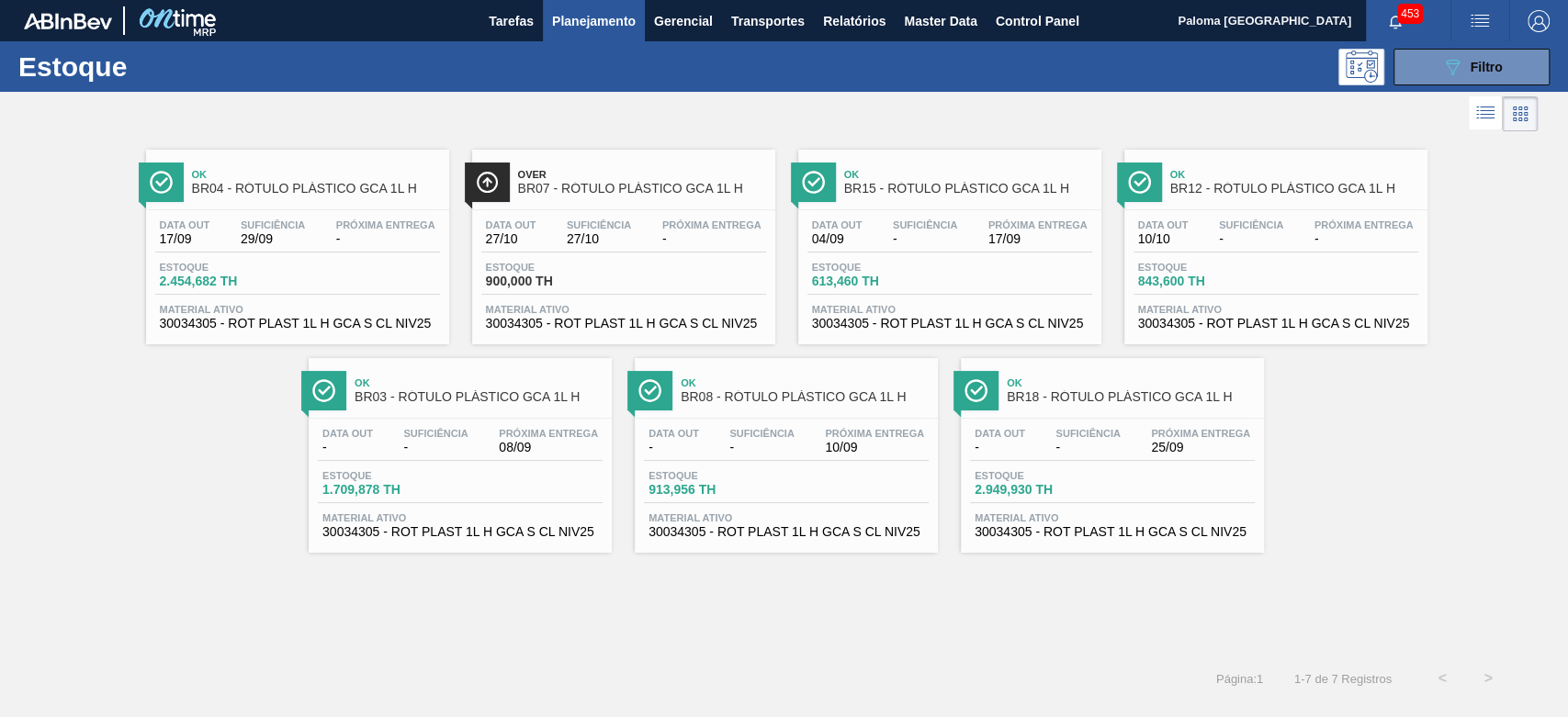
click at [478, 437] on div "Data out - Suficiência - Próxima Entrega 08/09" at bounding box center [460, 444] width 284 height 33
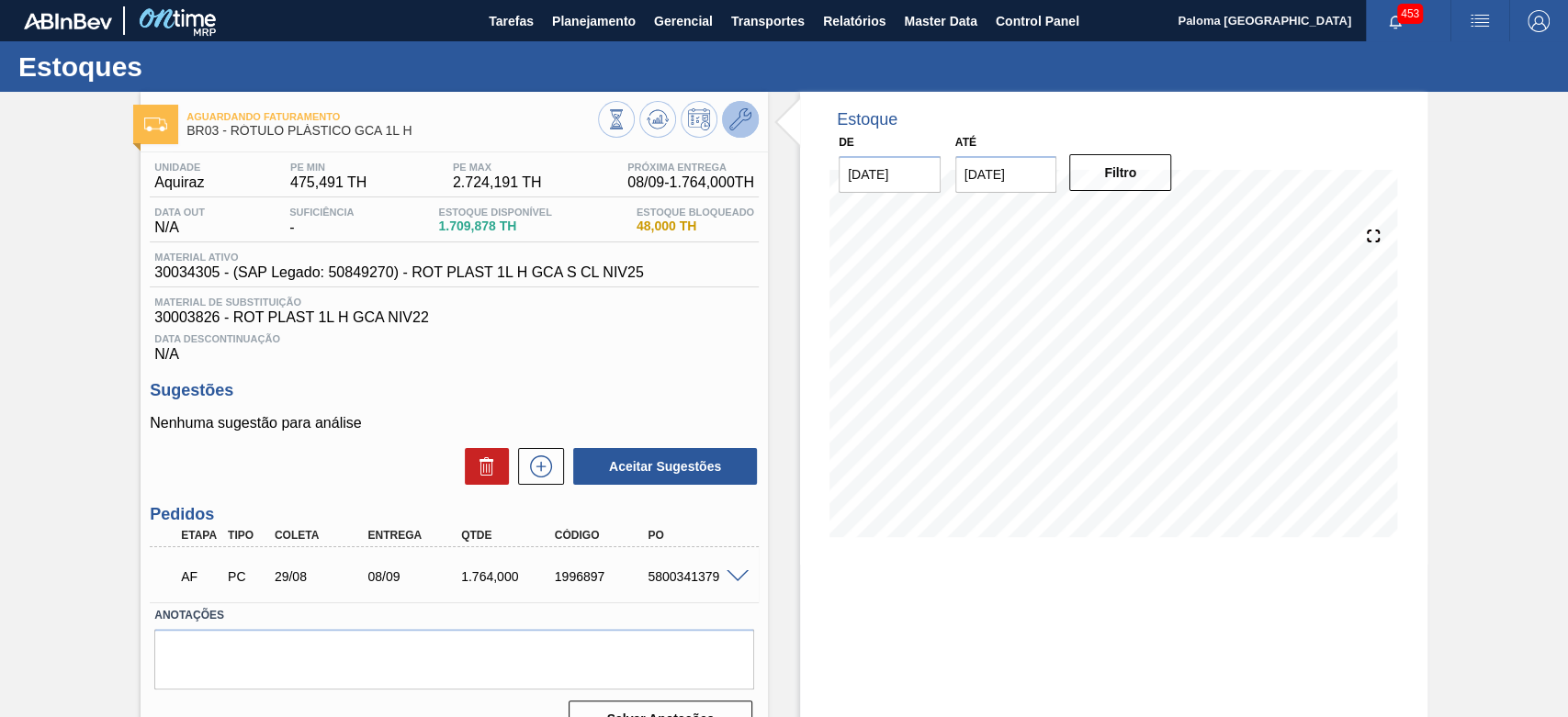
click at [740, 123] on icon at bounding box center [740, 119] width 22 height 22
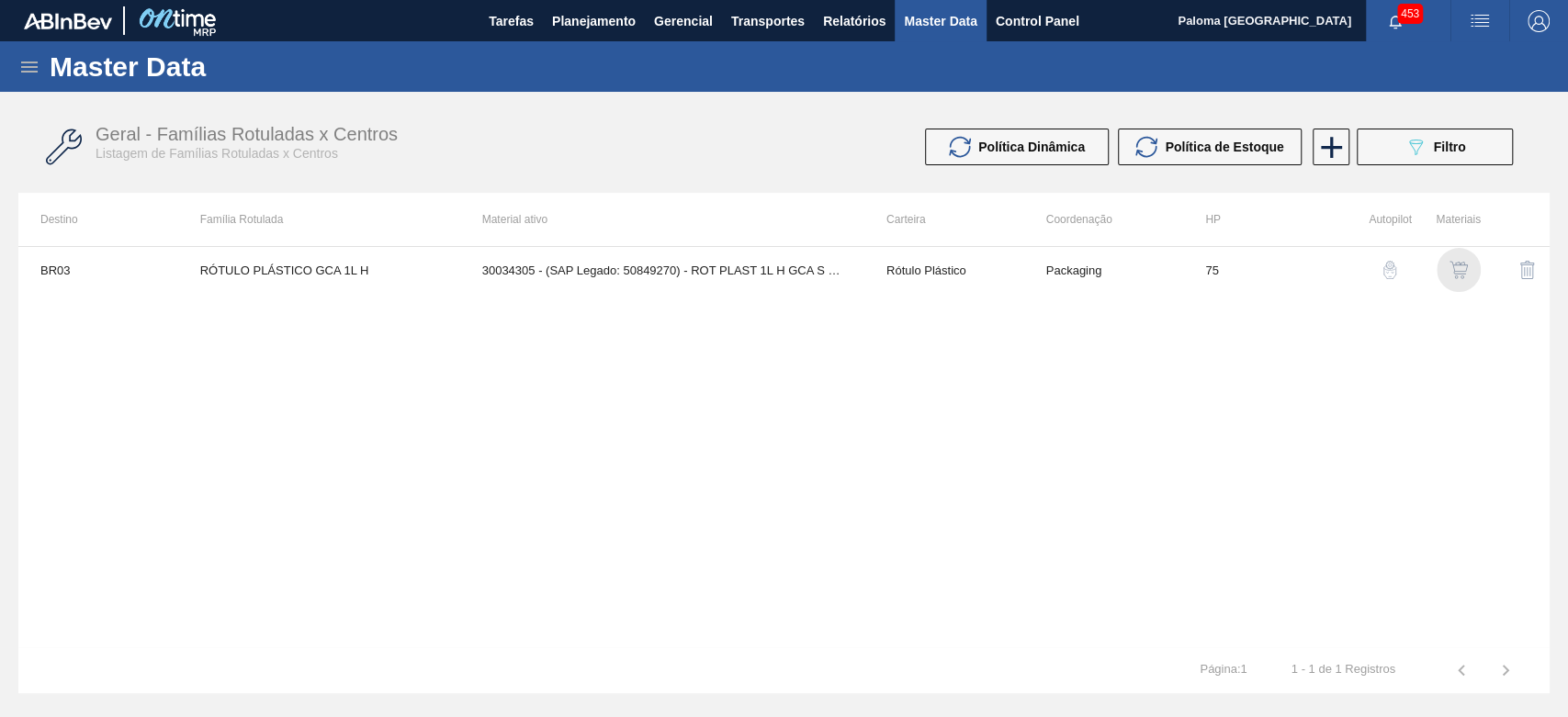
click at [1466, 278] on img "button" at bounding box center [1458, 269] width 18 height 18
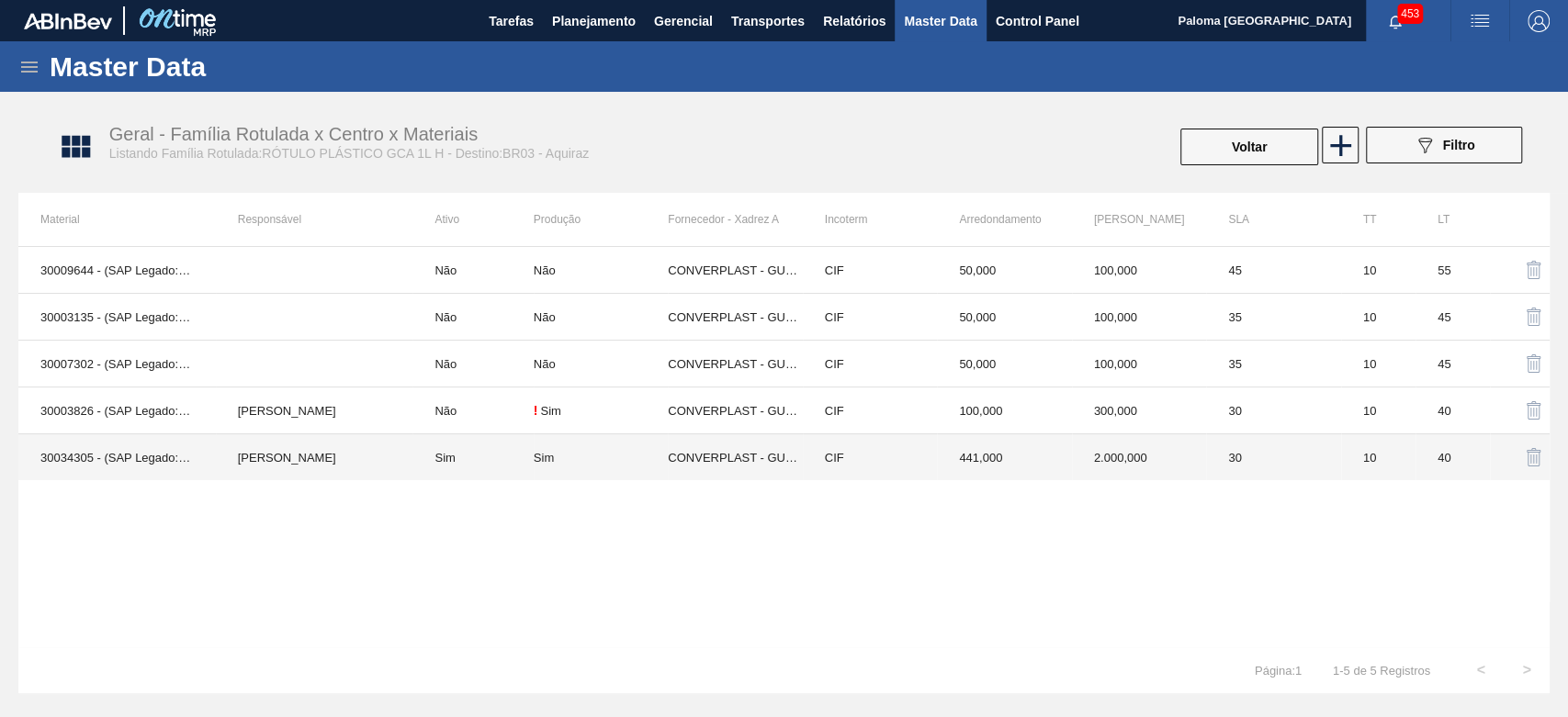
click at [1062, 465] on td "441,000" at bounding box center [1004, 457] width 134 height 47
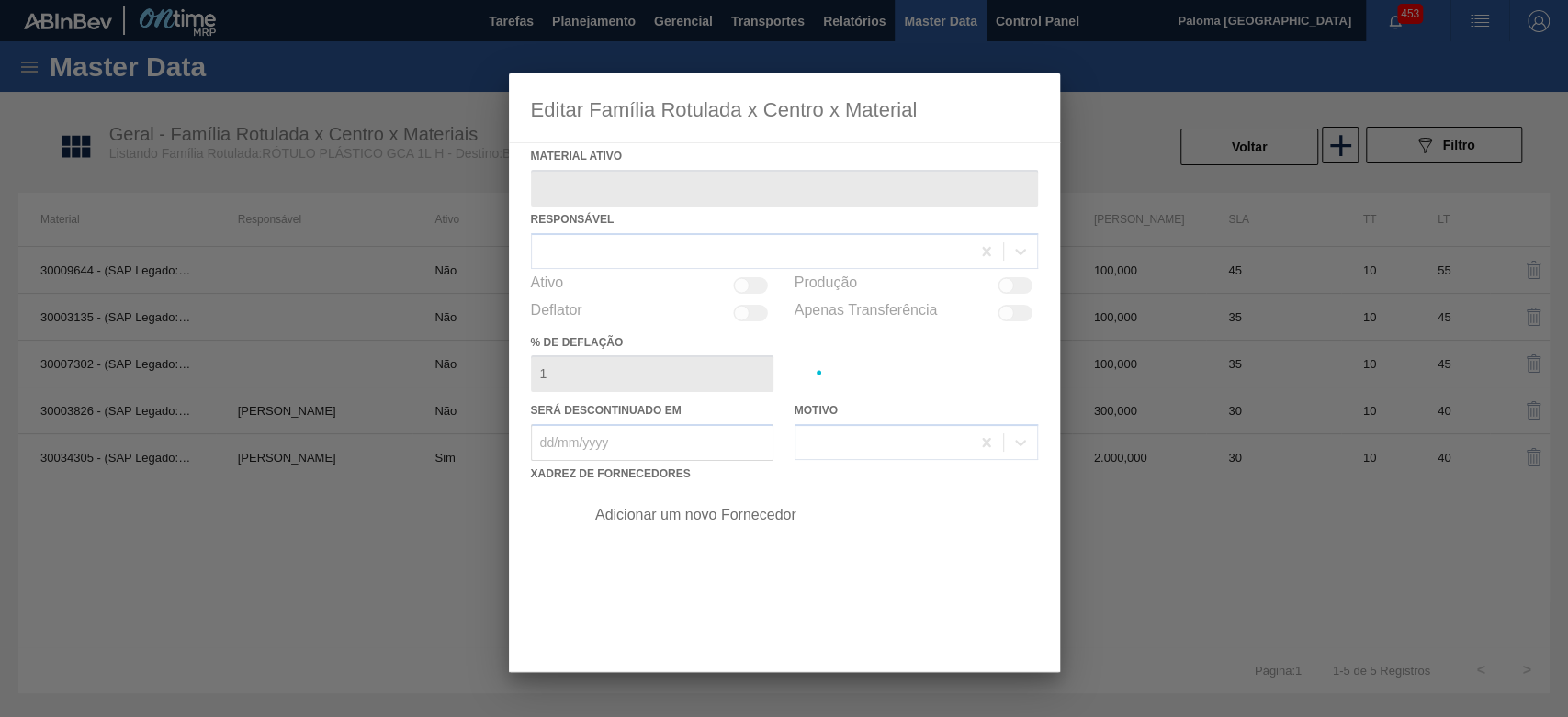
type ativo "30034305 - (SAP Legado: 50849270) - ROT PLAST 1L H GCA S CL NIV25"
checkbox input "true"
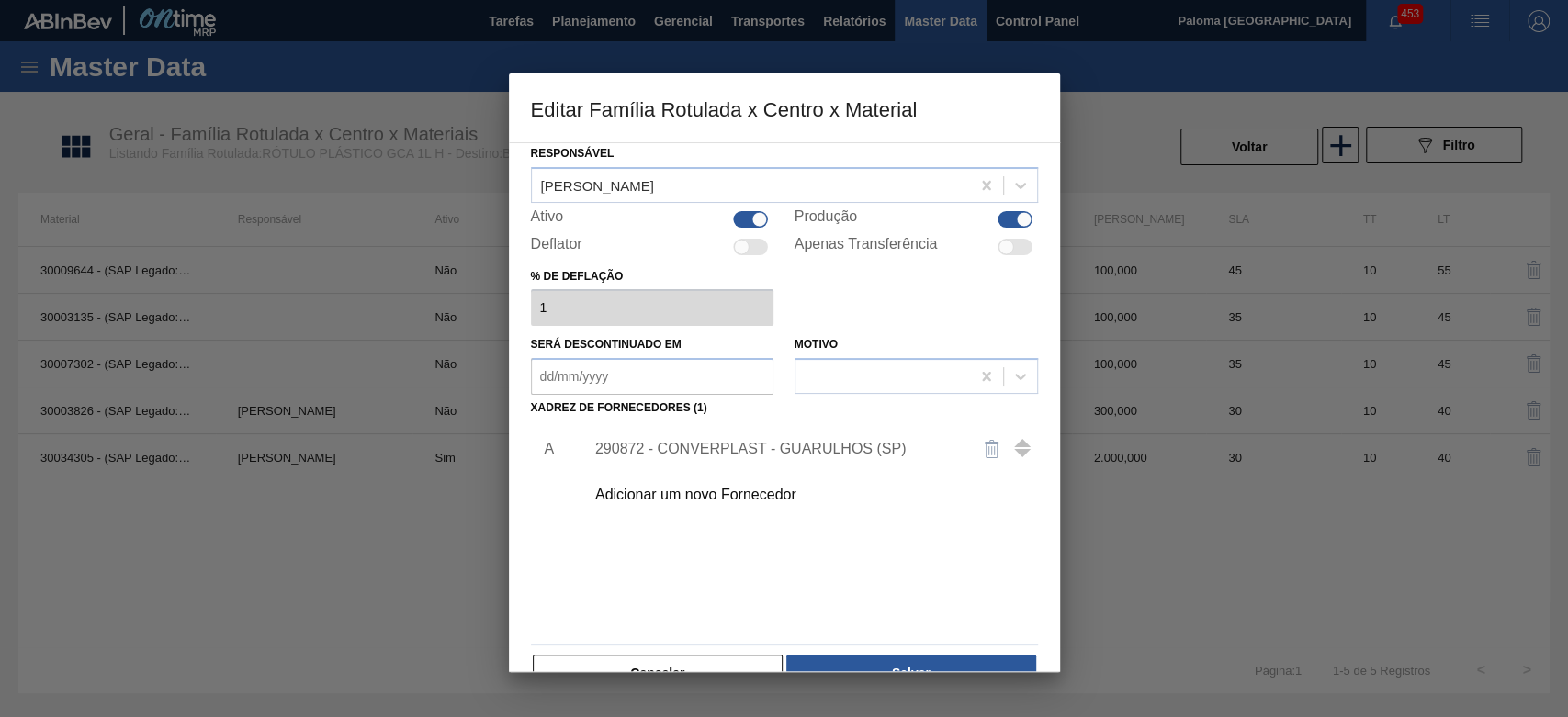
scroll to position [102, 0]
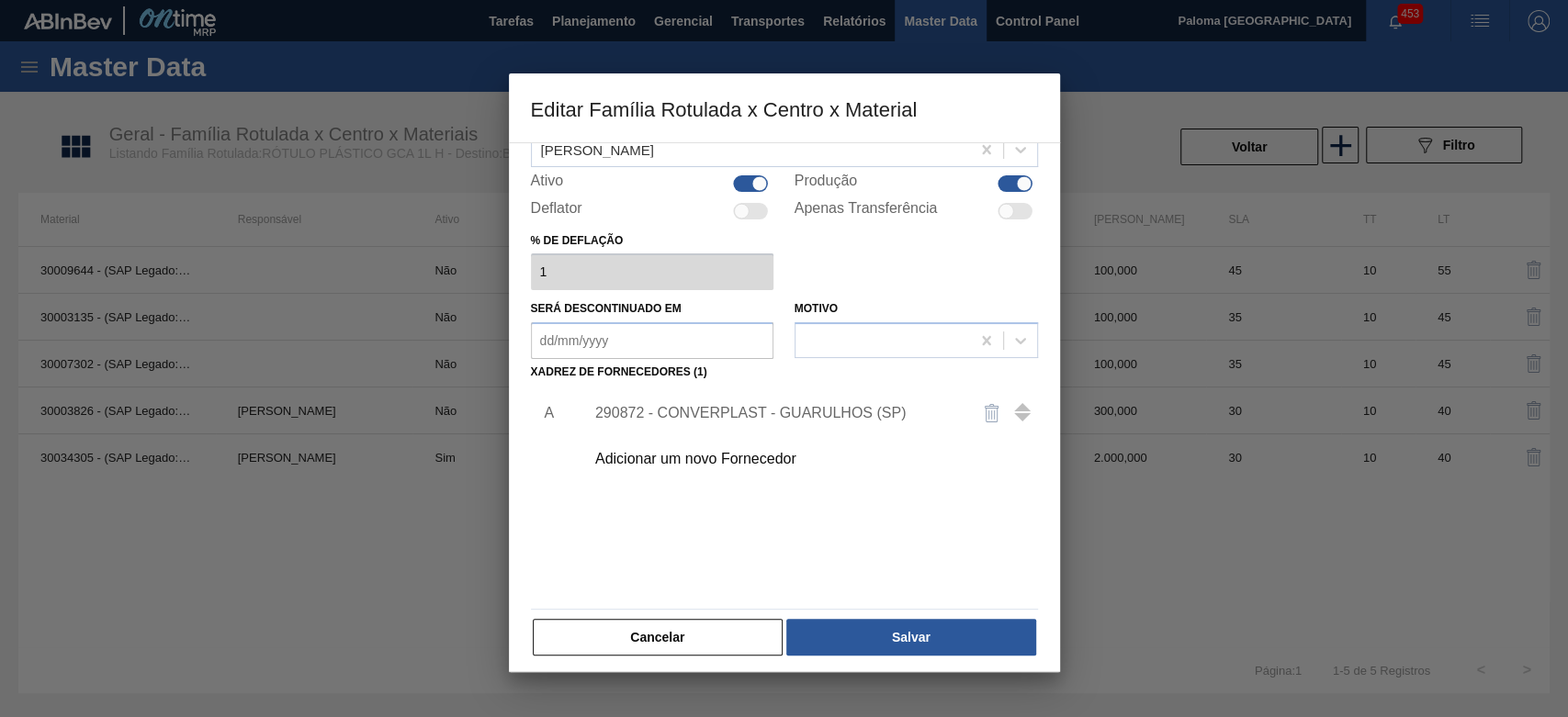
click at [728, 410] on div "290872 - CONVERPLAST - GUARULHOS (SP)" at bounding box center [775, 413] width 360 height 16
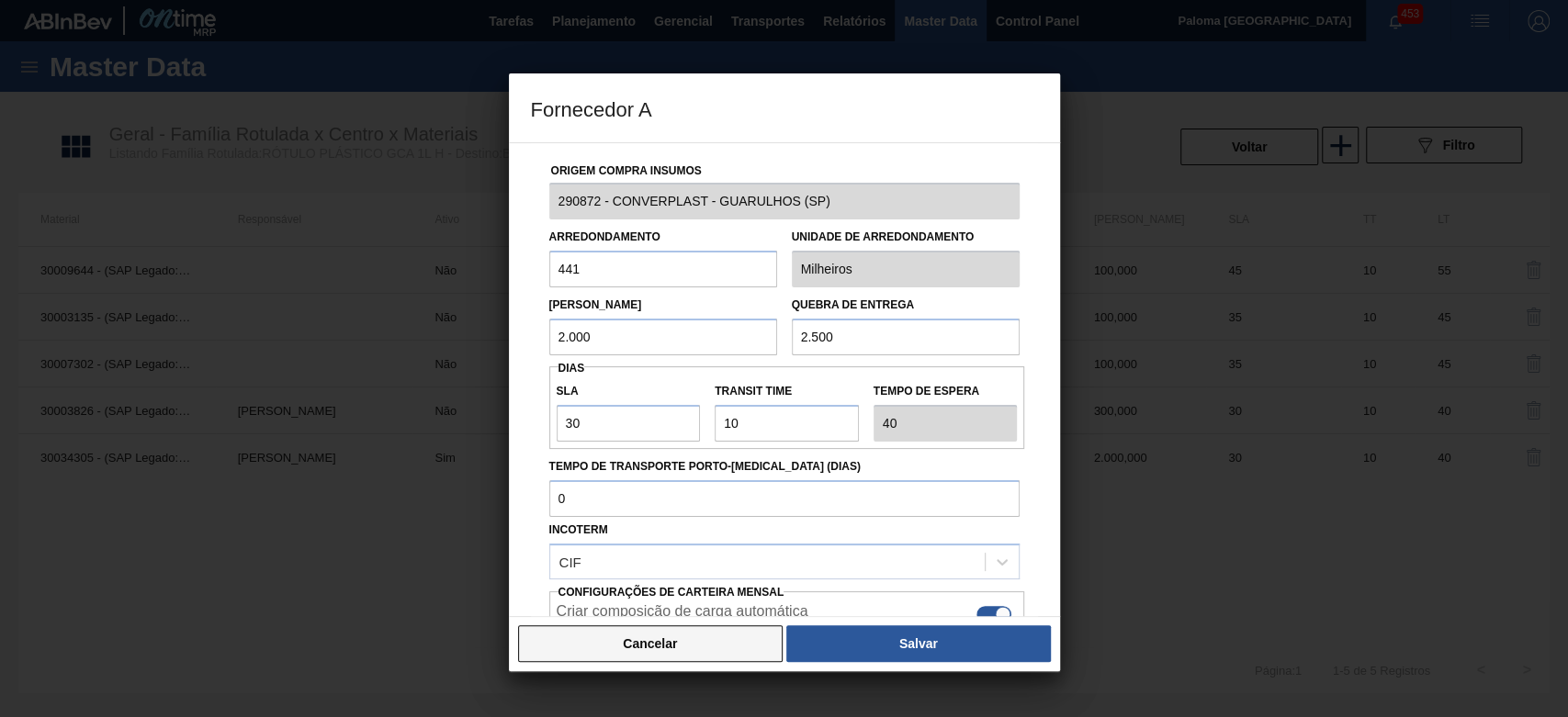
click at [761, 630] on button "Cancelar" at bounding box center [650, 643] width 265 height 37
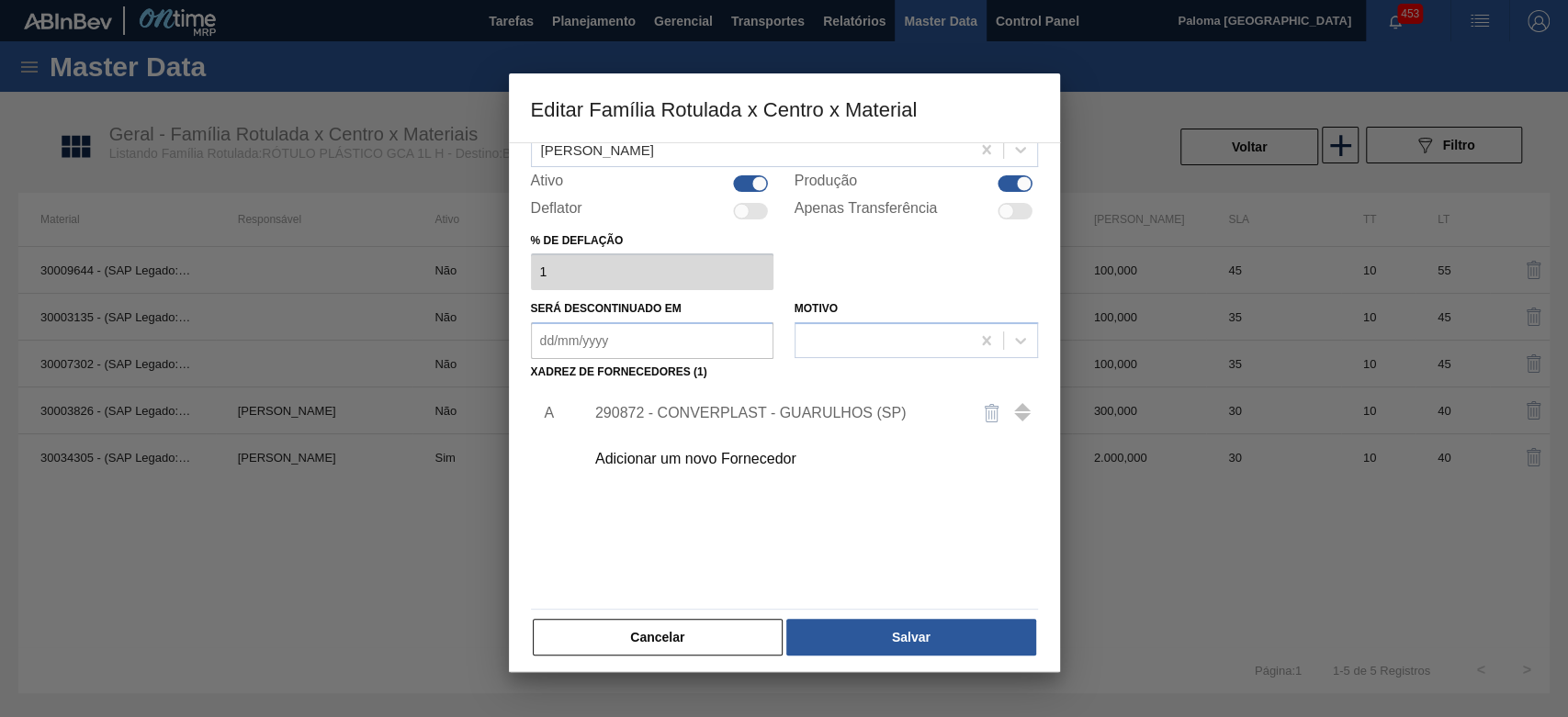
click at [717, 630] on button "Cancelar" at bounding box center [658, 637] width 251 height 37
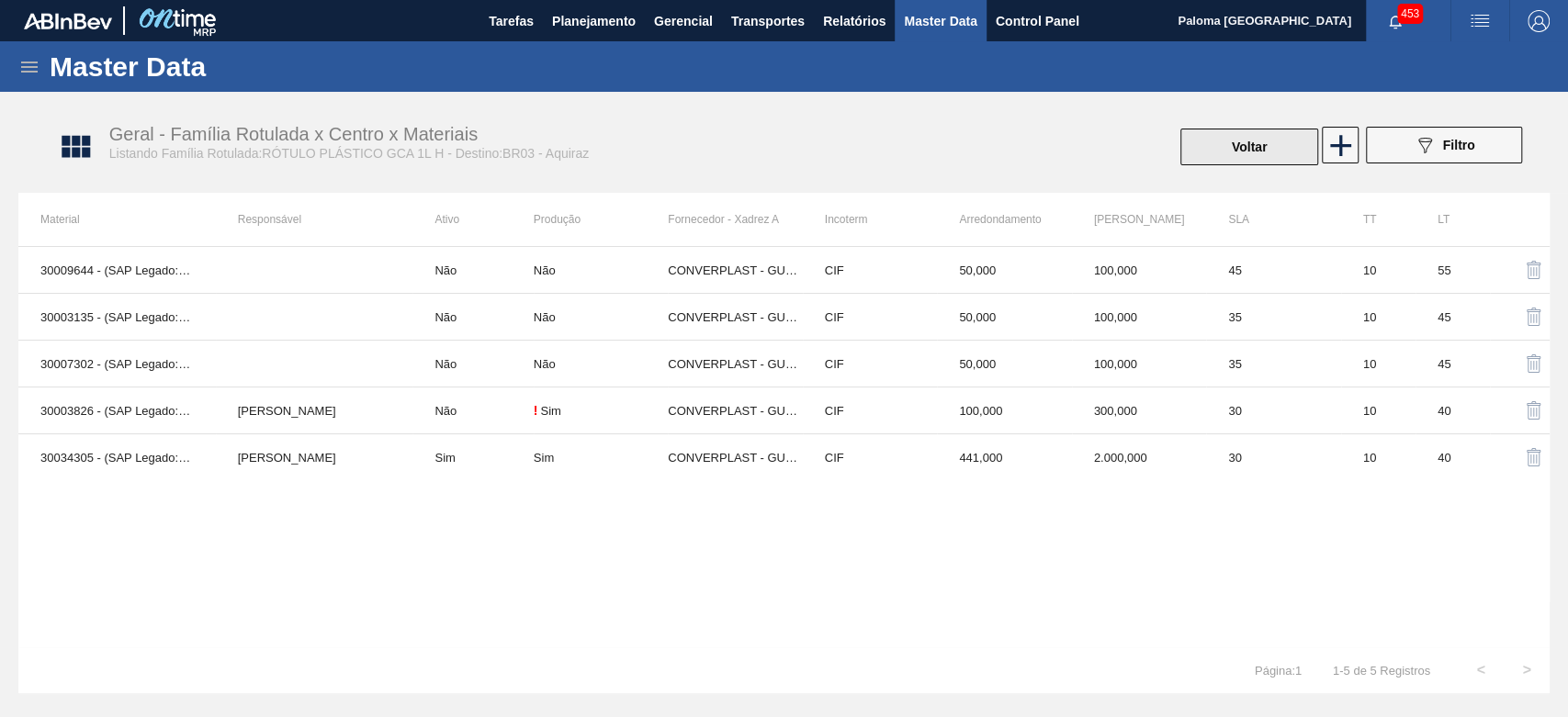
click at [1243, 145] on button "Voltar" at bounding box center [1249, 146] width 138 height 37
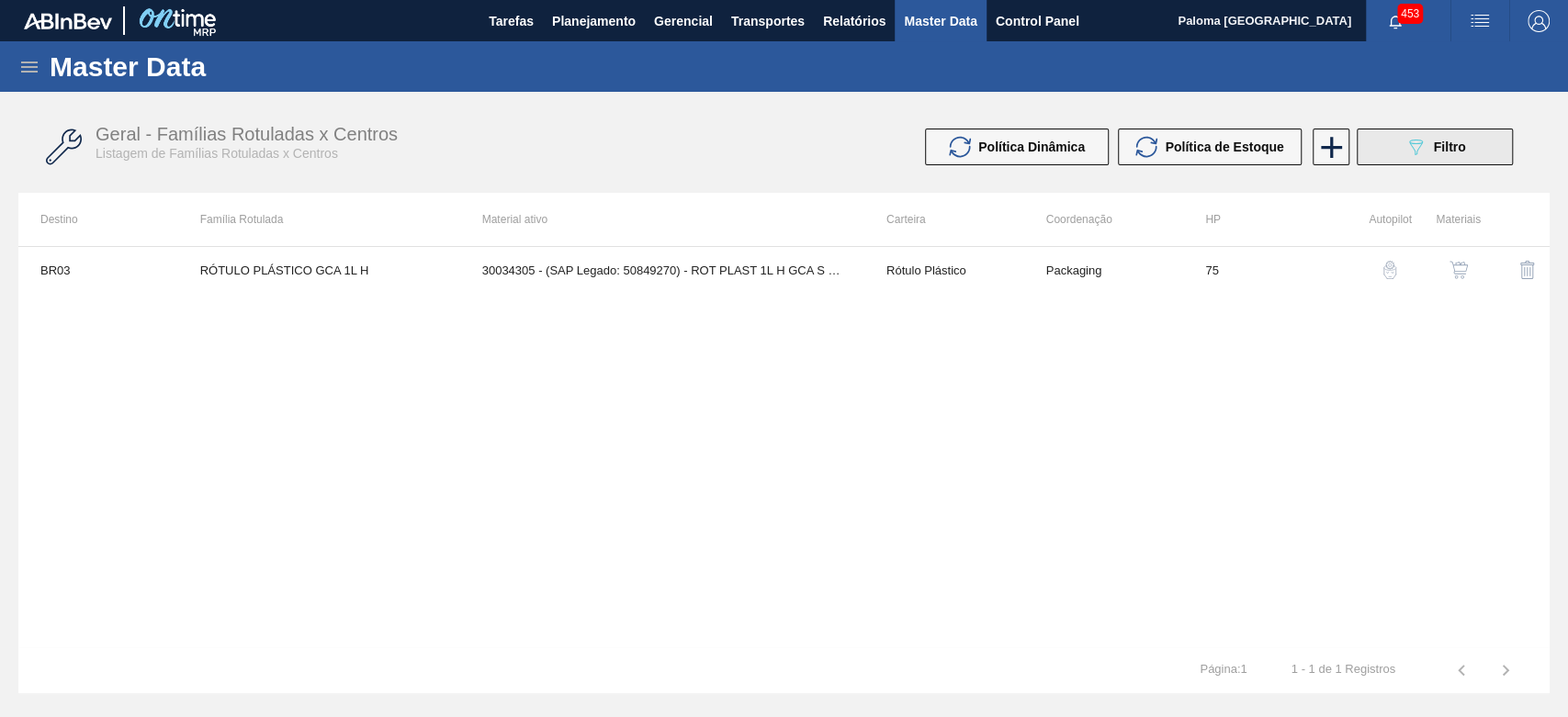
click at [1433, 155] on div "089F7B8B-B2A5-4AFE-B5C0-19BA573D28AC Filtro" at bounding box center [1435, 146] width 62 height 22
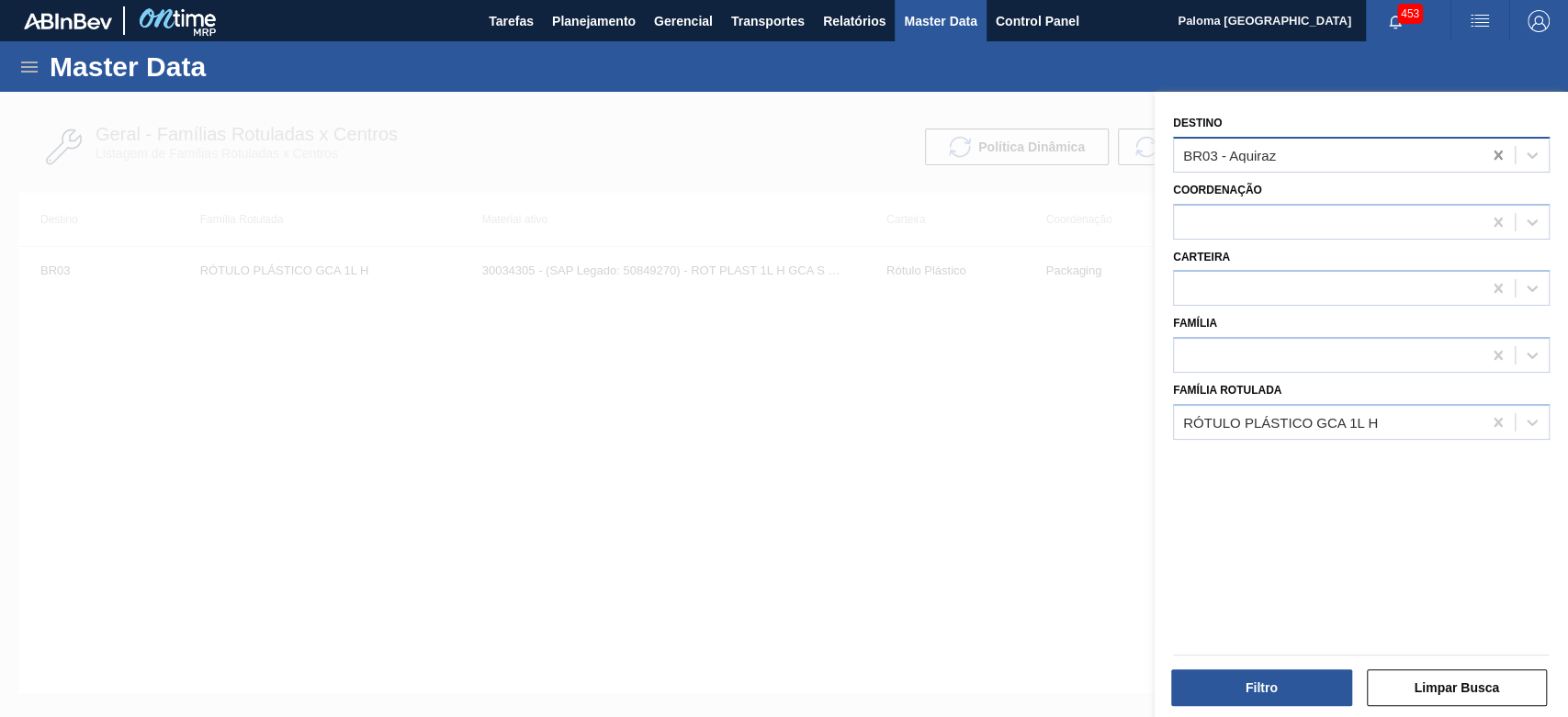
click at [1494, 156] on icon at bounding box center [1498, 155] width 9 height 10
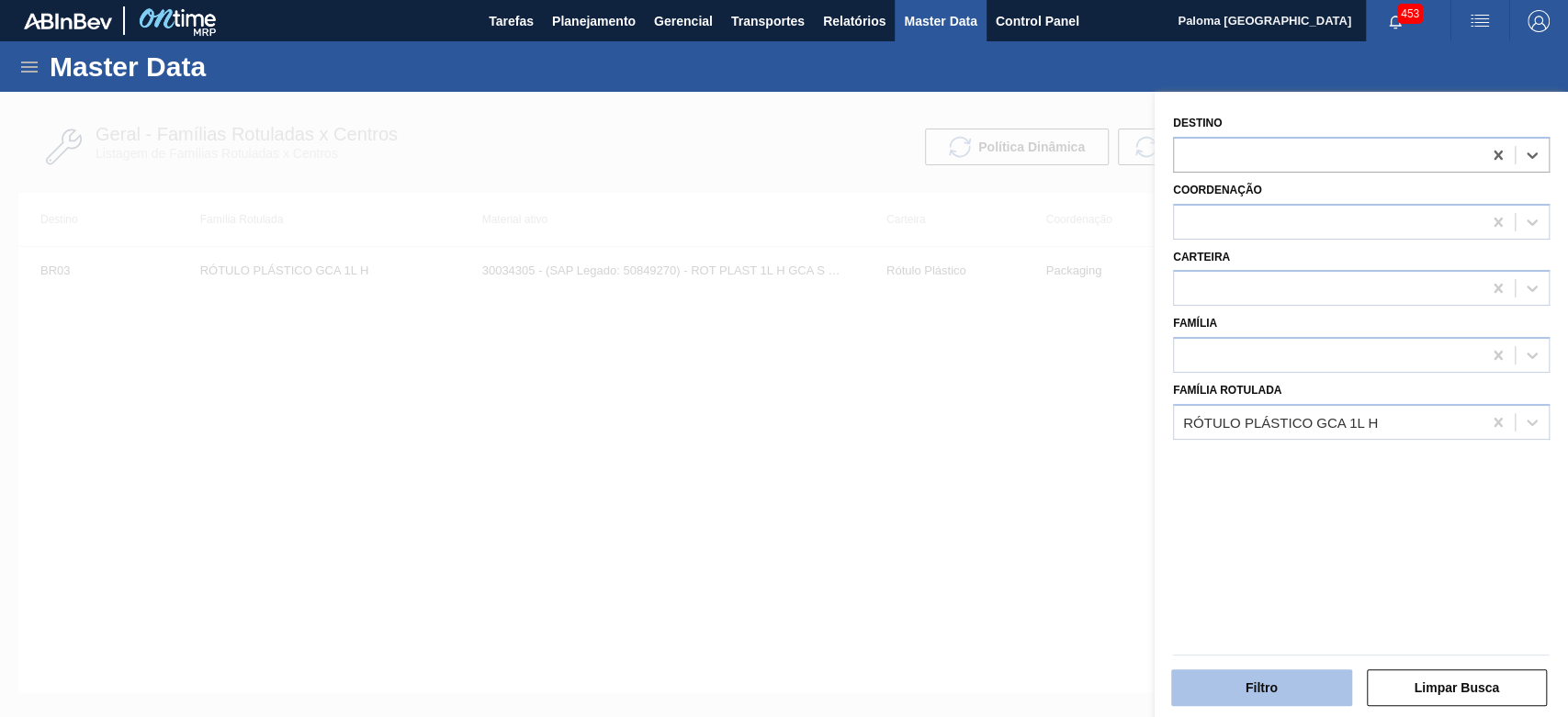
click at [1264, 693] on button "Filtro" at bounding box center [1262, 688] width 181 height 37
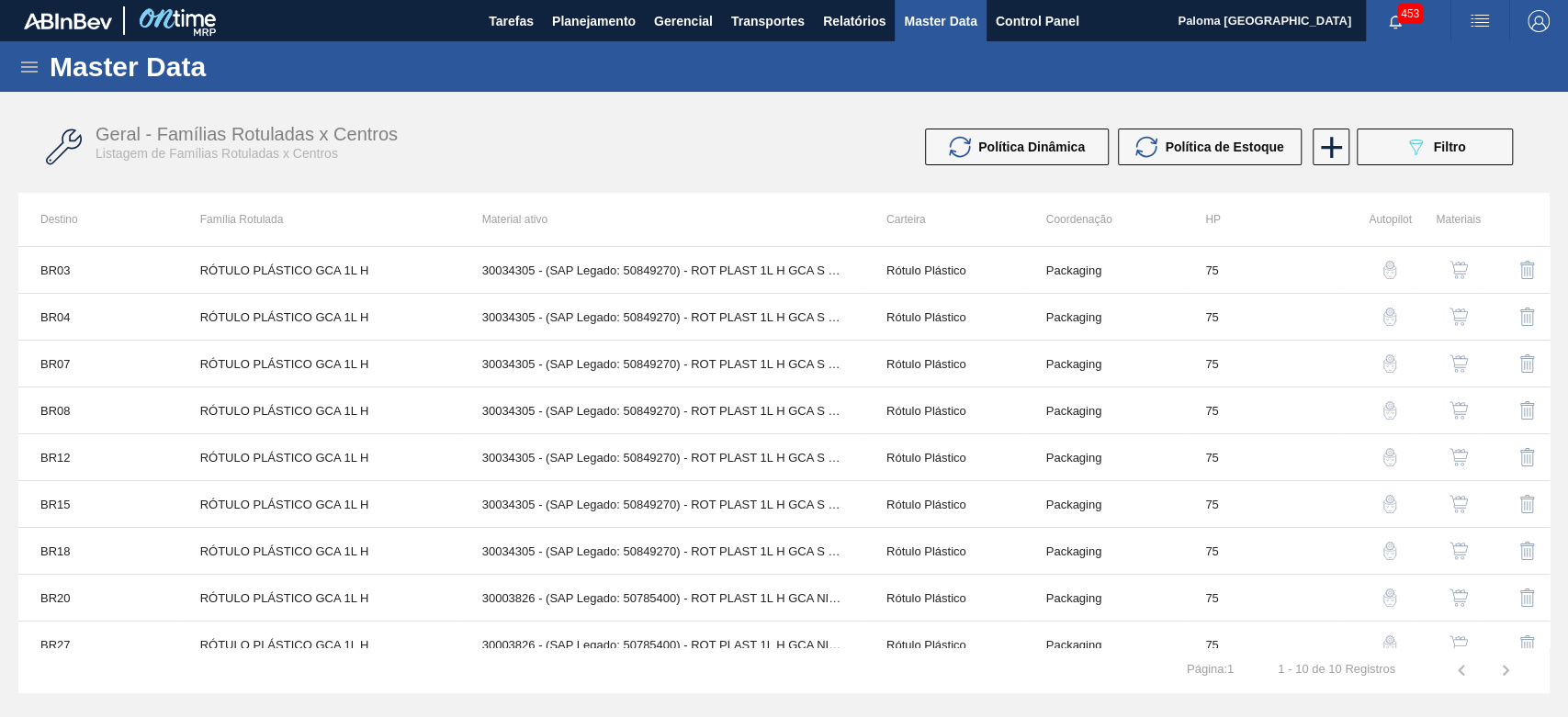
click at [1460, 505] on img "button" at bounding box center [1458, 503] width 18 height 18
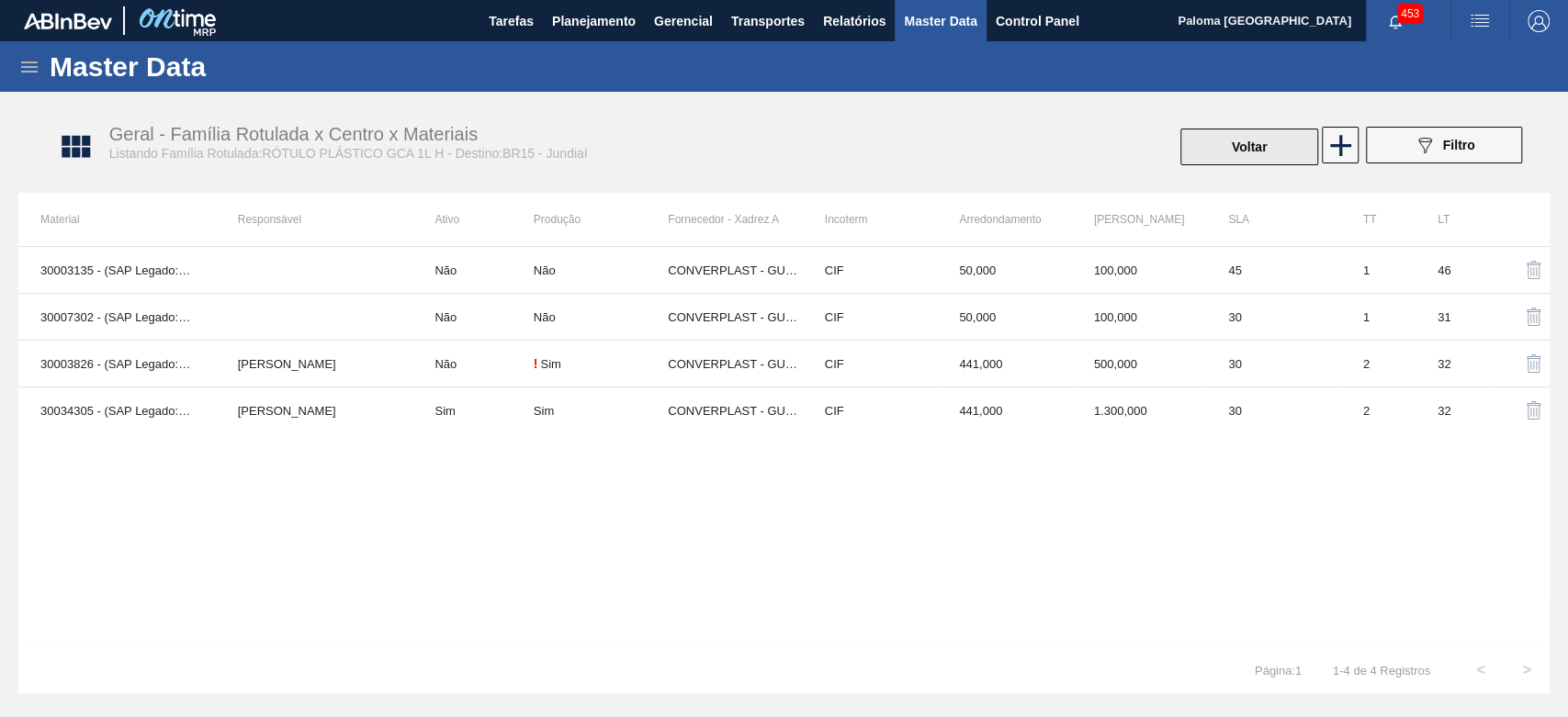
click at [1226, 146] on button "Voltar" at bounding box center [1249, 146] width 138 height 37
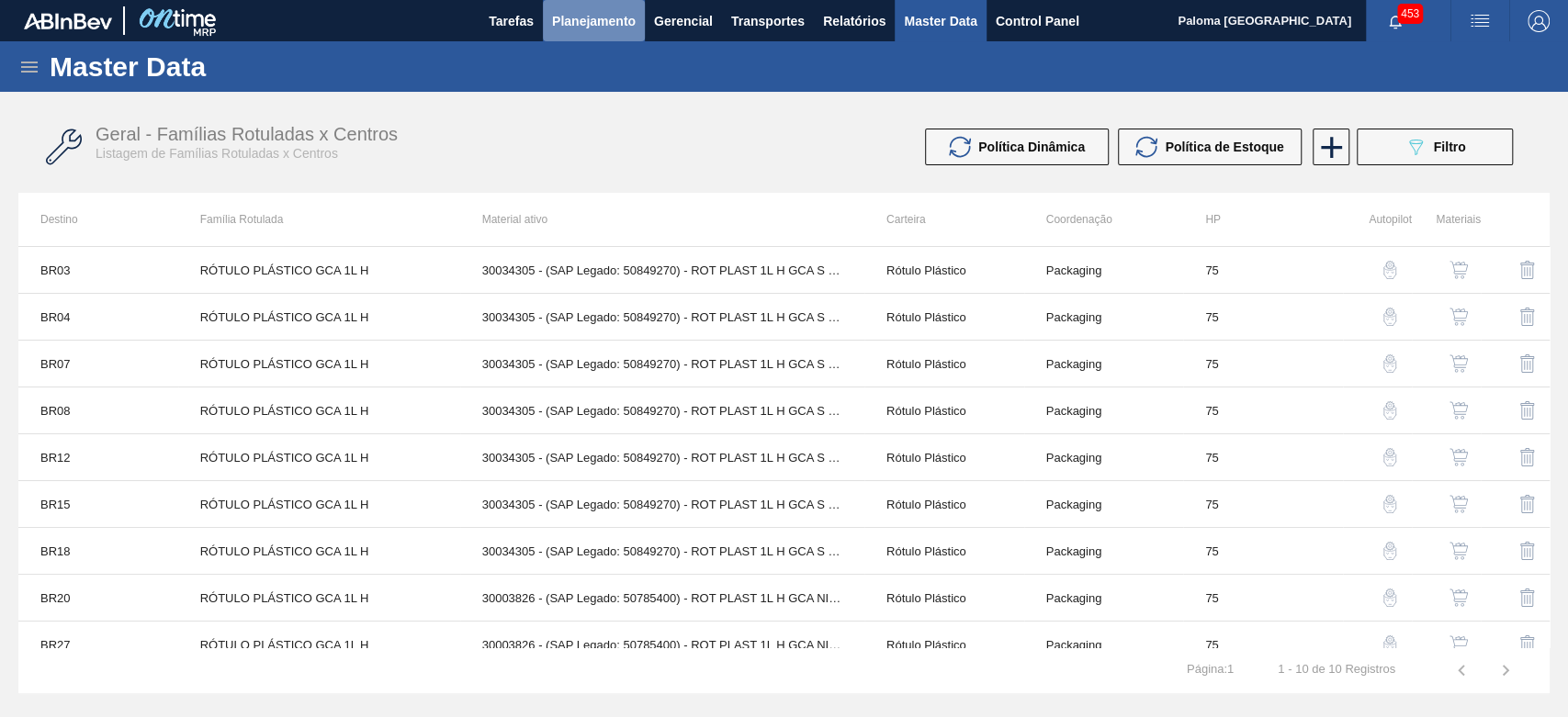
click at [561, 6] on button "Planejamento" at bounding box center [594, 20] width 102 height 41
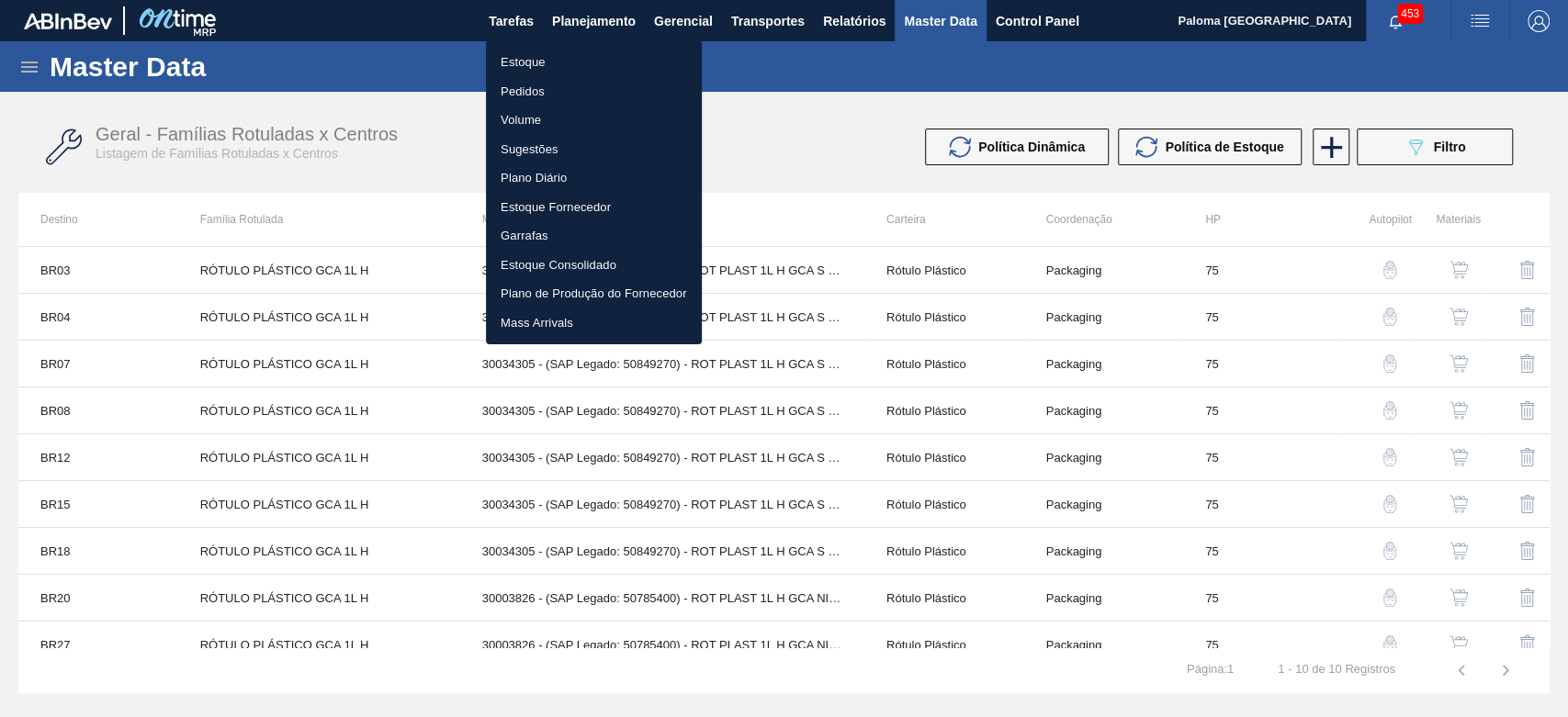
click at [535, 60] on li "Estoque" at bounding box center [594, 62] width 216 height 29
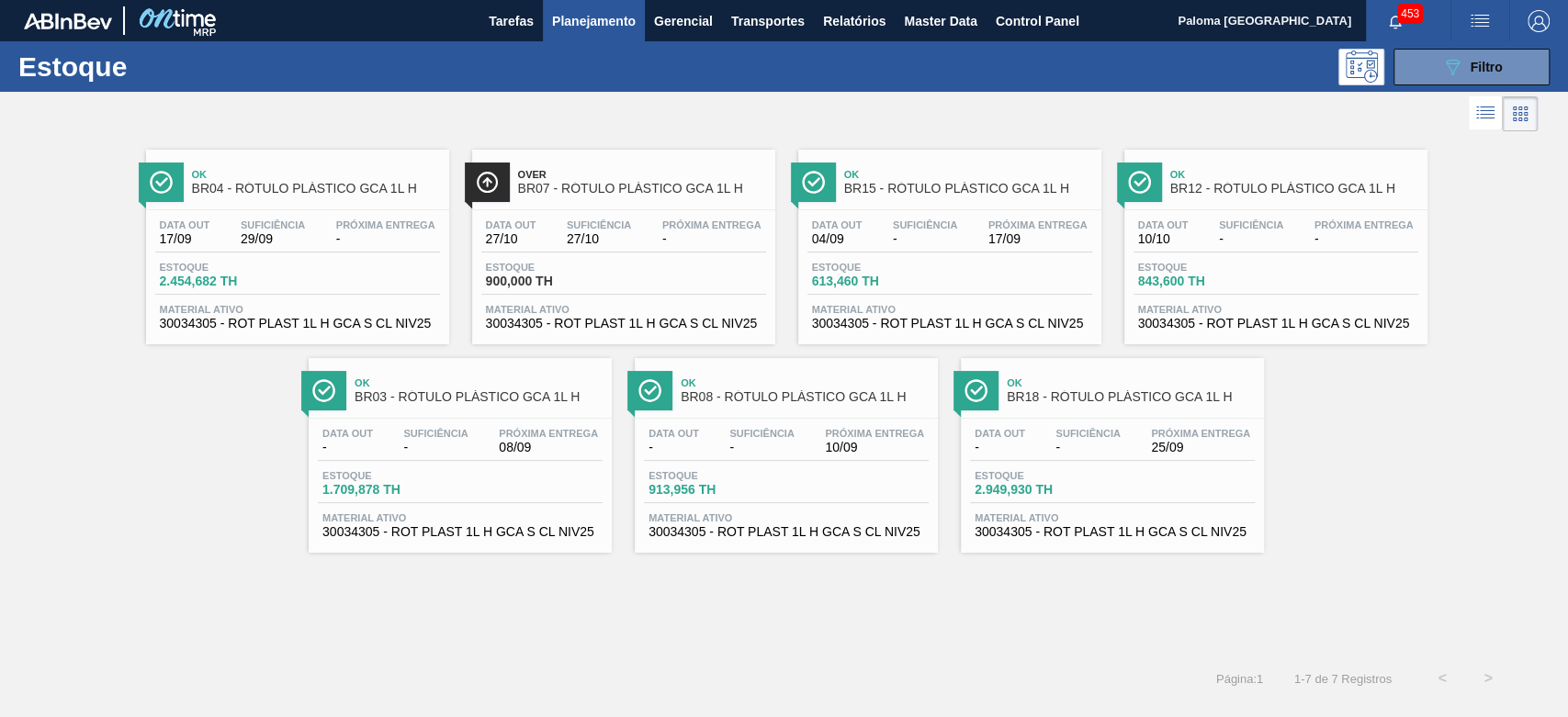
click at [823, 417] on div at bounding box center [786, 417] width 273 height 1
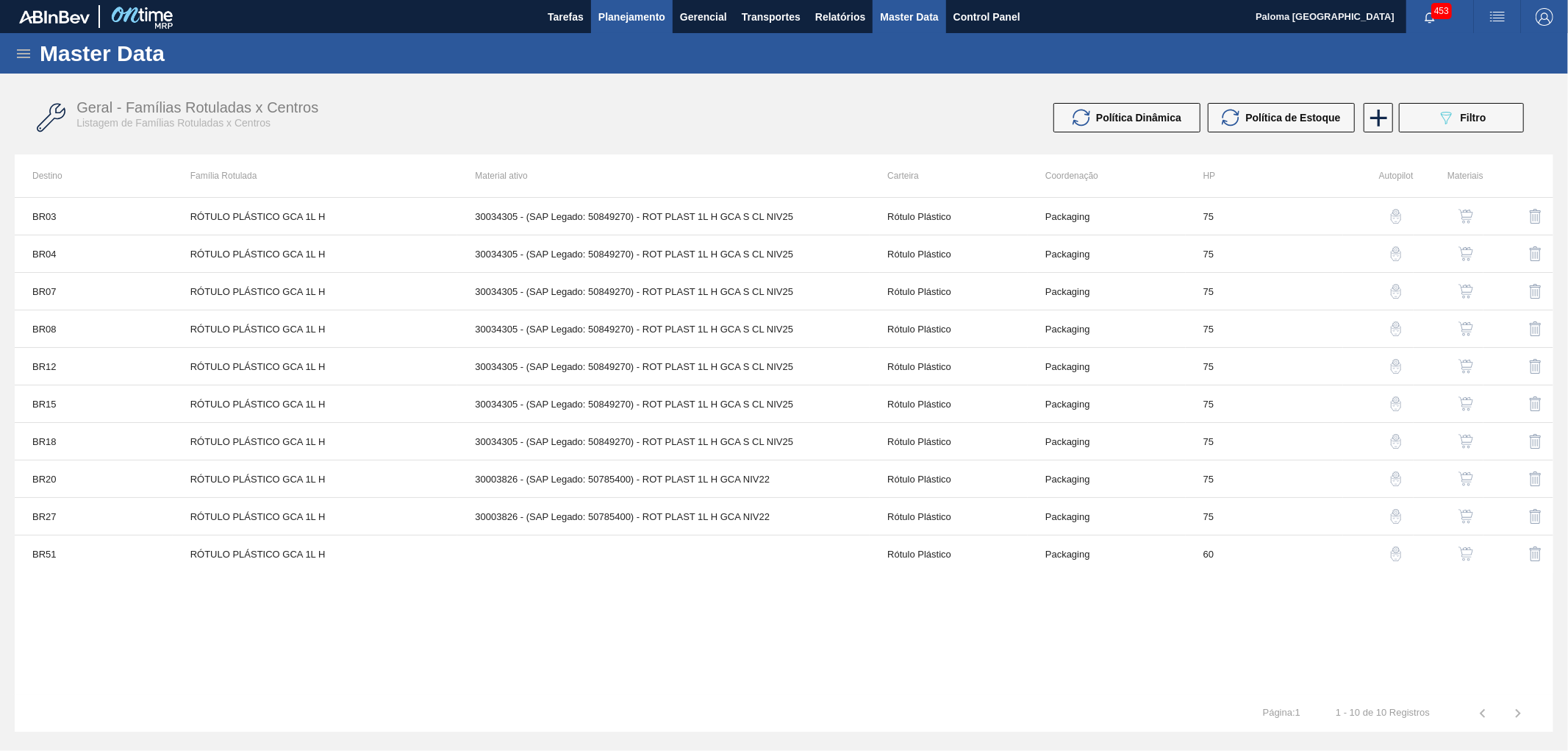
click at [618, 11] on span "Planejamento" at bounding box center [632, 17] width 67 height 18
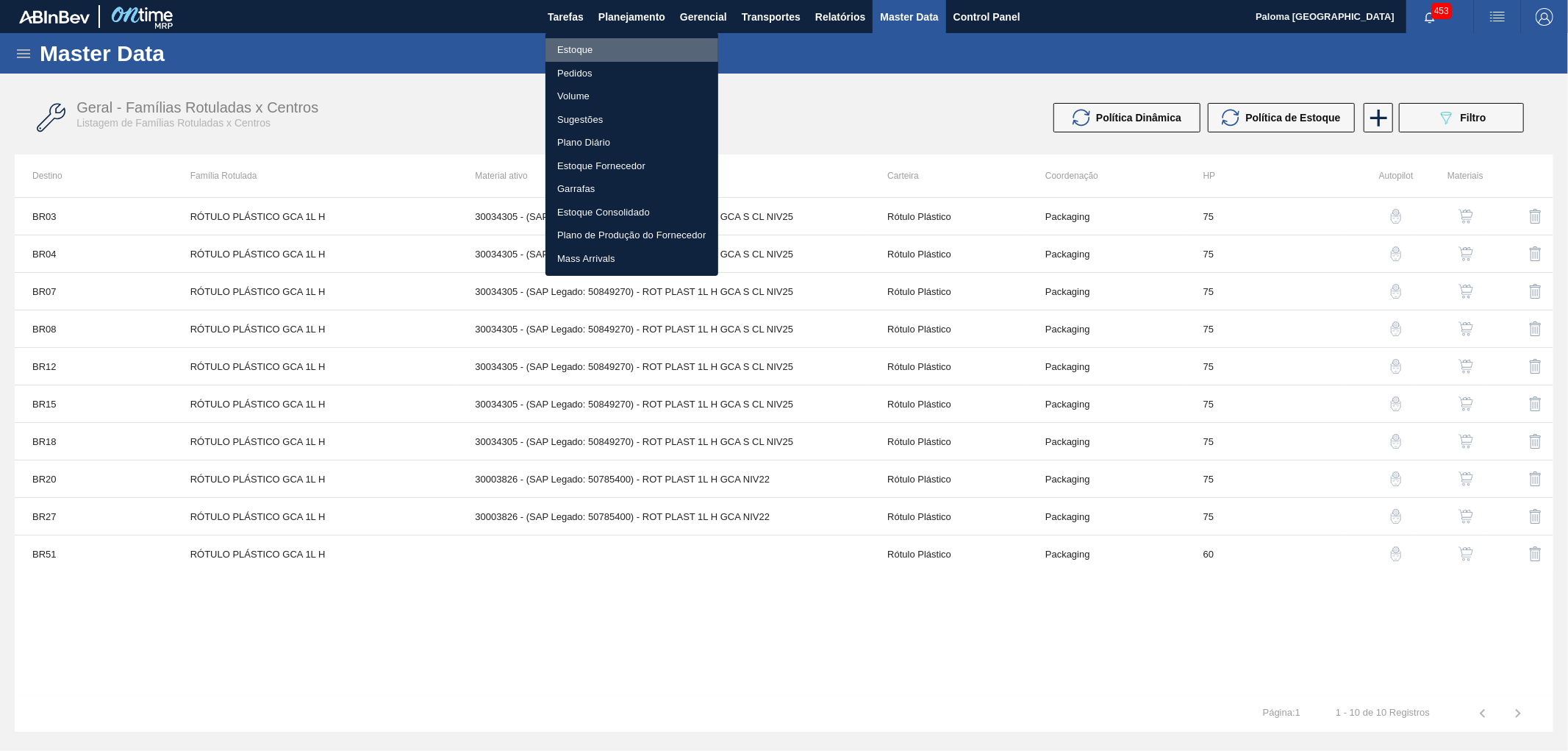
click at [584, 46] on li "Estoque" at bounding box center [631, 50] width 173 height 24
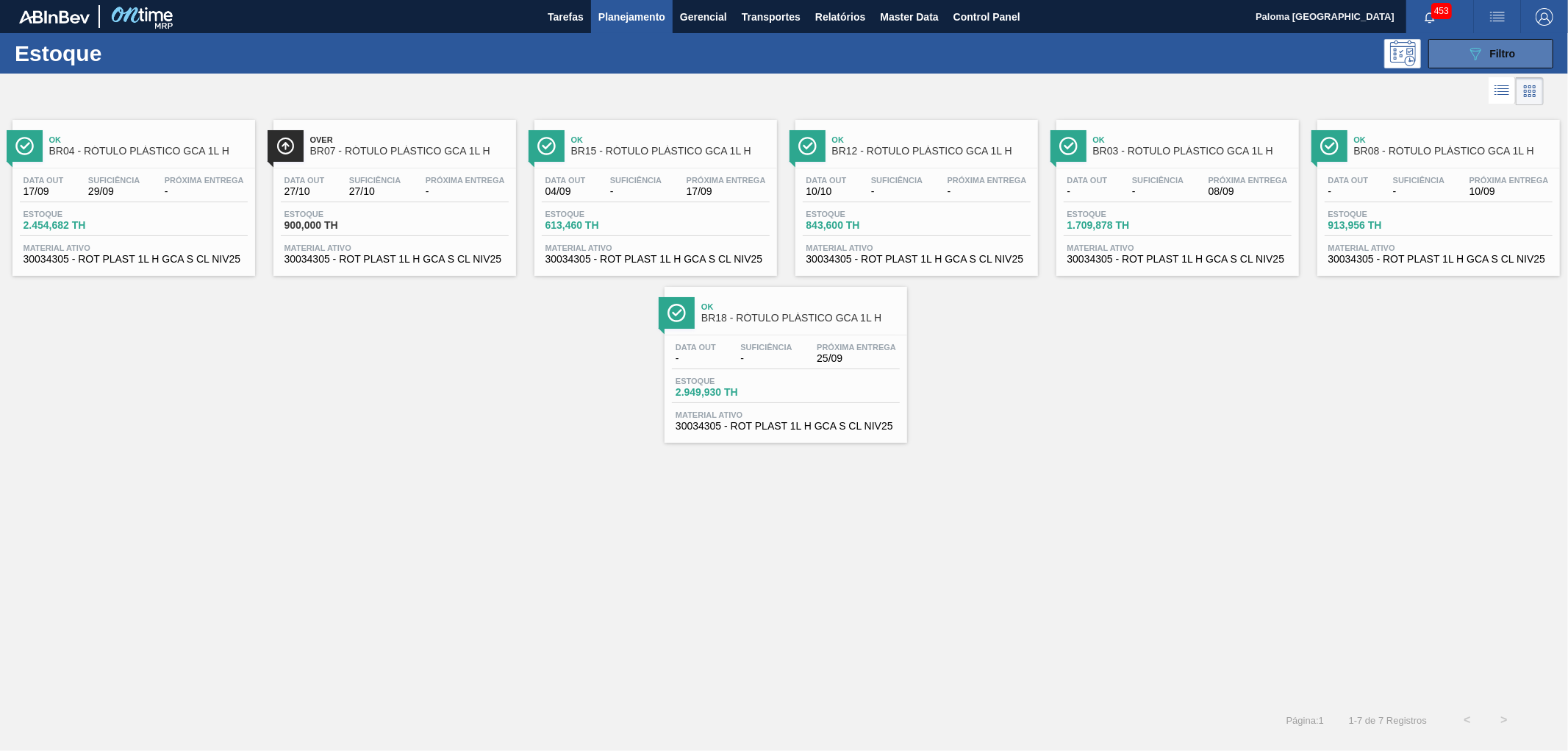
click at [1482, 61] on icon "089F7B8B-B2A5-4AFE-B5C0-19BA573D28AC" at bounding box center [1475, 53] width 18 height 18
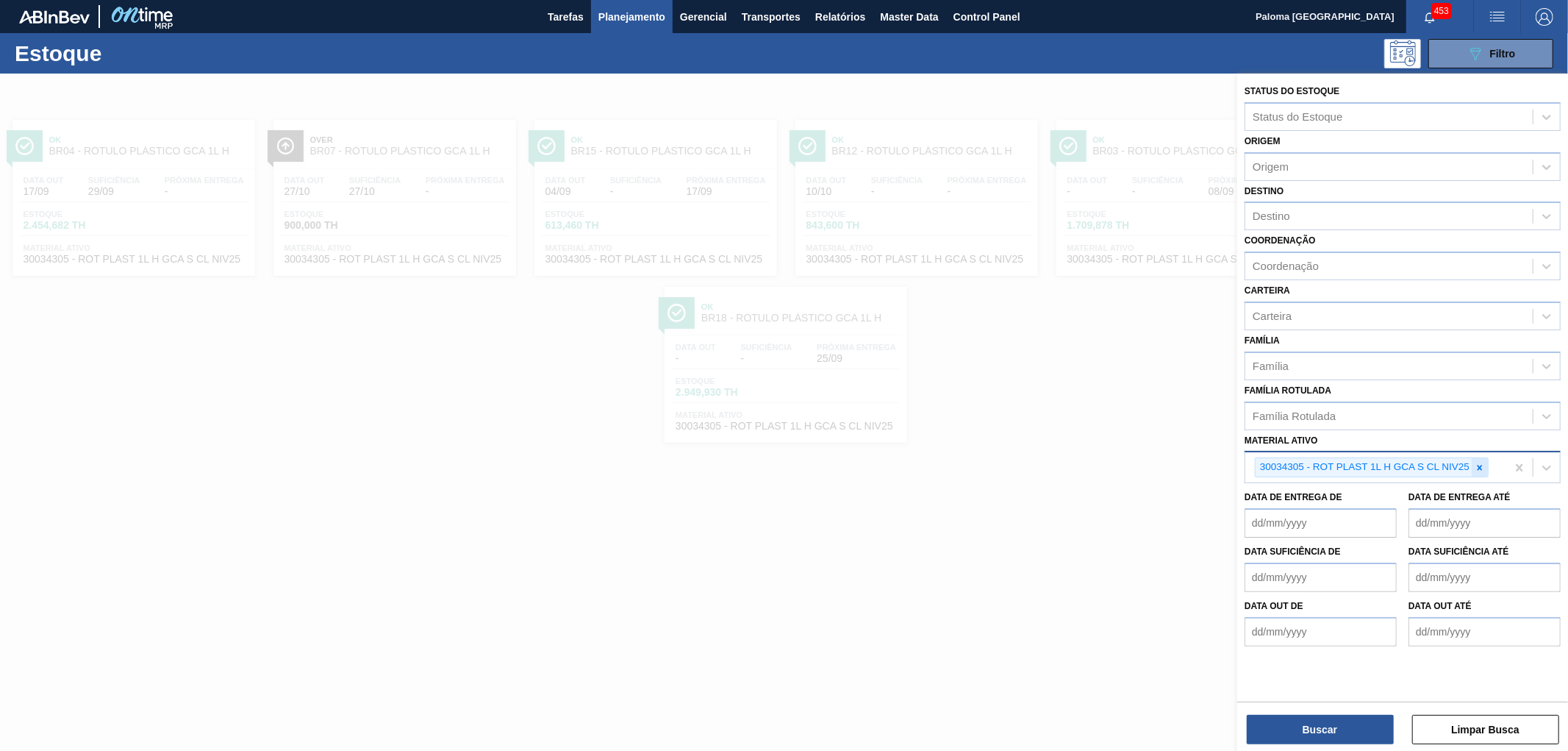
click at [1483, 462] on icon at bounding box center [1480, 468] width 11 height 11
click at [1274, 315] on div "Carteira" at bounding box center [1272, 315] width 39 height 12
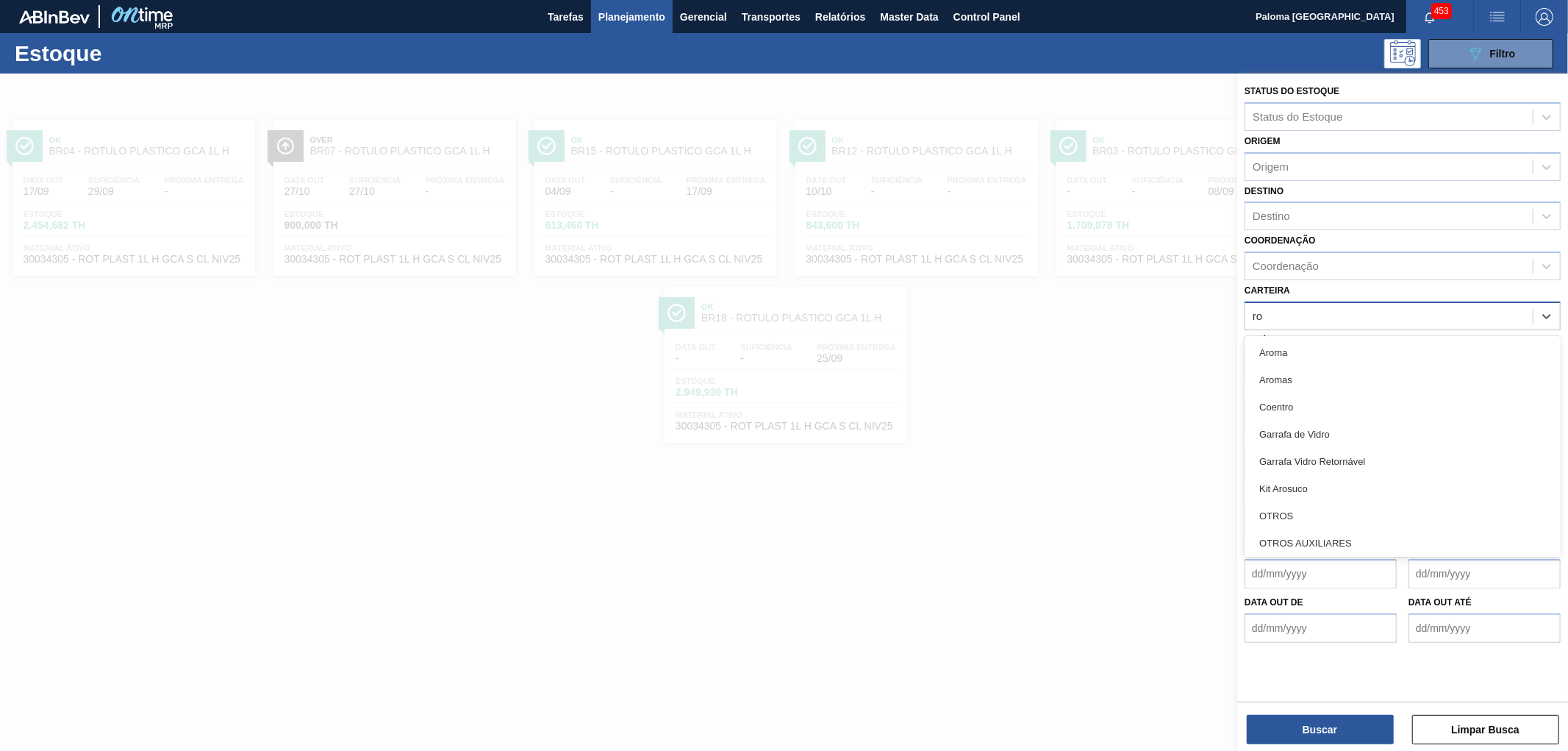
type input "r"
type input "lat"
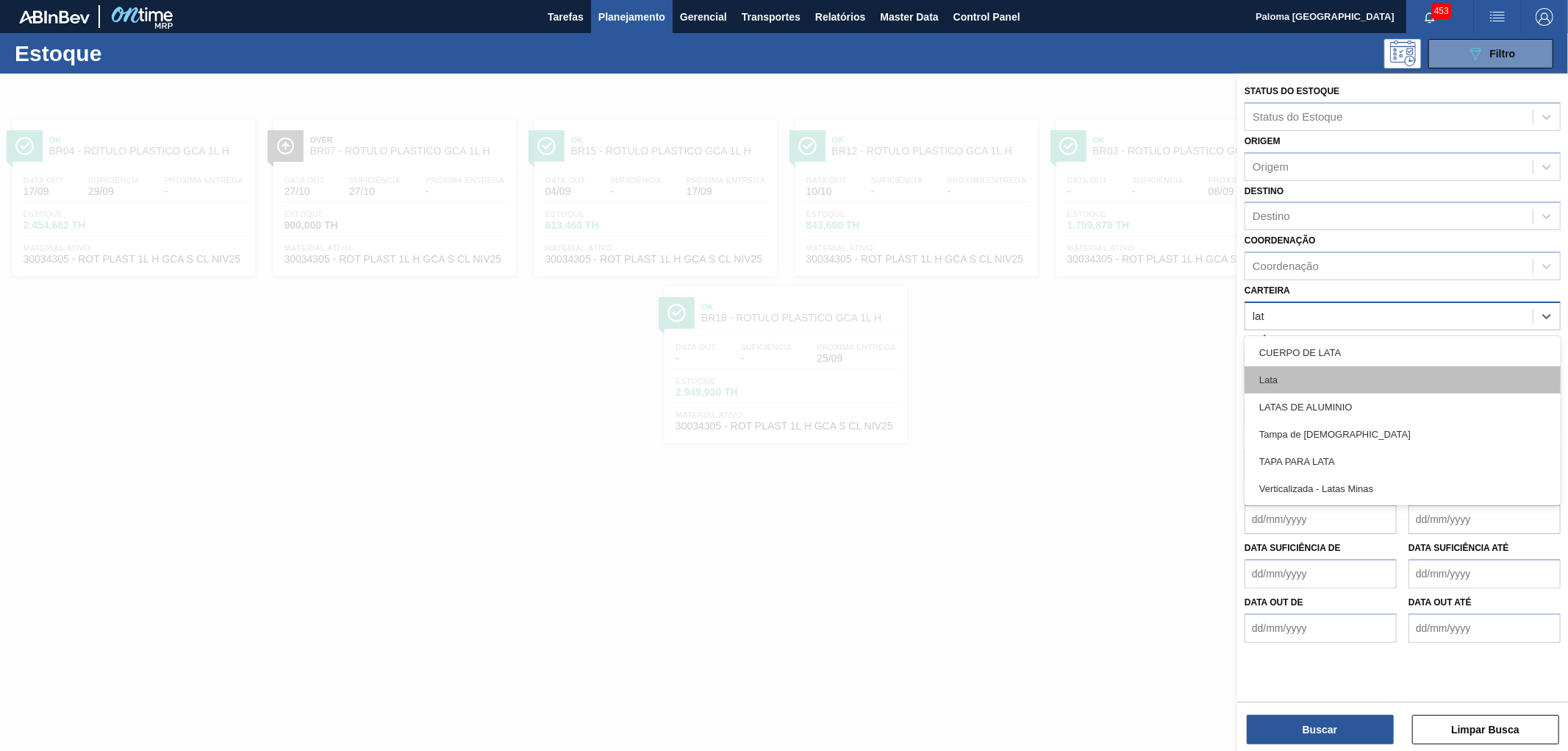
click at [1283, 373] on div "Lata" at bounding box center [1402, 380] width 316 height 27
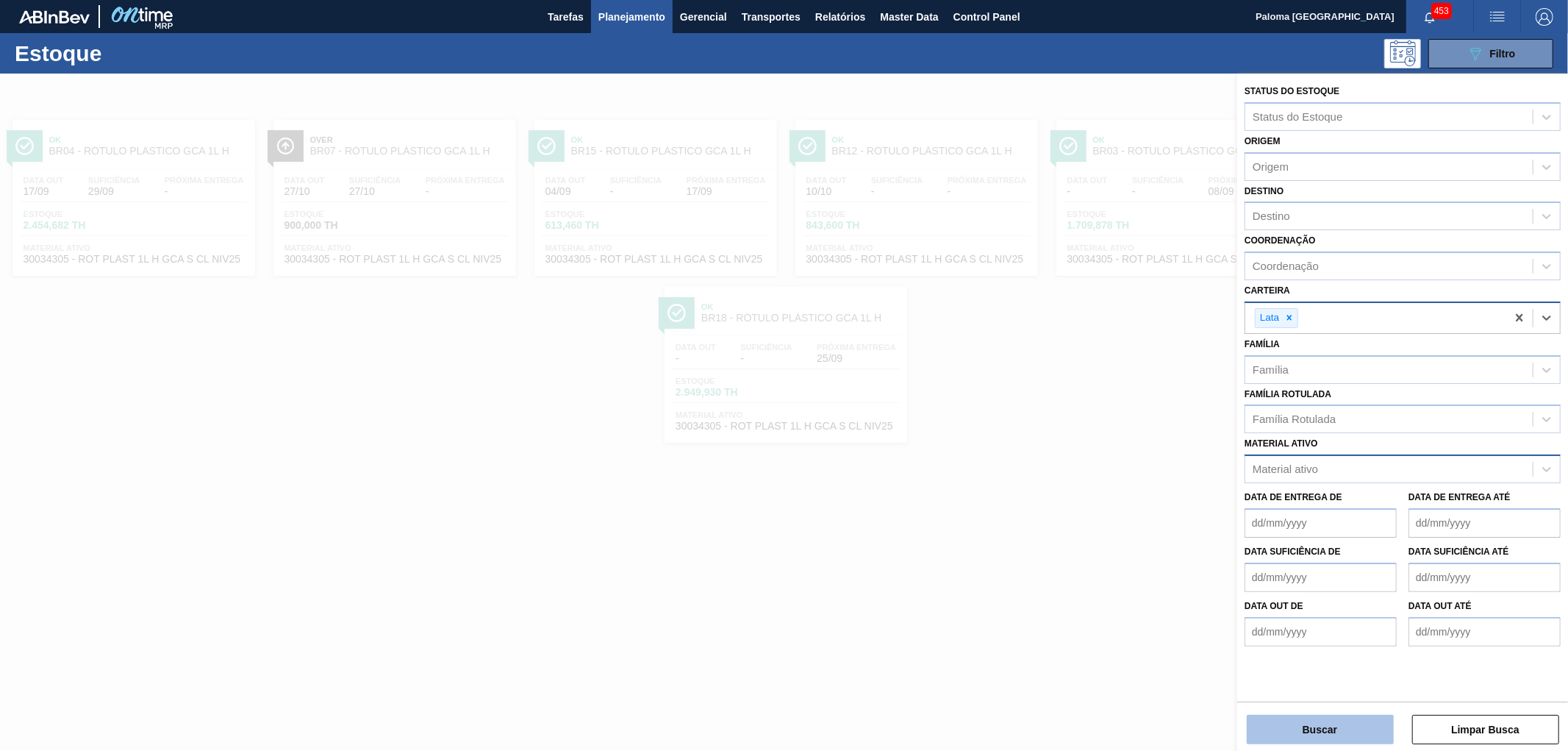
click at [1334, 735] on button "Buscar" at bounding box center [1320, 729] width 147 height 30
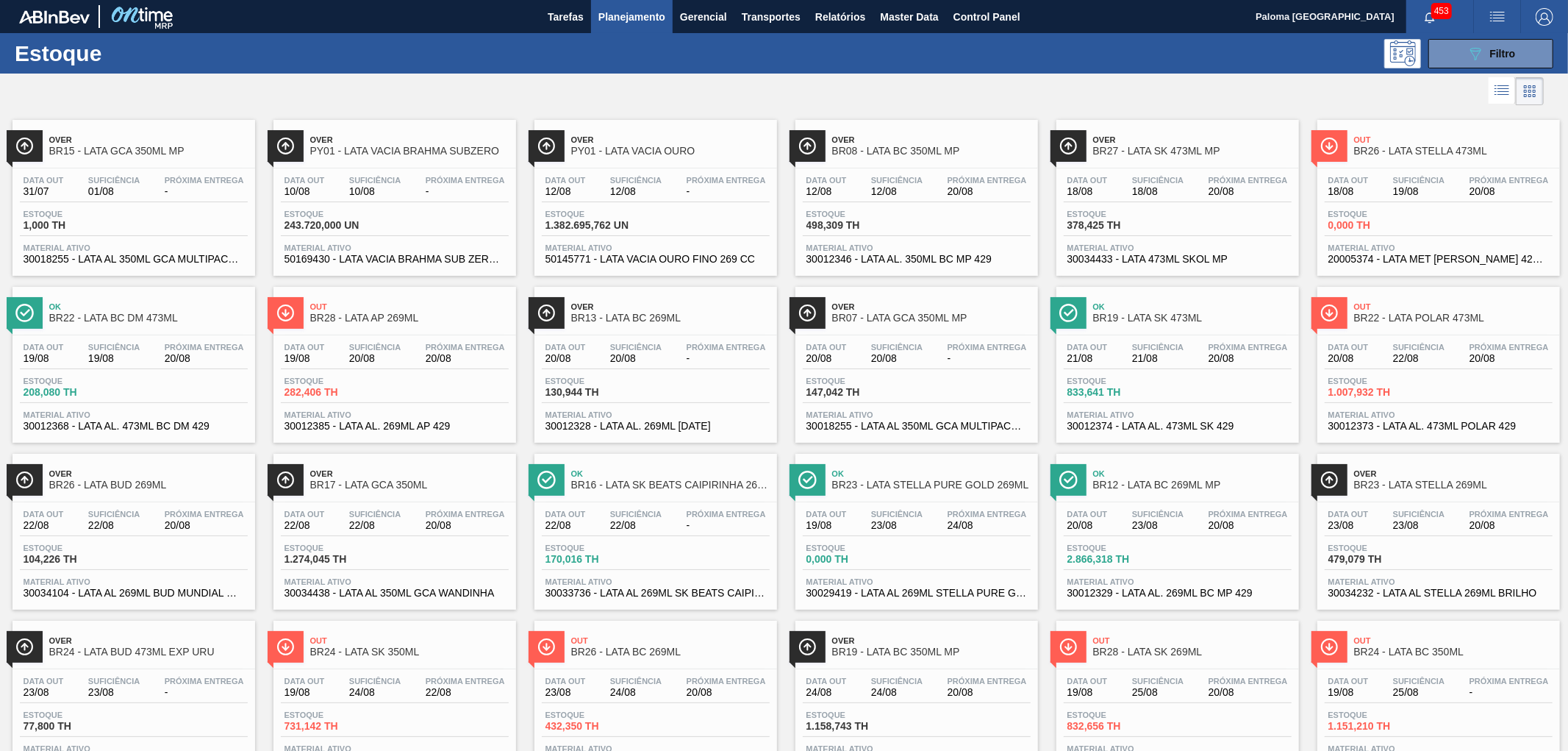
click at [1214, 369] on div "Data out 21/08 Suficiência 21/08 Próxima Entrega 20/08" at bounding box center [1177, 356] width 228 height 27
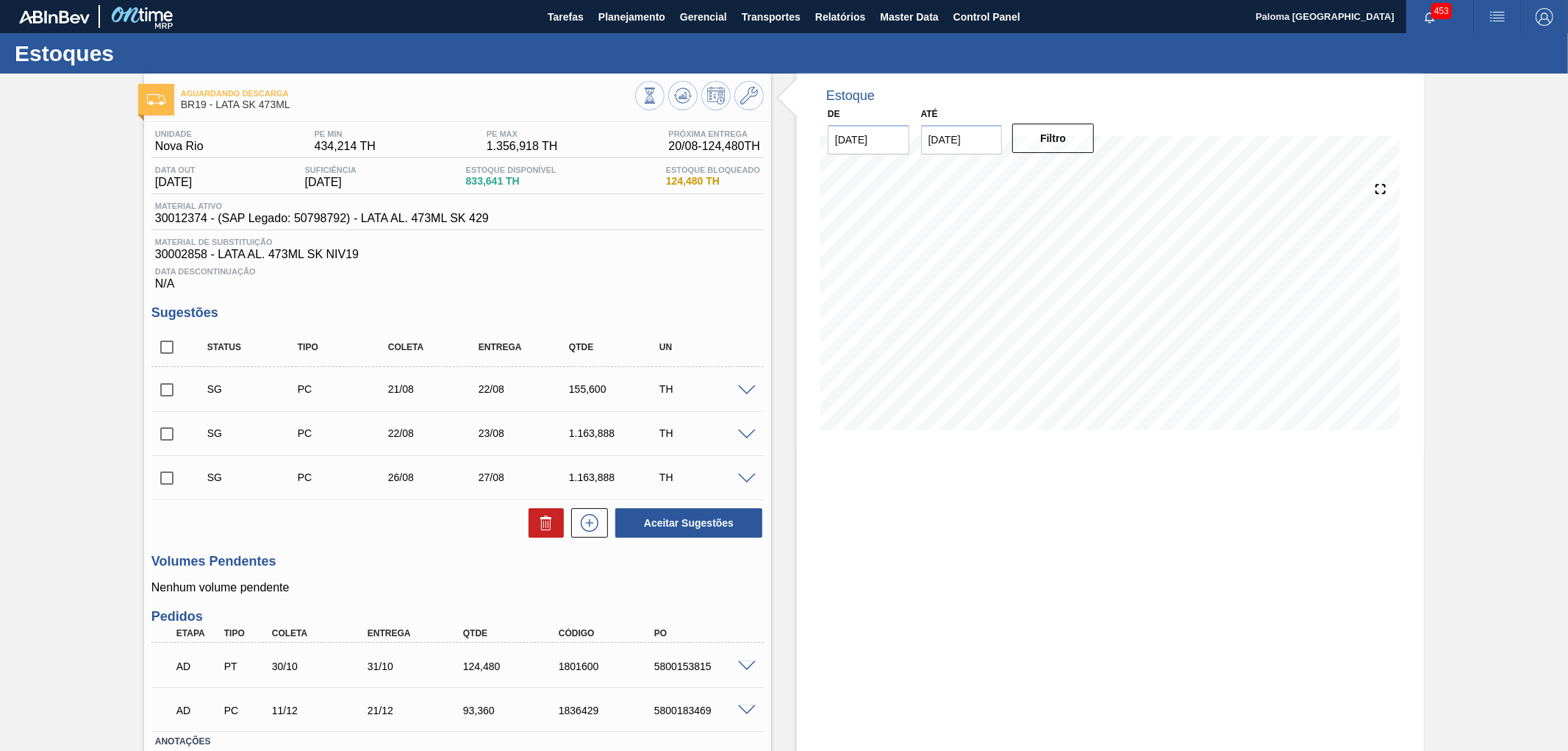
click at [171, 221] on span "30012374 - (SAP Legado: 50798792) - LATA AL. 473ML SK 429" at bounding box center [322, 218] width 334 height 13
copy span "30012374"
click at [746, 97] on icon at bounding box center [749, 95] width 18 height 18
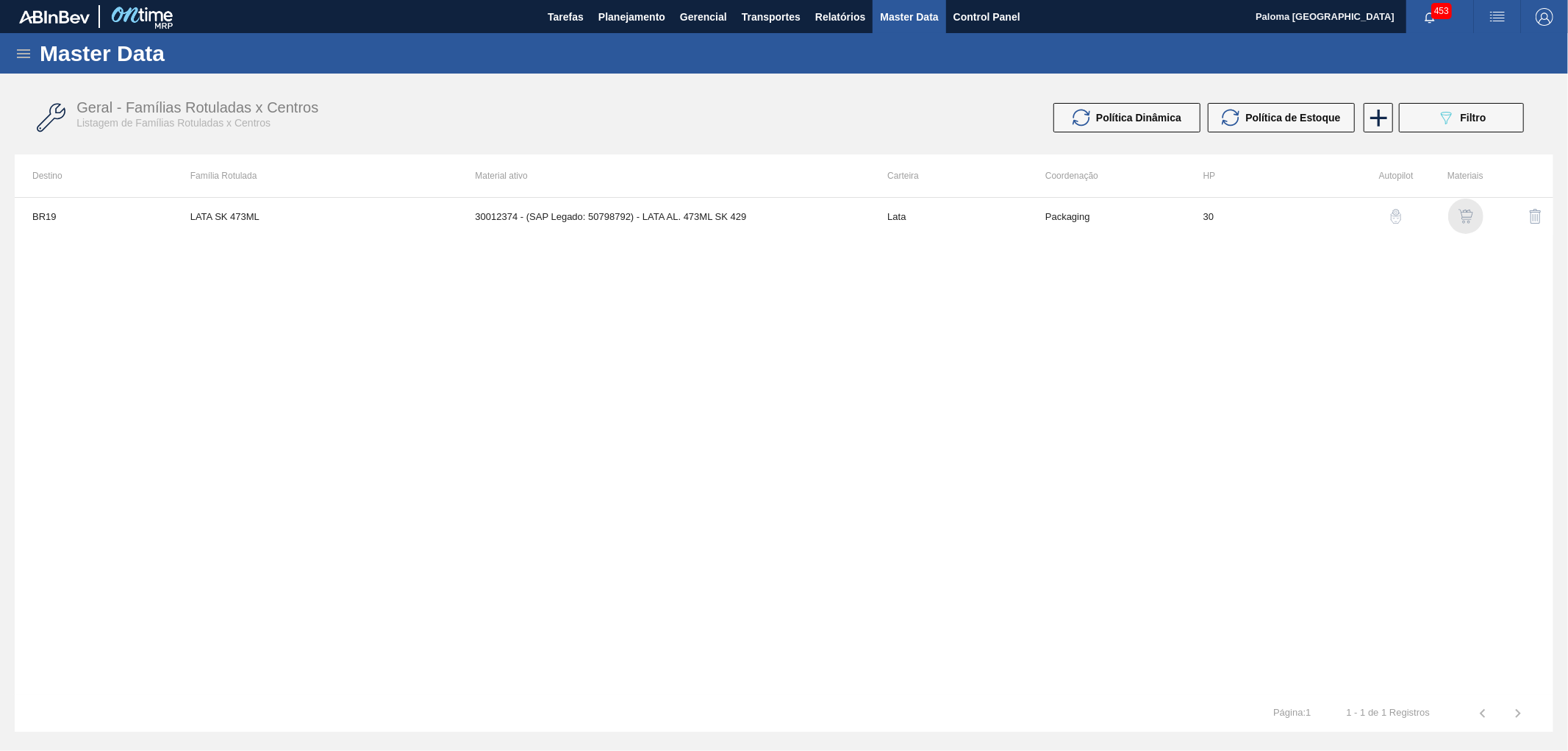
click at [1467, 217] on img "button" at bounding box center [1465, 216] width 14 height 14
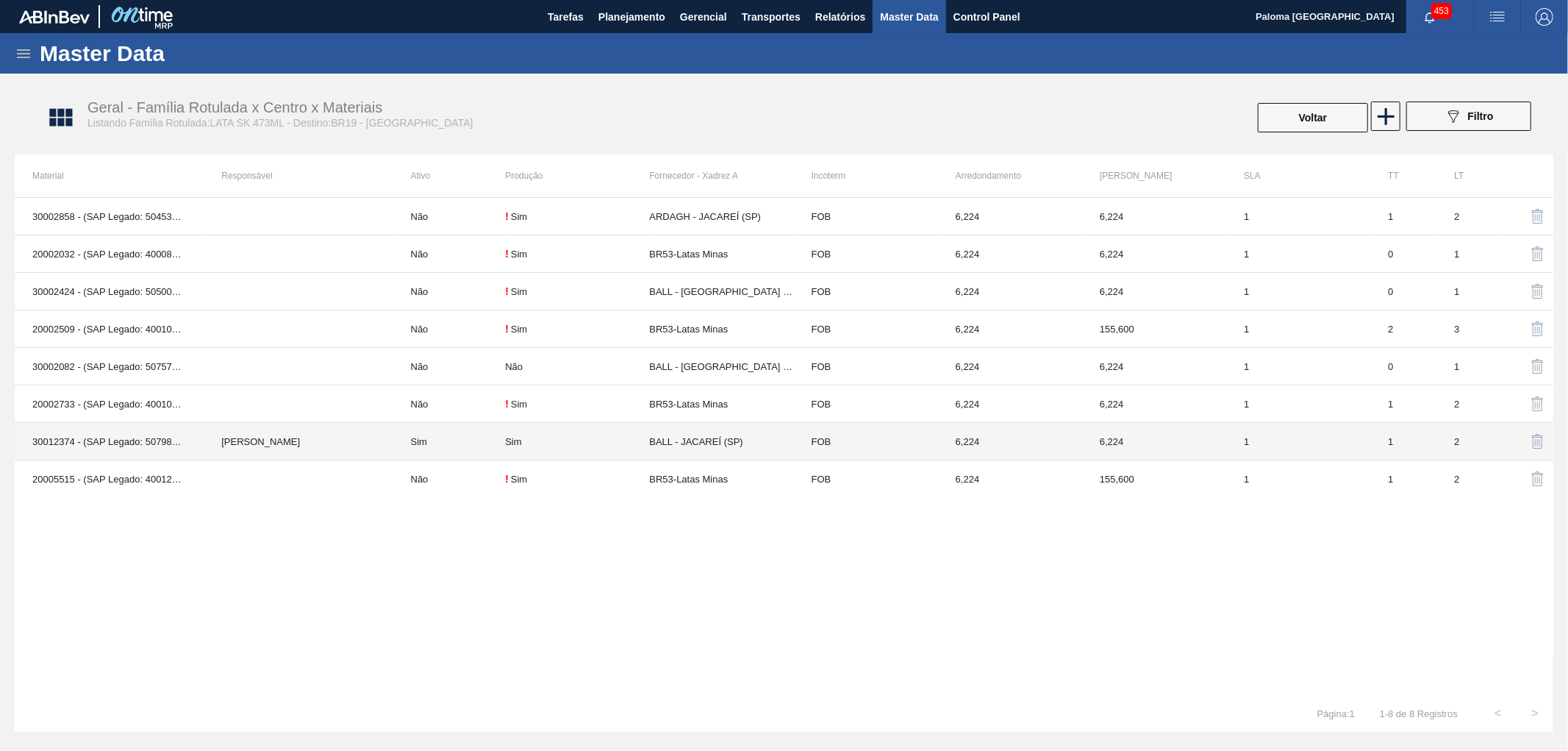
click at [1199, 443] on td "6,224" at bounding box center [1154, 441] width 144 height 37
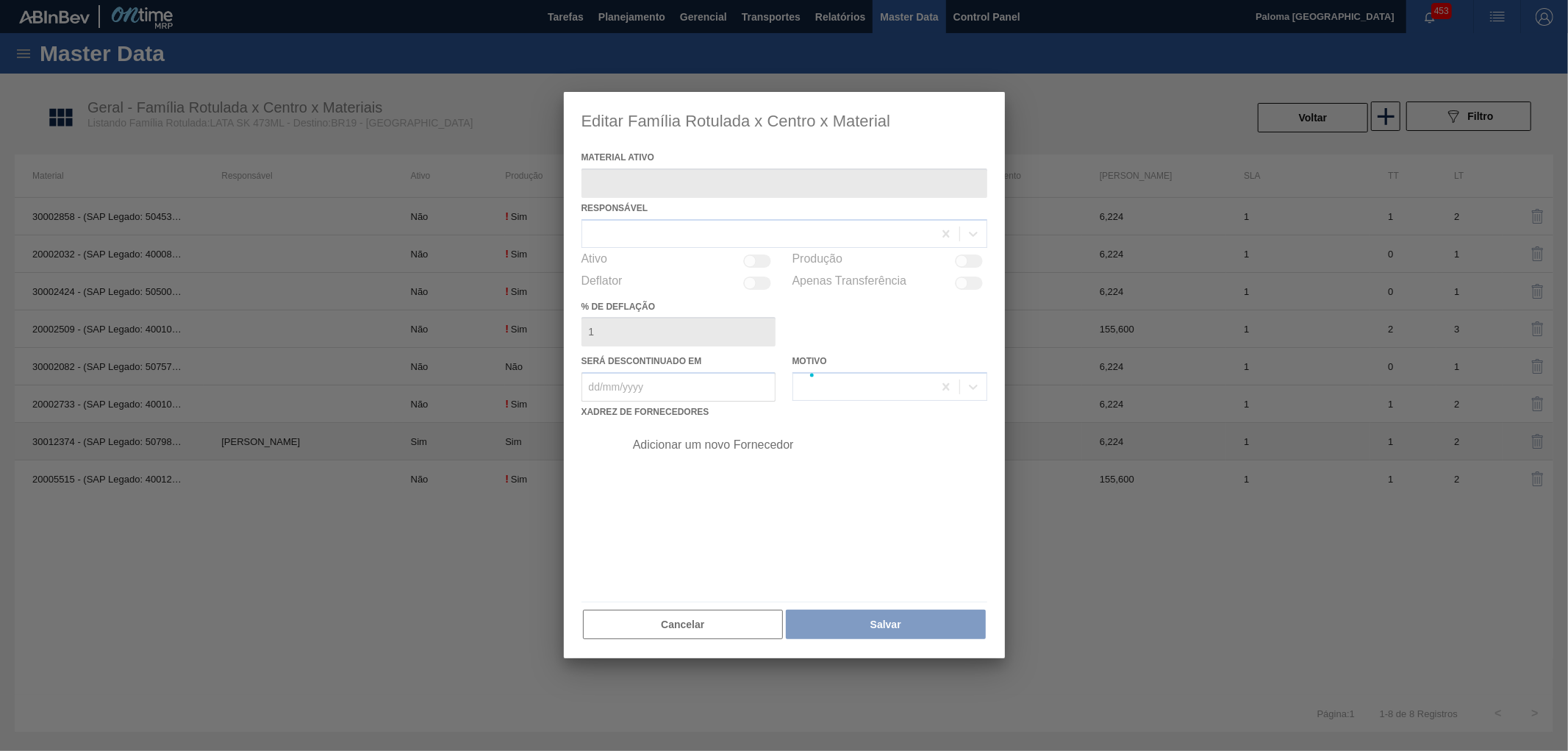
type ativo "30012374 - (SAP Legado: 50798792) - LATA AL. 473ML SK 429"
checkbox input "true"
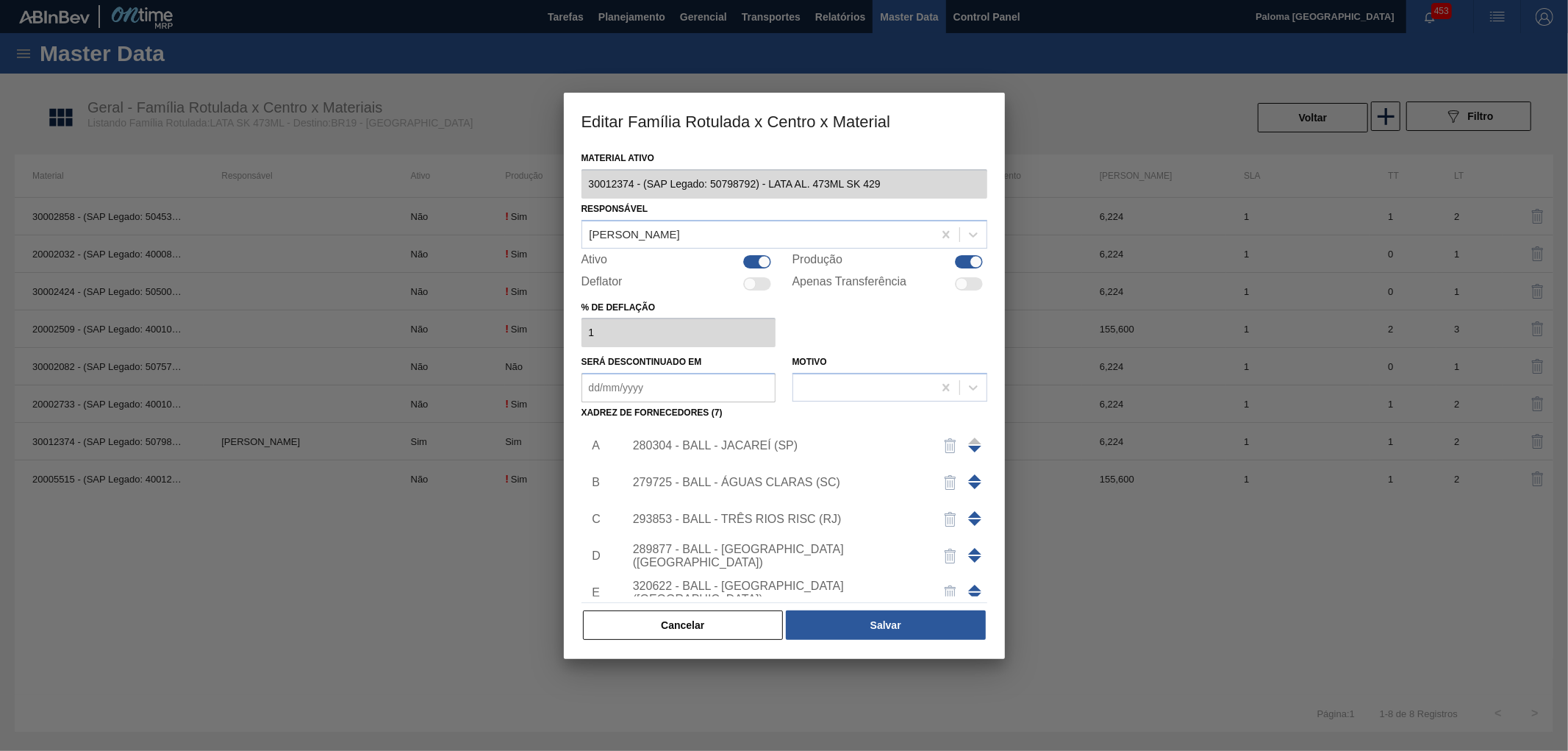
click at [737, 444] on div "280304 - BALL - JACAREÍ (SP)" at bounding box center [777, 445] width 288 height 13
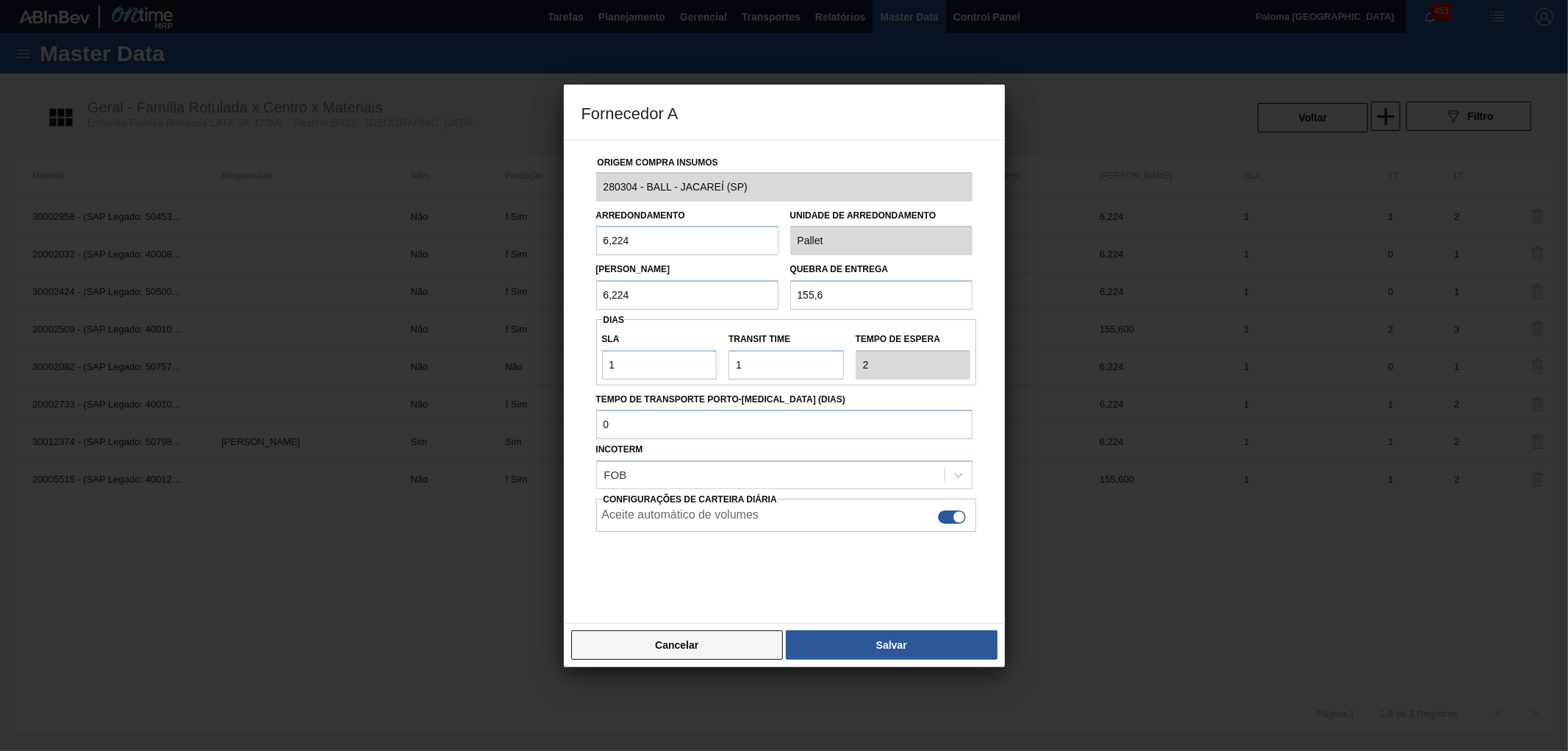
click at [746, 654] on button "Cancelar" at bounding box center [677, 644] width 212 height 30
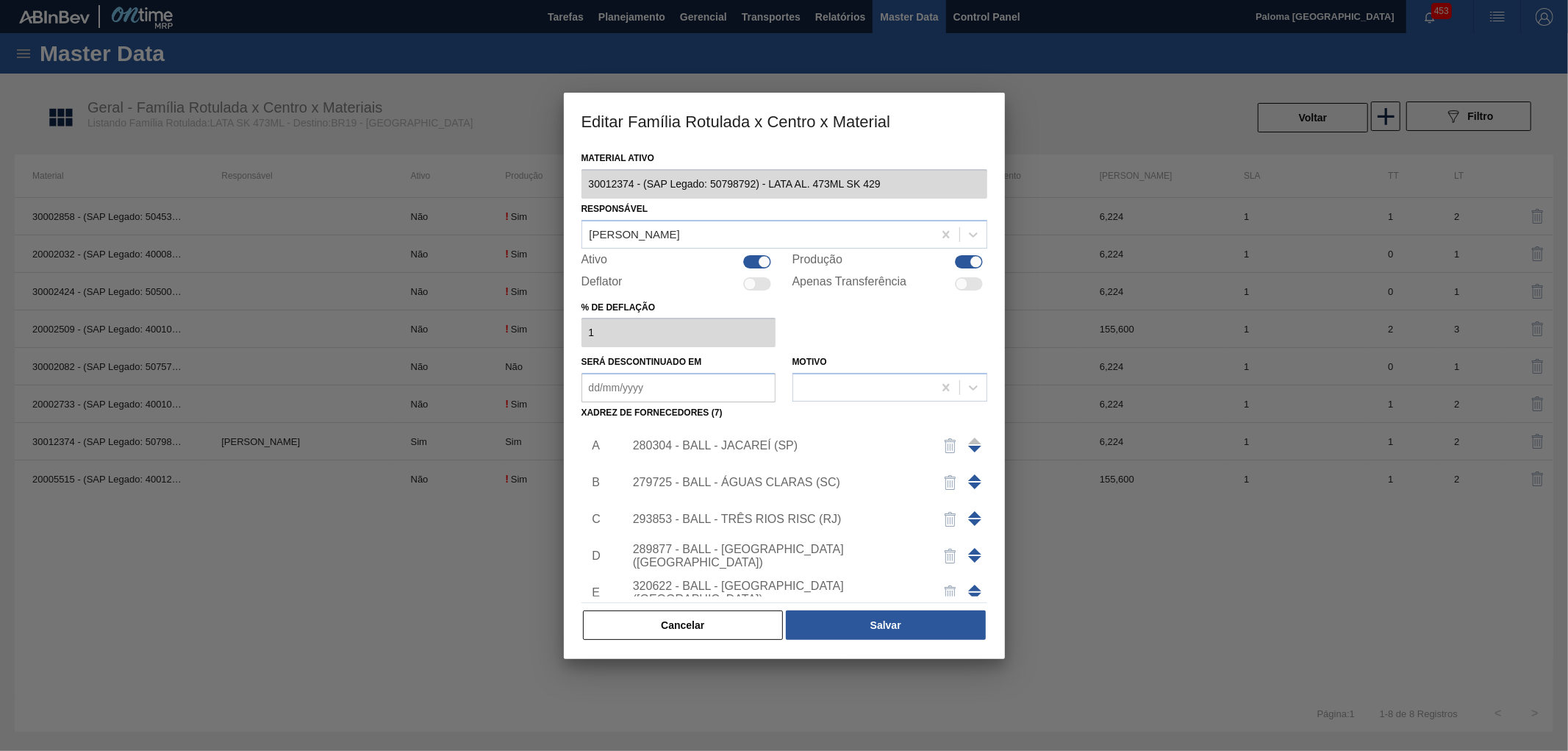
click at [753, 641] on div "Material ativo 30012374 - (SAP Legado: 50798792) - LATA AL. 473ML SK 429 Respon…" at bounding box center [784, 403] width 441 height 511
click at [755, 632] on button "Cancelar" at bounding box center [684, 625] width 201 height 30
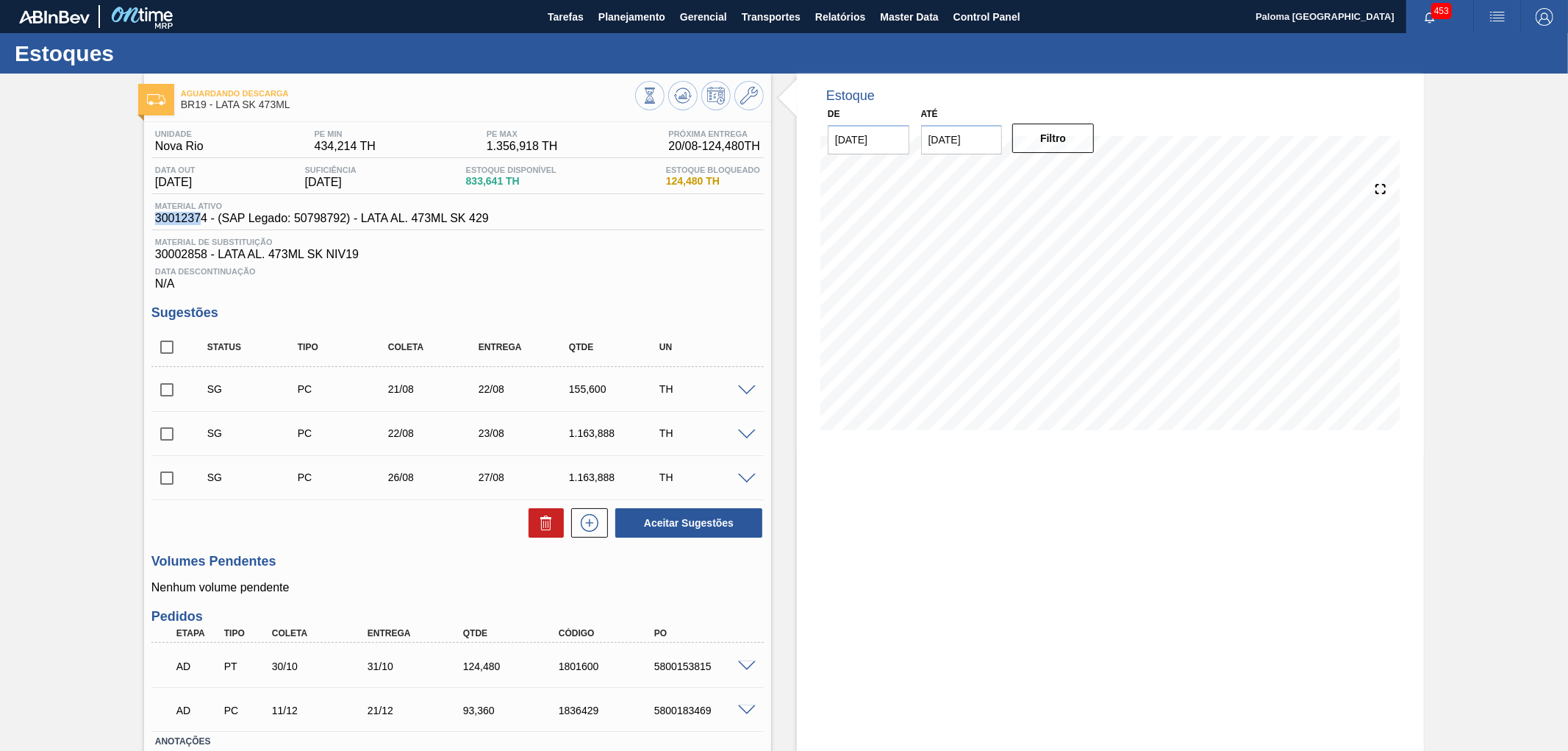
drag, startPoint x: 156, startPoint y: 223, endPoint x: 200, endPoint y: 225, distance: 44.0
click at [200, 225] on div "Material ativo 30012374 - (SAP Legado: 50798792) - LATA AL. 473ML SK 429" at bounding box center [458, 216] width 612 height 29
click at [753, 104] on icon at bounding box center [749, 95] width 18 height 18
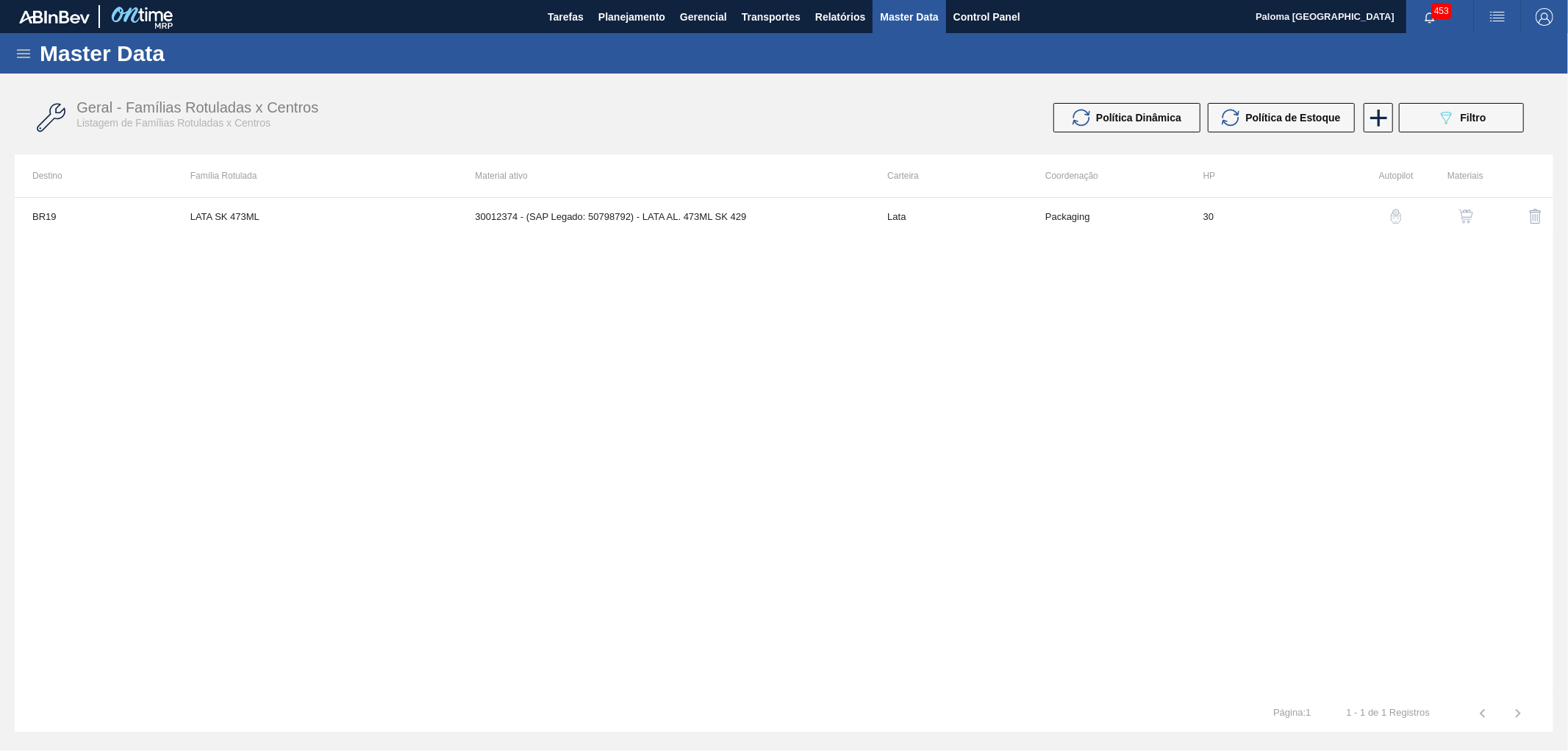
click at [1472, 217] on img "button" at bounding box center [1465, 216] width 14 height 14
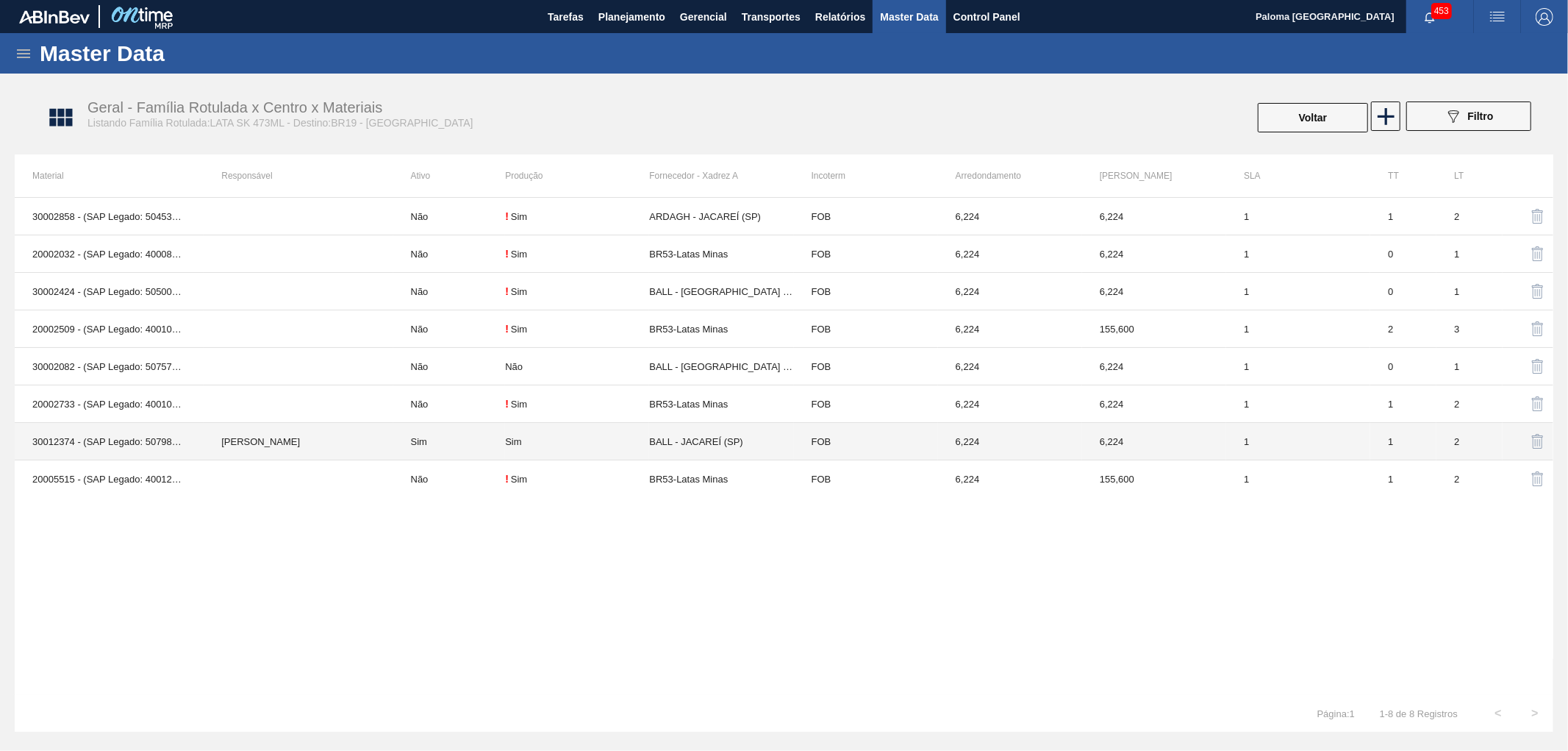
click at [1343, 441] on td "1" at bounding box center [1298, 441] width 144 height 37
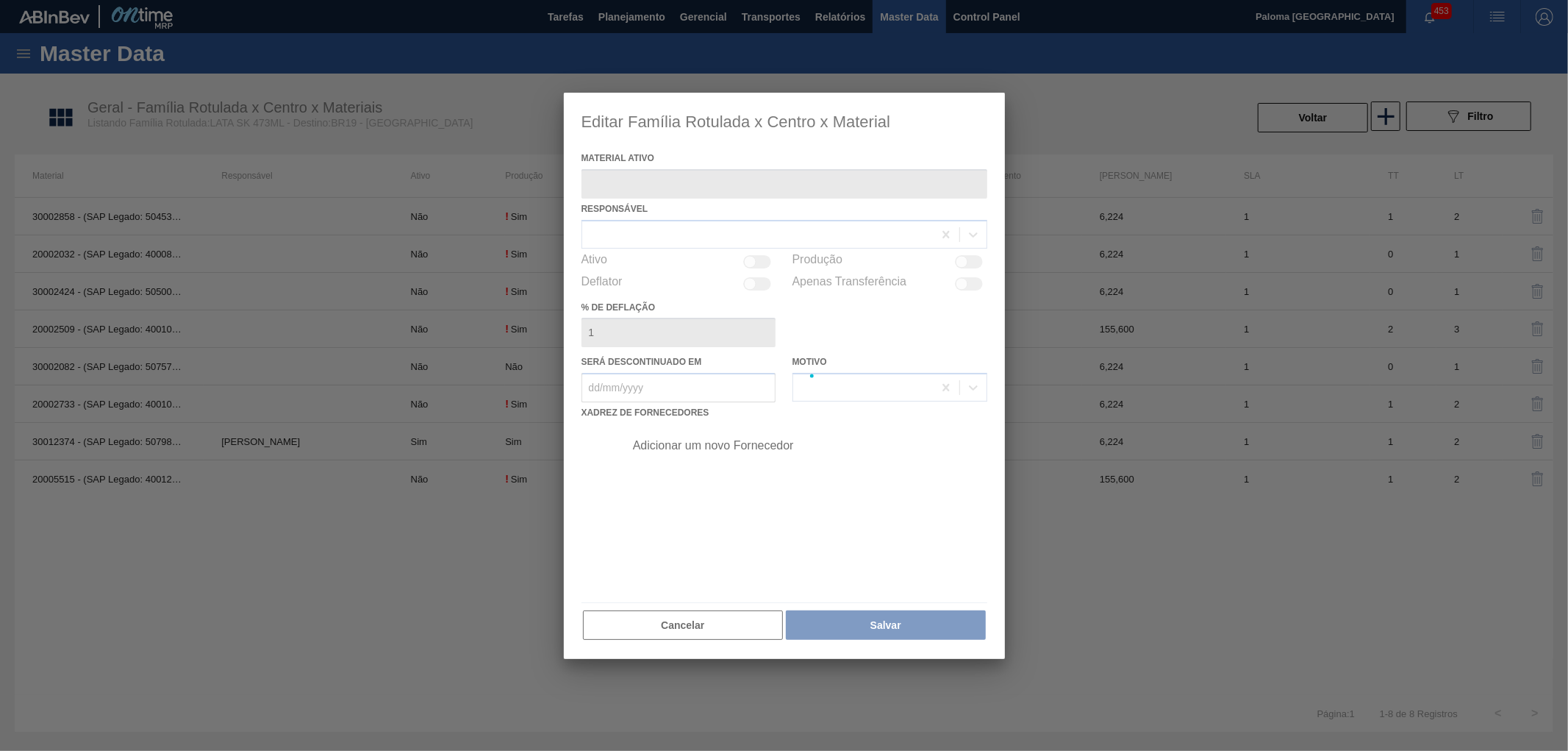
type ativo "30012374 - (SAP Legado: 50798792) - LATA AL. 473ML SK 429"
checkbox input "true"
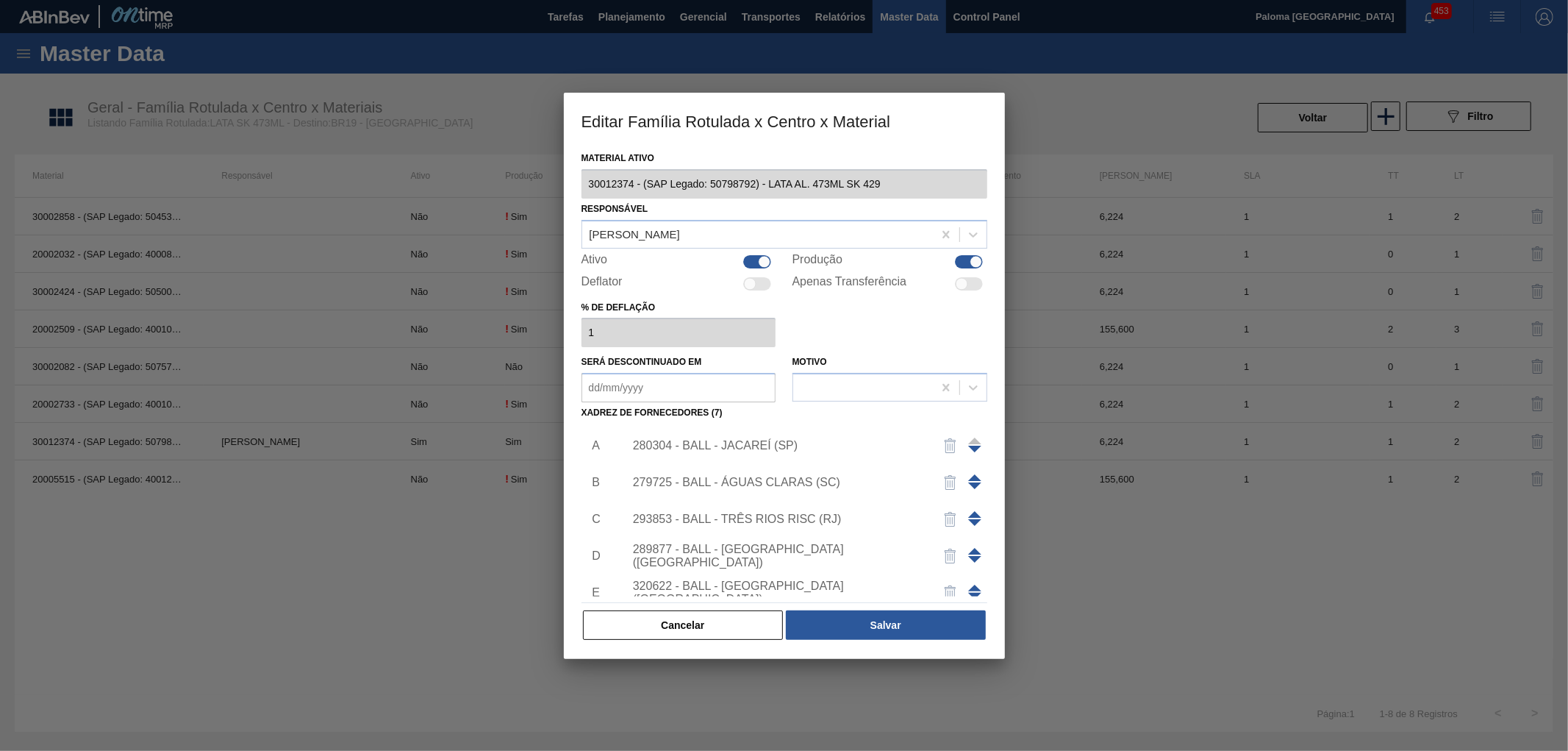
click at [700, 446] on div "280304 - BALL - JACAREÍ (SP)" at bounding box center [777, 445] width 288 height 13
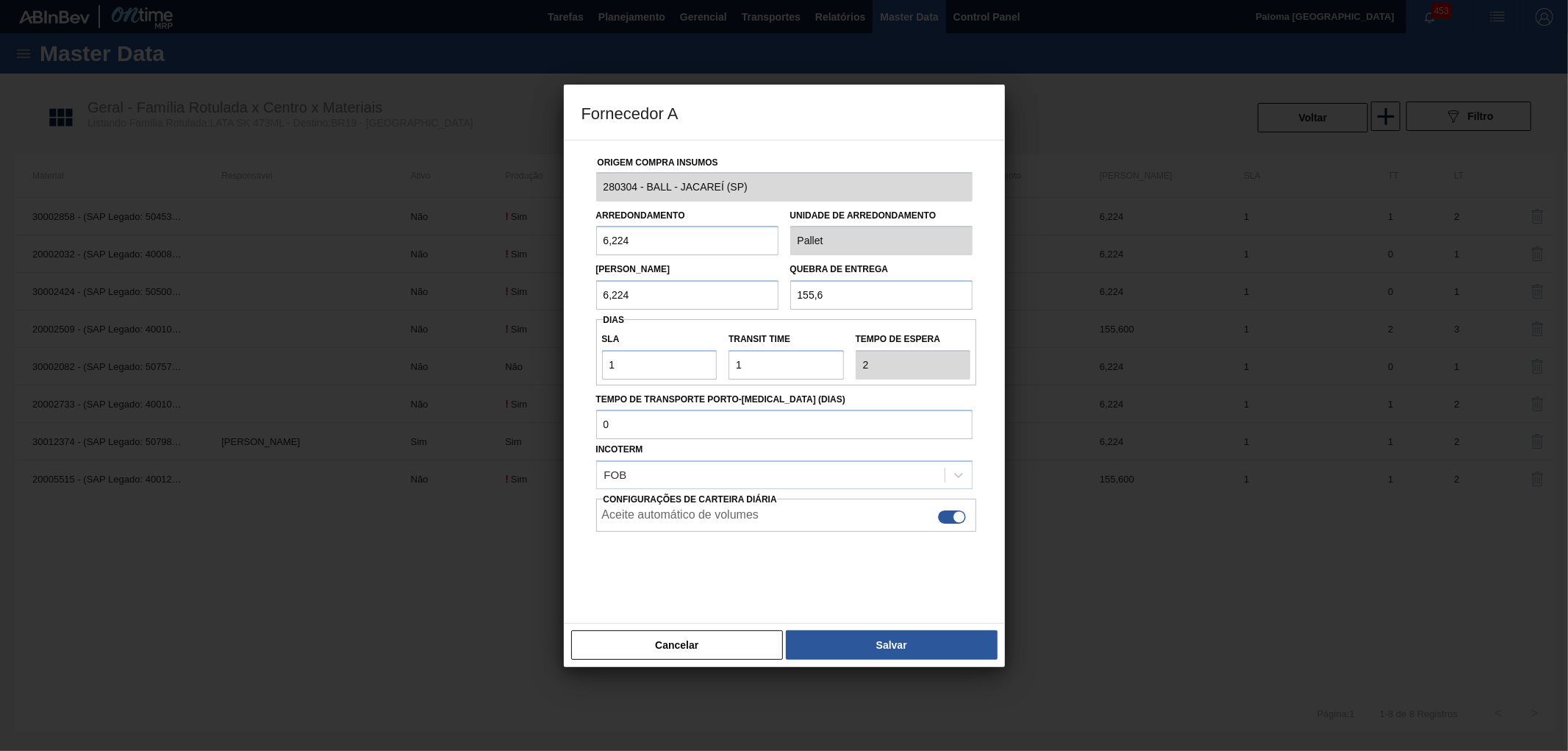
click at [740, 231] on div "Arredondamento 6,224 Unidade de arredondamento Pallet" at bounding box center [784, 228] width 388 height 54
click at [702, 651] on button "Cancelar" at bounding box center [677, 644] width 212 height 30
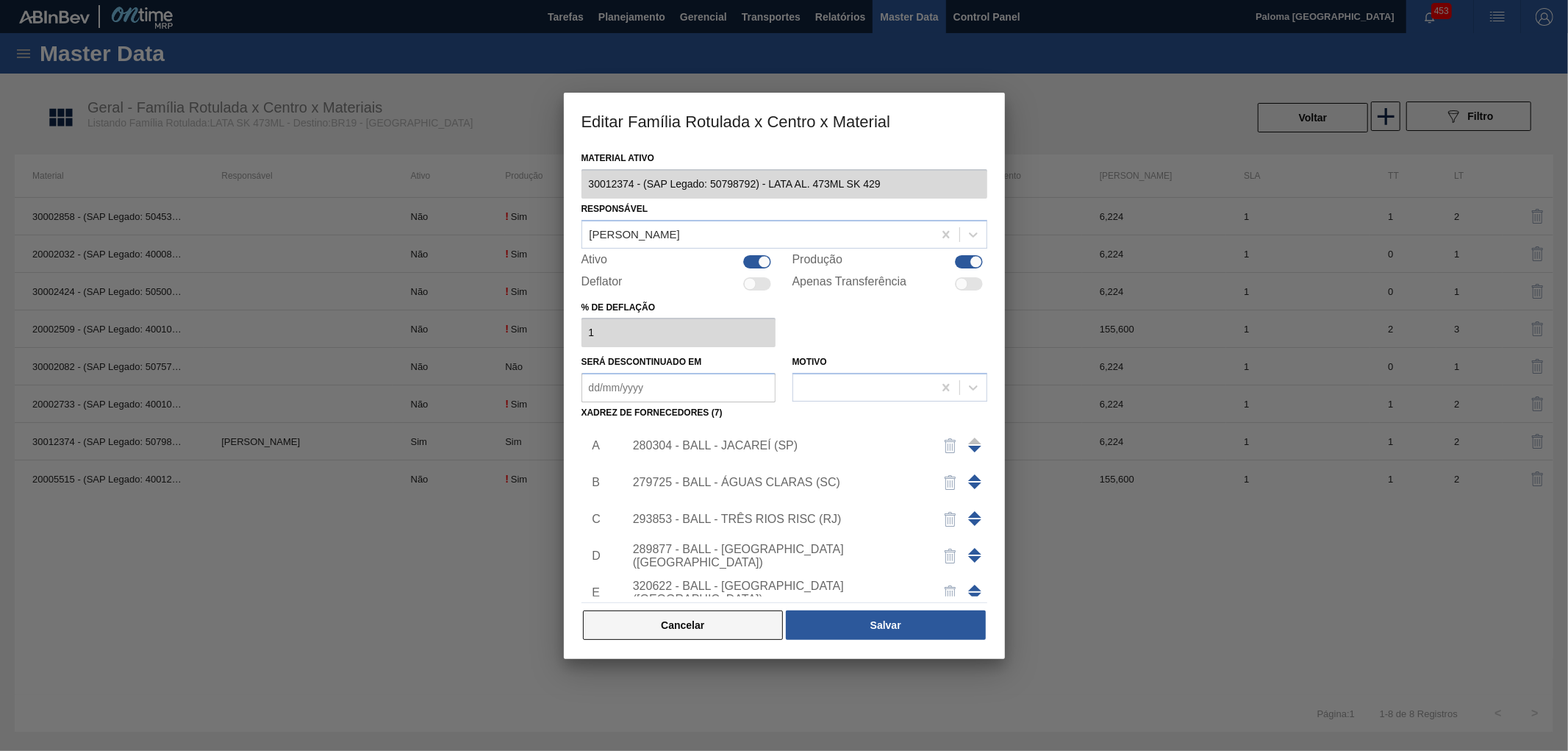
click at [749, 627] on button "Cancelar" at bounding box center [684, 625] width 201 height 30
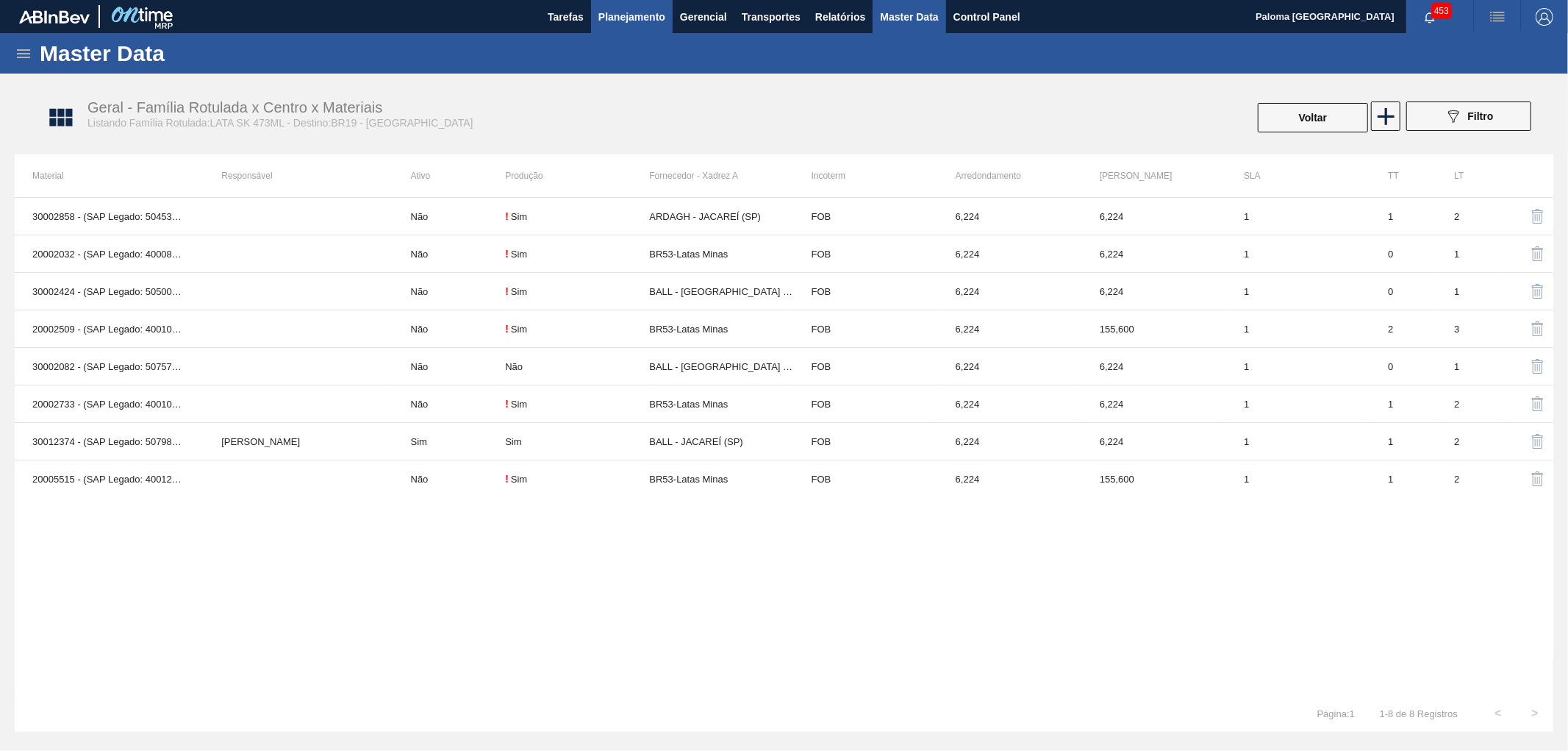
click at [621, 12] on span "Planejamento" at bounding box center [632, 17] width 67 height 18
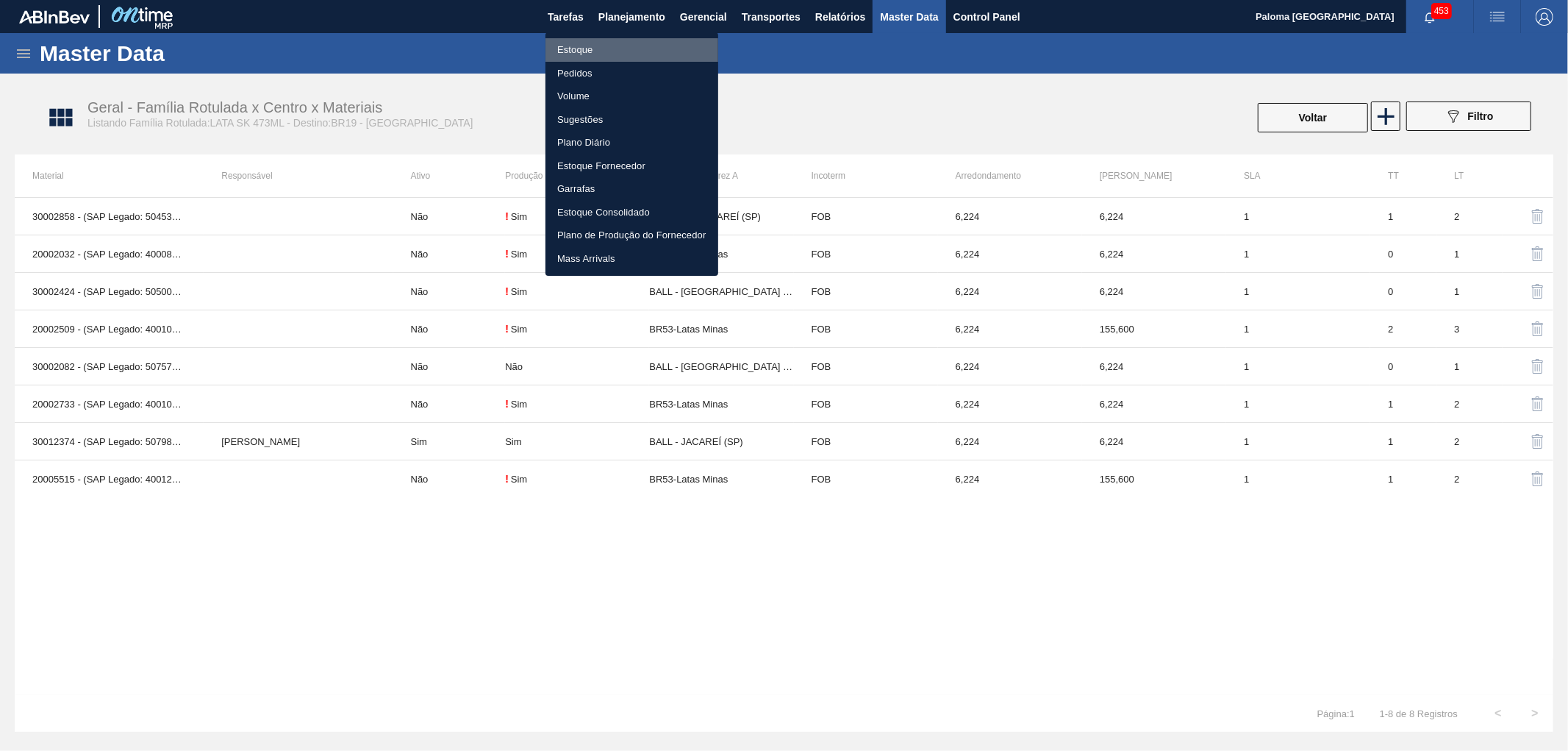
click at [572, 50] on li "Estoque" at bounding box center [631, 50] width 173 height 24
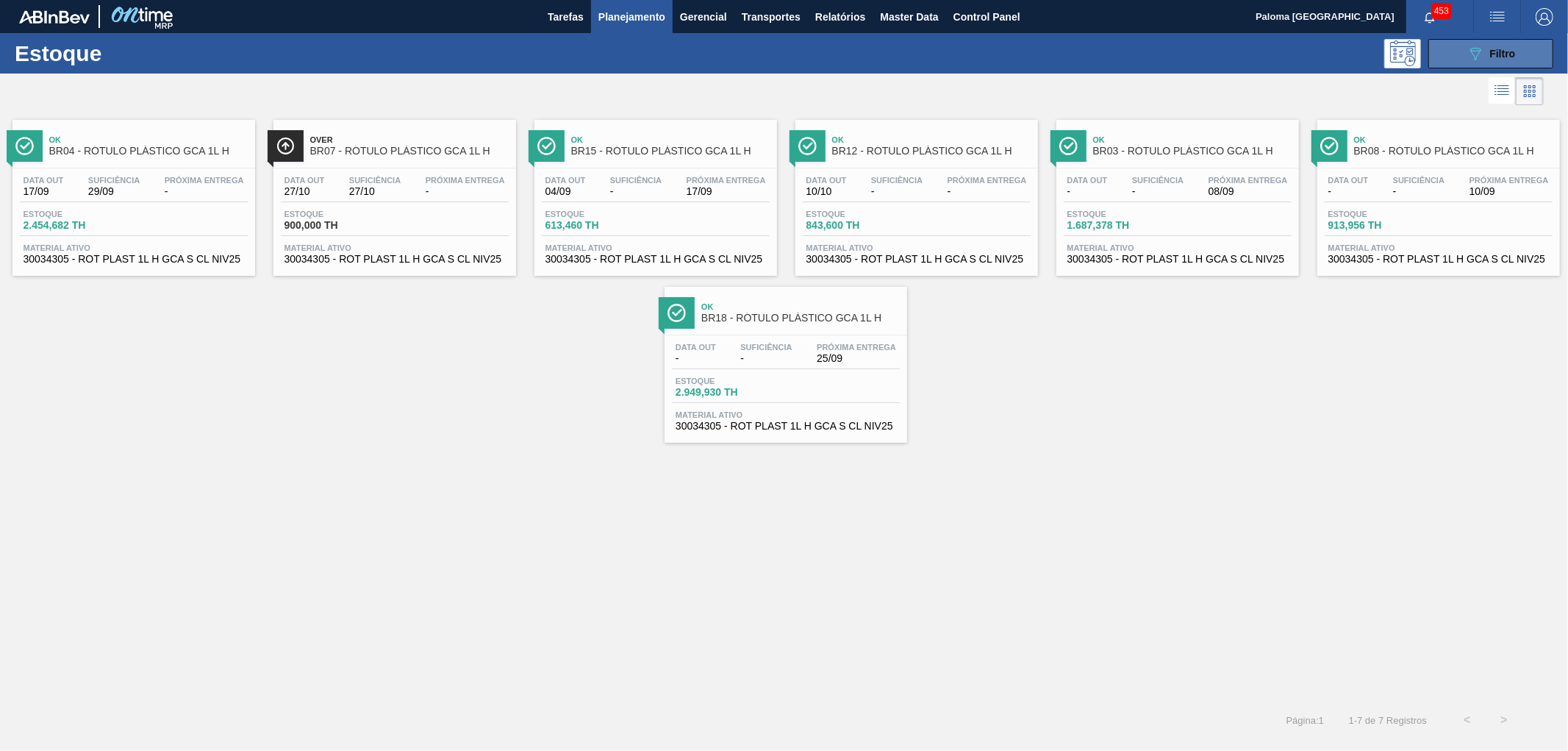
click at [1487, 50] on div "089F7B8B-B2A5-4AFE-B5C0-19BA573D28AC Filtro" at bounding box center [1491, 53] width 49 height 18
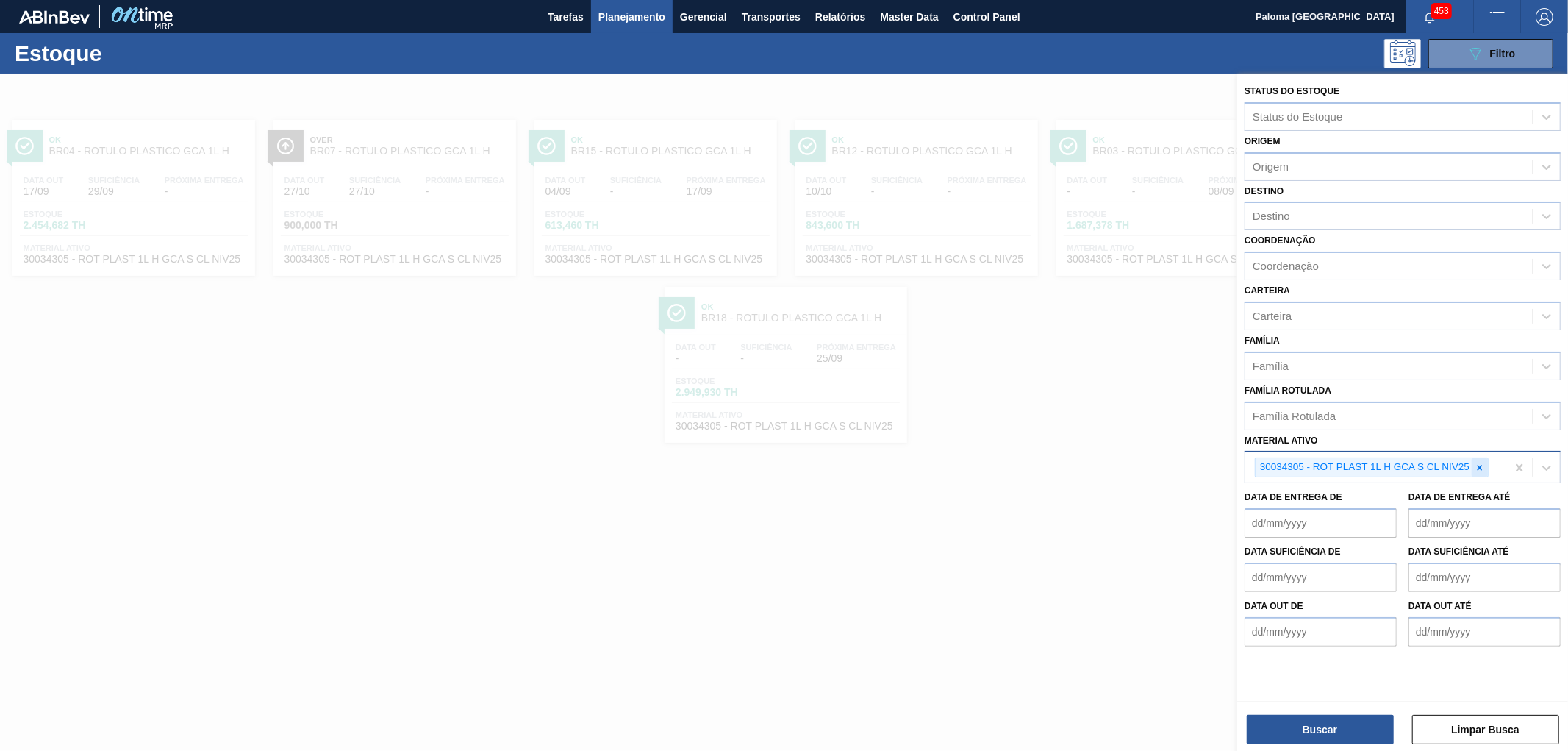
click at [1477, 466] on icon at bounding box center [1480, 468] width 11 height 11
paste ativo "30030389"
type ativo "30030389"
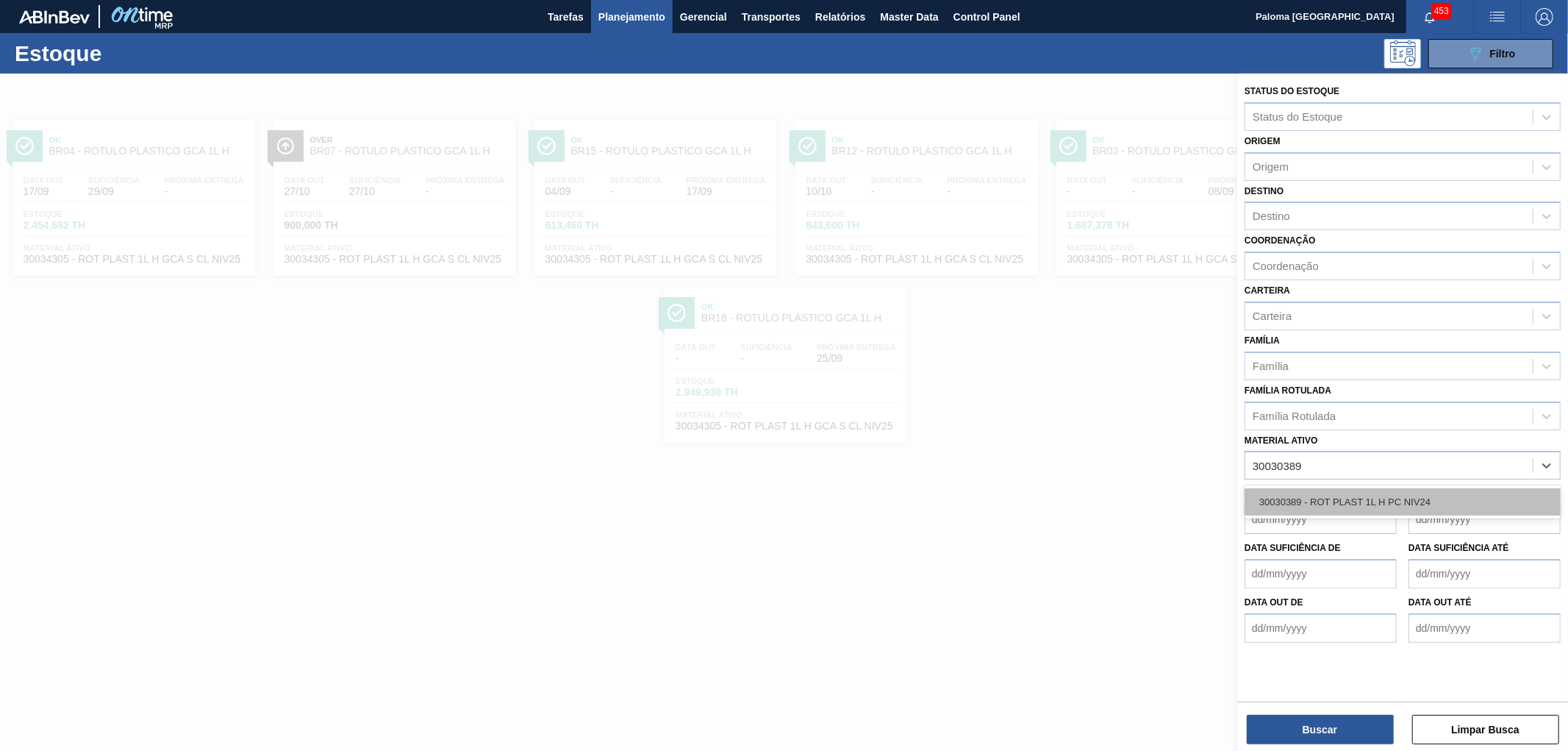
click at [1351, 495] on div "30030389 - ROT PLAST 1L H PC NIV24" at bounding box center [1402, 502] width 316 height 27
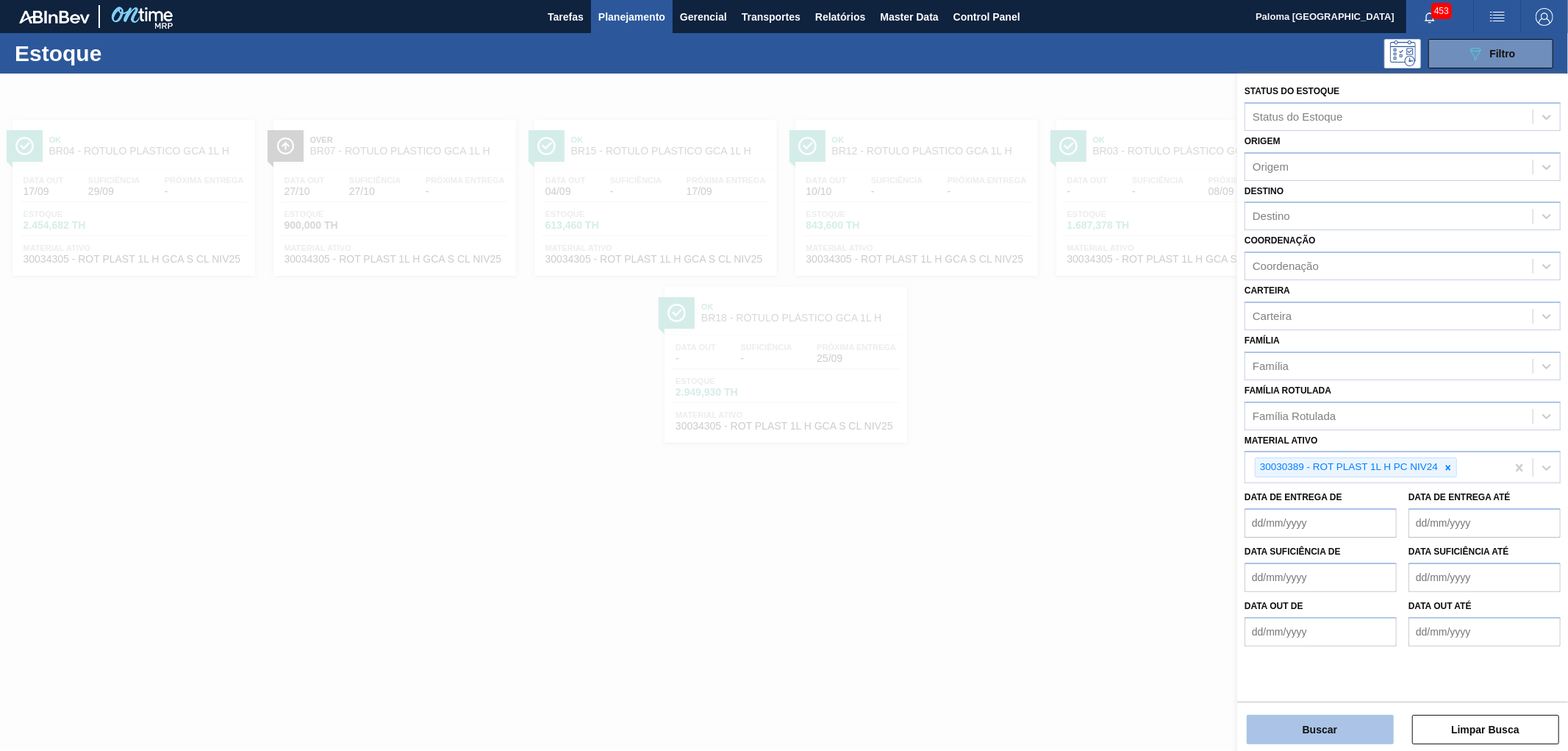
click at [1291, 737] on button "Buscar" at bounding box center [1320, 729] width 147 height 30
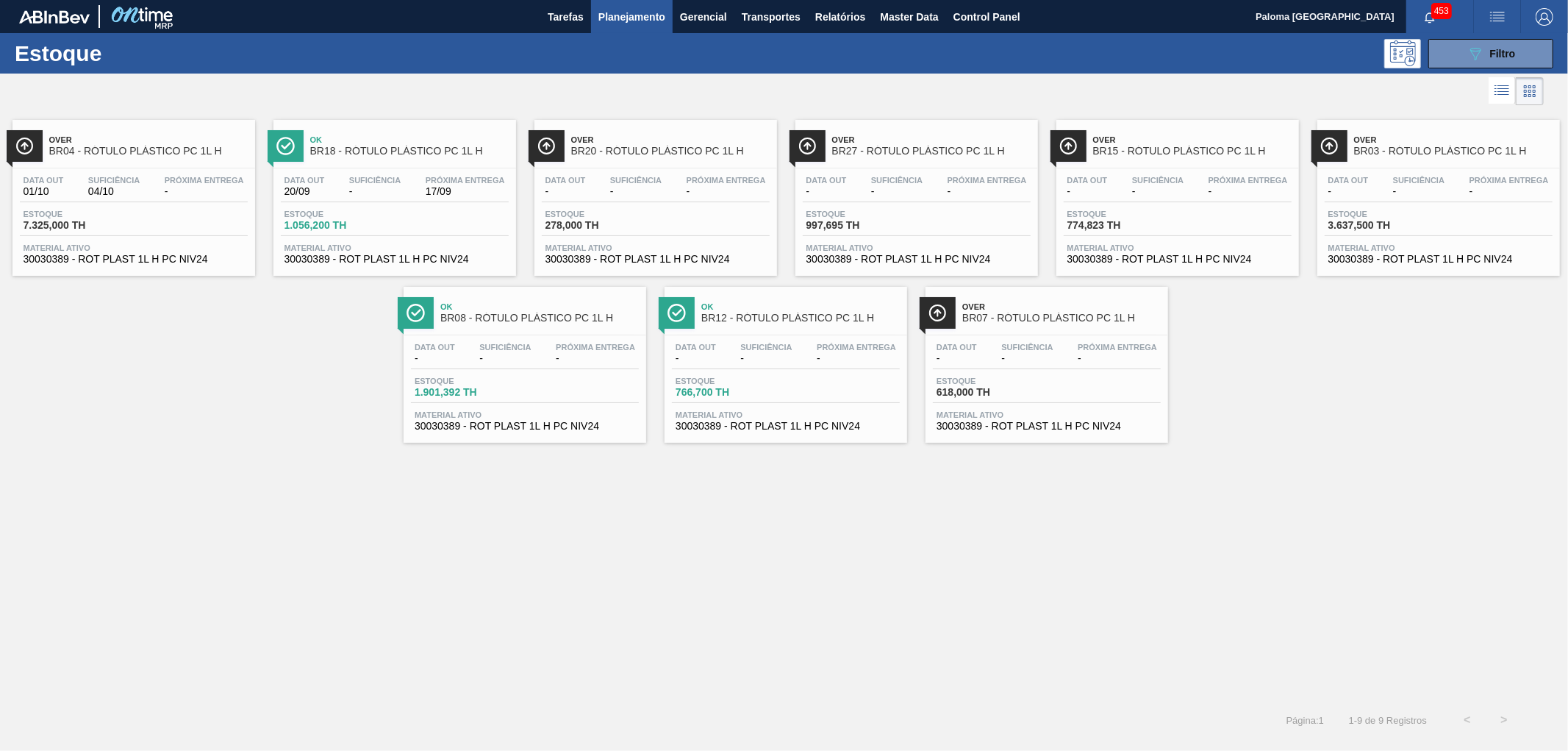
click at [1384, 176] on div "Data out - Suficiência - Próxima Entrega -" at bounding box center [1439, 189] width 228 height 27
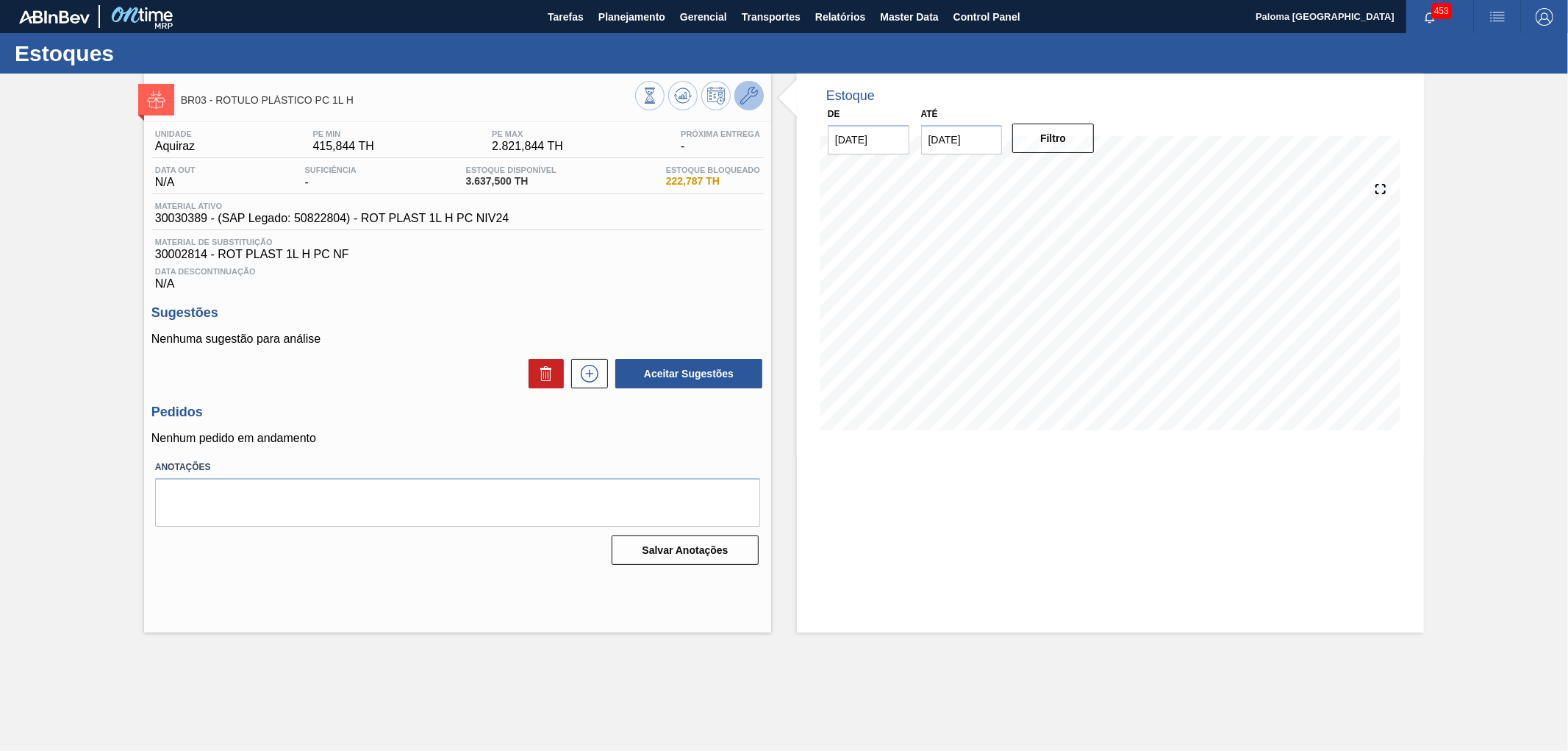
click at [746, 97] on icon at bounding box center [749, 95] width 18 height 18
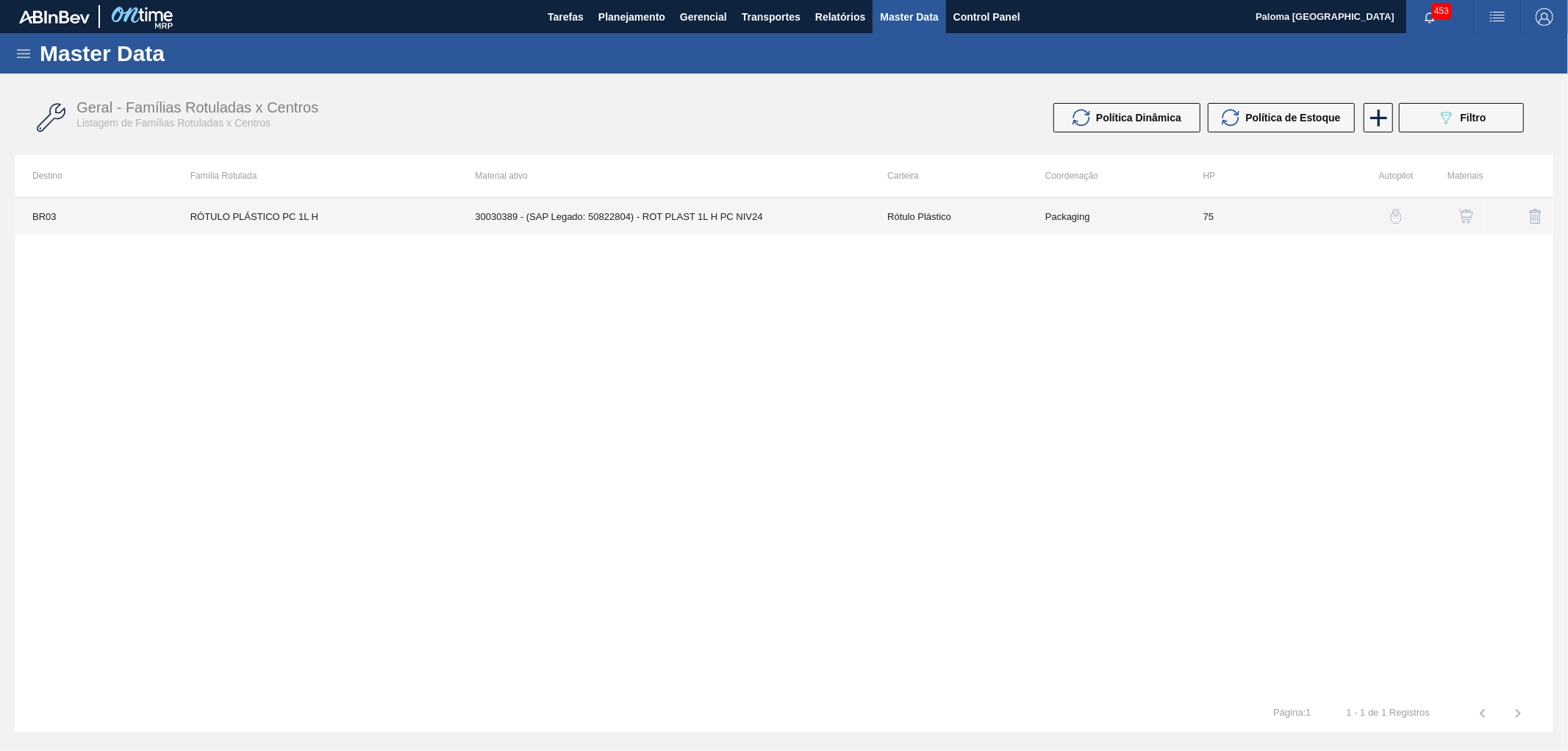
click at [640, 212] on td "30030389 - (SAP Legado: 50822804) - ROT PLAST 1L H PC NIV24" at bounding box center [663, 216] width 413 height 37
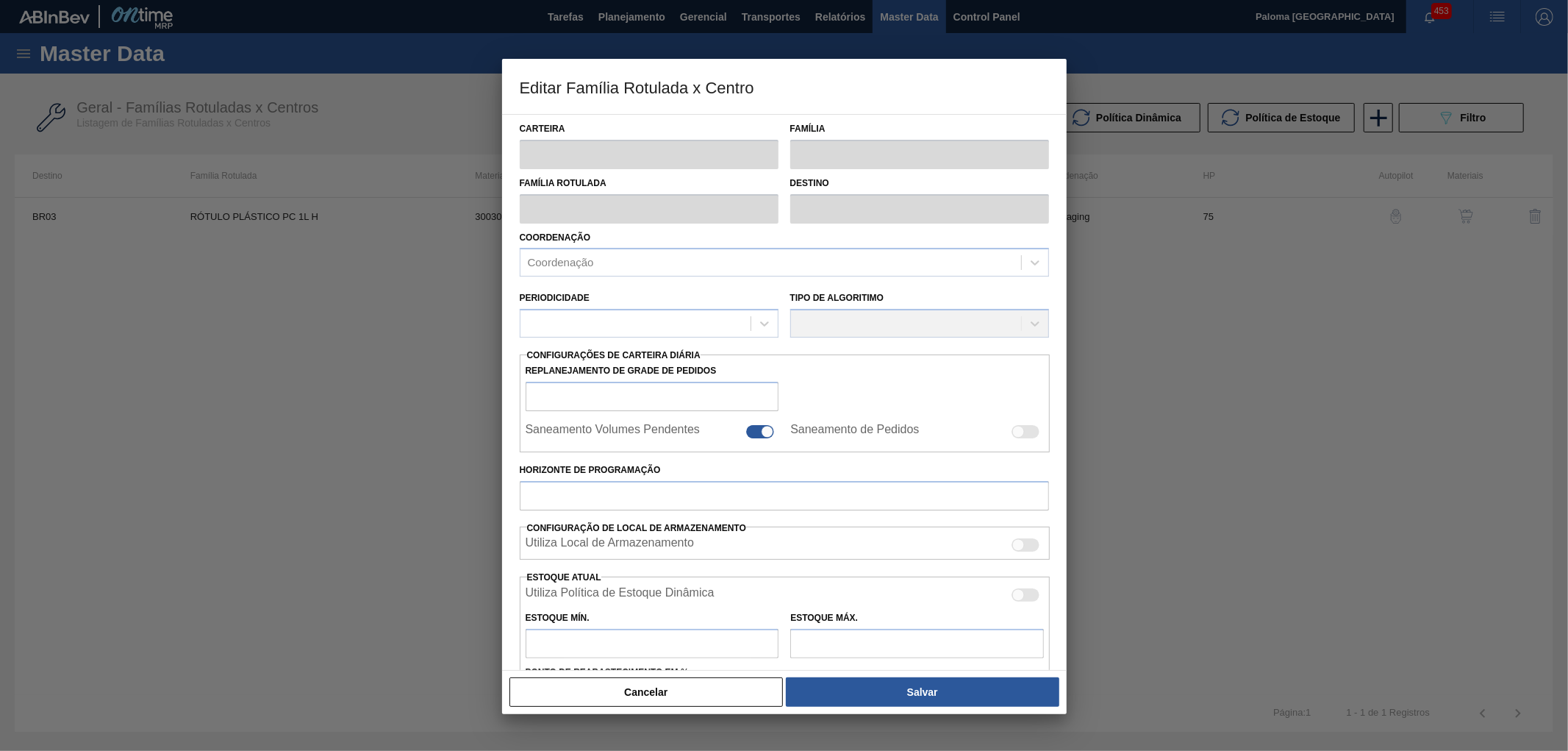
type input "Rótulo Plástico"
type input "RÓTULO PLÁSTICO PC 1L H"
type input "BR03 - Aquiraz"
type input "75"
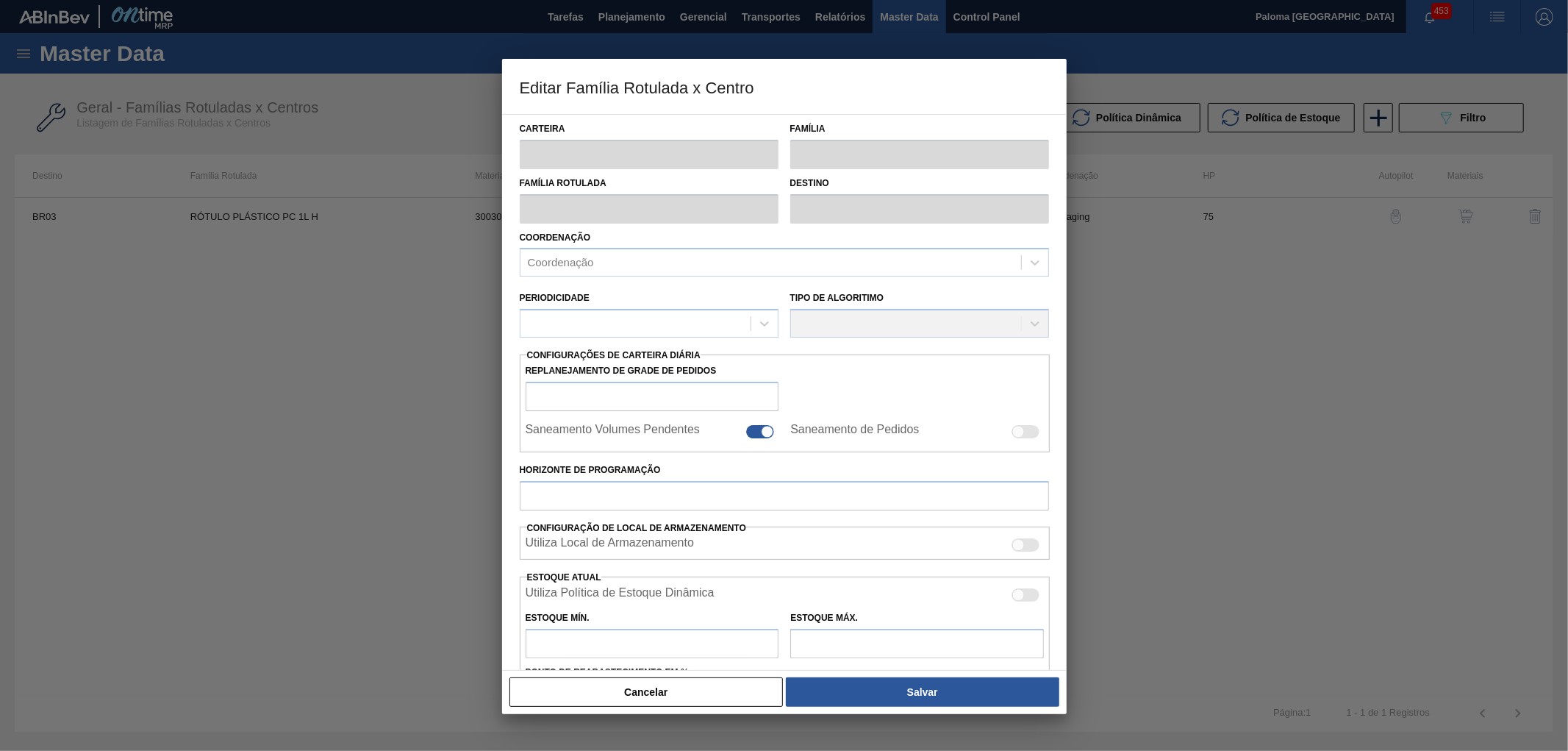
type input "415,844"
type input "2.821,844"
type input "50"
type input "1.618,844"
checkbox input "true"
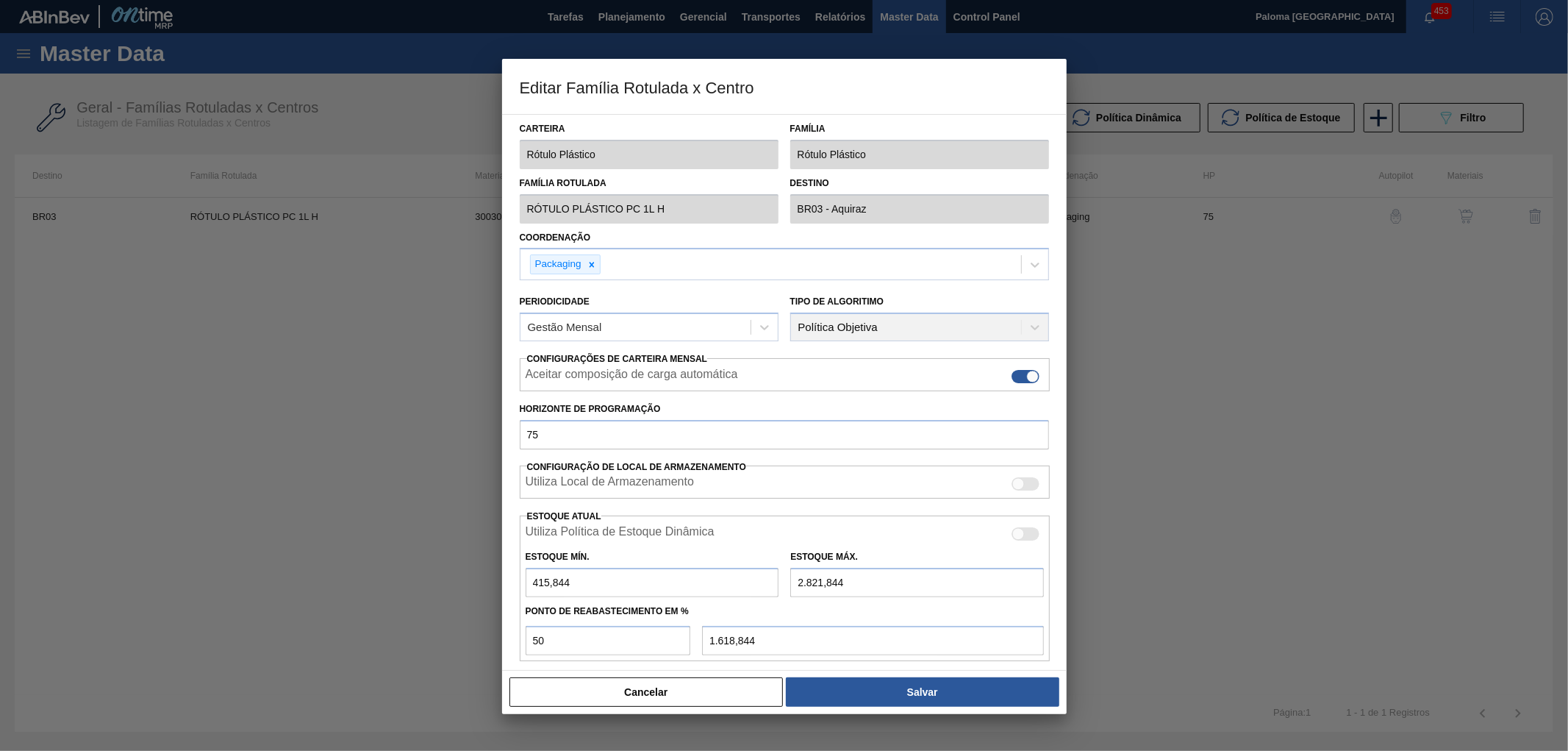
drag, startPoint x: 685, startPoint y: 694, endPoint x: 692, endPoint y: 682, distance: 13.9
click at [686, 693] on button "Cancelar" at bounding box center [647, 692] width 274 height 30
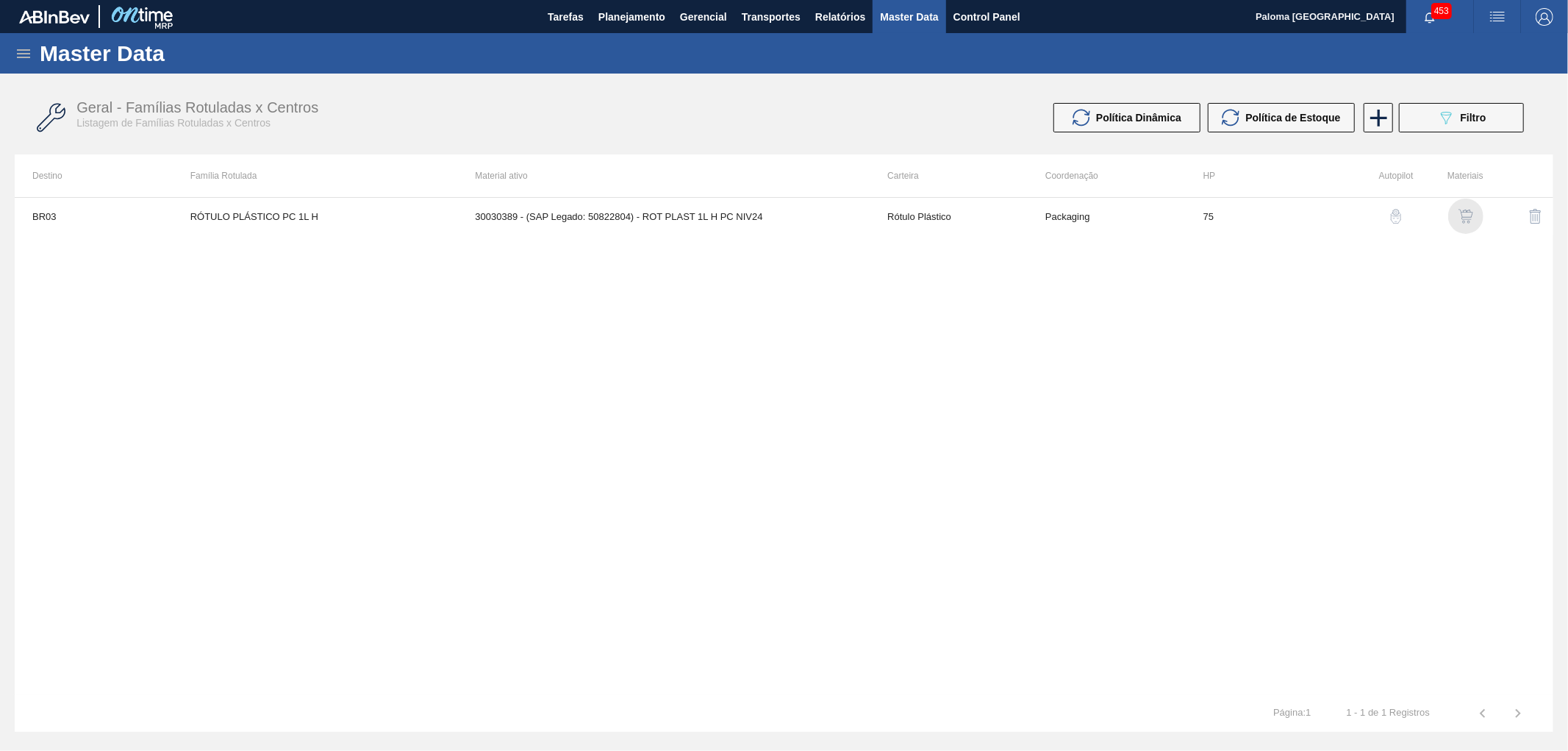
click at [1471, 216] on img "button" at bounding box center [1465, 216] width 14 height 14
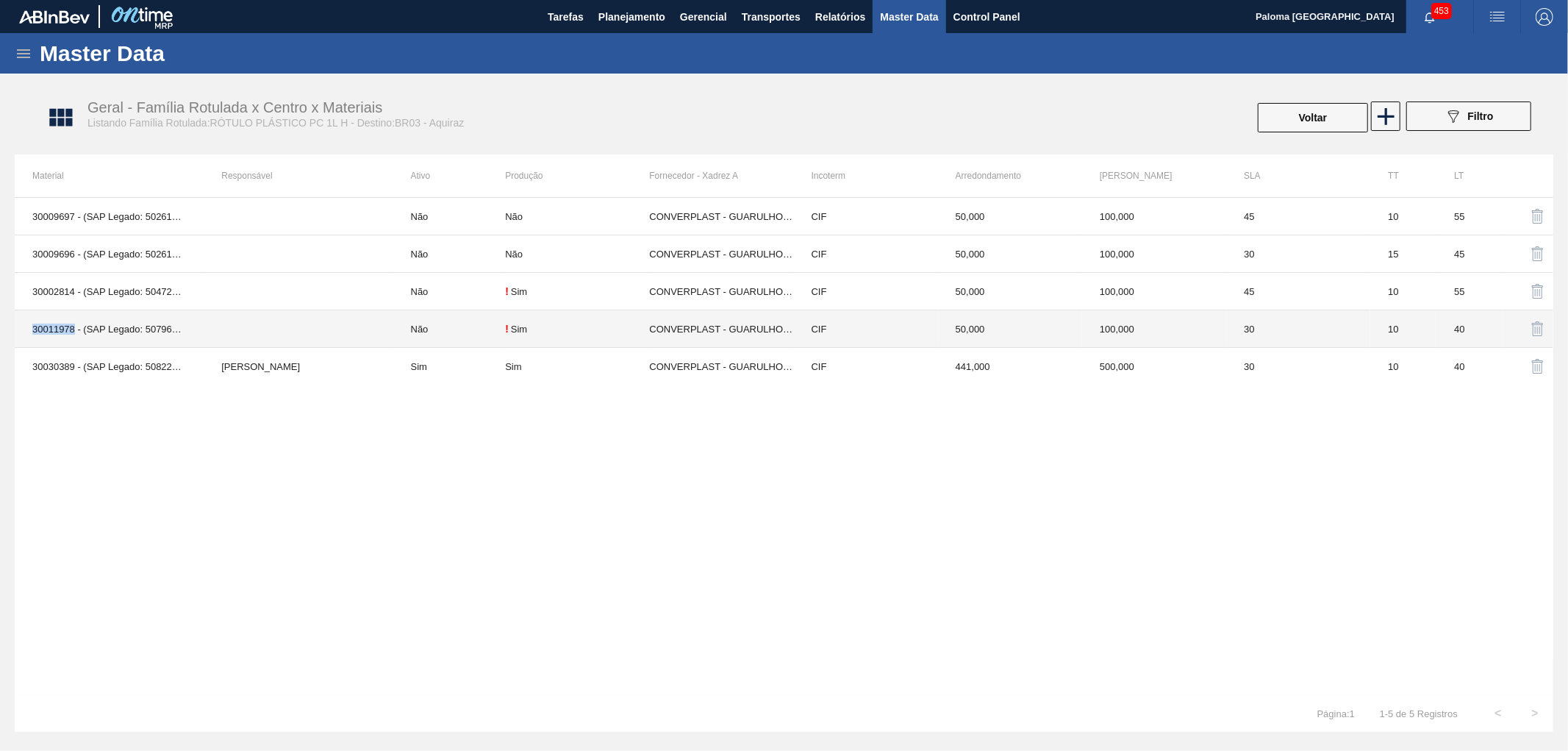
drag, startPoint x: 32, startPoint y: 331, endPoint x: 72, endPoint y: 335, distance: 40.2
click at [72, 335] on td "30011978 - (SAP Legado: 50796826) - ROT PLAST 1L H PC 99KCAL" at bounding box center [109, 328] width 189 height 37
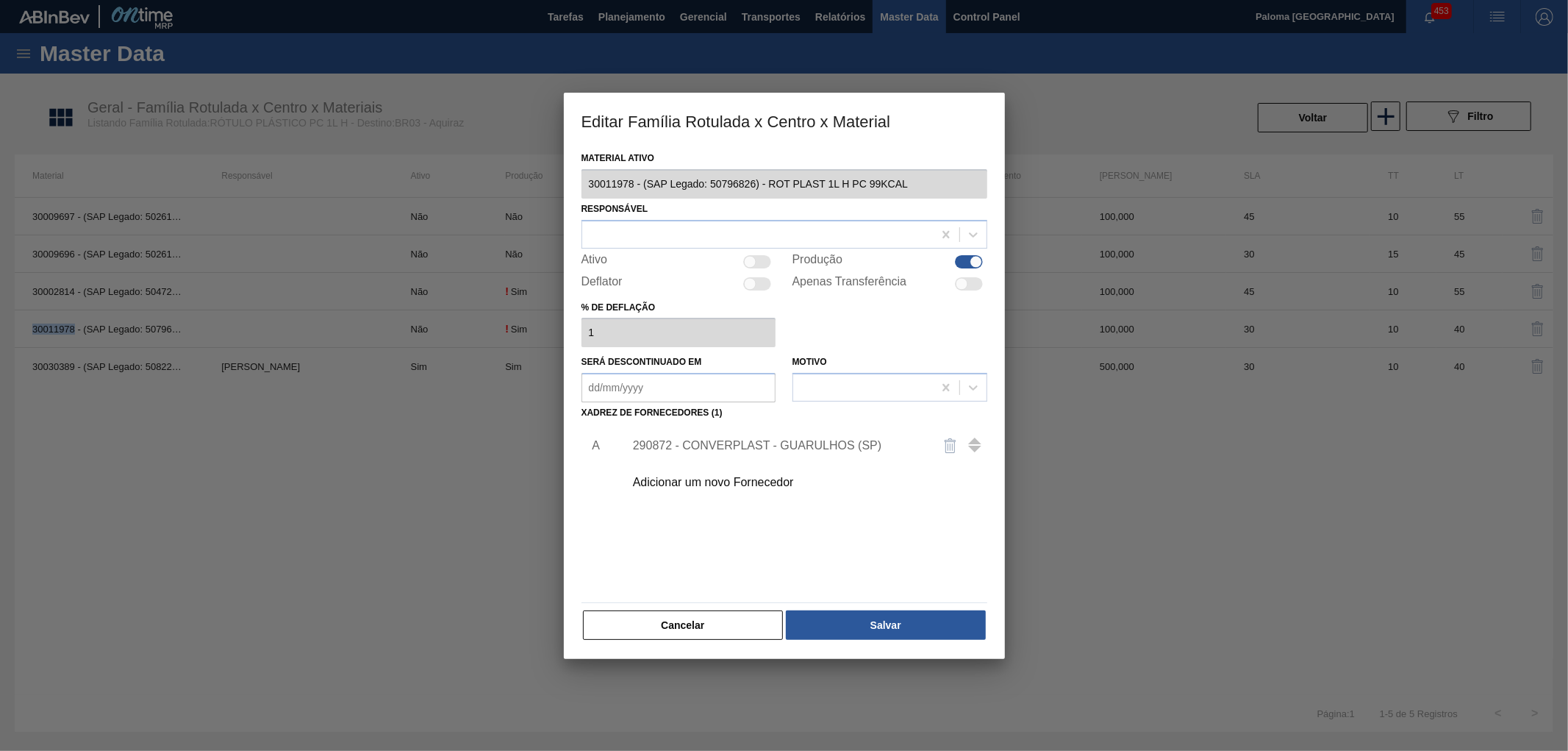
copy td "30011978"
click at [765, 632] on button "Cancelar" at bounding box center [684, 625] width 201 height 30
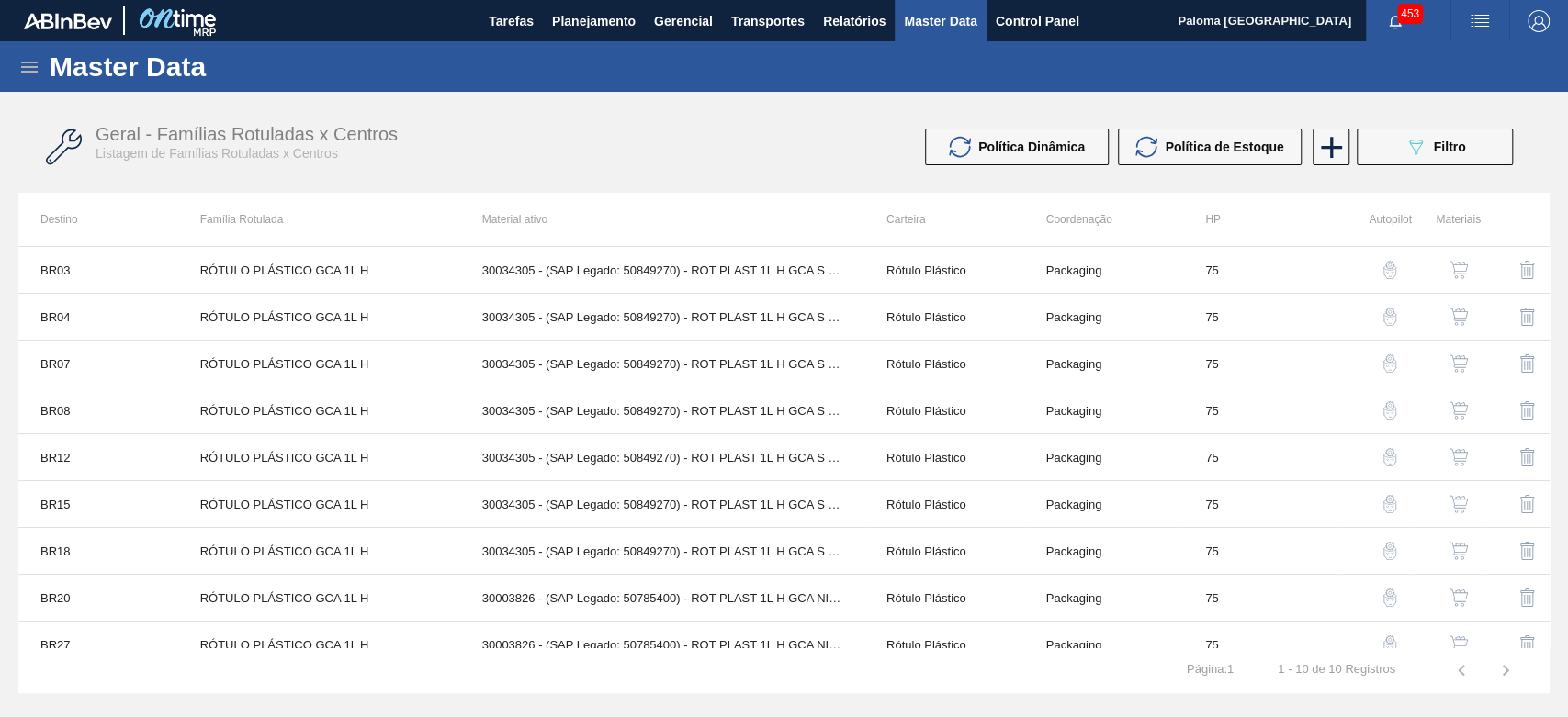
click at [35, 67] on icon at bounding box center [29, 67] width 22 height 22
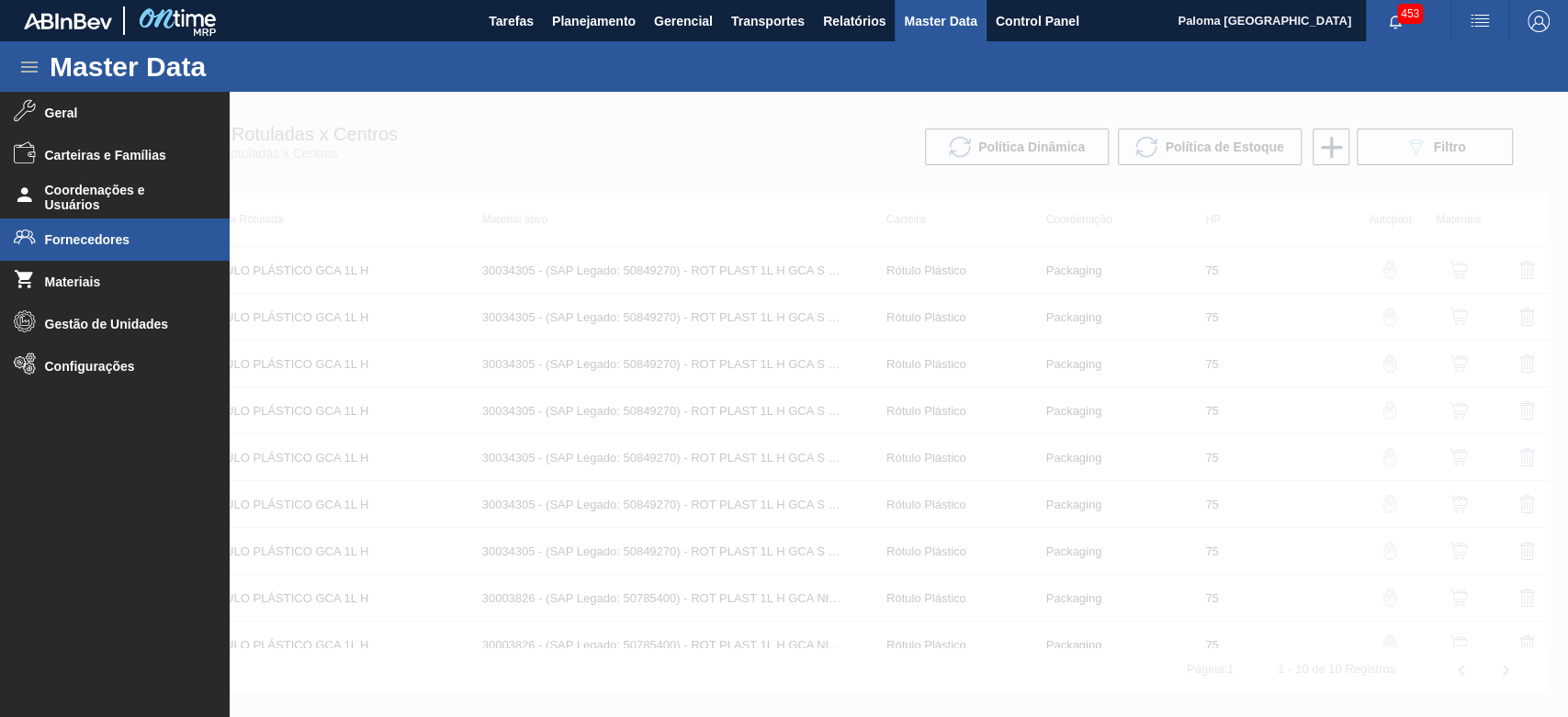
click at [93, 234] on span "Fornecedores" at bounding box center [120, 239] width 151 height 14
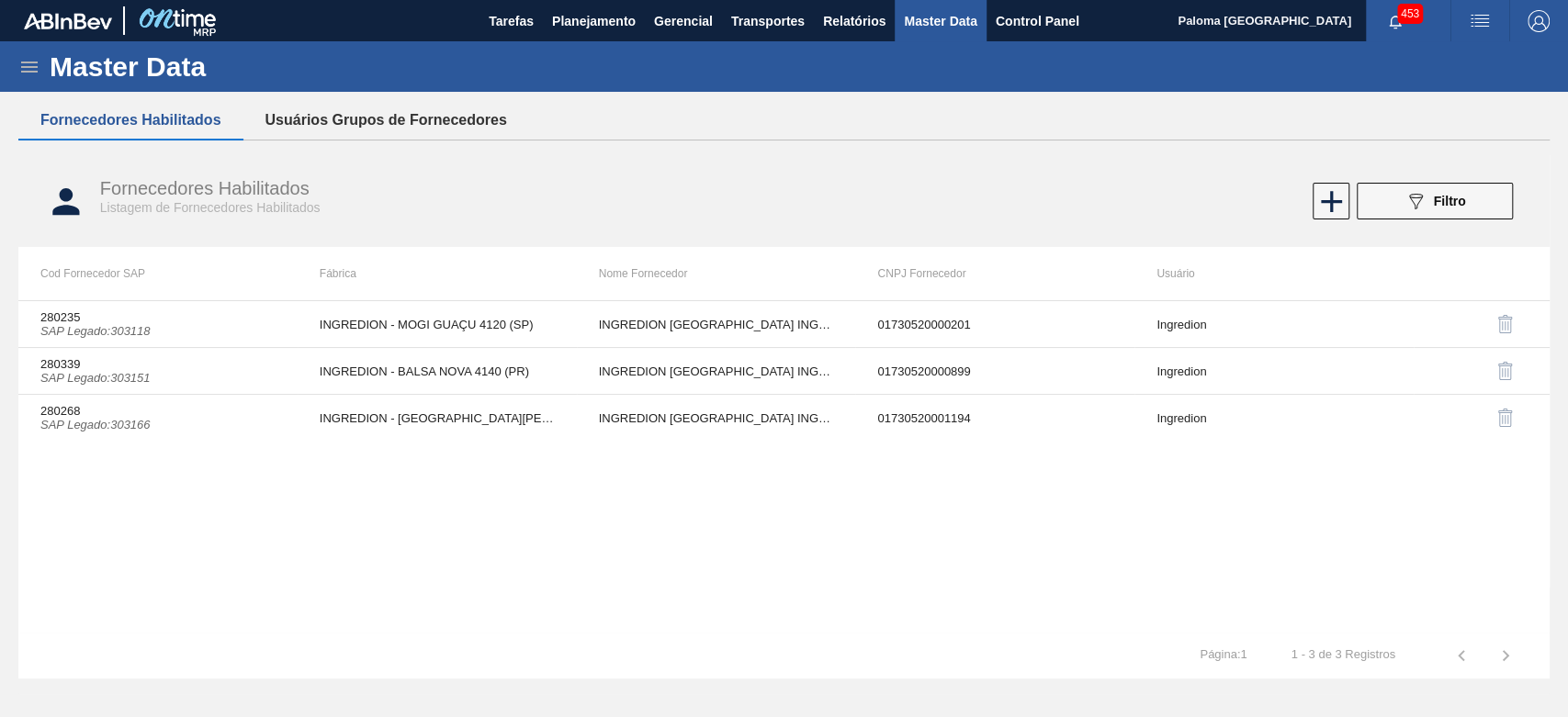
click at [348, 121] on button "Usuários Grupos de Fornecedores" at bounding box center [386, 120] width 285 height 39
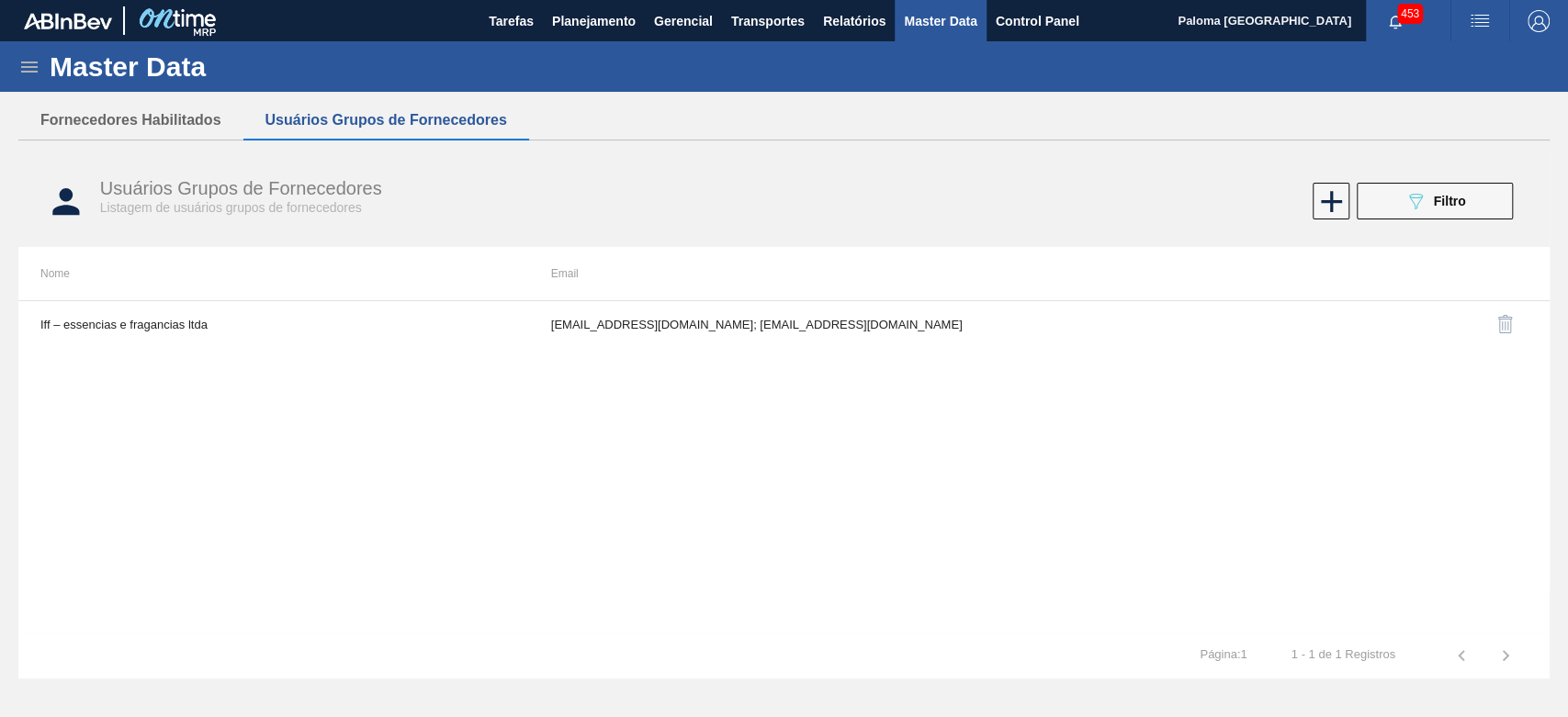
click at [1446, 222] on div "Usuários Grupos de Fornecedores Listagem de usuários grupos de fornecedores 089…" at bounding box center [783, 202] width 1531 height 68
click at [1447, 207] on span "Filtro" at bounding box center [1450, 201] width 32 height 14
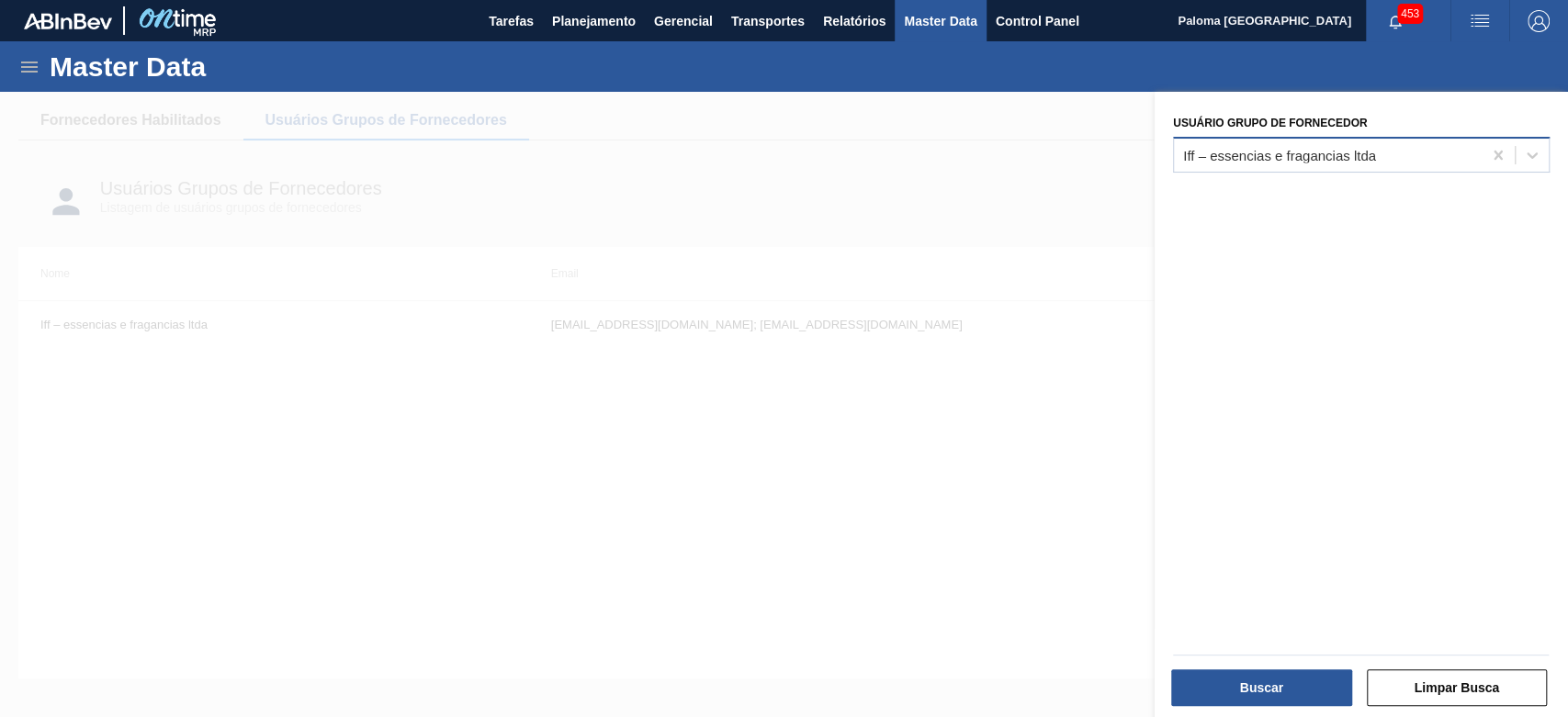
click at [1253, 163] on div "Iff – essencias e fragancias ltda" at bounding box center [1327, 155] width 307 height 27
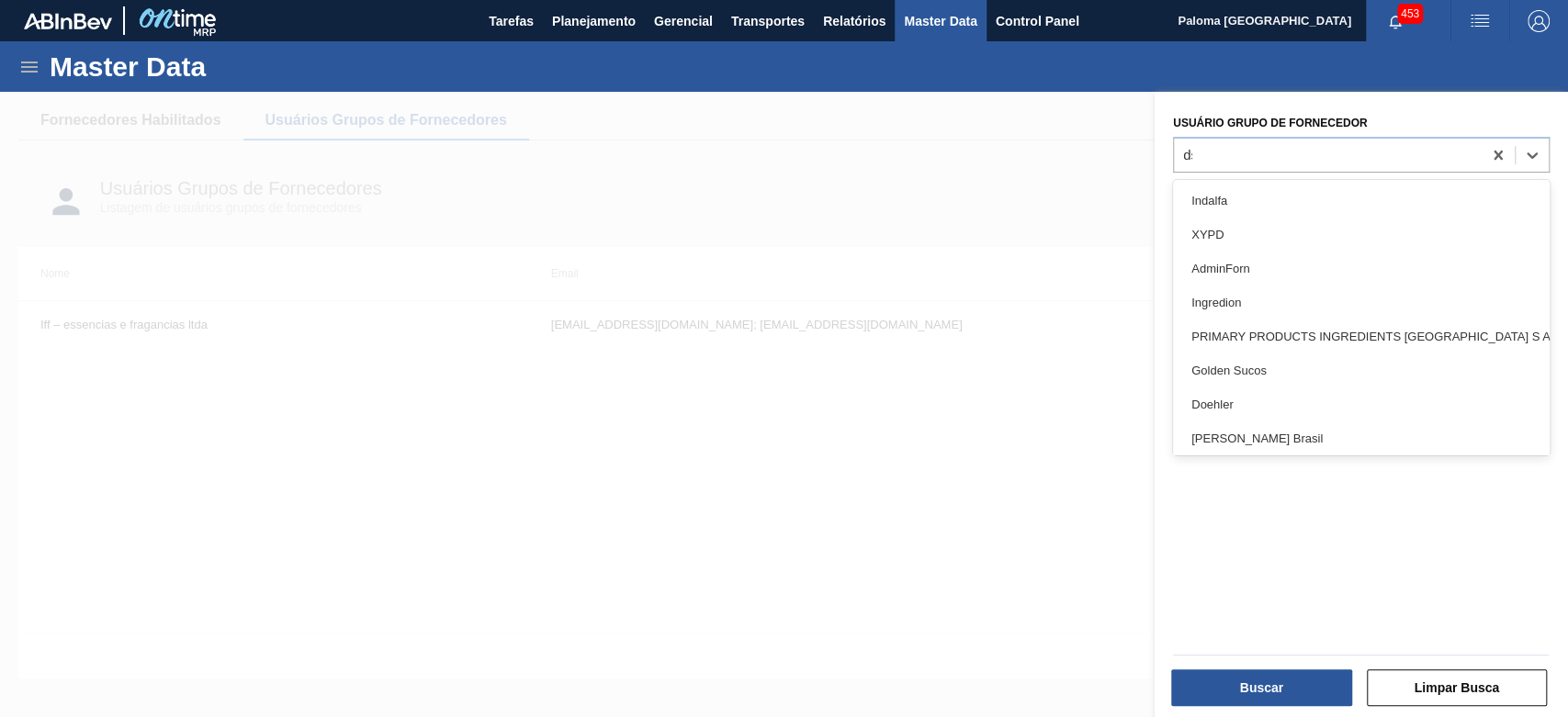
type Fornecedor "dsm"
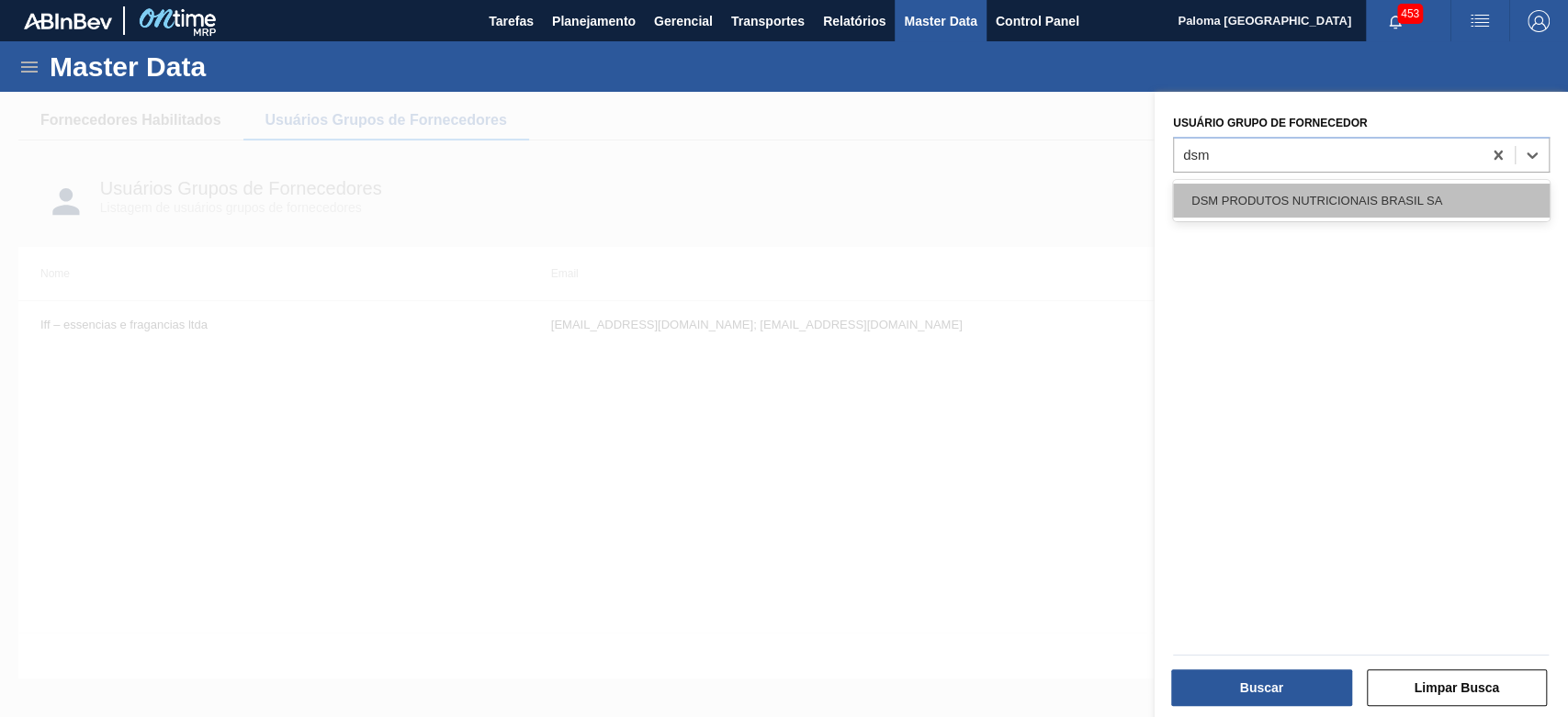
click at [1240, 195] on div "DSM PRODUTOS NUTRICIONAIS BRASIL SA" at bounding box center [1362, 201] width 377 height 34
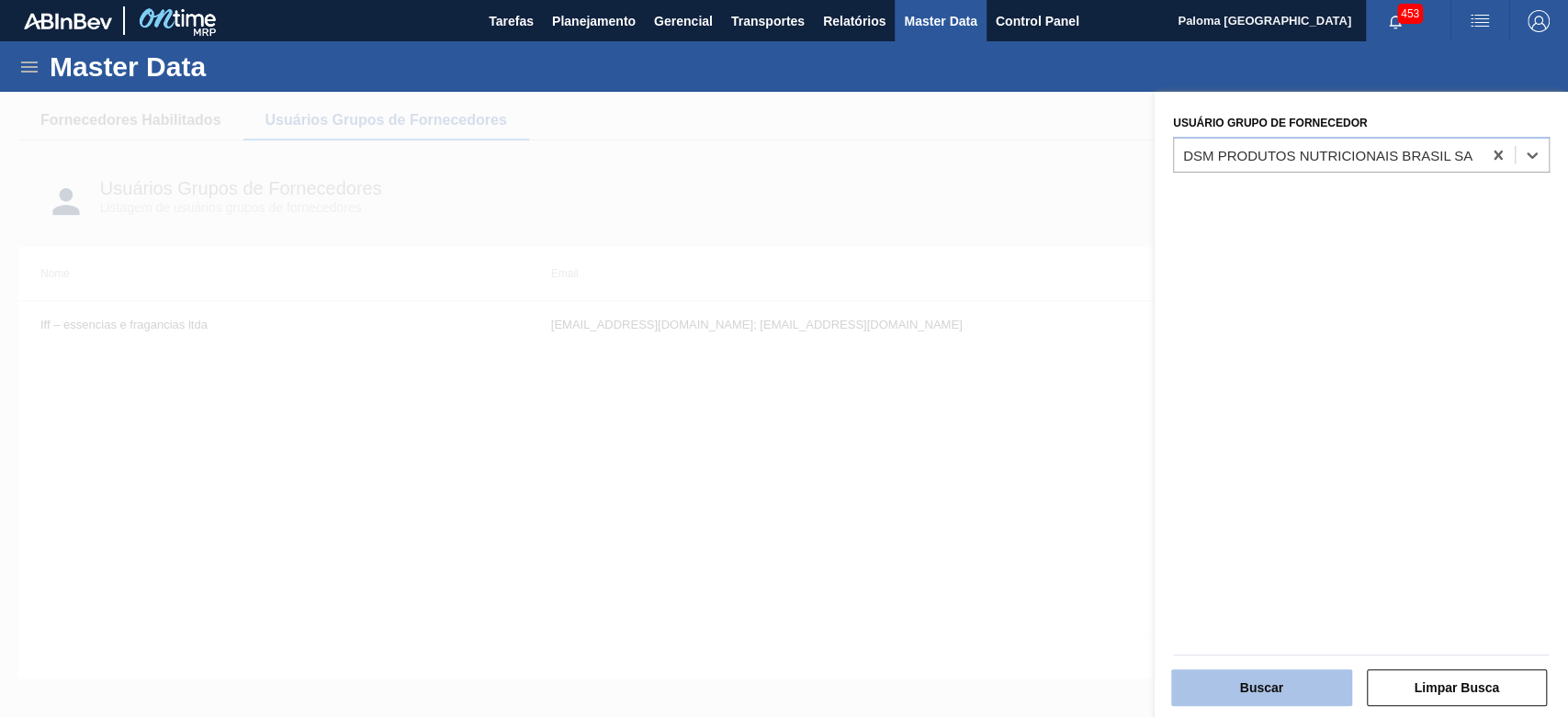
click at [1211, 681] on button "Buscar" at bounding box center [1262, 688] width 181 height 37
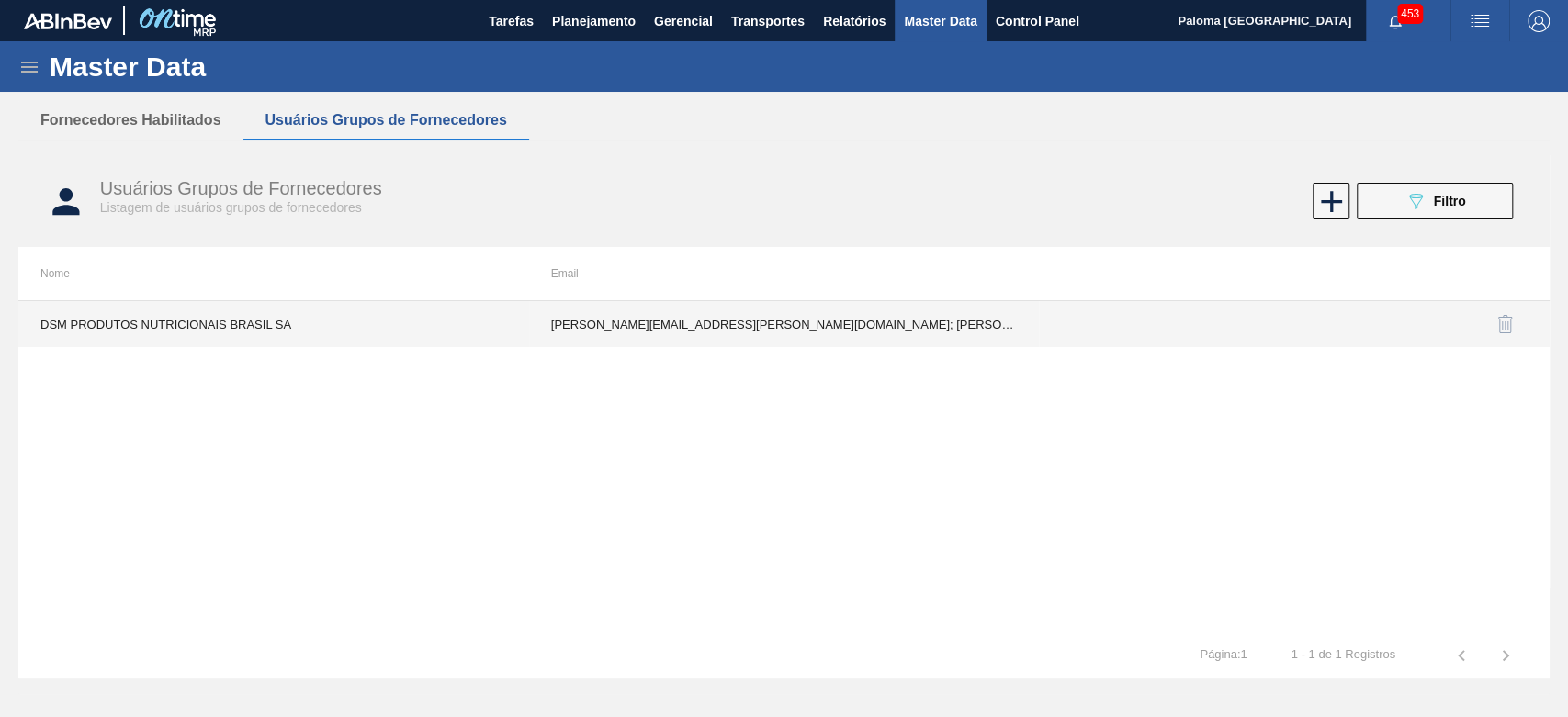
click at [867, 333] on td "[PERSON_NAME][EMAIL_ADDRESS][PERSON_NAME][DOMAIN_NAME]; [PERSON_NAME][EMAIL_ADD…" at bounding box center [784, 324] width 511 height 46
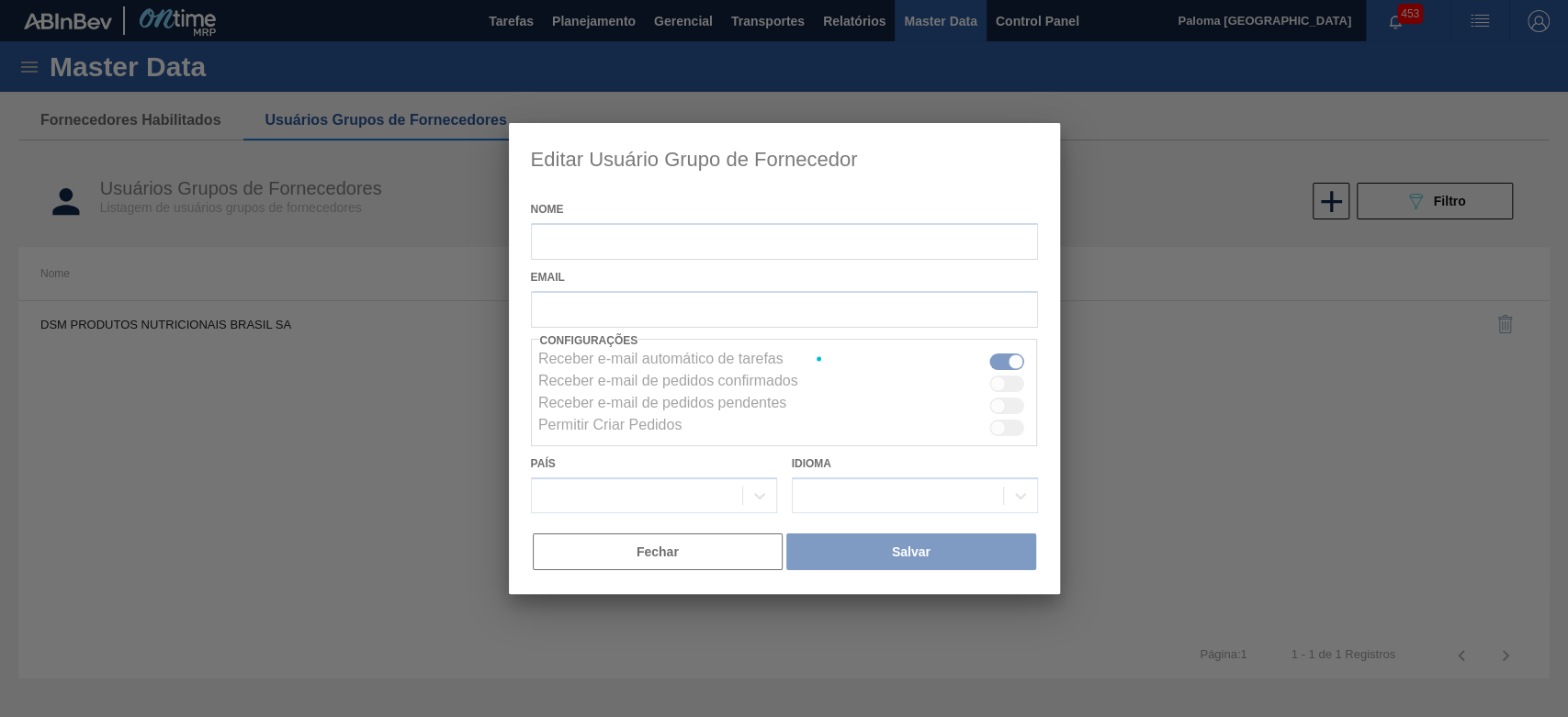
type input "DSM PRODUTOS NUTRICIONAIS BRASIL SA"
checkbox input "true"
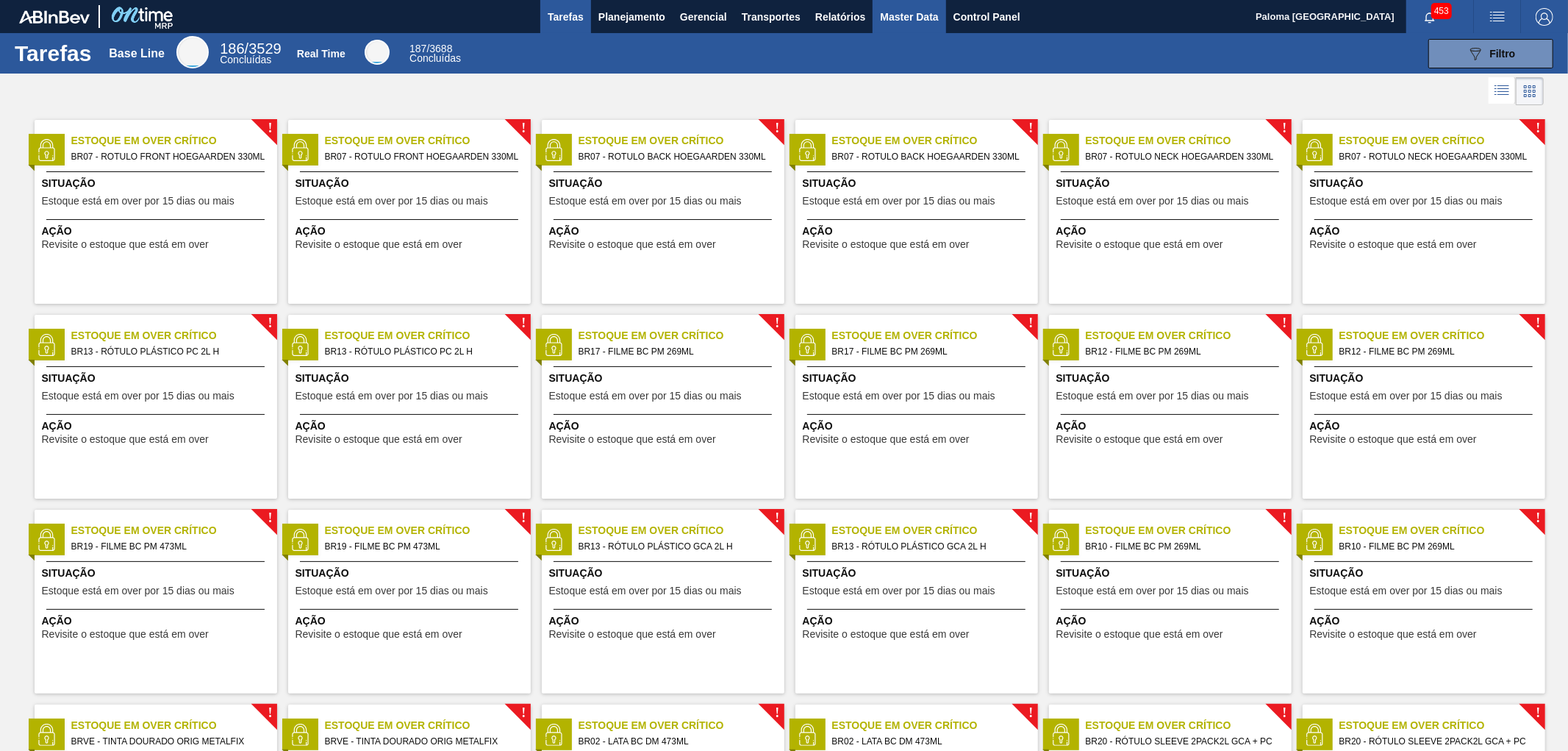
click at [883, 25] on span "Master Data" at bounding box center [909, 17] width 58 height 18
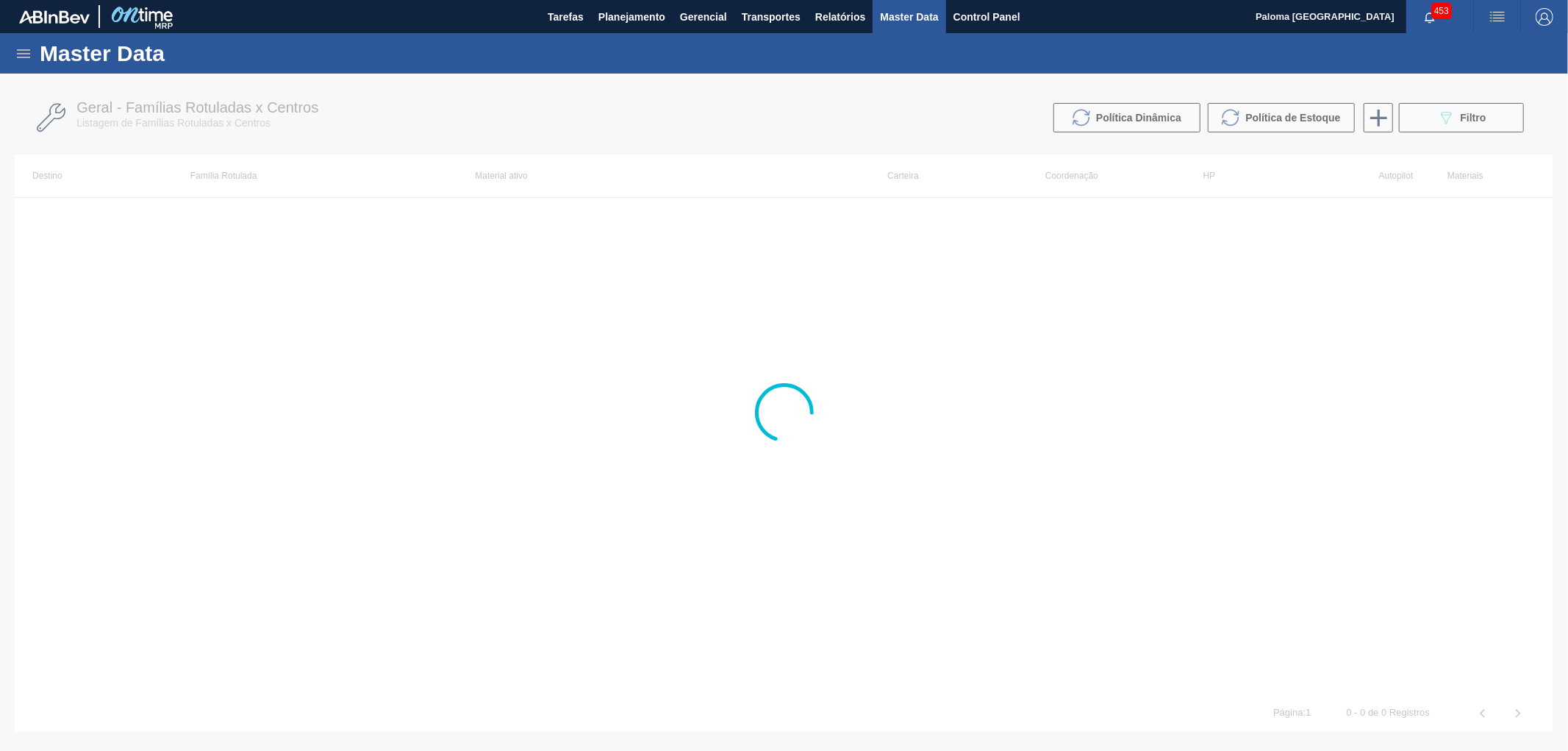
click at [26, 52] on icon at bounding box center [23, 53] width 18 height 18
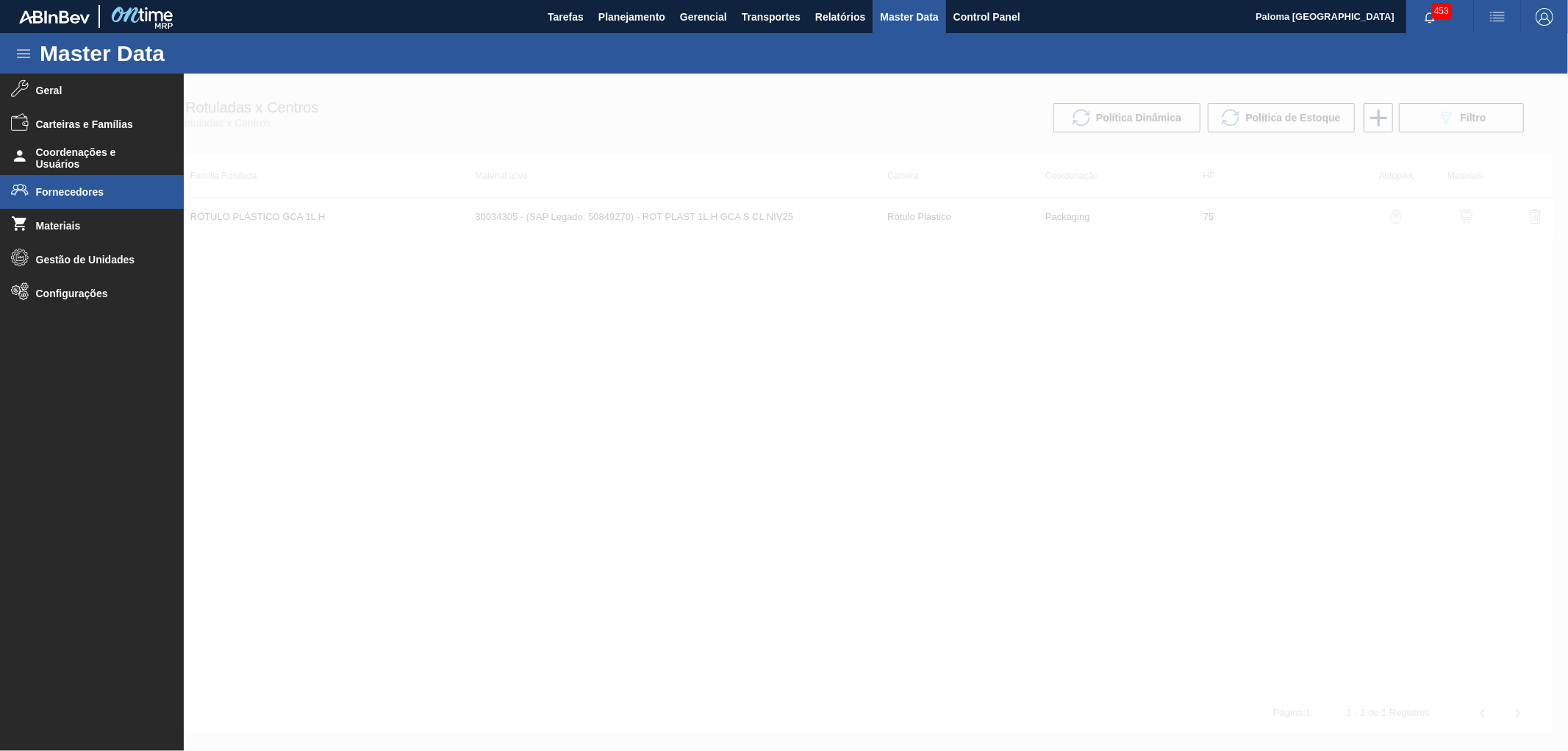
click at [67, 197] on span "Fornecedores" at bounding box center [96, 191] width 121 height 11
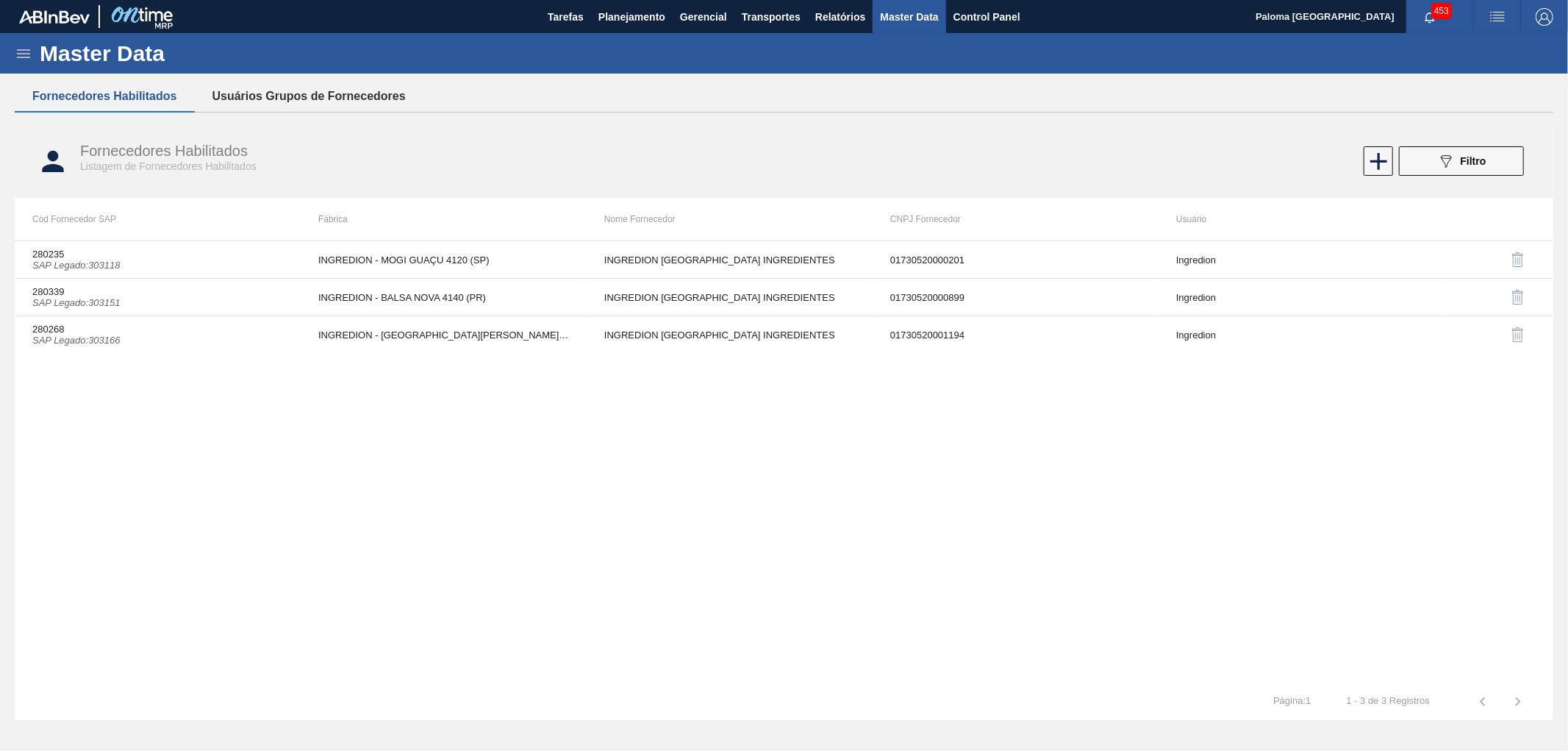
click at [332, 91] on button "Usuários Grupos de Fornecedores" at bounding box center [309, 96] width 228 height 31
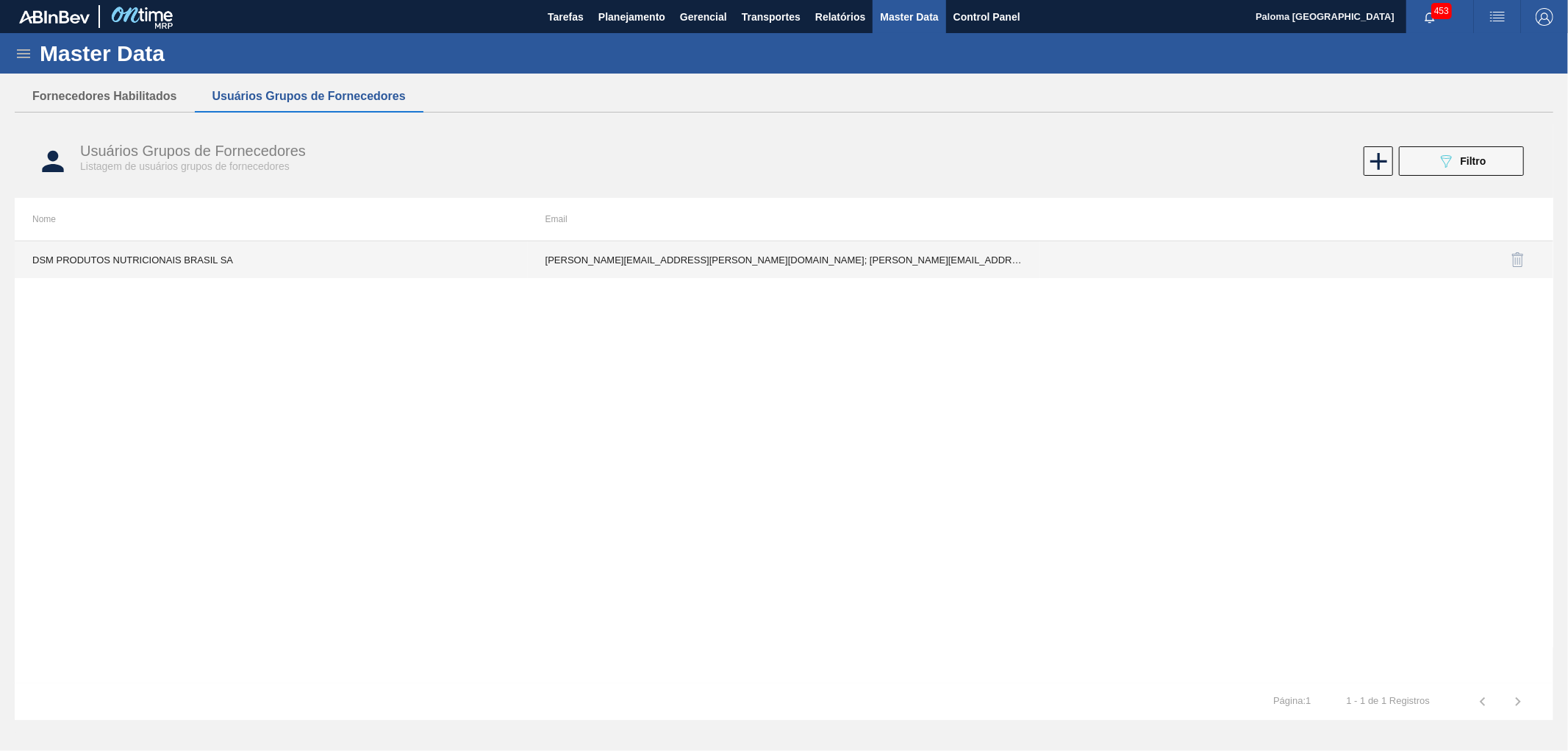
click at [976, 263] on td "[PERSON_NAME][EMAIL_ADDRESS][PERSON_NAME][DOMAIN_NAME]; [PERSON_NAME][EMAIL_ADD…" at bounding box center [784, 260] width 513 height 37
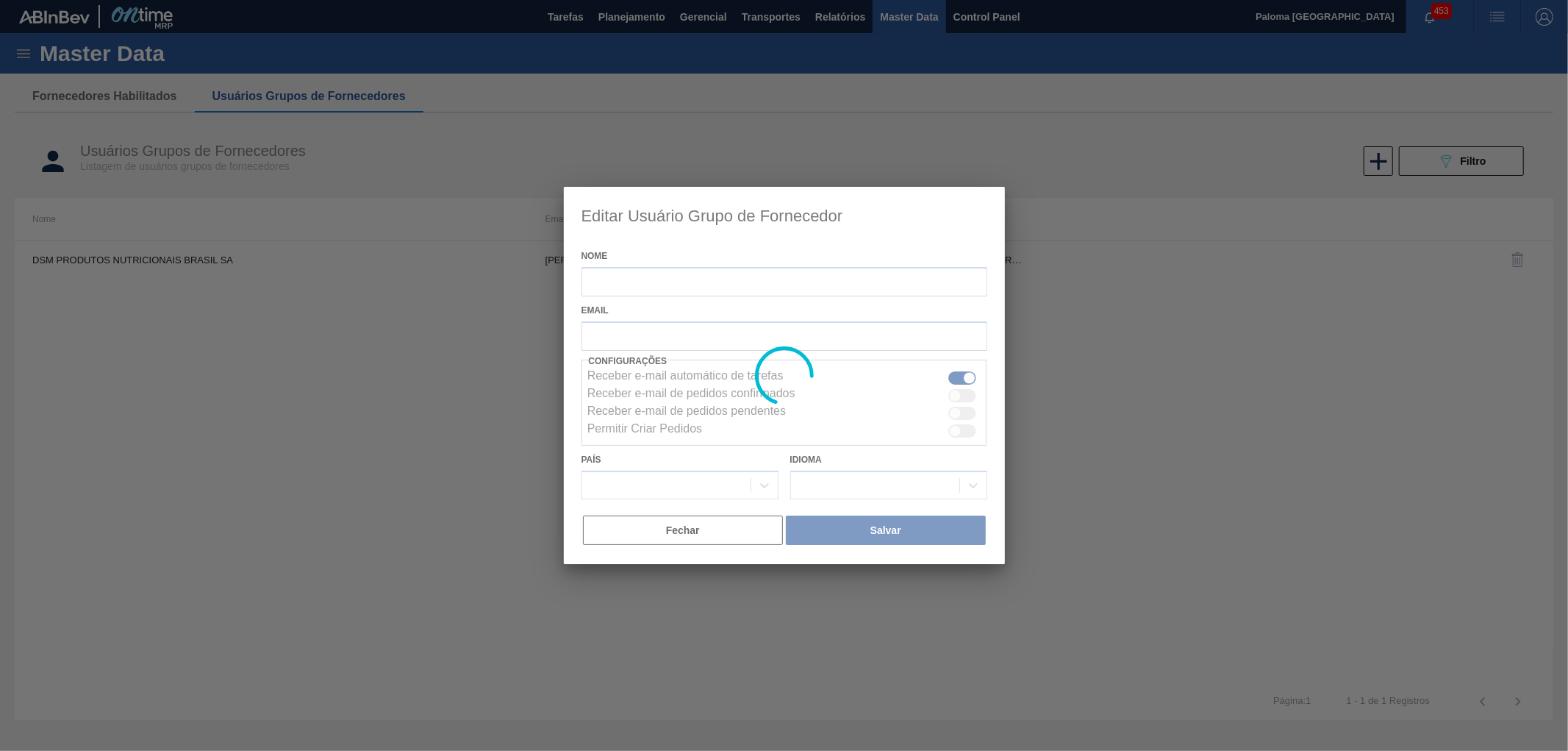
type input "DSM PRODUTOS NUTRICIONAIS BRASIL SA"
checkbox input "true"
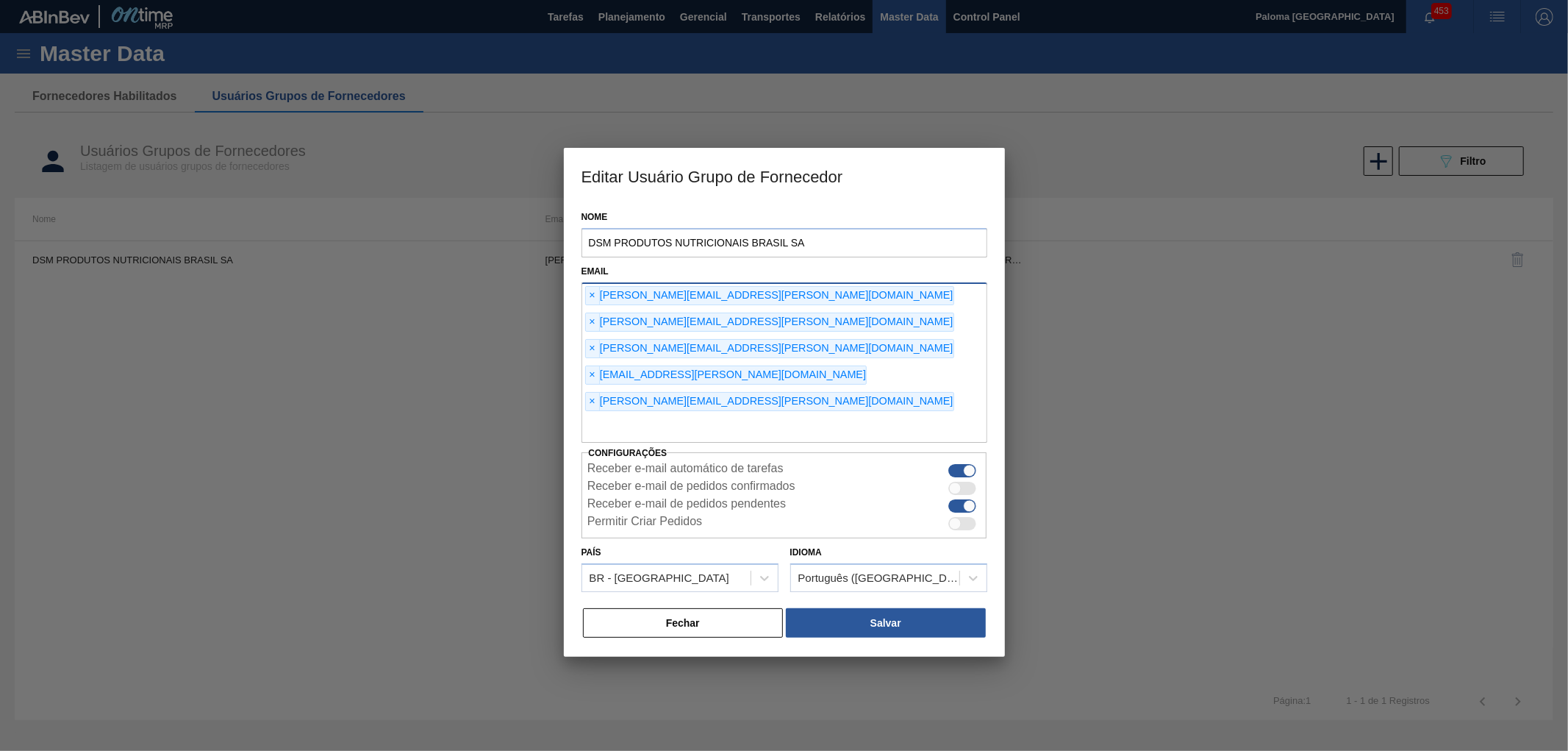
click at [646, 392] on div "× [PERSON_NAME][EMAIL_ADDRESS][PERSON_NAME][DOMAIN_NAME]" at bounding box center [769, 401] width 369 height 19
drag, startPoint x: 663, startPoint y: 349, endPoint x: 751, endPoint y: 354, distance: 88.1
click at [751, 392] on div "× [PERSON_NAME][EMAIL_ADDRESS][PERSON_NAME][DOMAIN_NAME]" at bounding box center [769, 401] width 369 height 19
copy div "[DOMAIN_NAME]"
drag, startPoint x: 664, startPoint y: 349, endPoint x: 750, endPoint y: 355, distance: 86.2
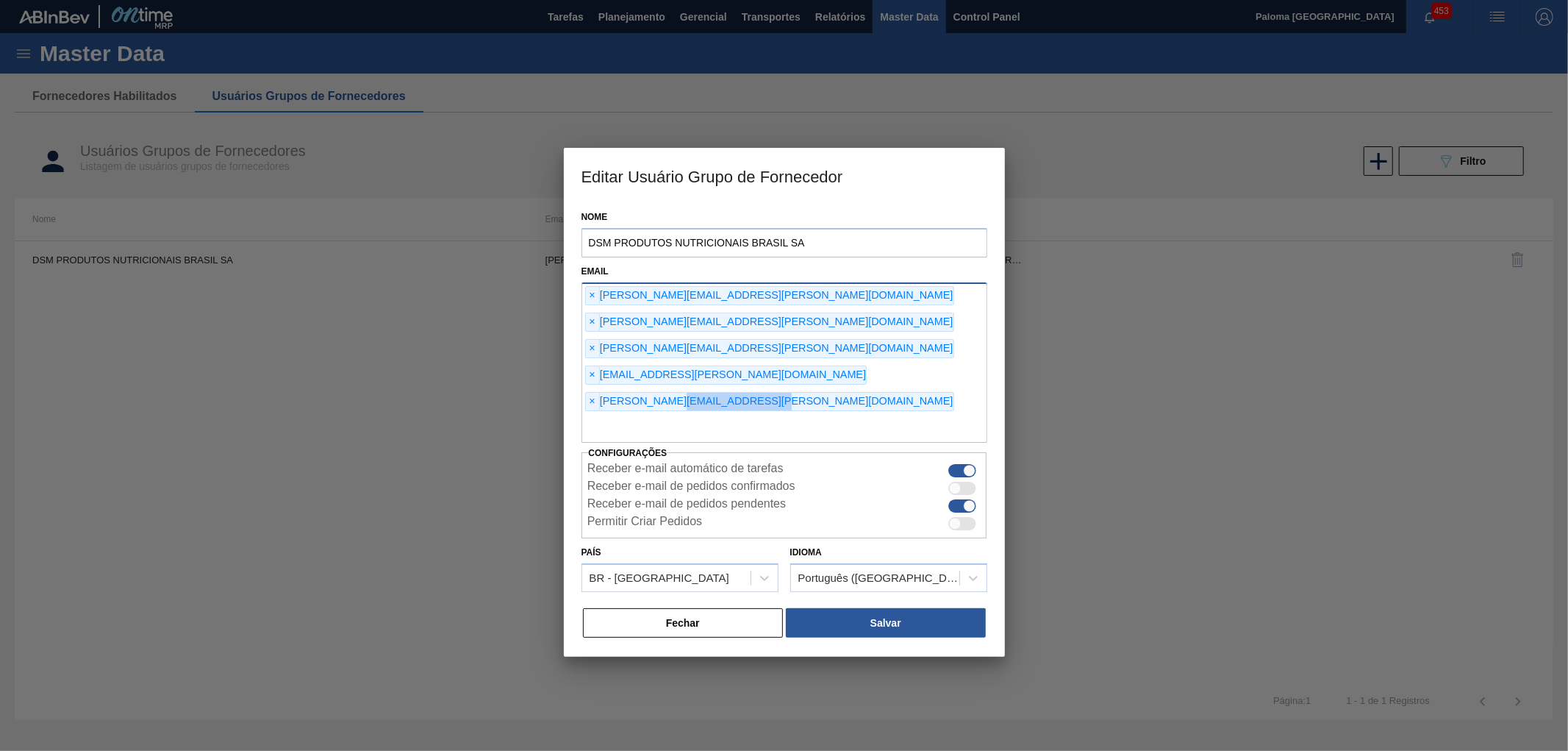
click at [750, 392] on div "× [PERSON_NAME][EMAIL_ADDRESS][PERSON_NAME][DOMAIN_NAME]" at bounding box center [769, 401] width 369 height 19
click at [838, 366] on div "× [EMAIL_ADDRESS][PERSON_NAME][DOMAIN_NAME]" at bounding box center [726, 375] width 283 height 19
click at [836, 366] on div "× [EMAIL_ADDRESS][PERSON_NAME][DOMAIN_NAME]" at bounding box center [726, 375] width 283 height 19
paste input "[DOMAIN_NAME]"
type input "[EMAIL_ADDRESS][PERSON_NAME][DOMAIN_NAME]"
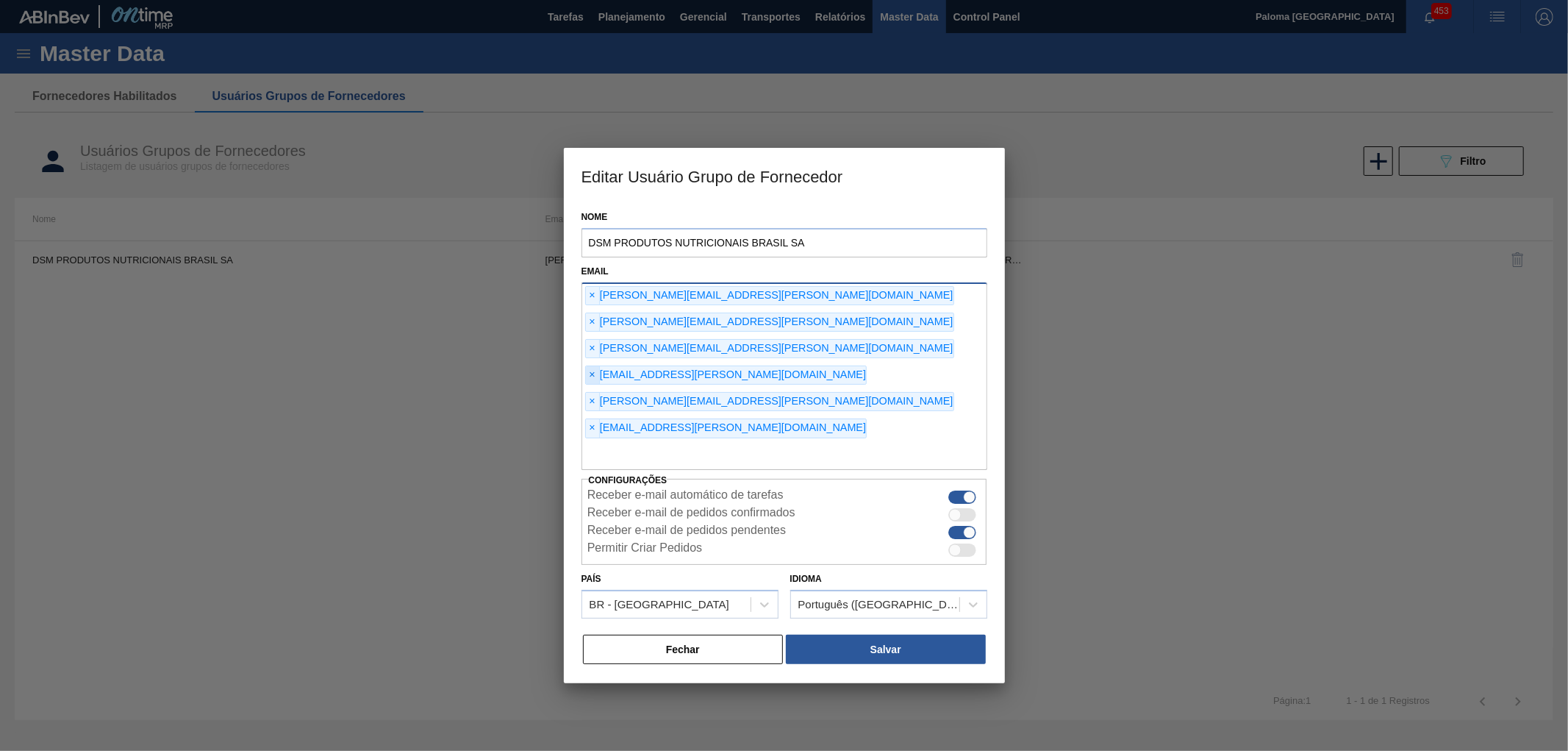
click at [600, 366] on span "×" at bounding box center [592, 375] width 14 height 18
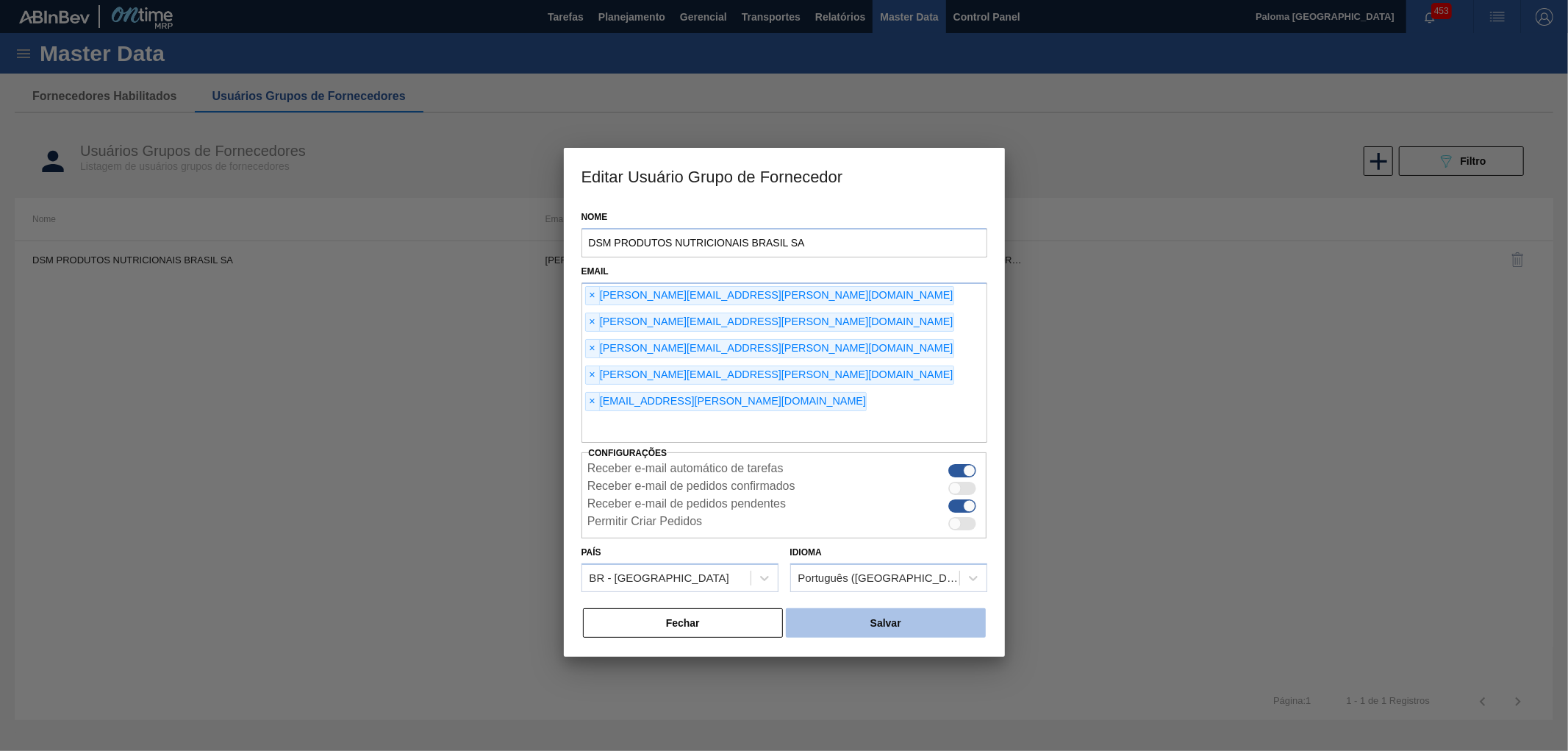
click at [871, 608] on button "Salvar" at bounding box center [886, 622] width 200 height 30
